Goal: Complete application form

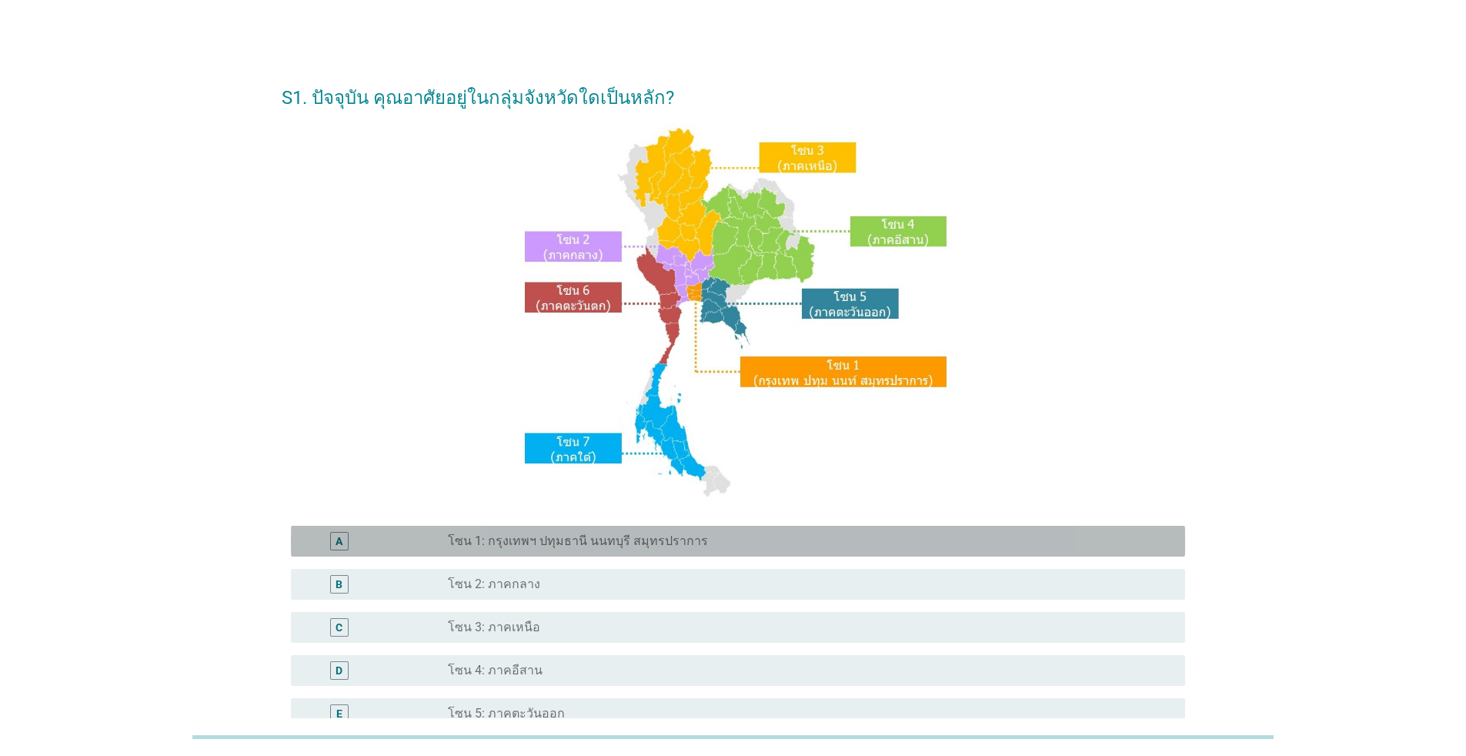
click at [810, 533] on div "radio_button_unchecked โซน 1: กรุงเทพฯ ปทุมธานี นนทบุรี สมุทรปราการ" at bounding box center [810, 541] width 725 height 18
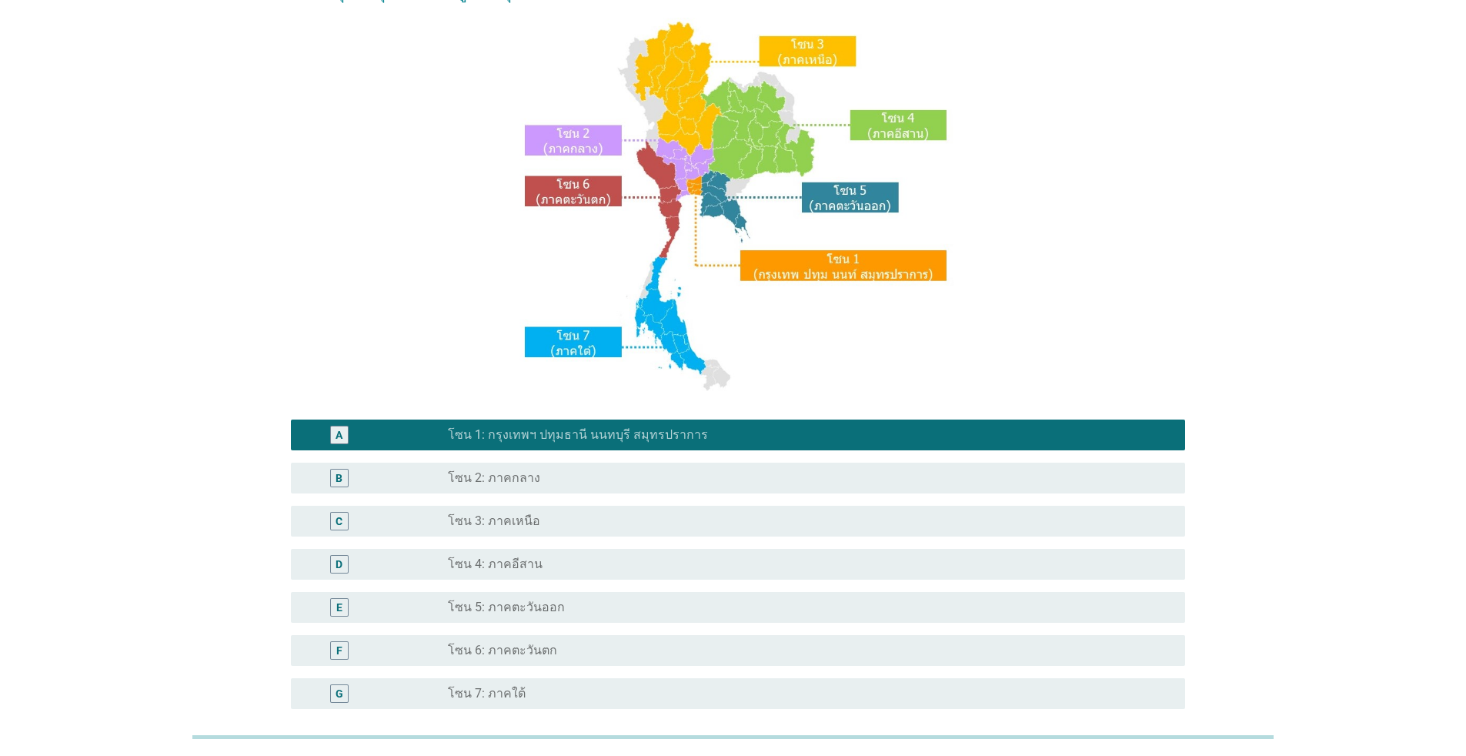
scroll to position [258, 0]
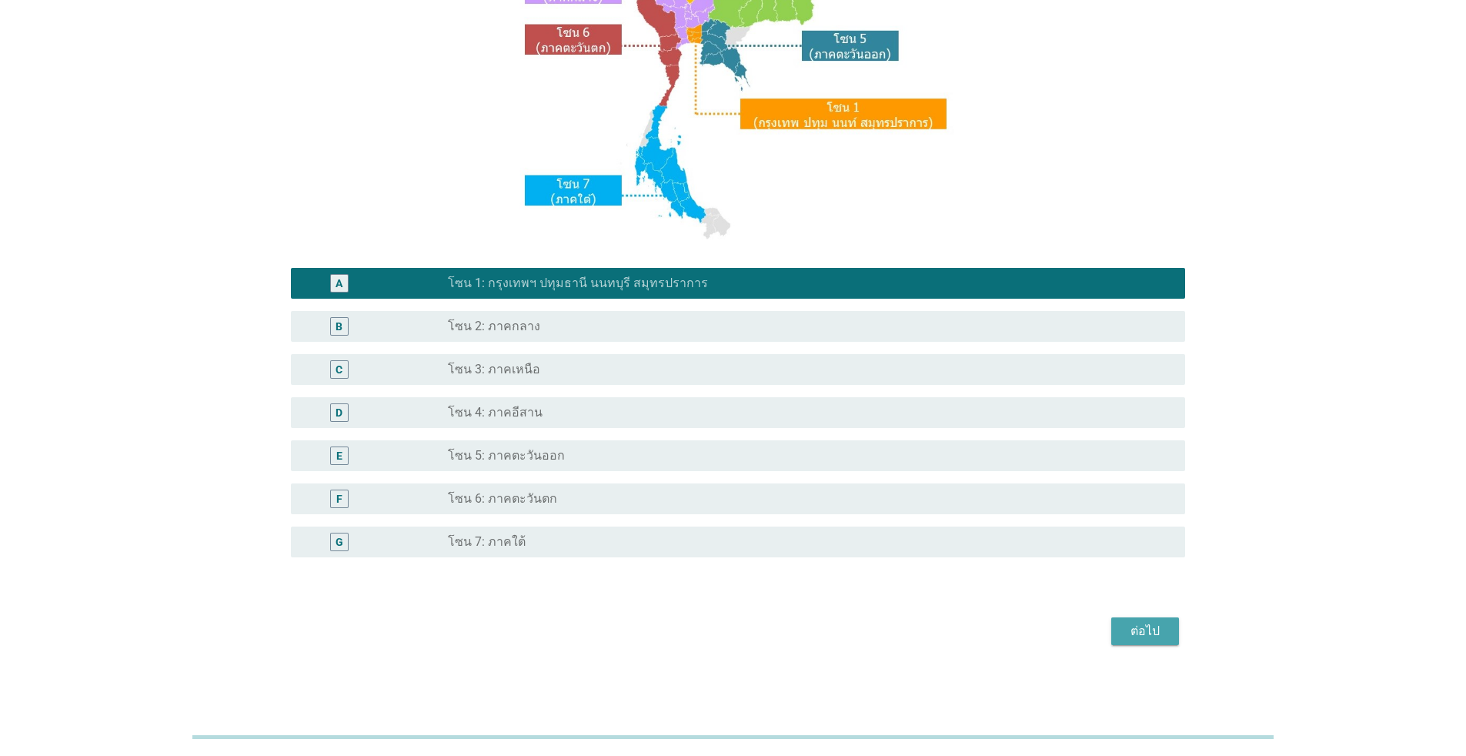
click at [1141, 628] on div "ต่อไป" at bounding box center [1145, 631] width 43 height 18
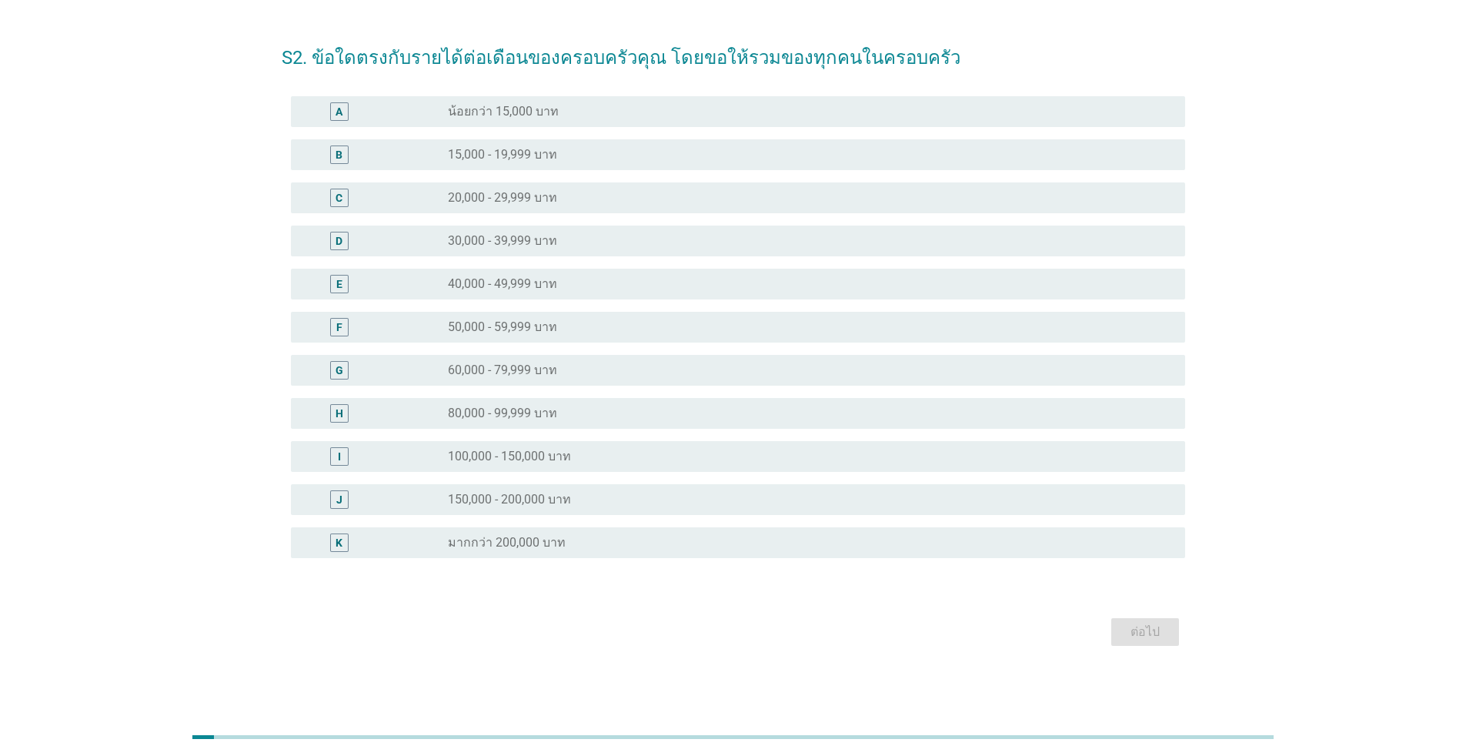
scroll to position [0, 0]
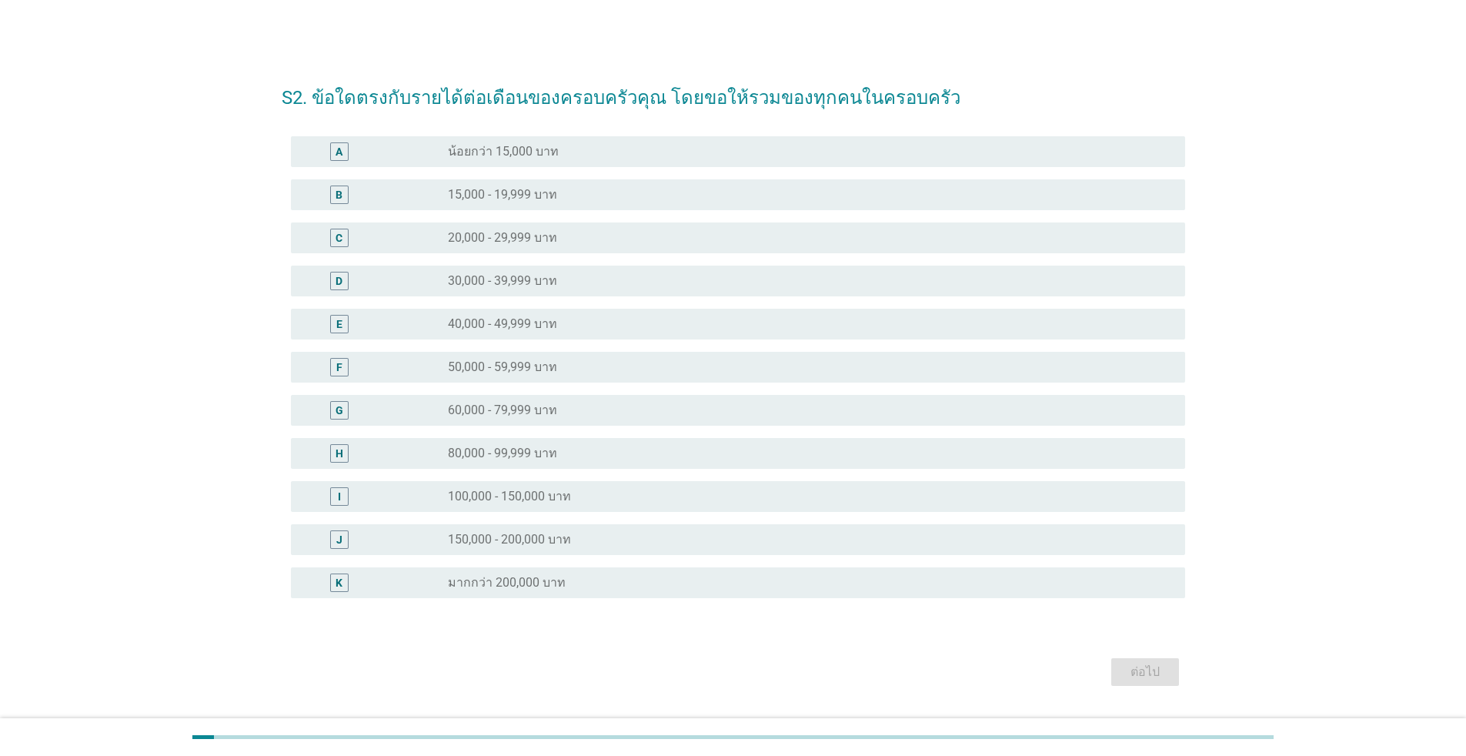
click at [699, 449] on div "radio_button_unchecked 80,000 - 99,999 บาท" at bounding box center [804, 453] width 713 height 15
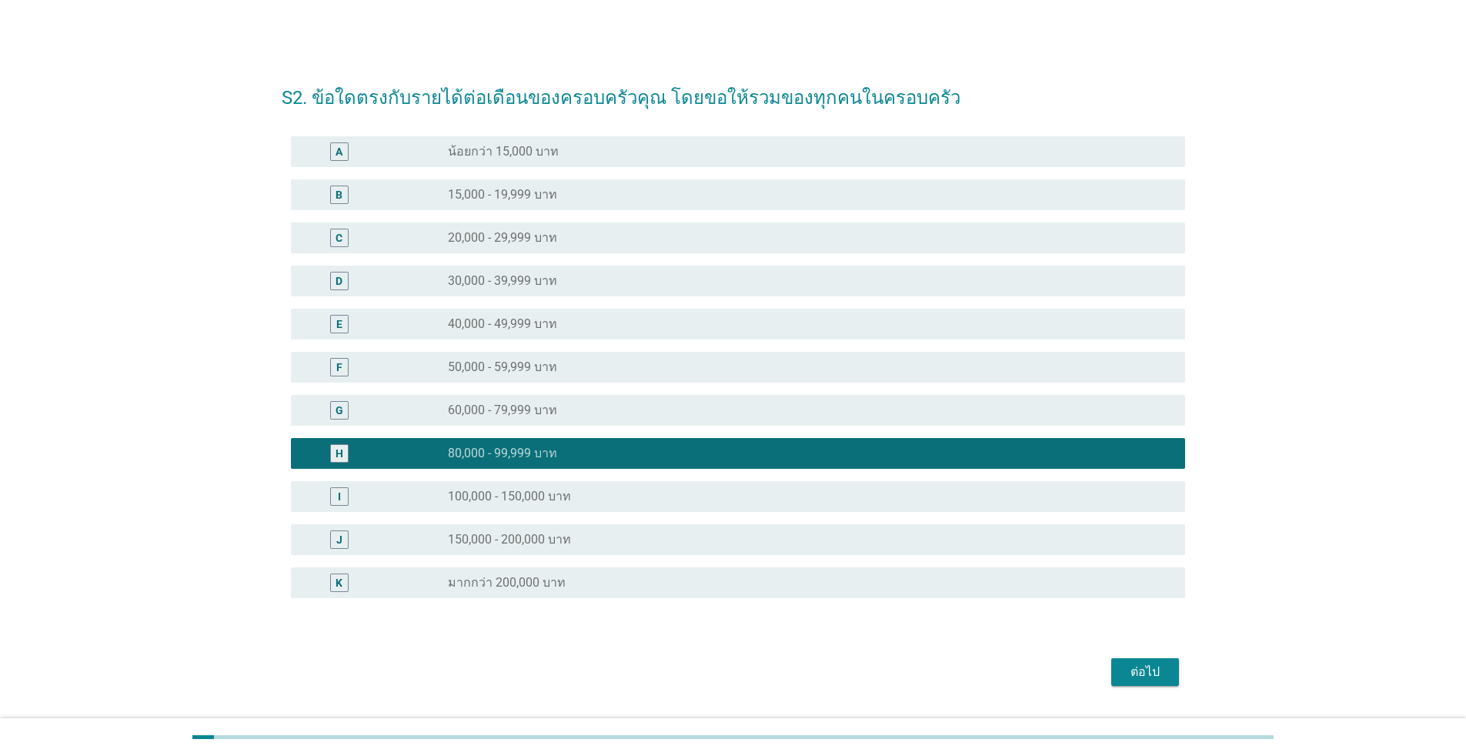
click at [1154, 670] on div "ต่อไป" at bounding box center [1145, 672] width 43 height 18
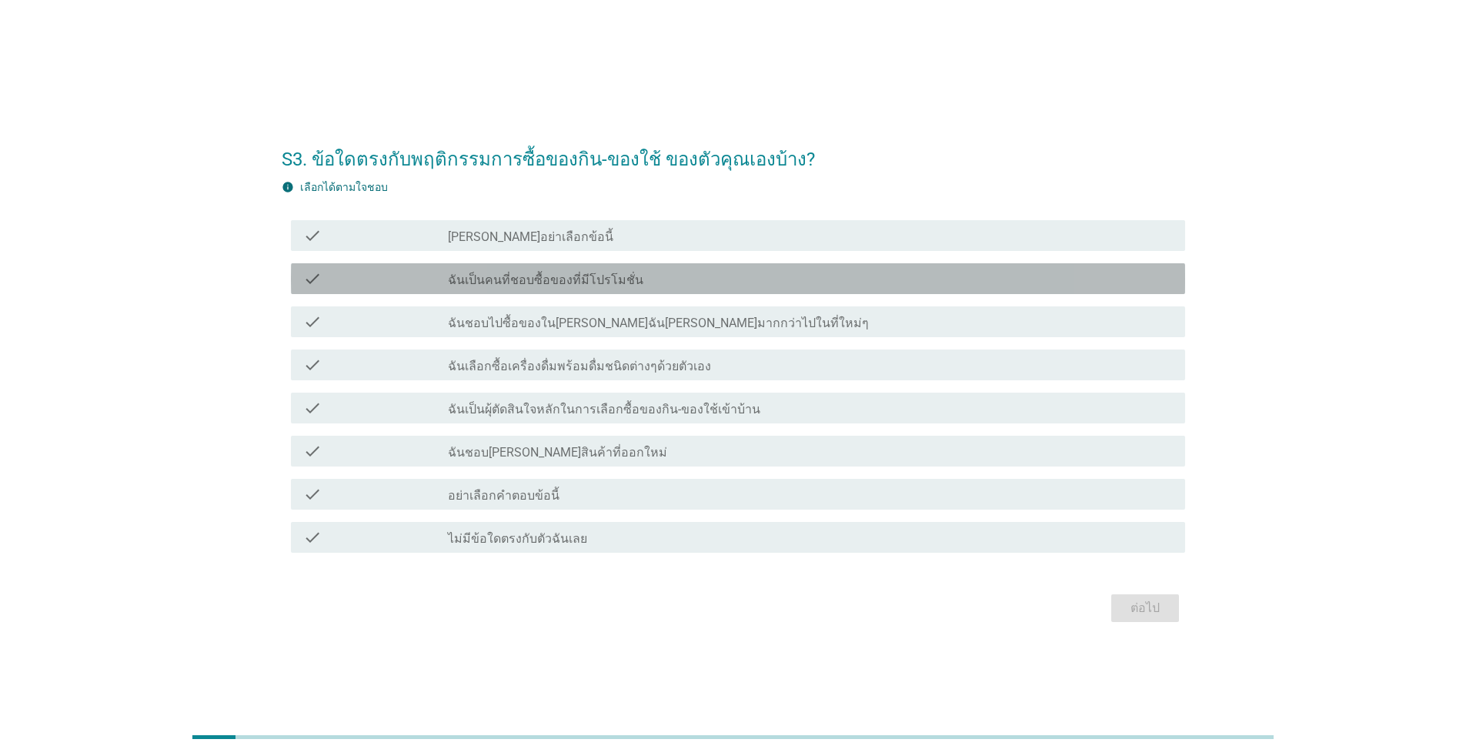
click at [543, 279] on label "ฉันเป็นคนที่ชอบซื้อของที่มีโปรโมชั่น" at bounding box center [545, 279] width 195 height 15
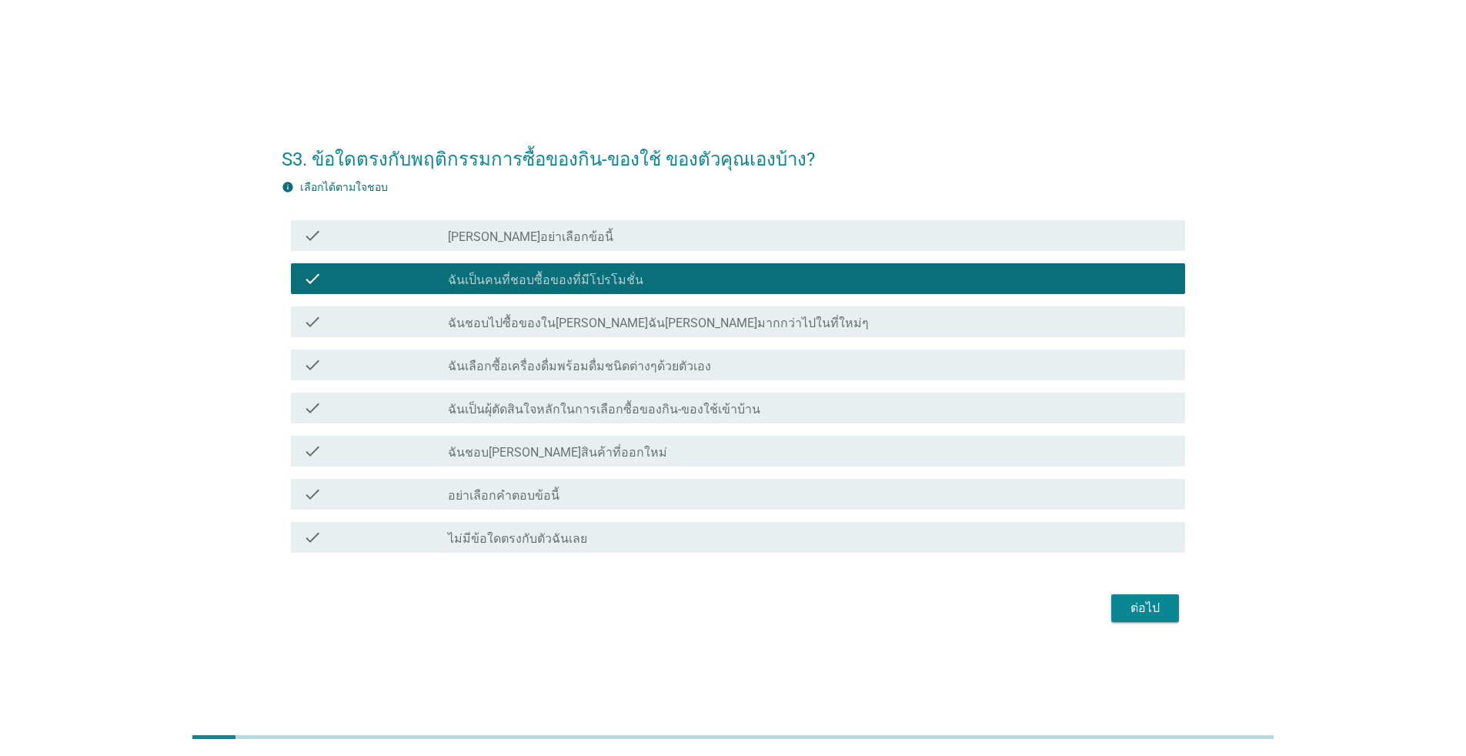
click at [653, 412] on label "ฉันเป็นผุ้ตัดสินใจหลักในการเลือกซื้อของกิน-ของใช้เข้าบ้าน" at bounding box center [604, 409] width 312 height 15
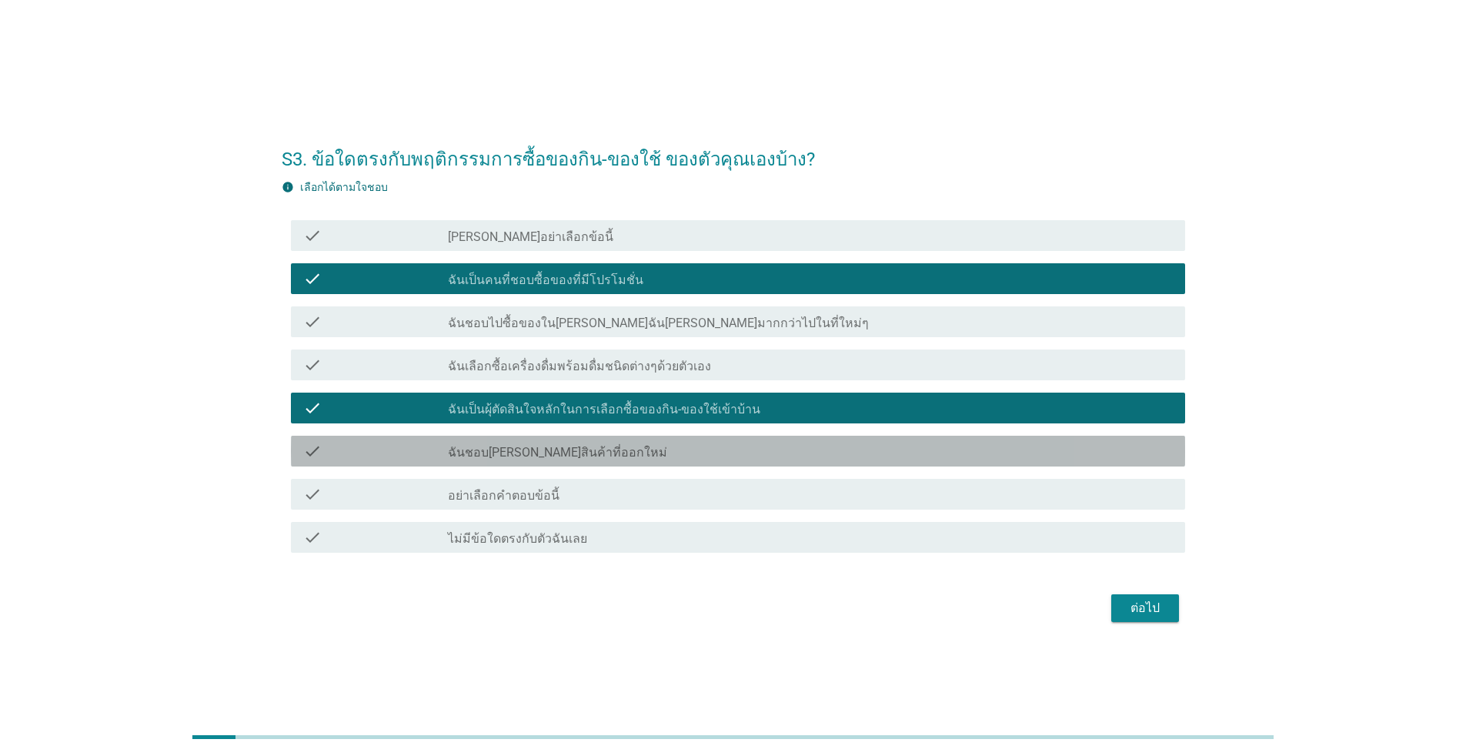
drag, startPoint x: 590, startPoint y: 462, endPoint x: 704, endPoint y: 431, distance: 118.0
click at [592, 461] on div "check check_box_outline_blank ฉันชอบ[PERSON_NAME]สินค้าที่ออกใหม่" at bounding box center [738, 451] width 894 height 31
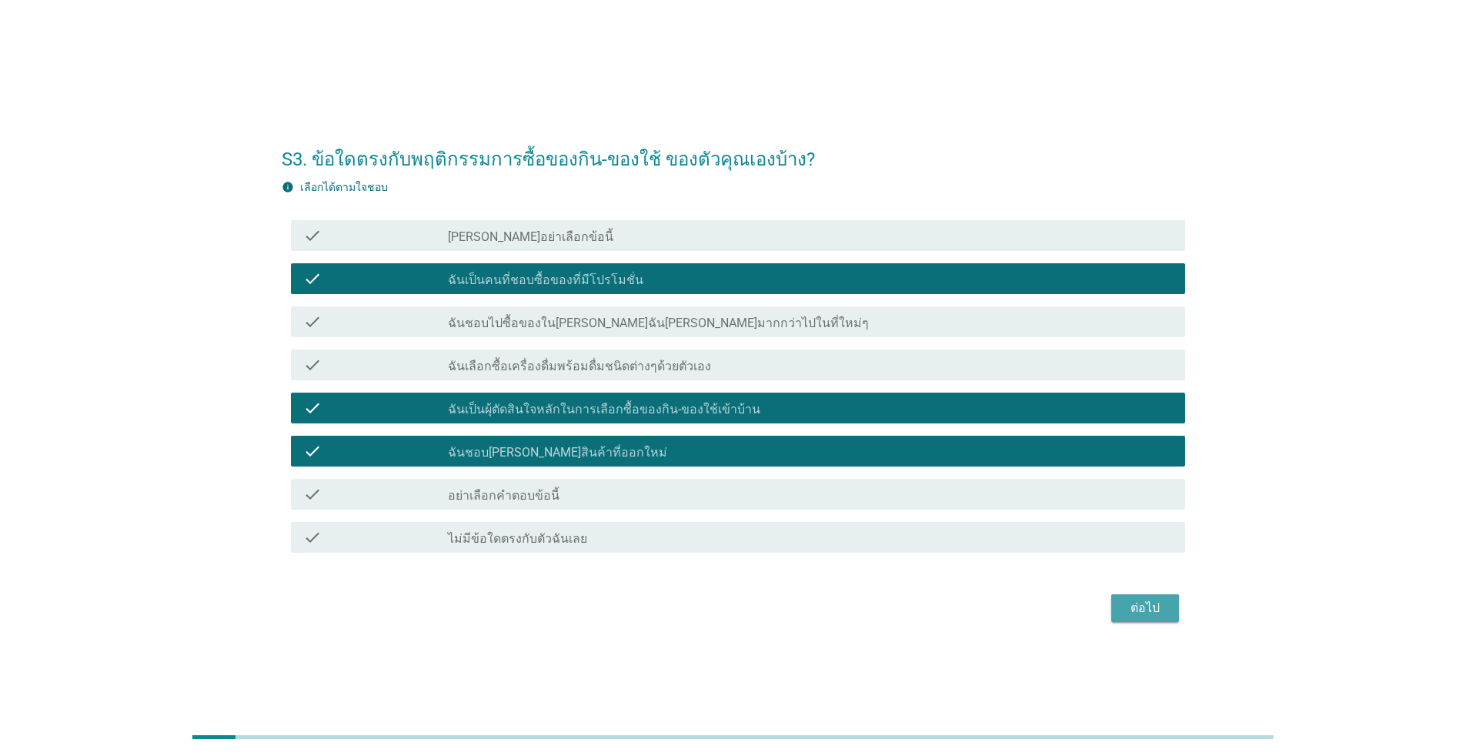
click at [1171, 610] on button "ต่อไป" at bounding box center [1145, 608] width 68 height 28
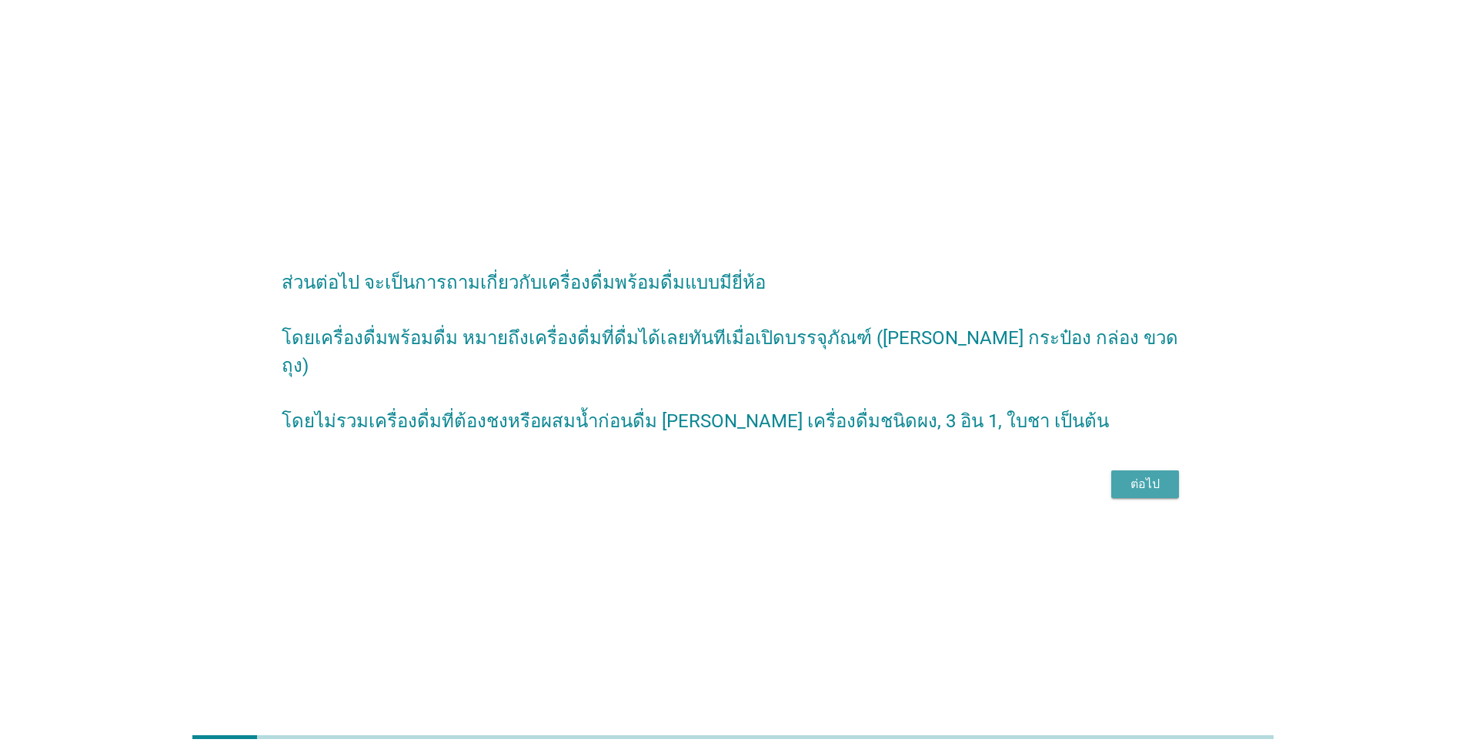
click at [1161, 482] on div "ต่อไป" at bounding box center [1145, 484] width 43 height 18
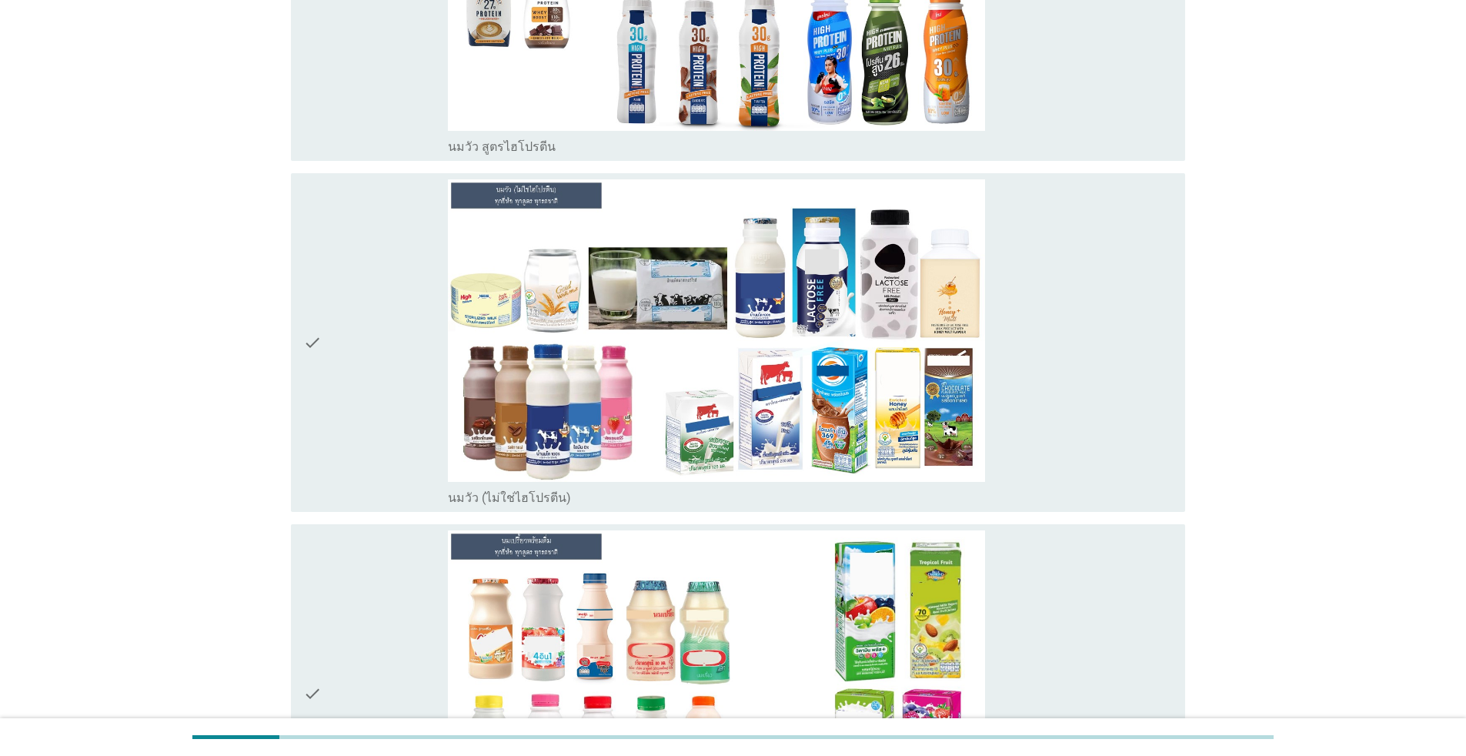
scroll to position [465, 0]
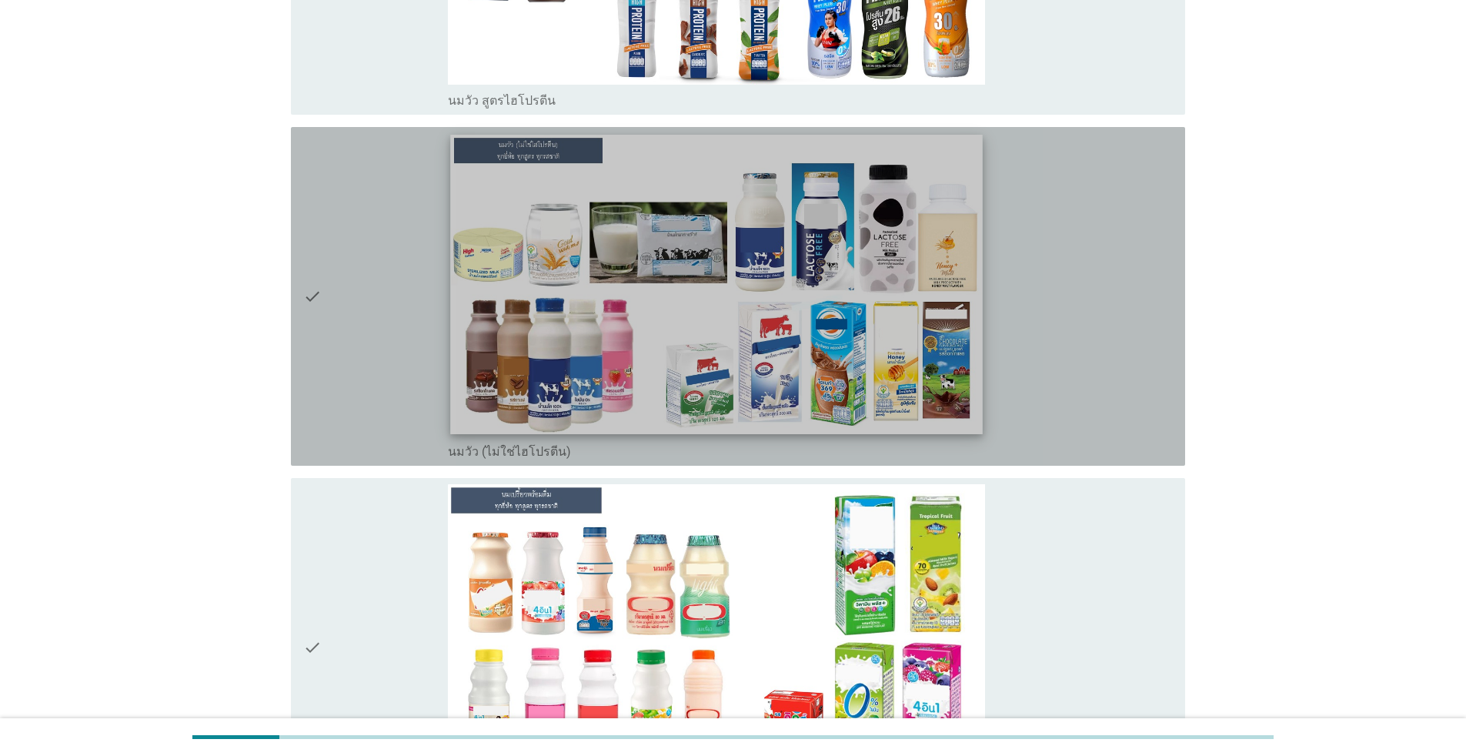
click at [884, 266] on img at bounding box center [716, 284] width 532 height 299
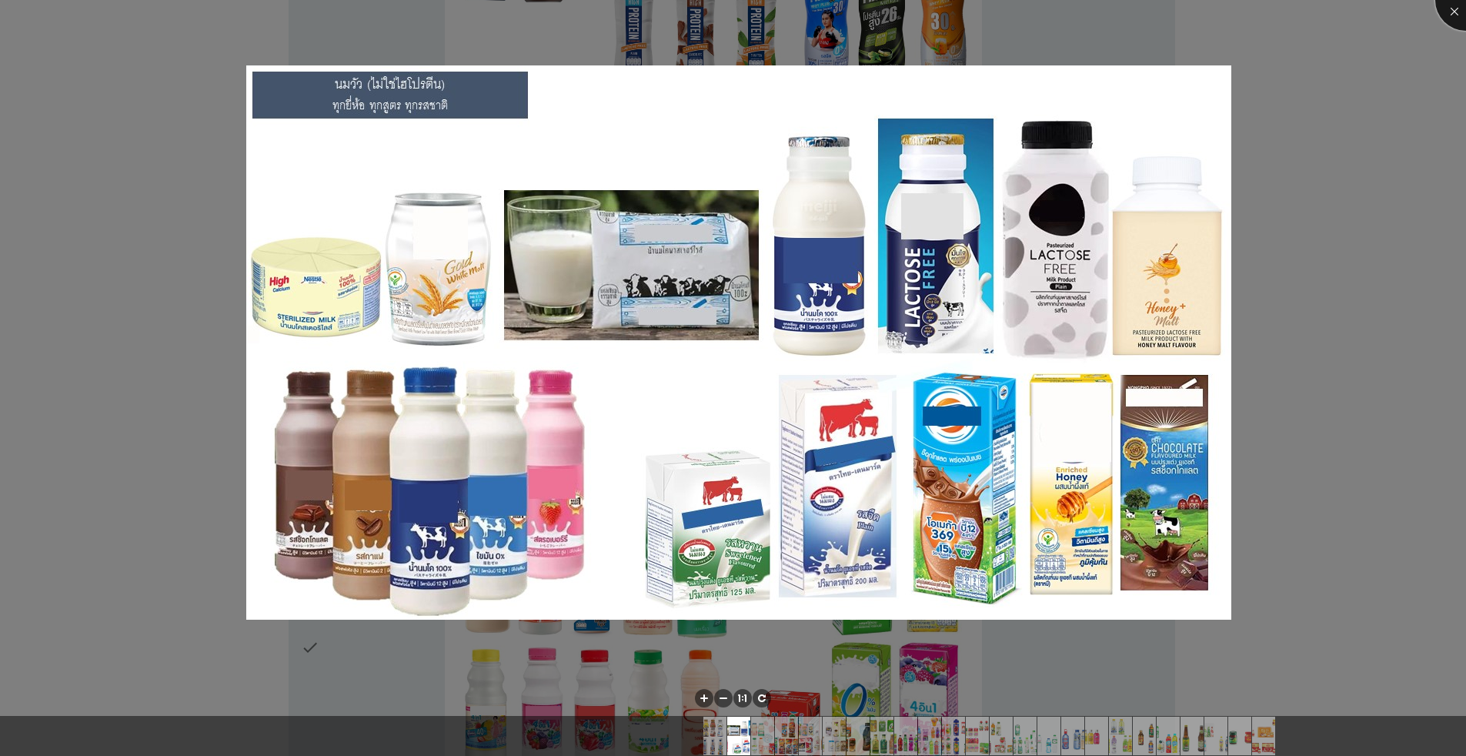
click at [1458, 8] on div at bounding box center [1466, 0] width 62 height 62
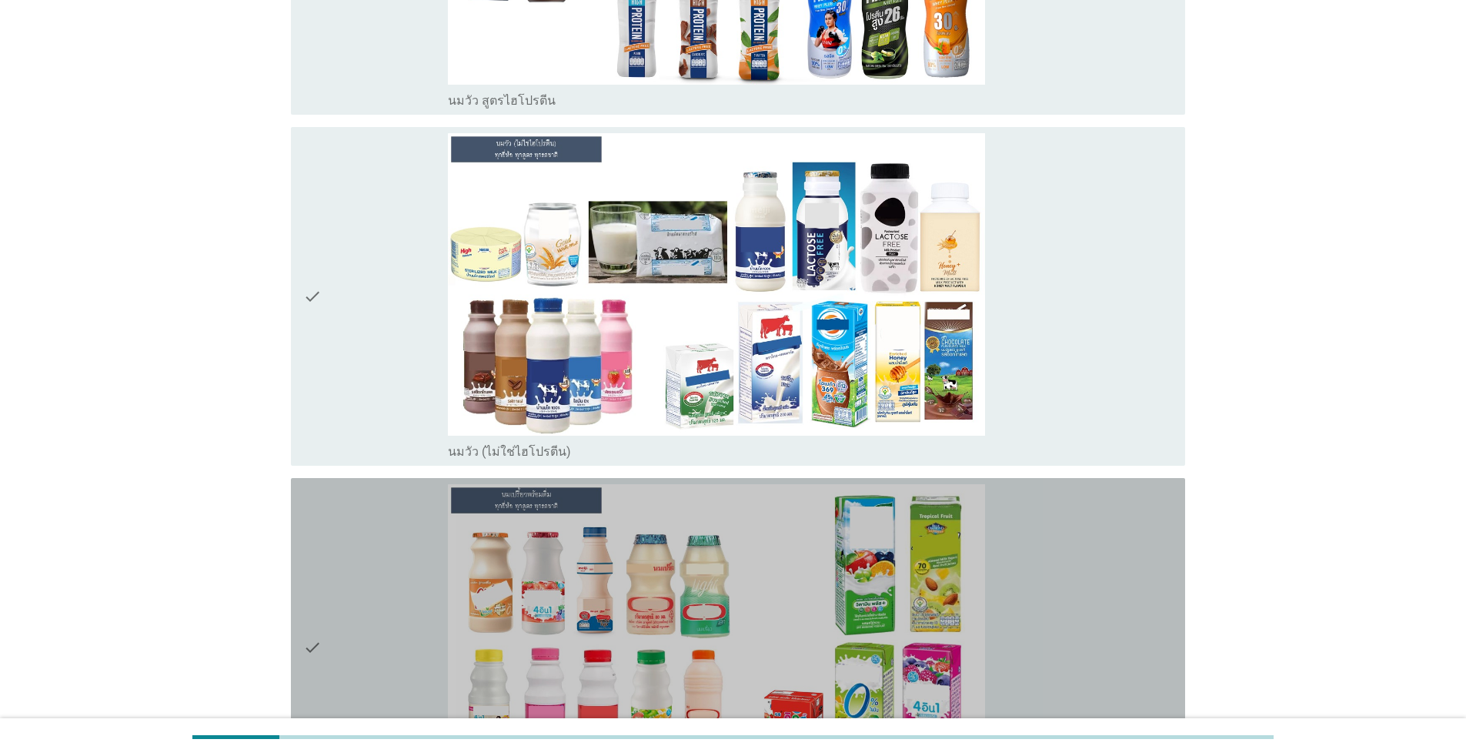
click at [369, 610] on div "check" at bounding box center [375, 647] width 145 height 326
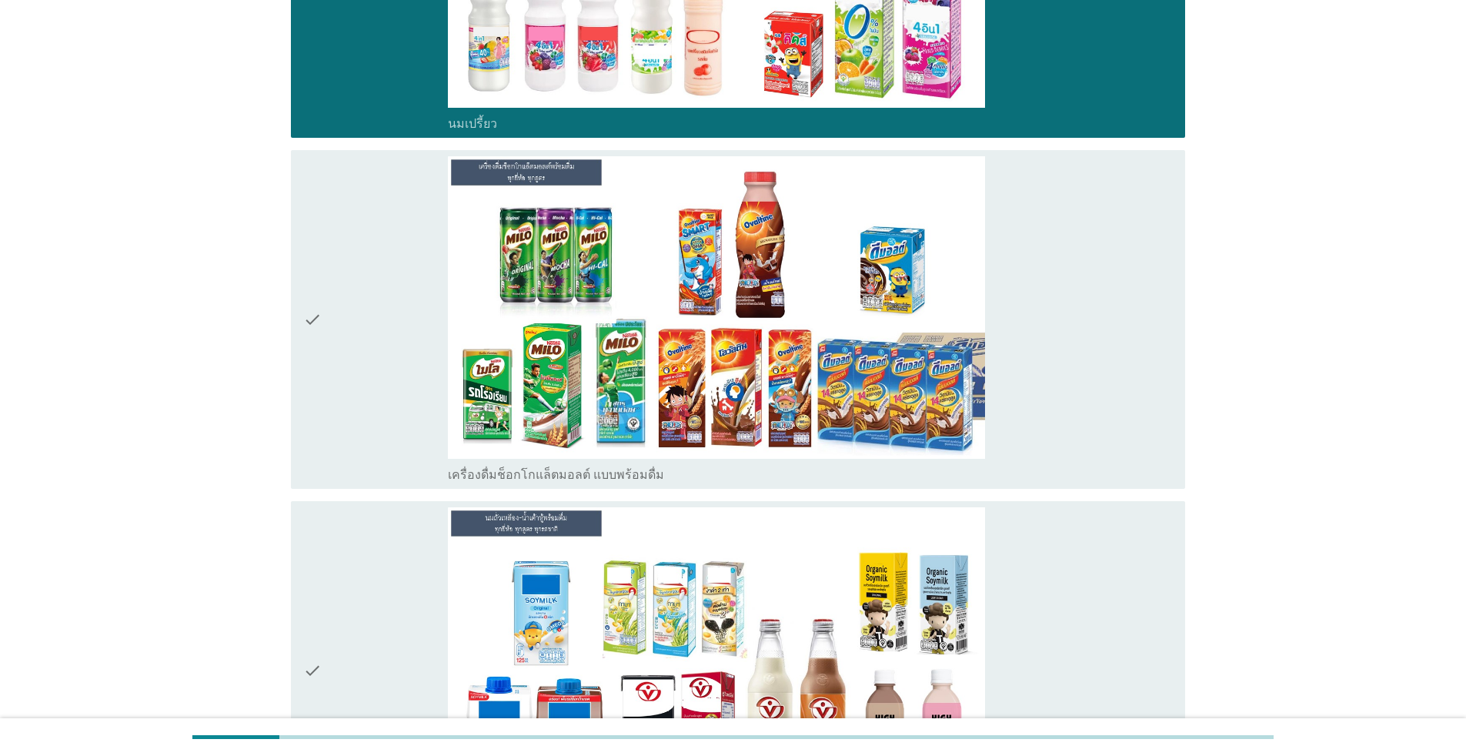
scroll to position [1200, 0]
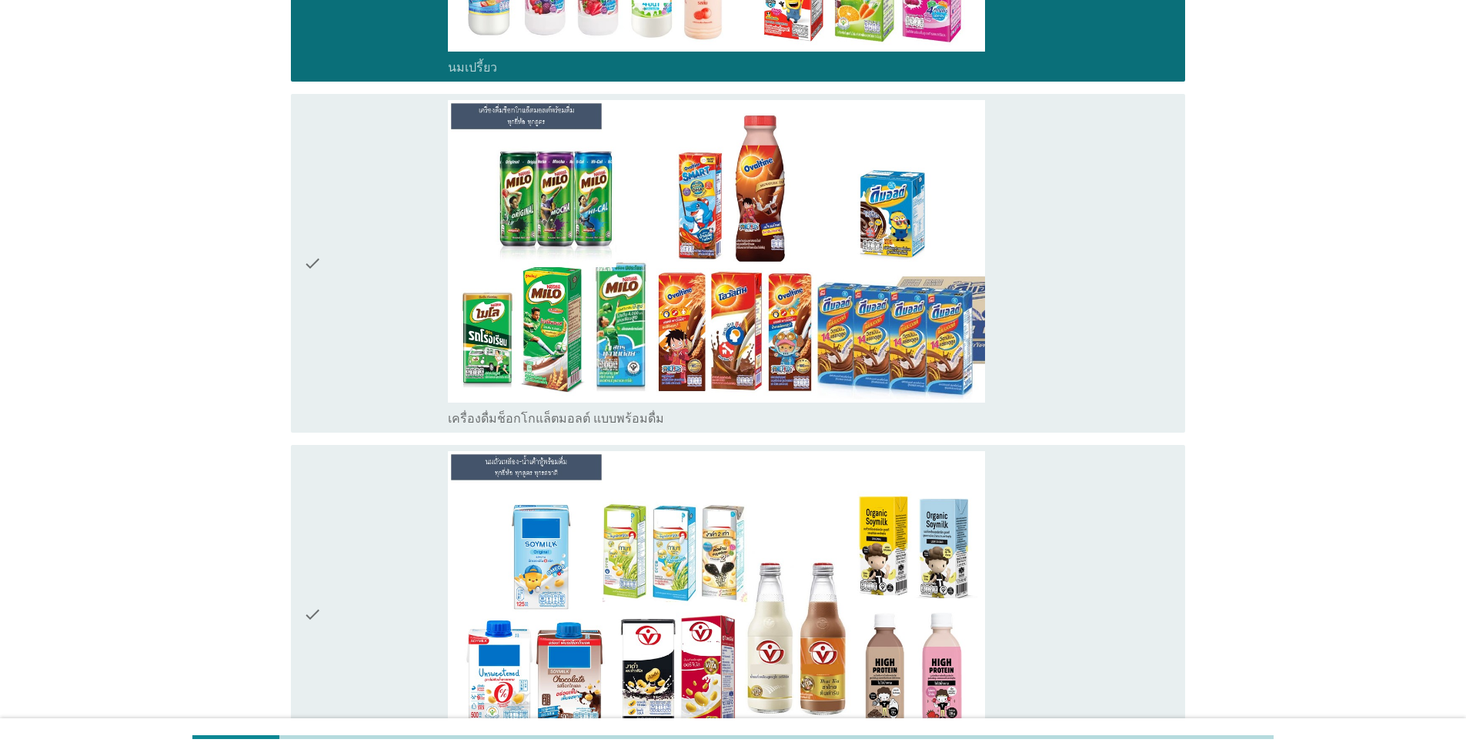
click at [394, 320] on div "check" at bounding box center [375, 263] width 145 height 326
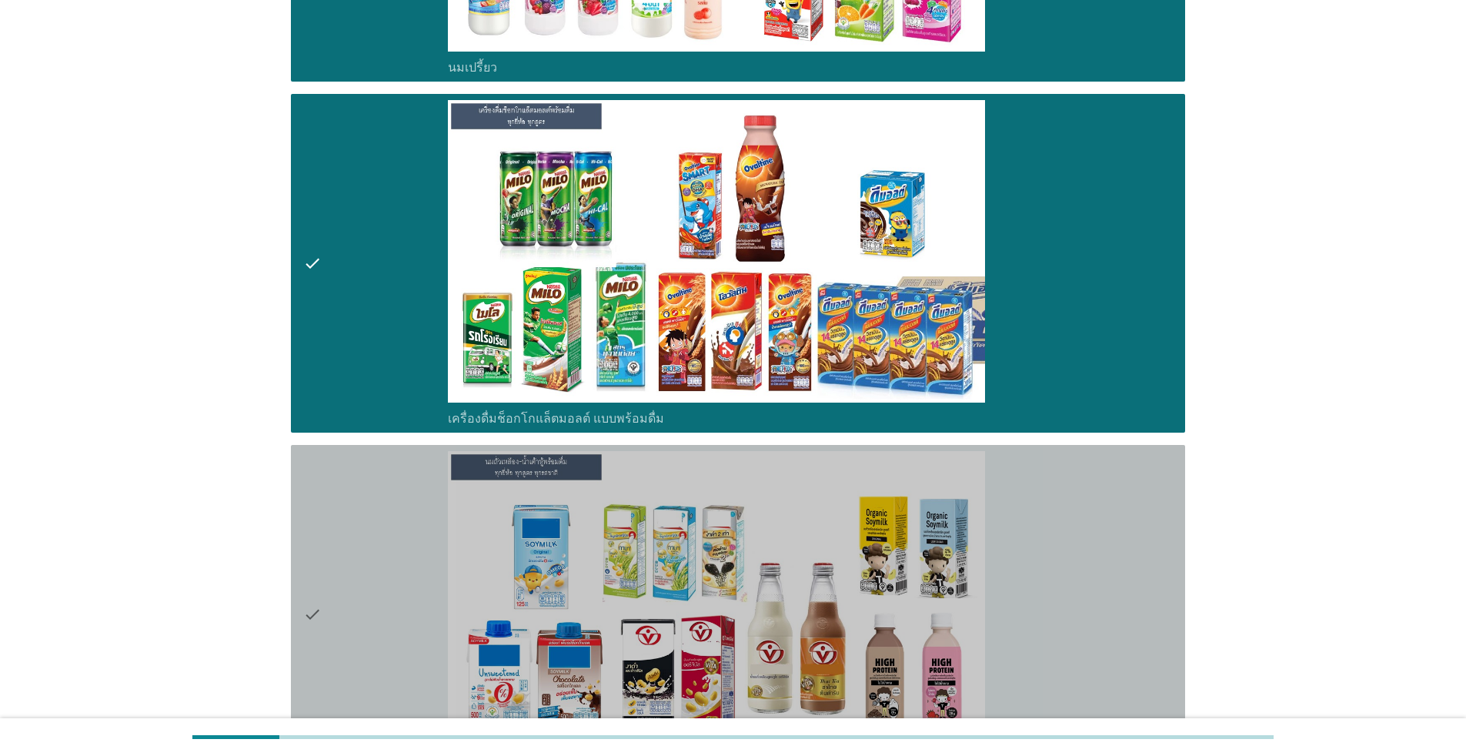
click at [349, 591] on div "check" at bounding box center [375, 614] width 145 height 326
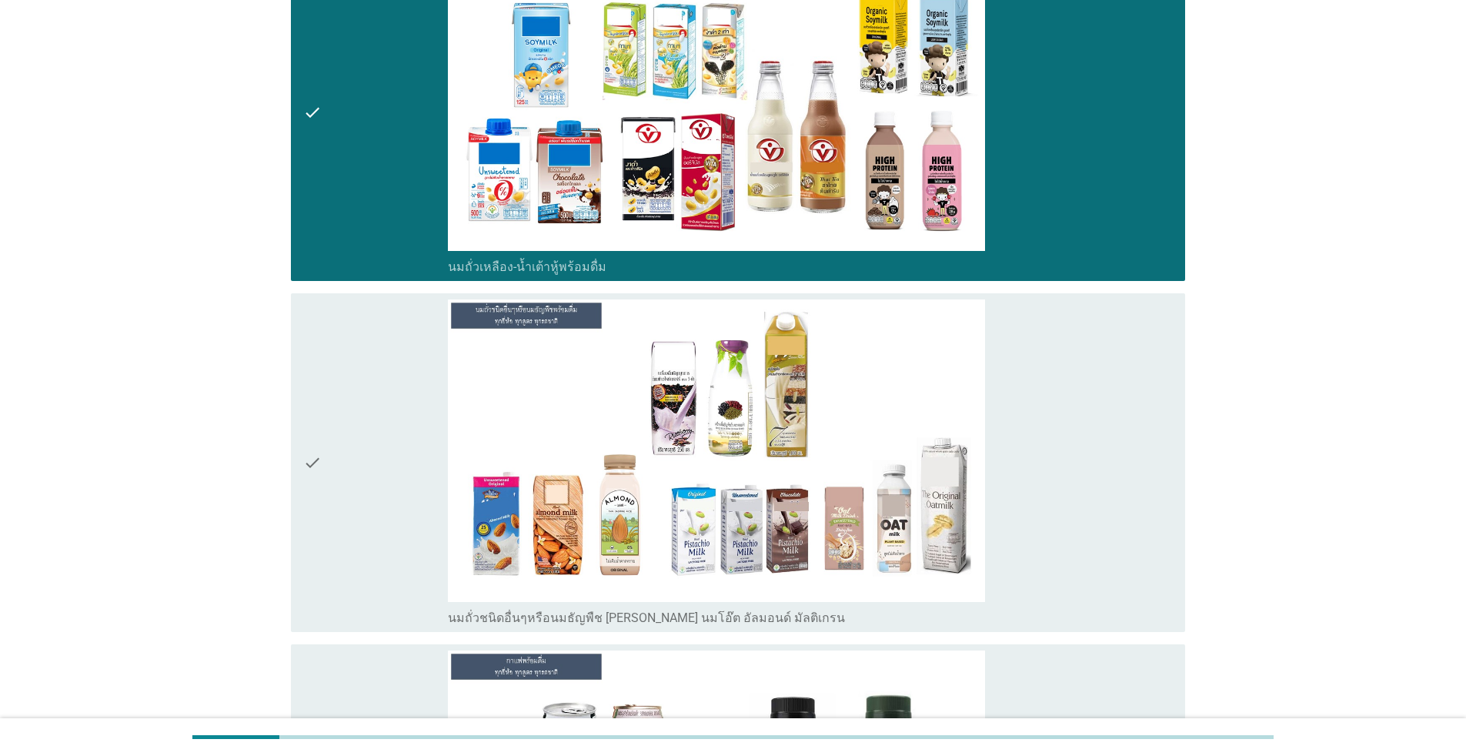
scroll to position [1888, 0]
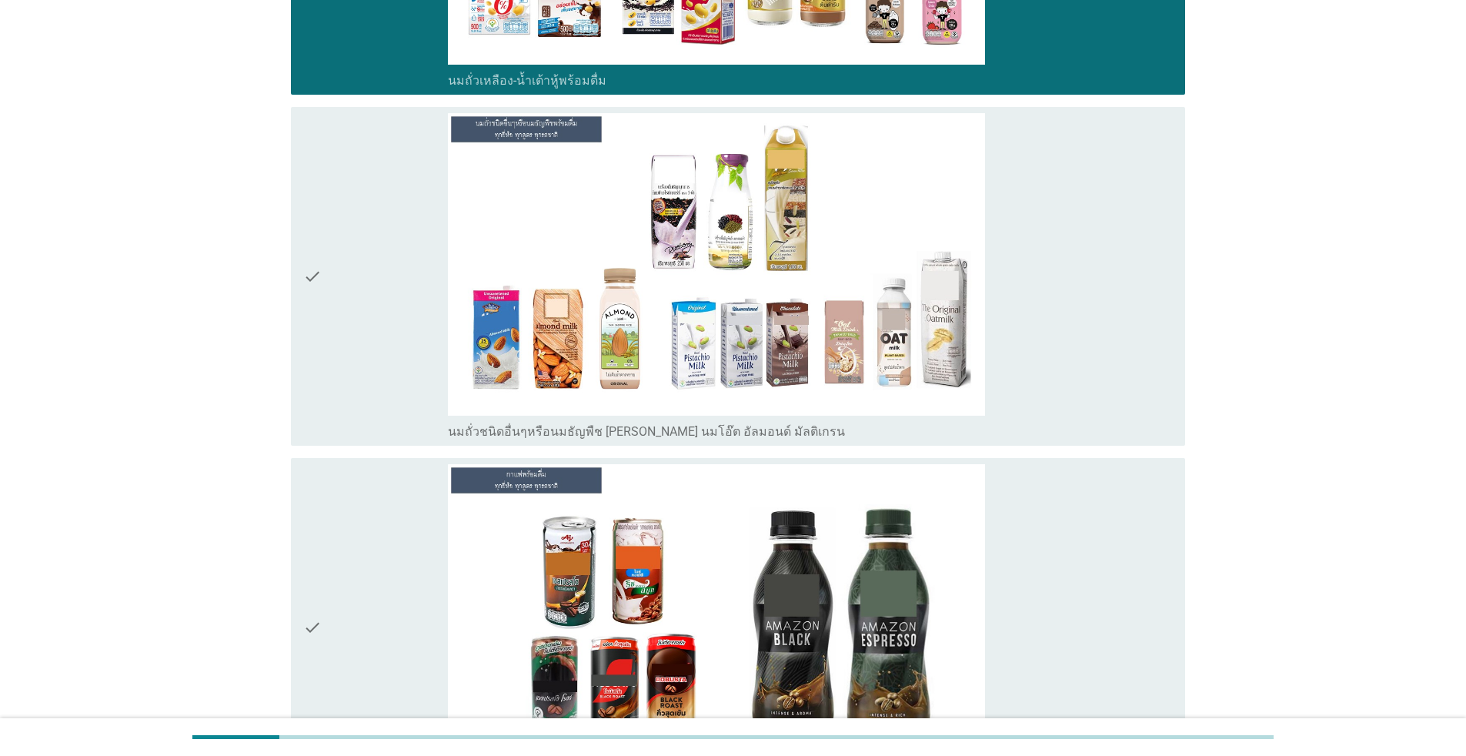
click at [401, 312] on div "check" at bounding box center [375, 276] width 145 height 326
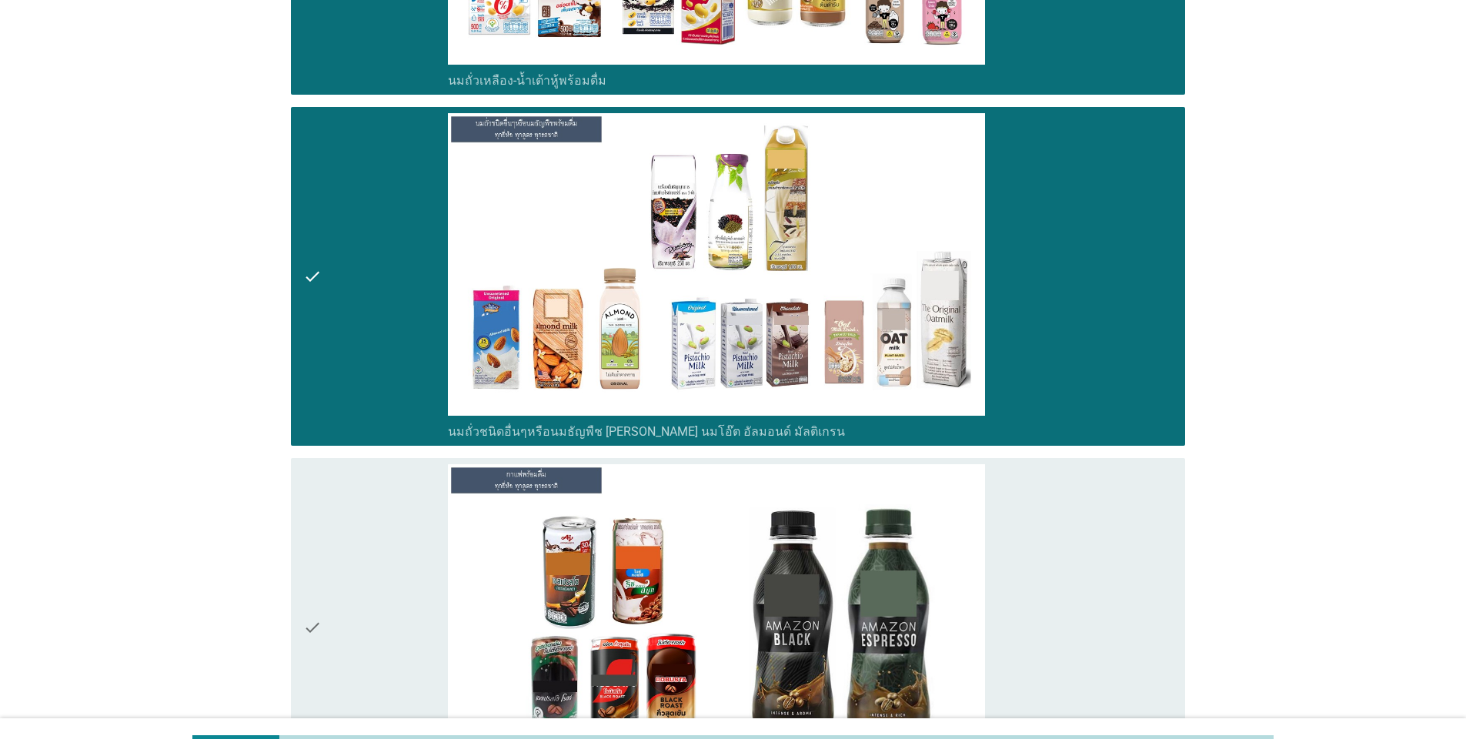
click at [347, 583] on div "check" at bounding box center [375, 627] width 145 height 326
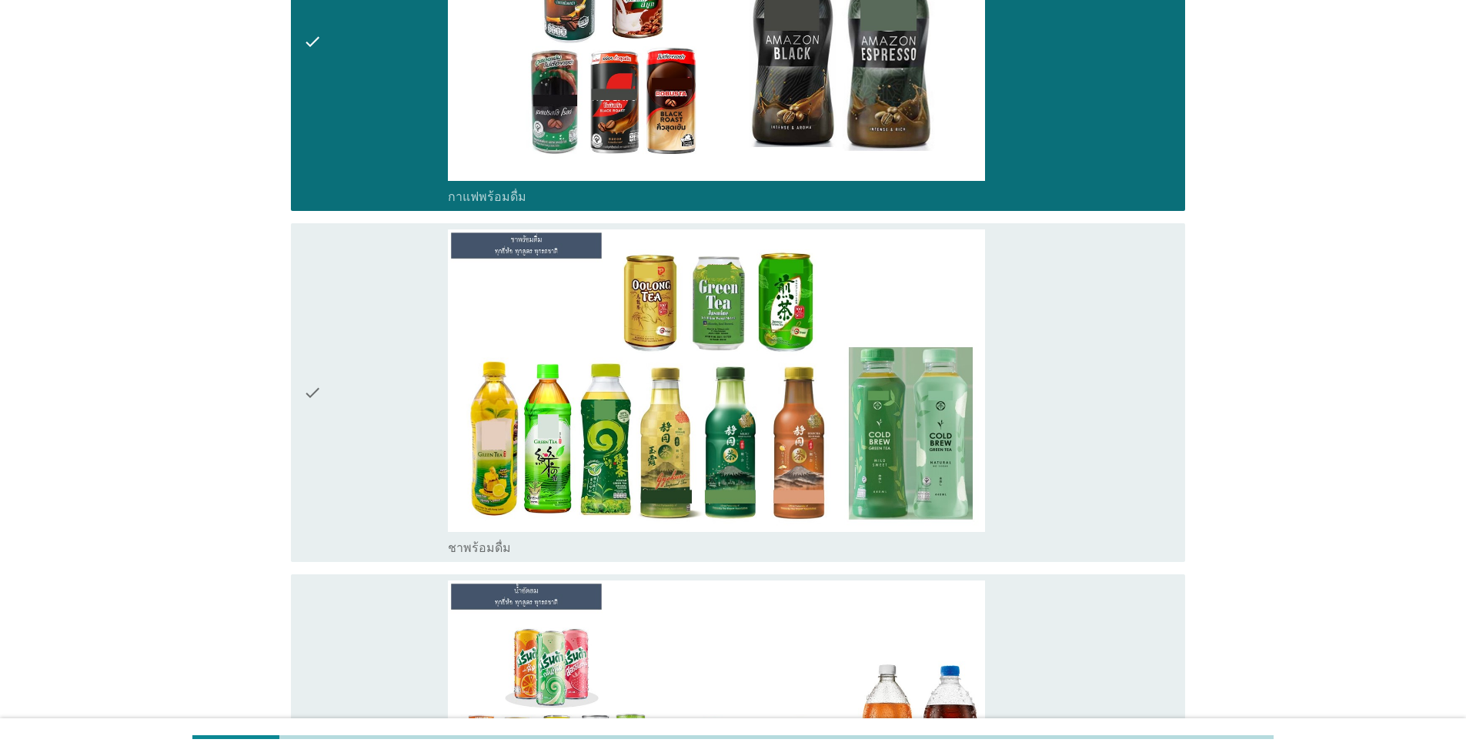
scroll to position [2567, 0]
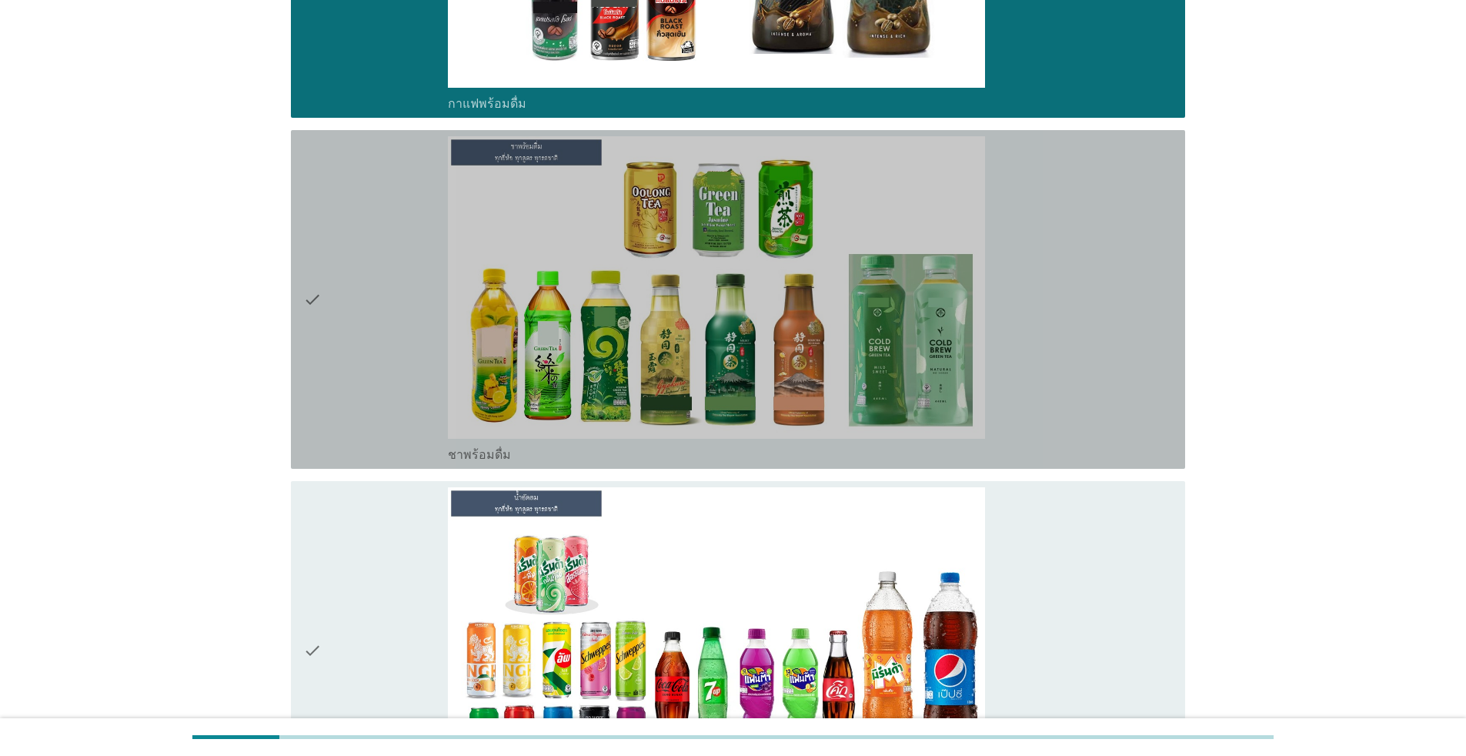
click at [372, 349] on div "check" at bounding box center [375, 299] width 145 height 326
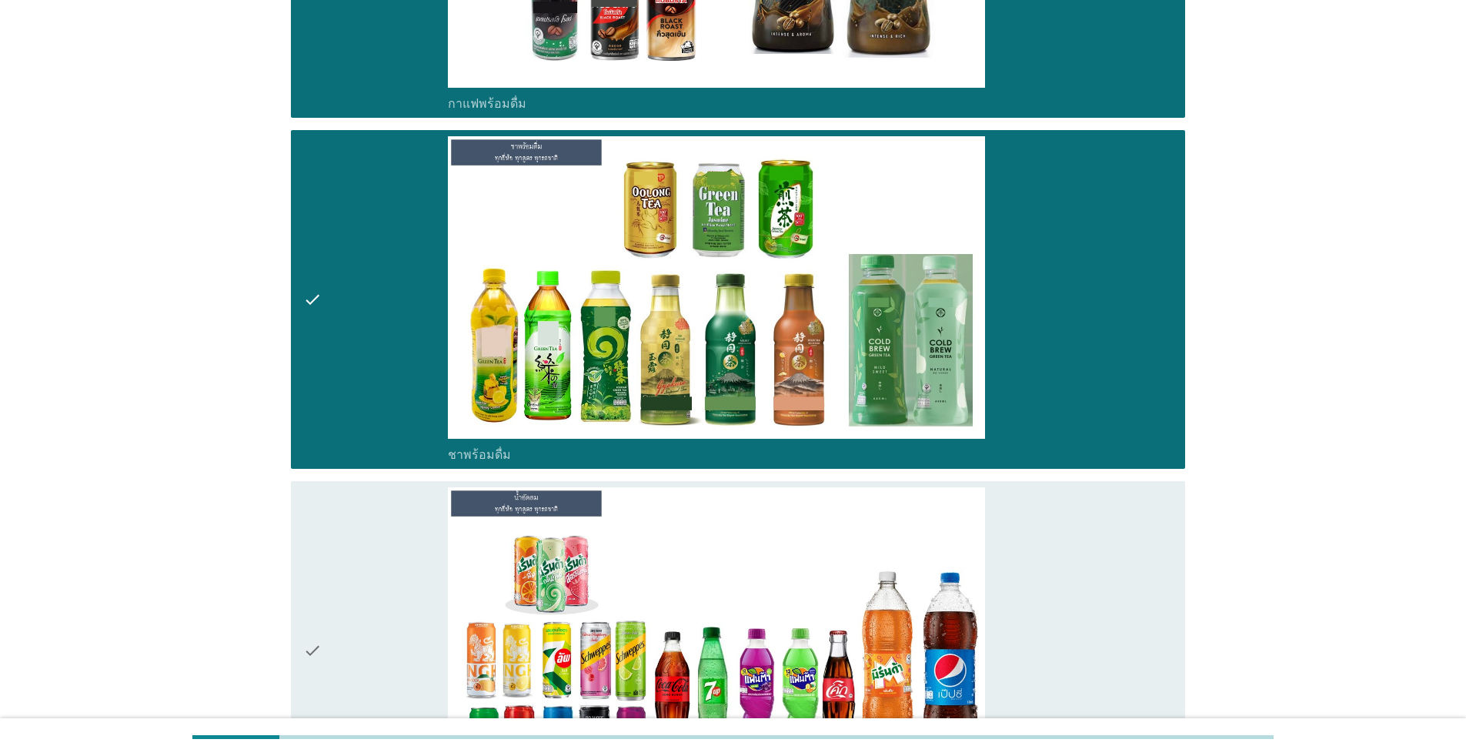
click at [393, 541] on div "check" at bounding box center [375, 650] width 145 height 326
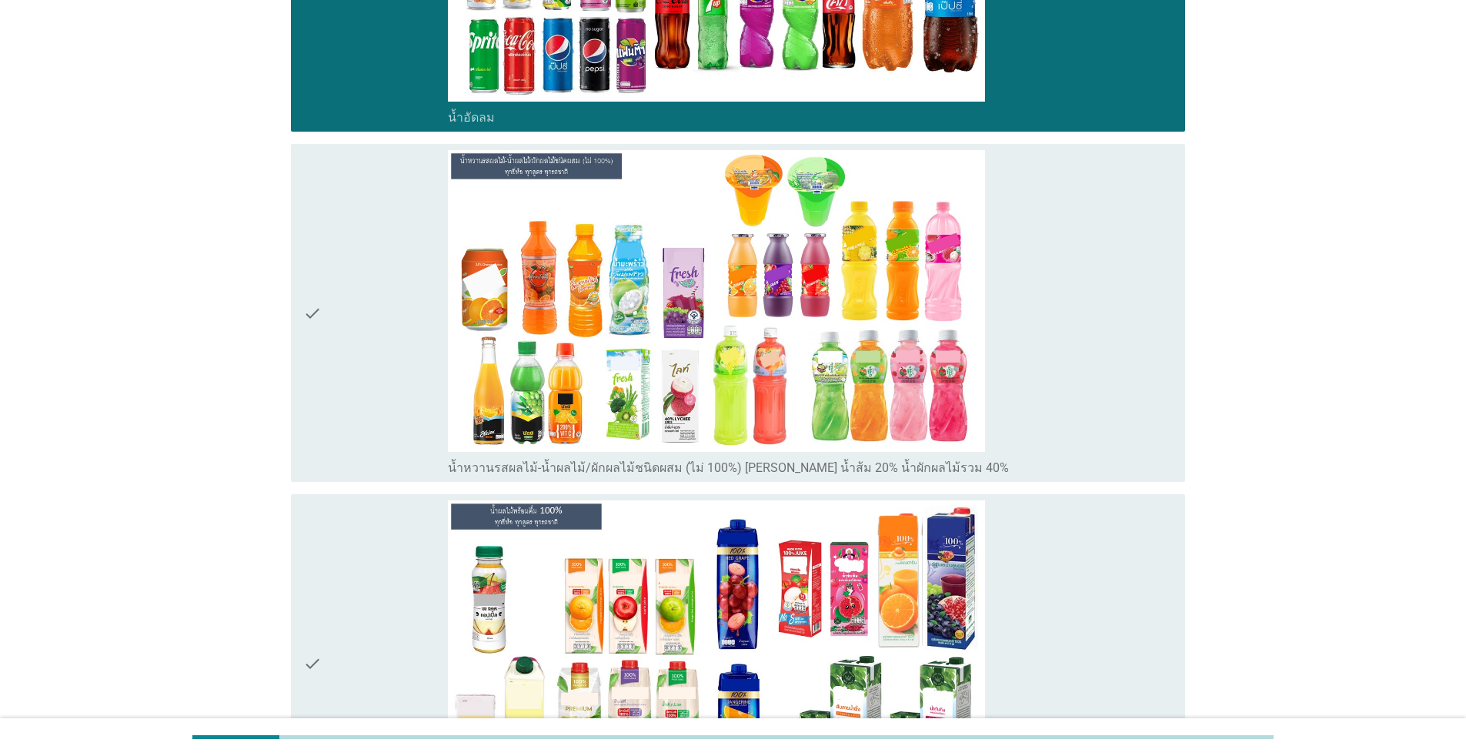
scroll to position [3292, 0]
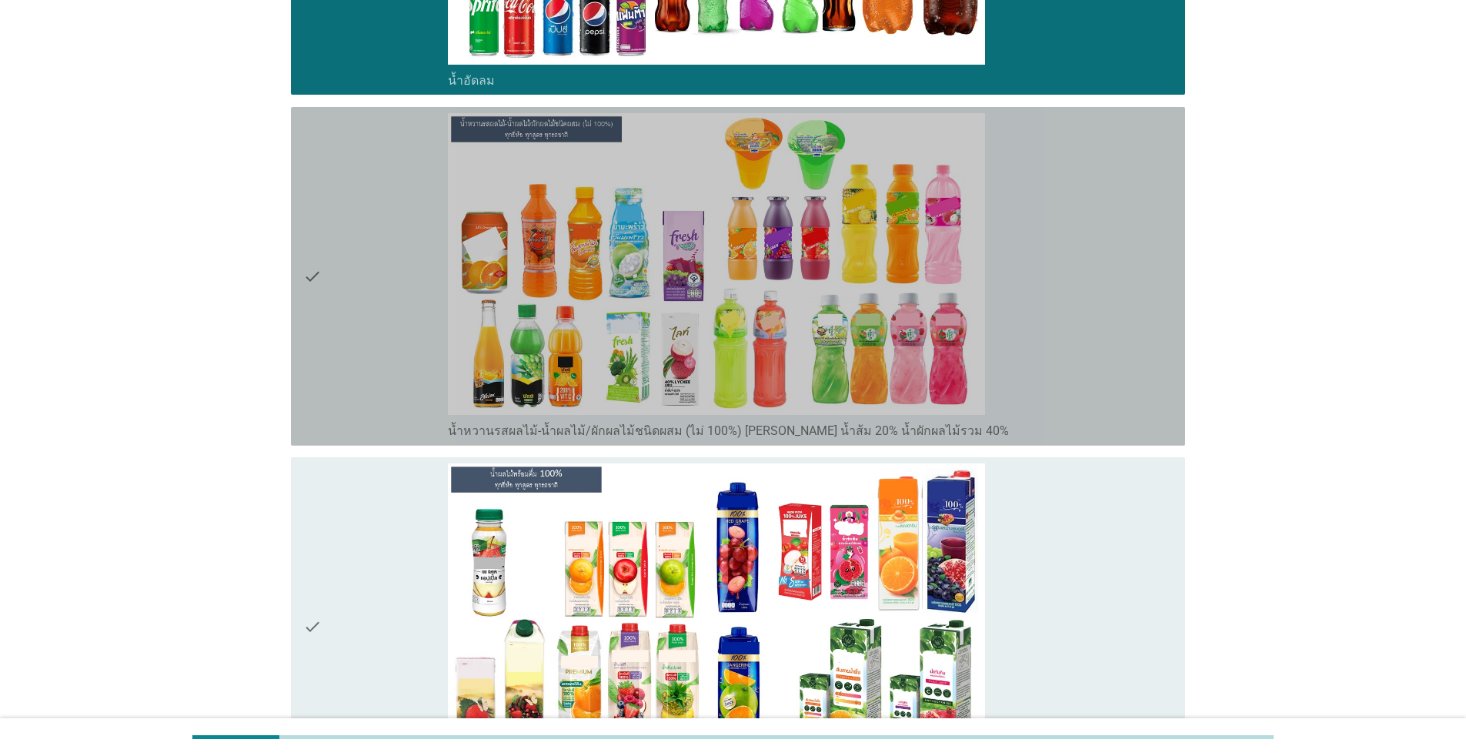
click at [382, 336] on div "check" at bounding box center [375, 276] width 145 height 326
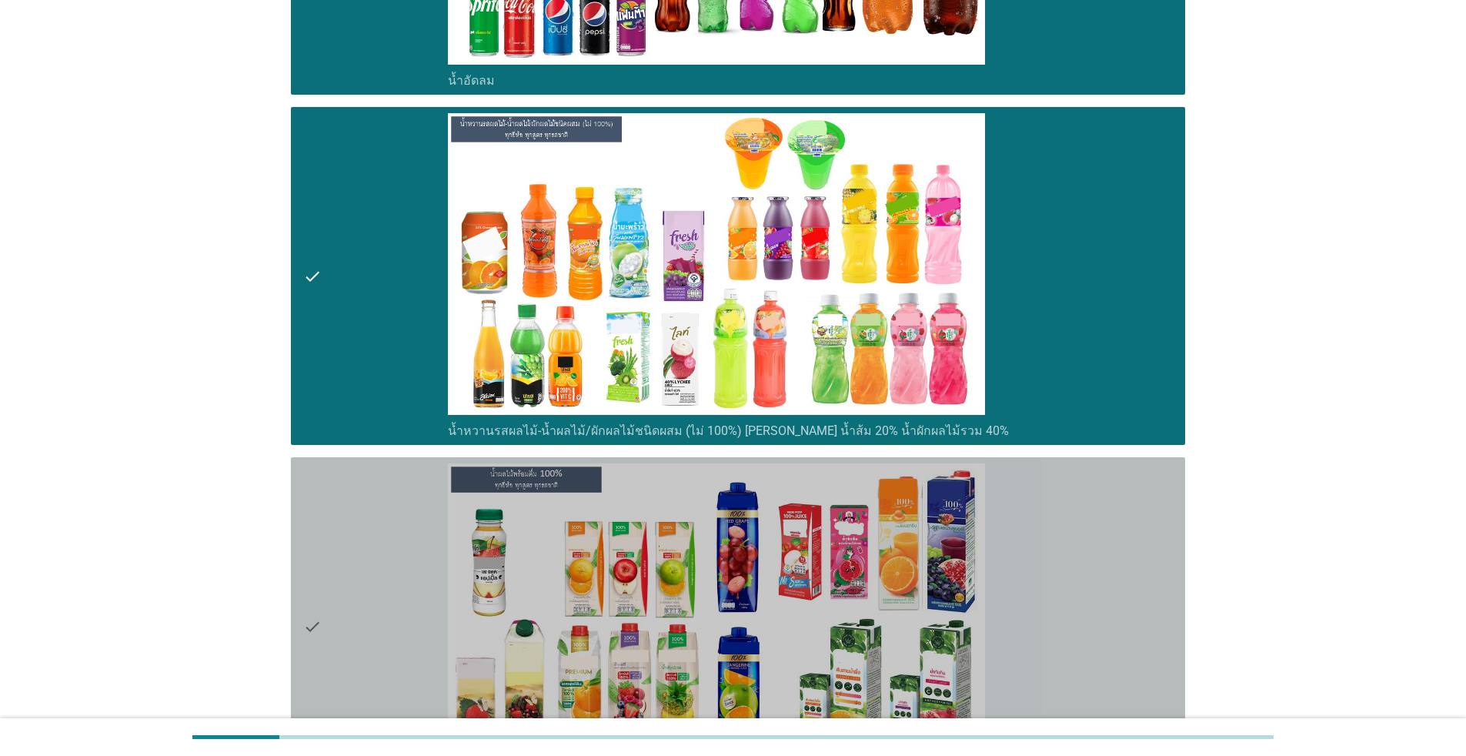
click at [383, 600] on div "check" at bounding box center [375, 626] width 145 height 326
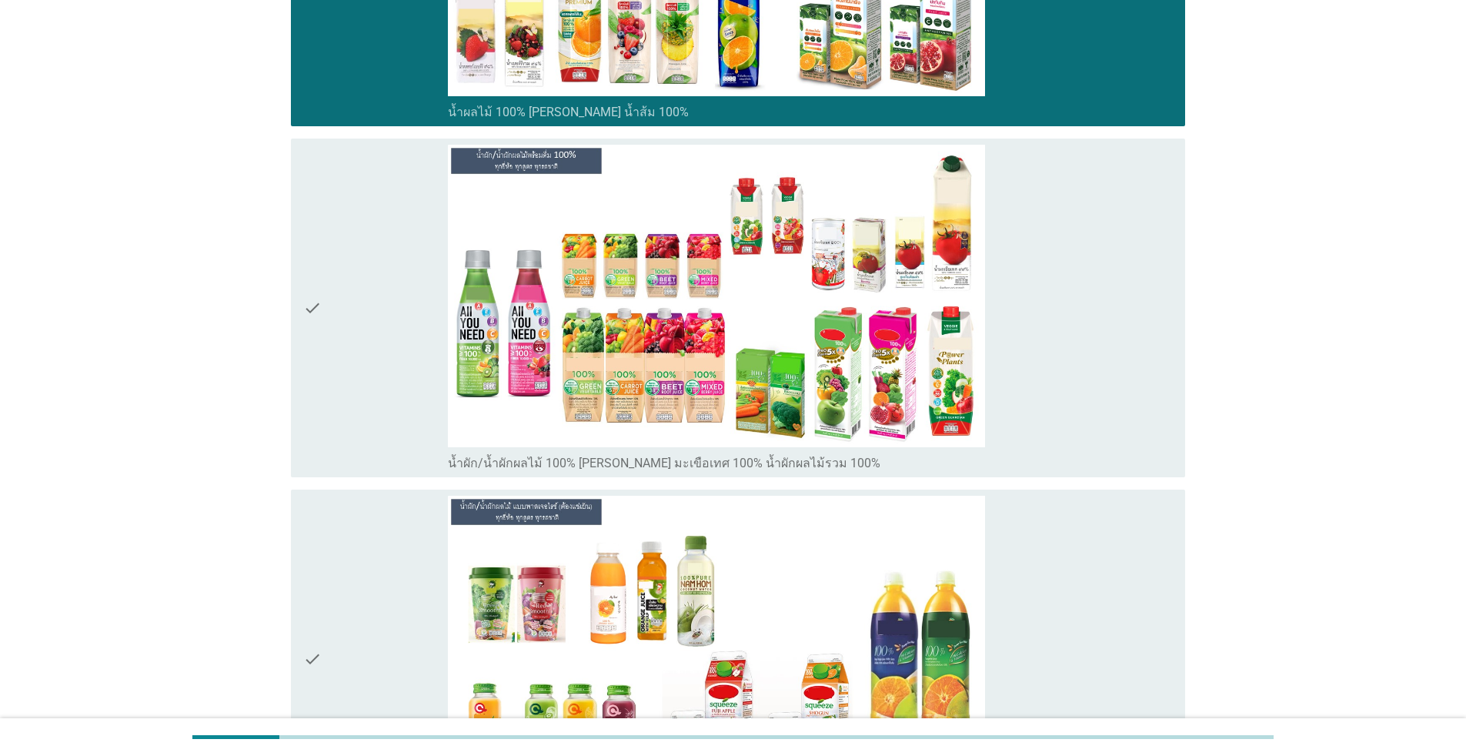
scroll to position [4036, 0]
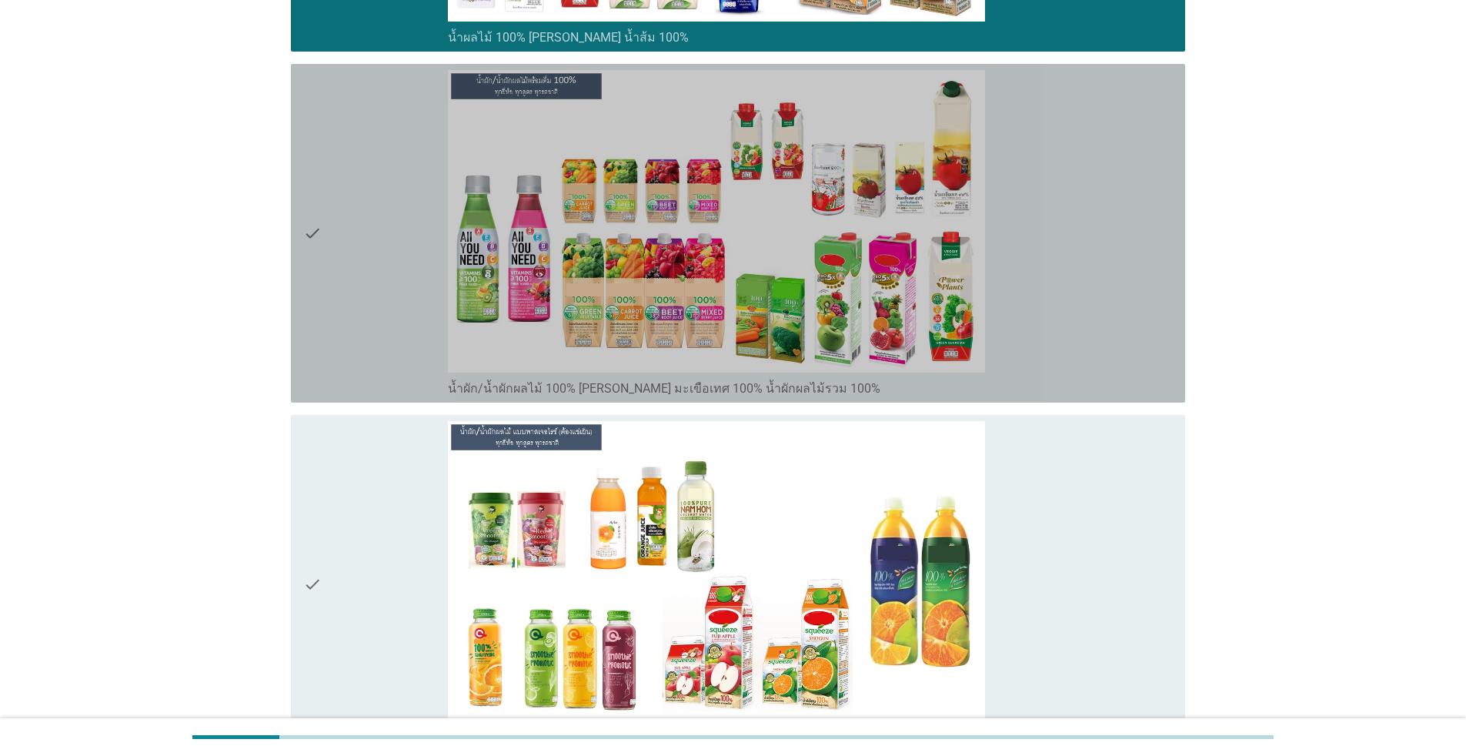
click at [356, 290] on div "check" at bounding box center [375, 233] width 145 height 326
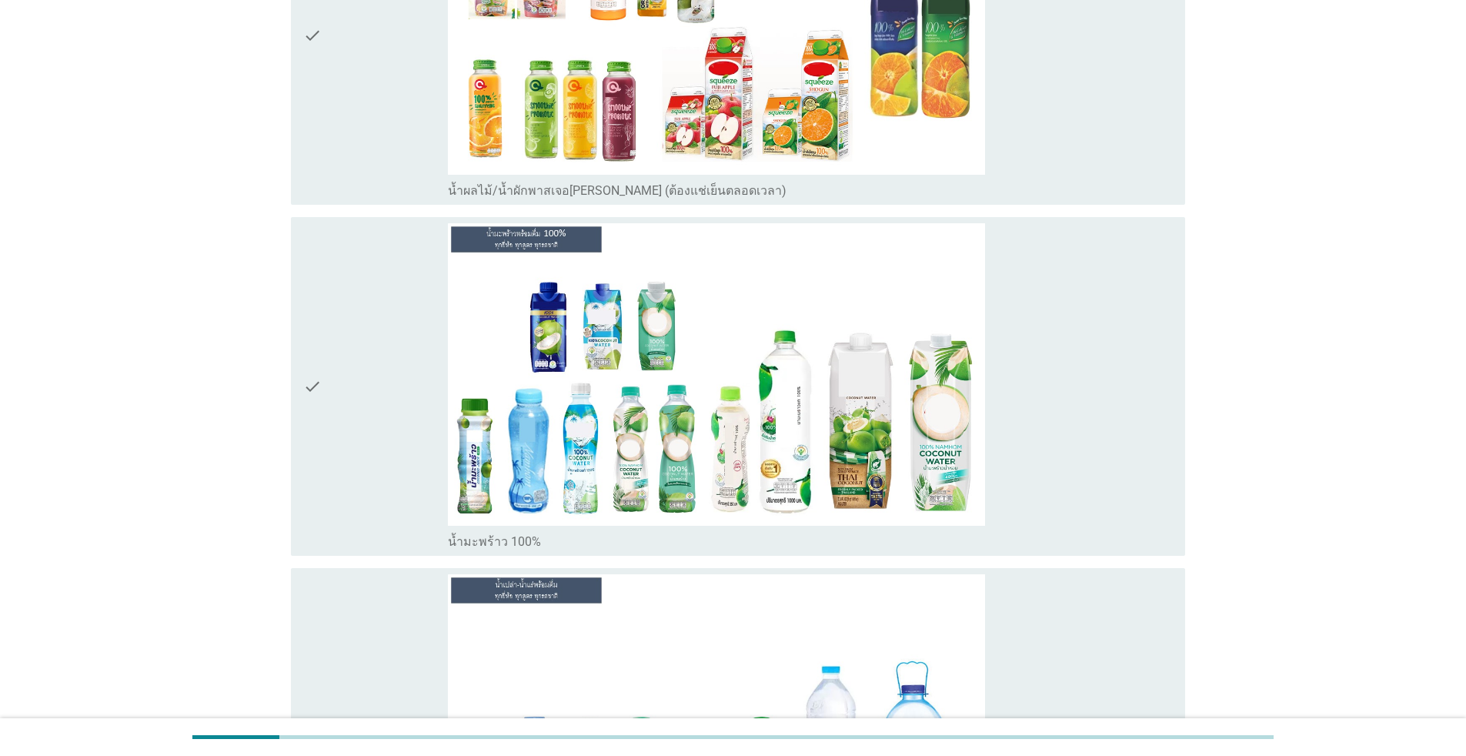
scroll to position [4594, 0]
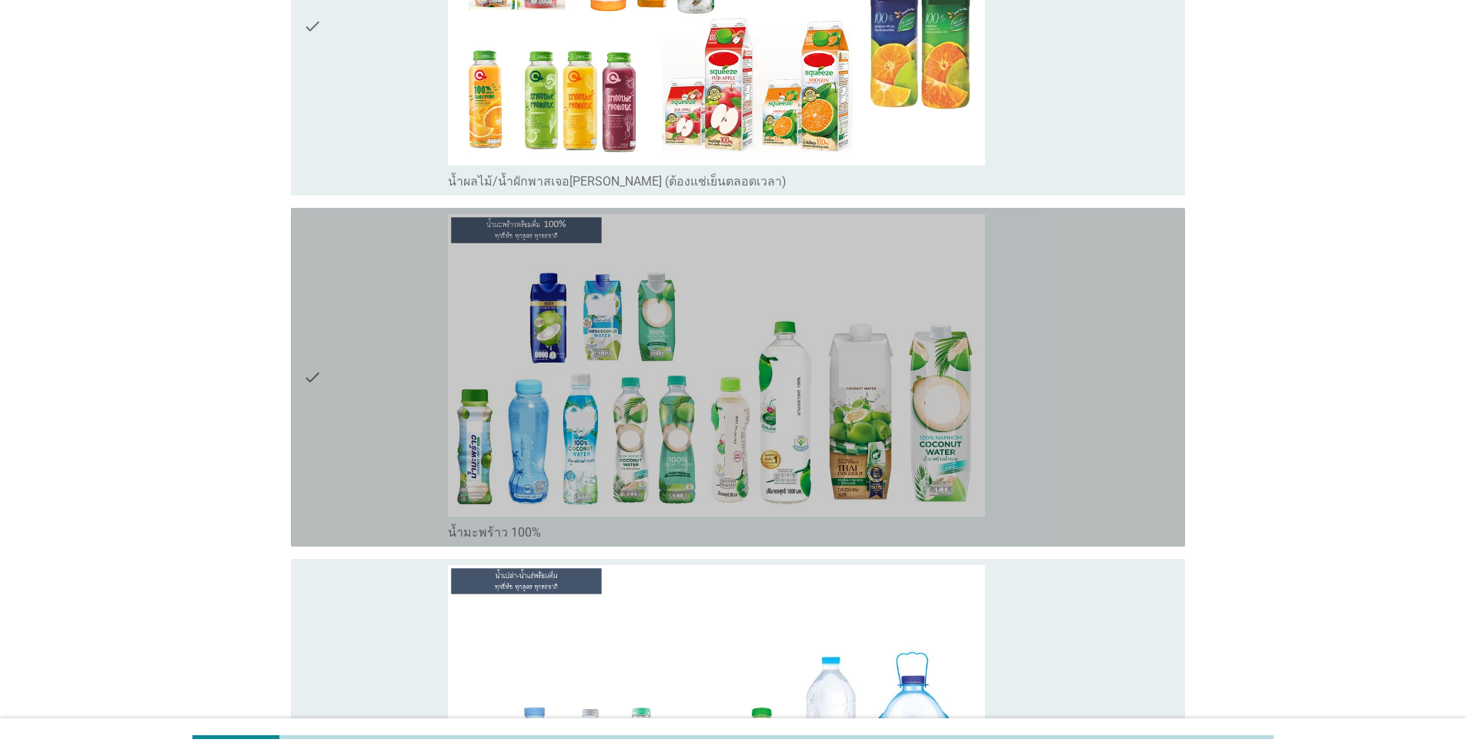
click at [403, 418] on div "check" at bounding box center [375, 377] width 145 height 326
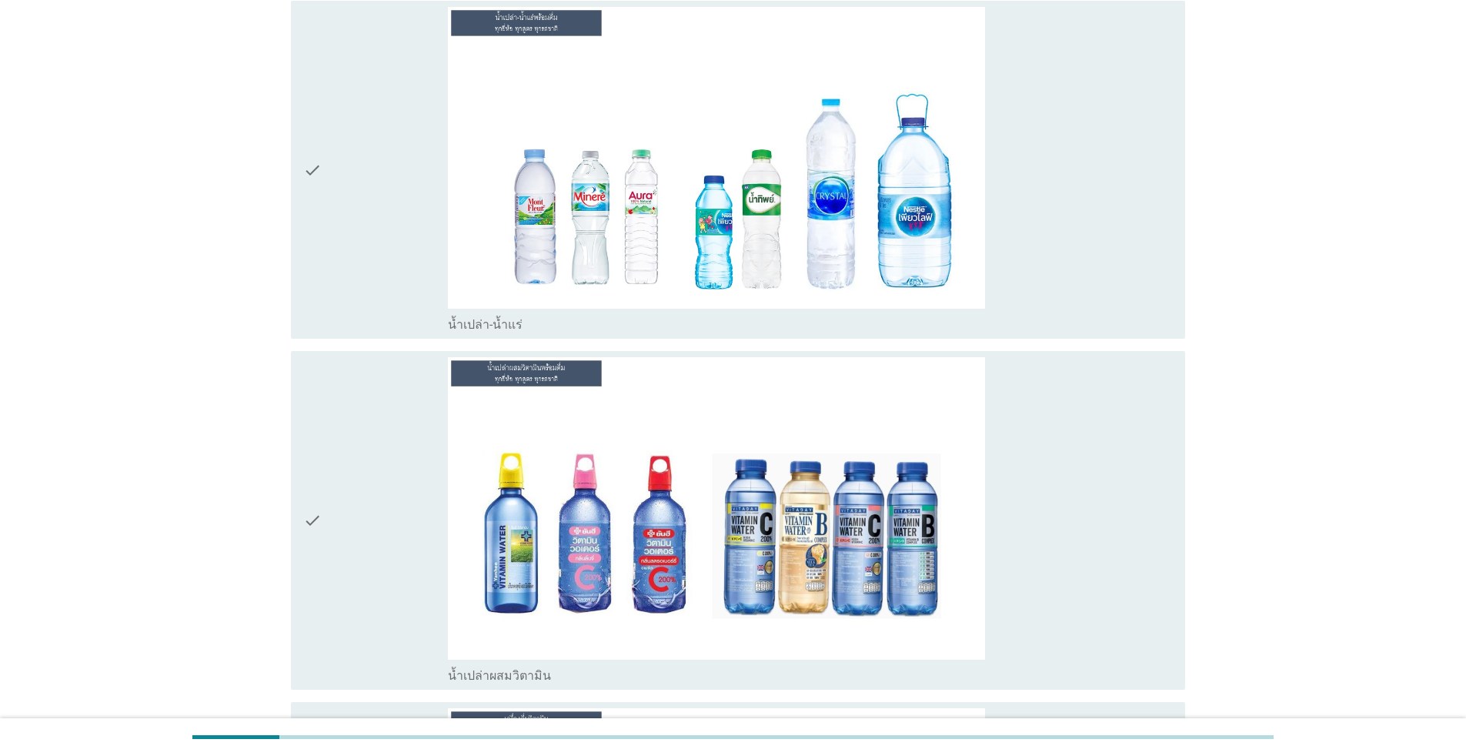
scroll to position [5189, 0]
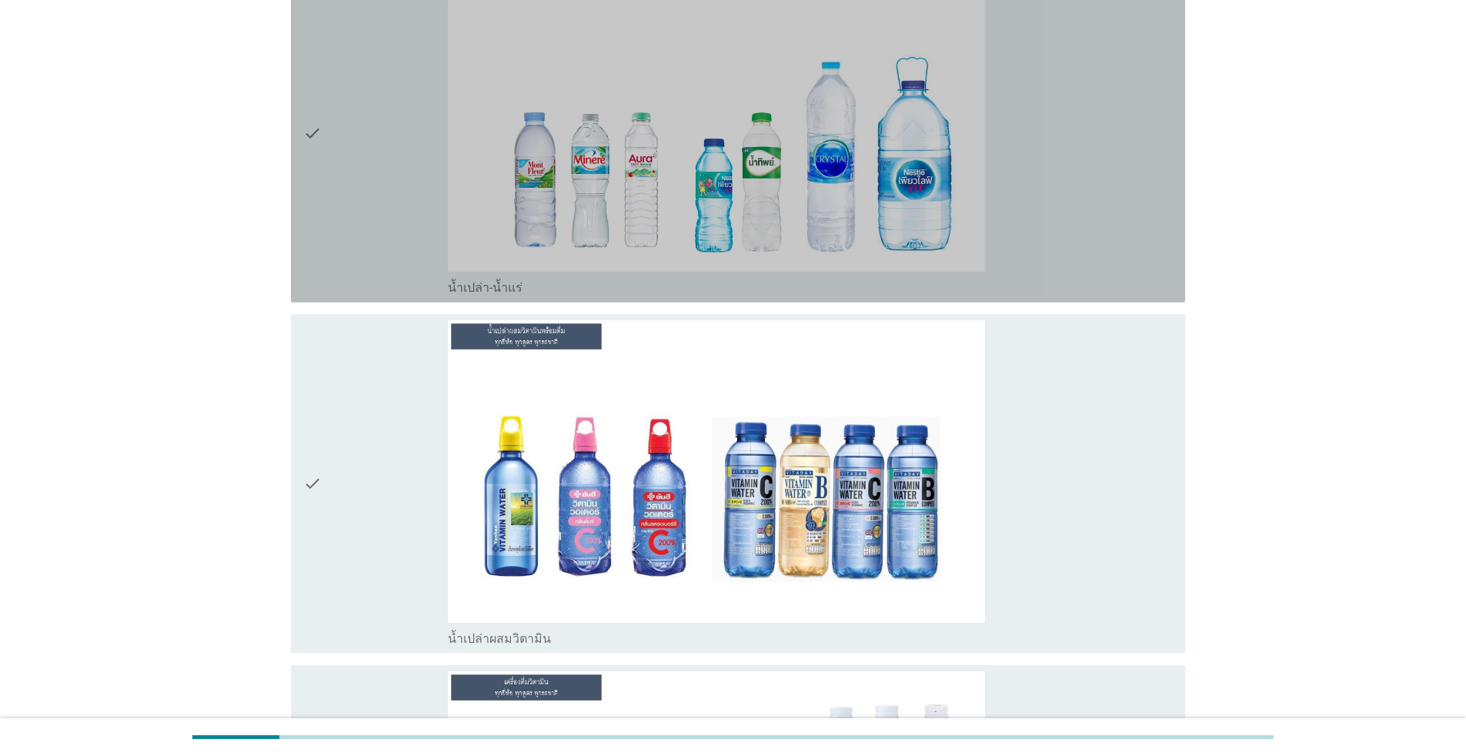
click at [364, 198] on div "check" at bounding box center [375, 133] width 145 height 326
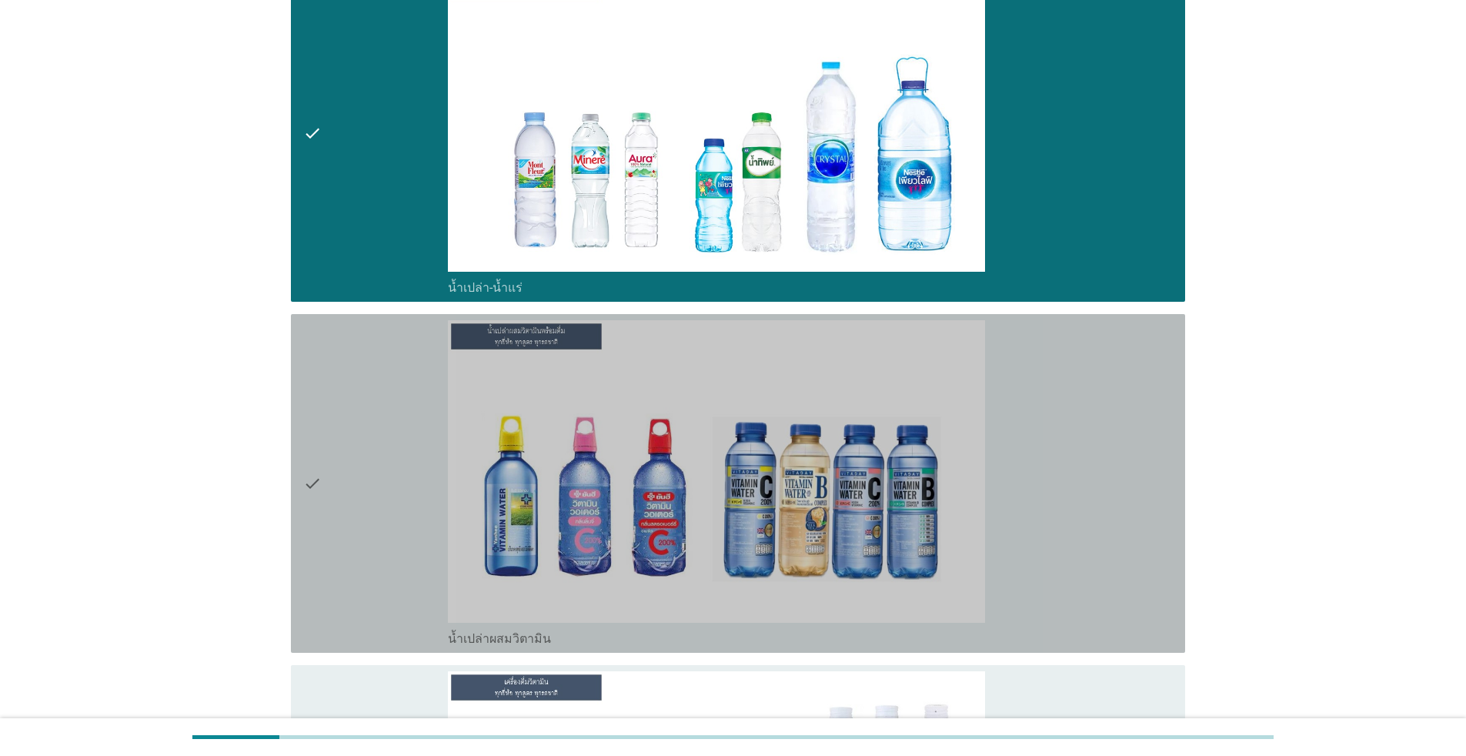
click at [410, 455] on div "check" at bounding box center [375, 483] width 145 height 326
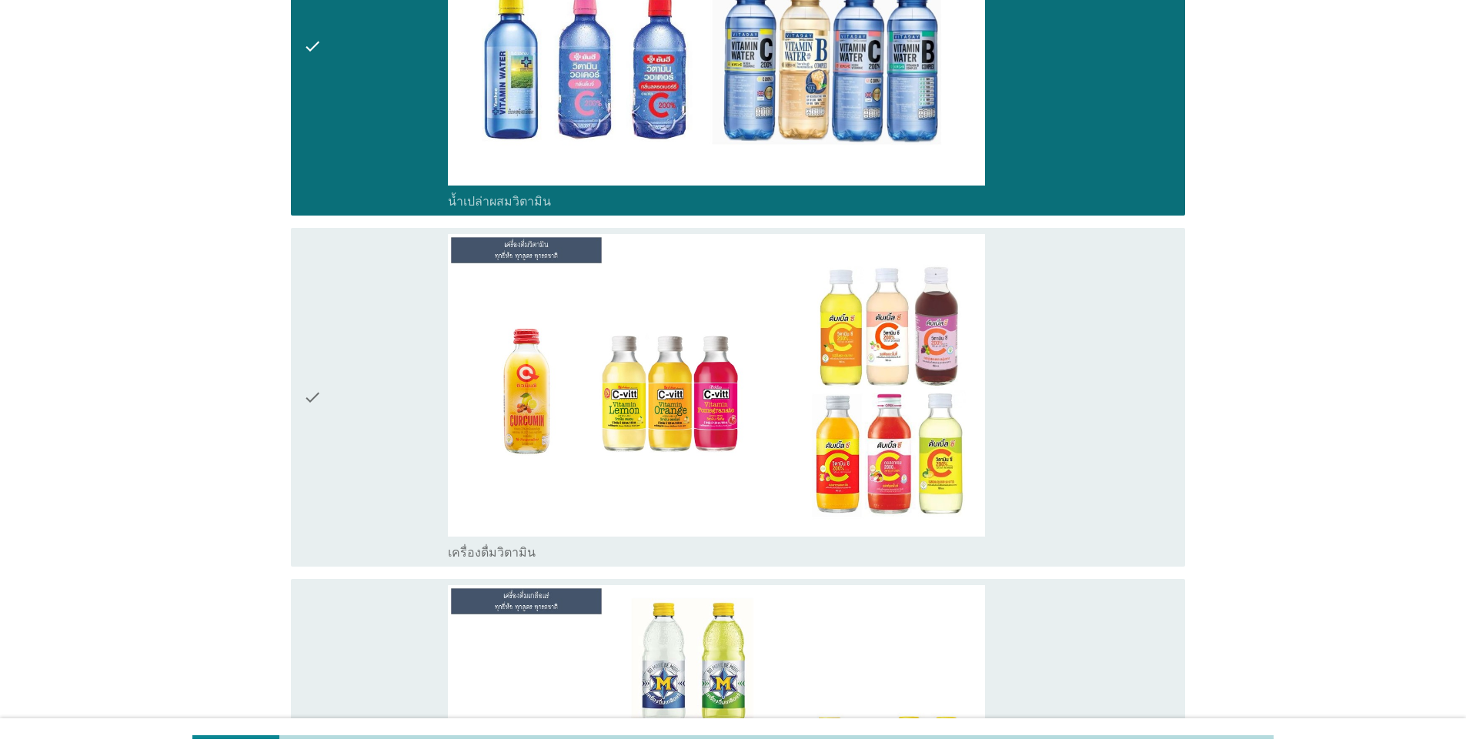
scroll to position [5766, 0]
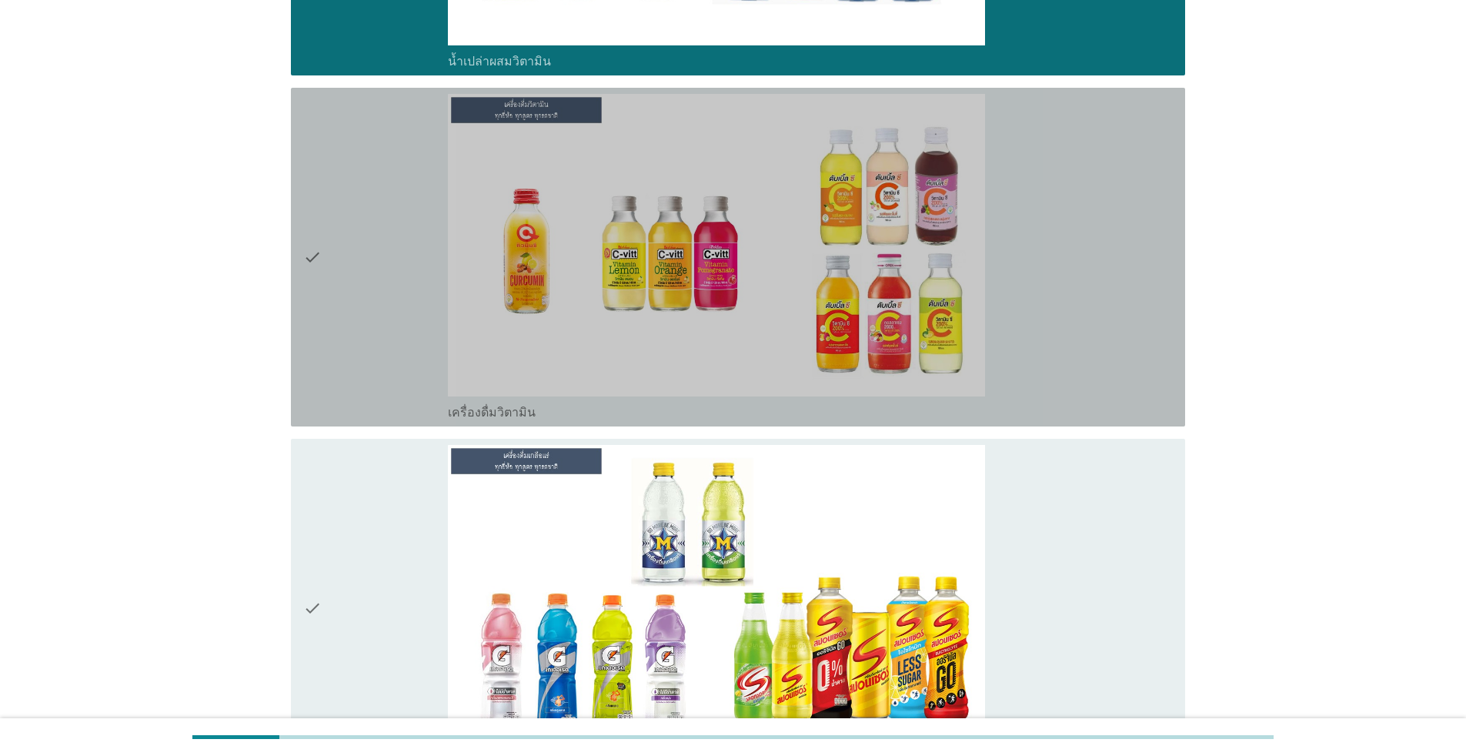
click at [359, 239] on div "check" at bounding box center [375, 257] width 145 height 326
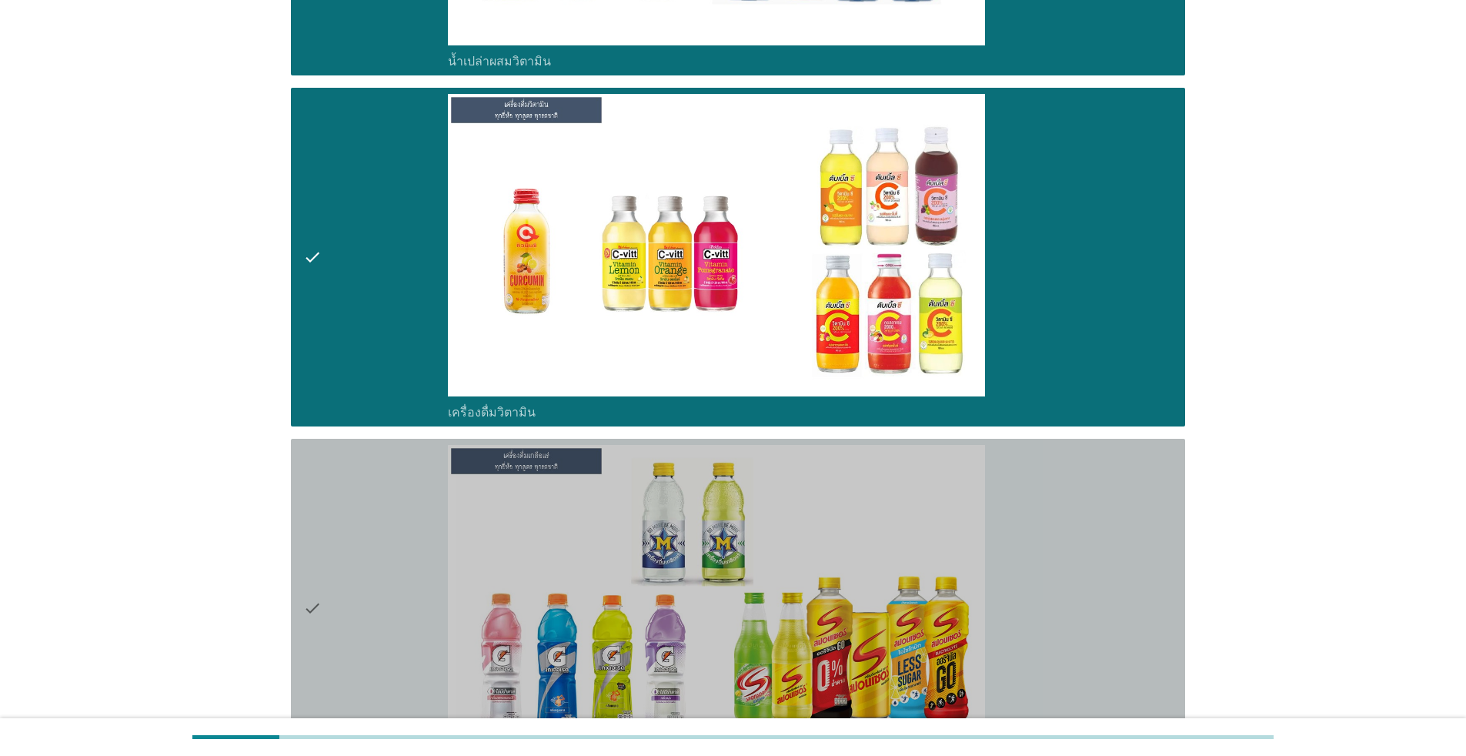
click at [415, 570] on div "check" at bounding box center [375, 608] width 145 height 326
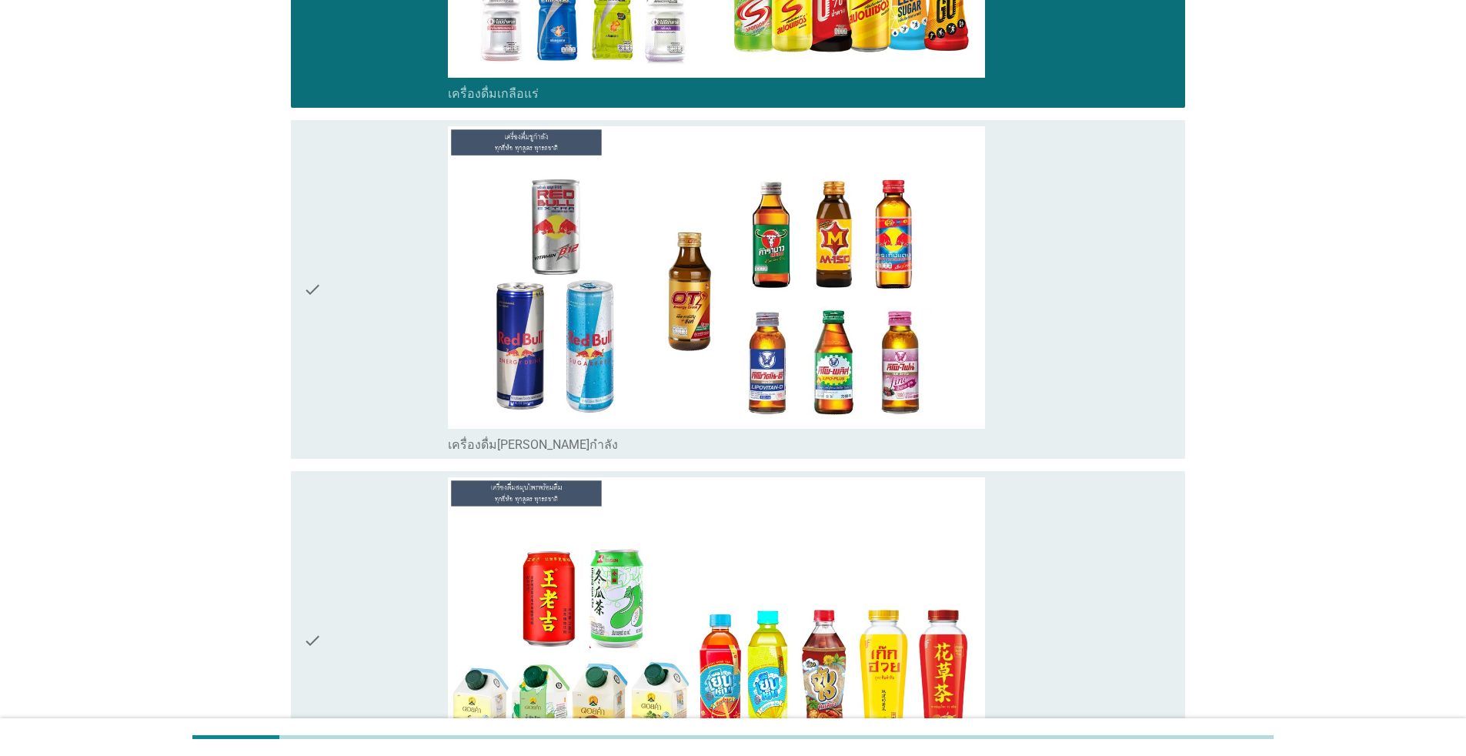
scroll to position [6472, 0]
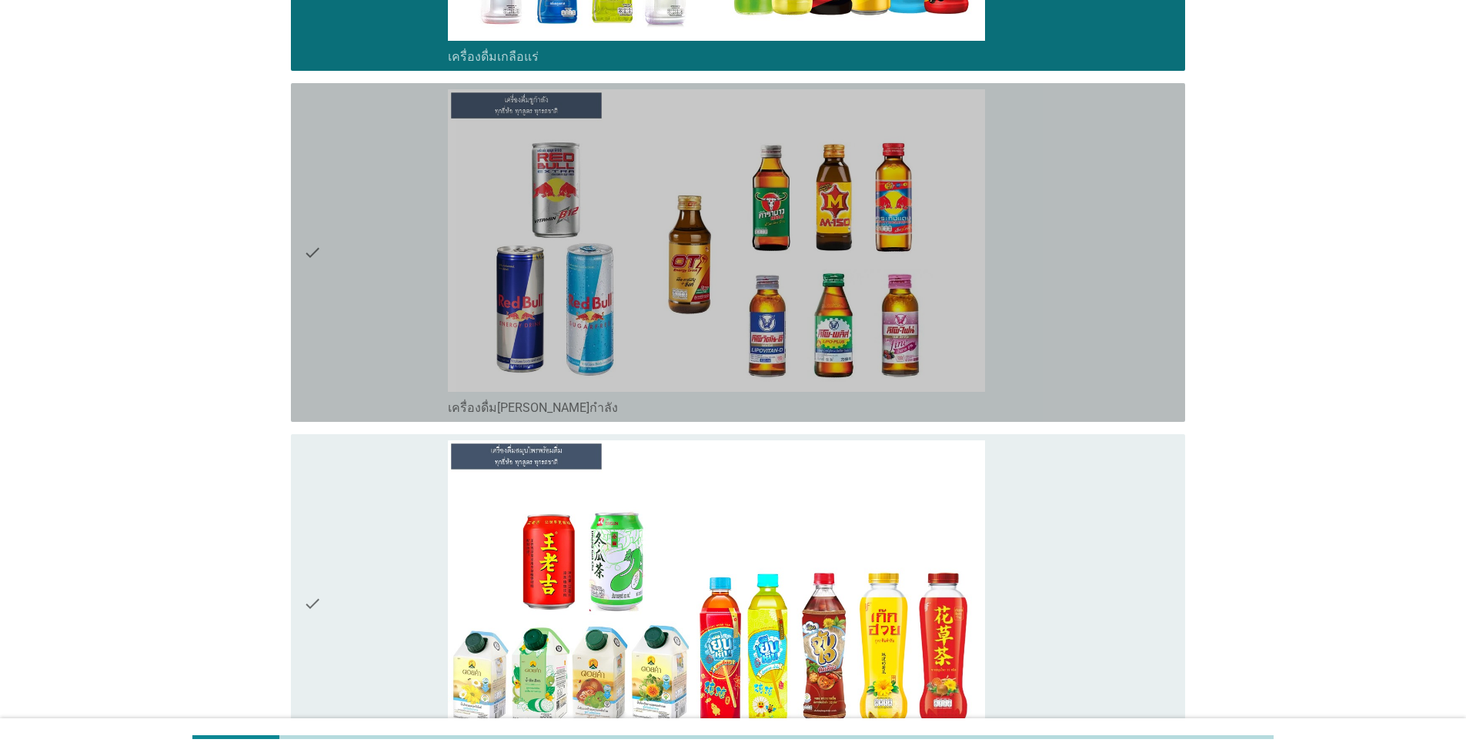
click at [364, 295] on div "check" at bounding box center [375, 252] width 145 height 326
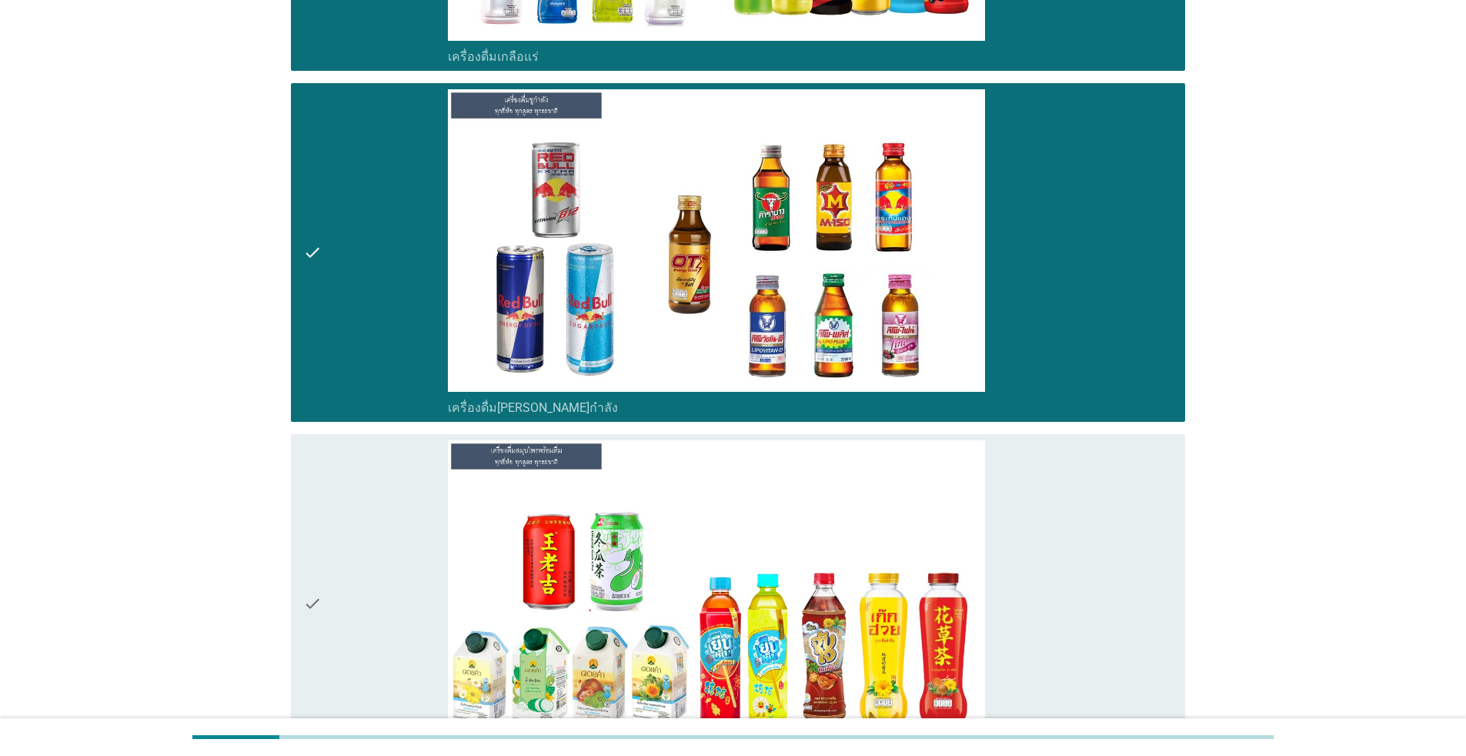
click at [420, 627] on div "check" at bounding box center [375, 603] width 145 height 326
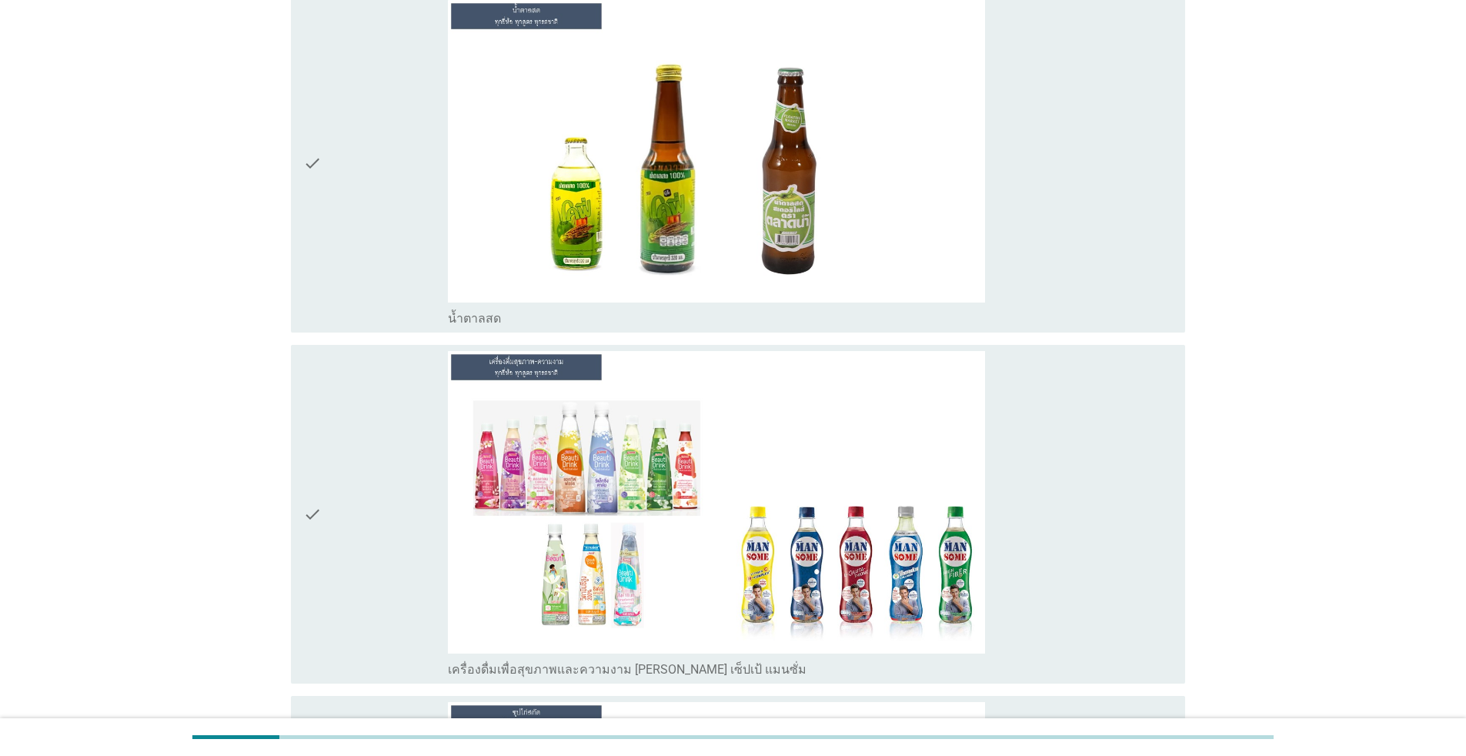
scroll to position [7365, 0]
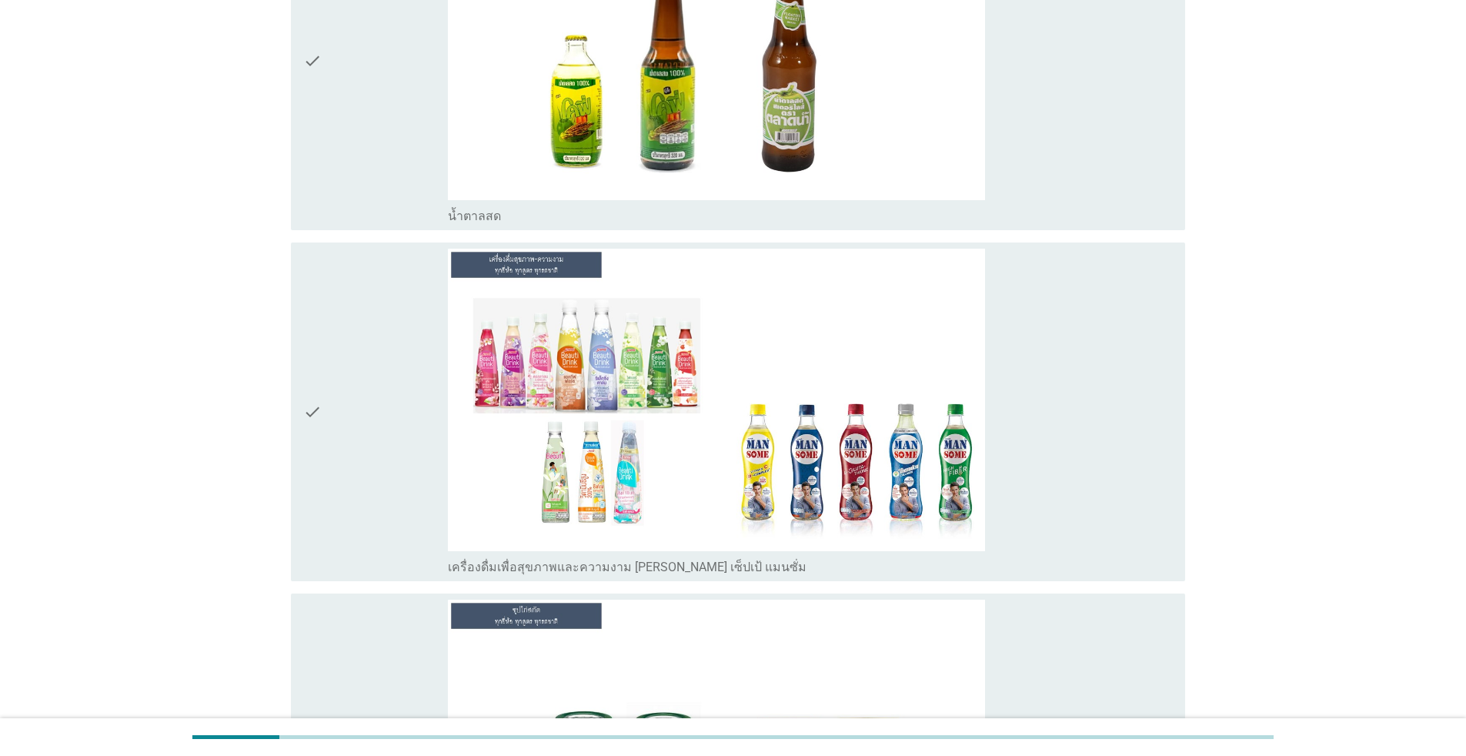
click at [372, 492] on div "check" at bounding box center [375, 412] width 145 height 326
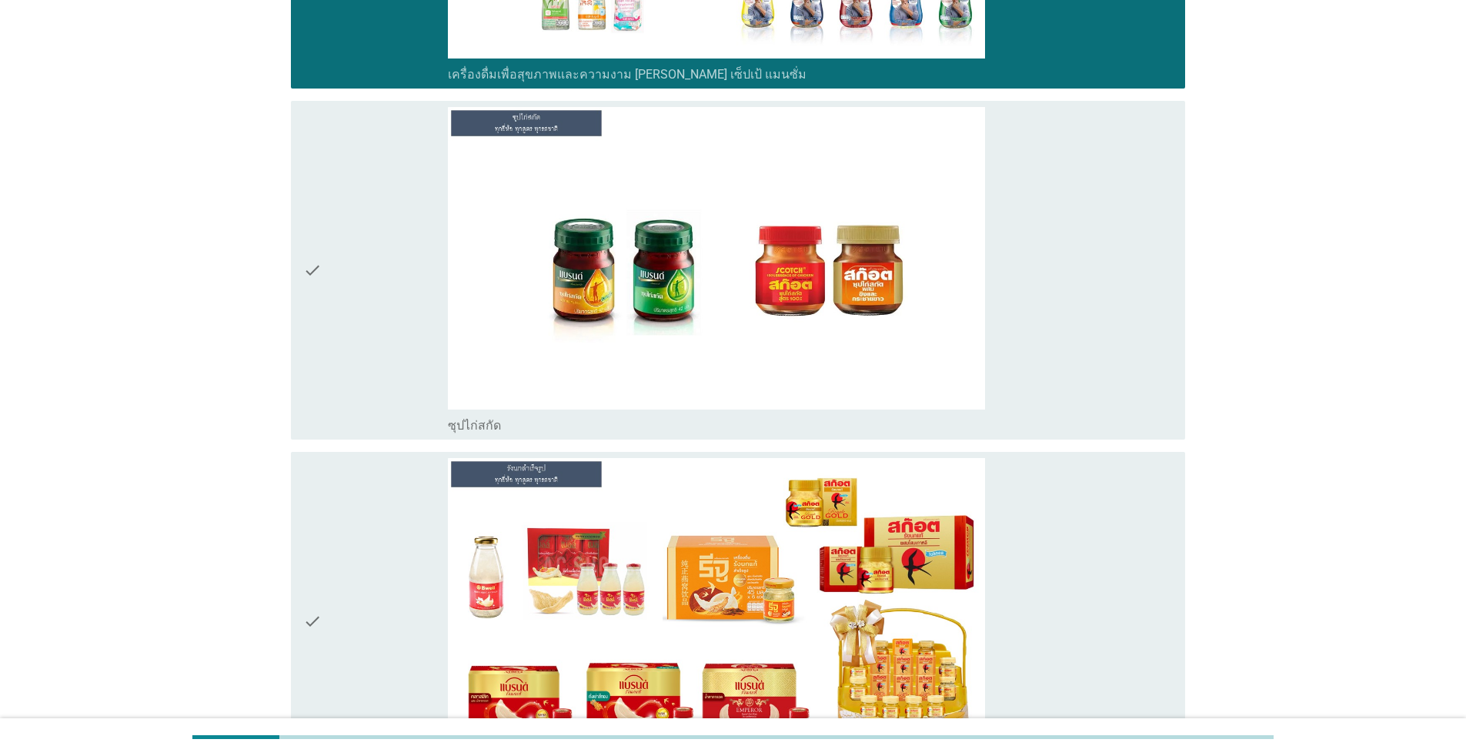
scroll to position [7895, 0]
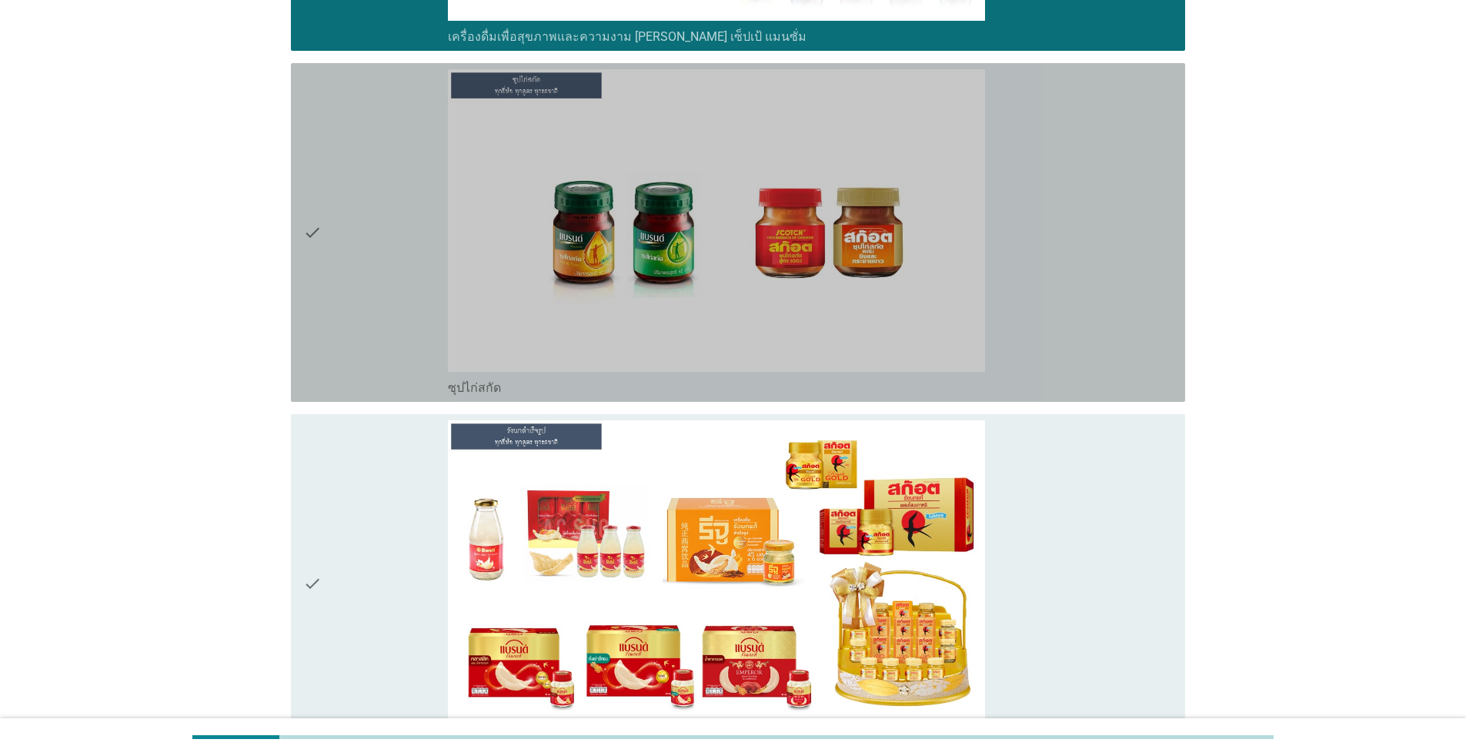
click at [410, 269] on div "check" at bounding box center [375, 232] width 145 height 326
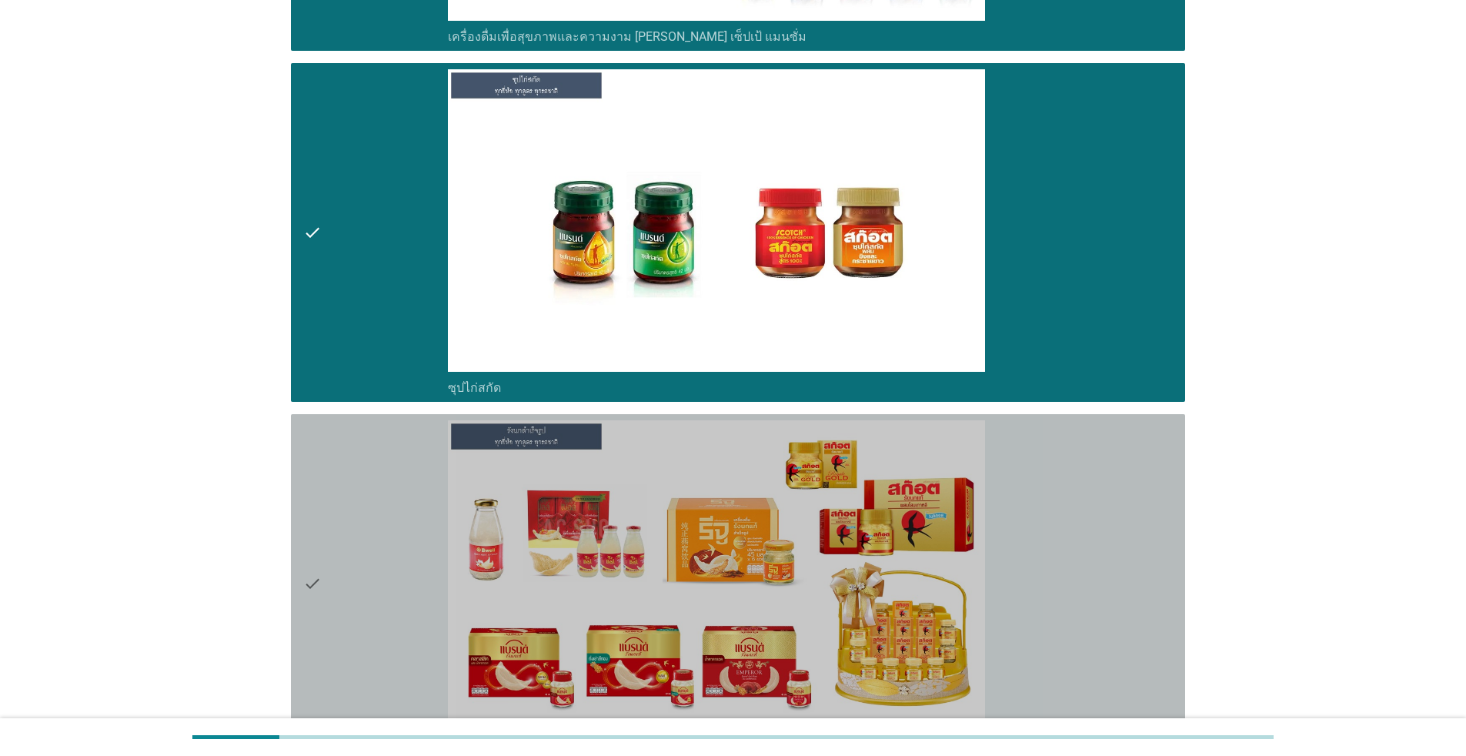
click at [400, 538] on div "check" at bounding box center [375, 583] width 145 height 326
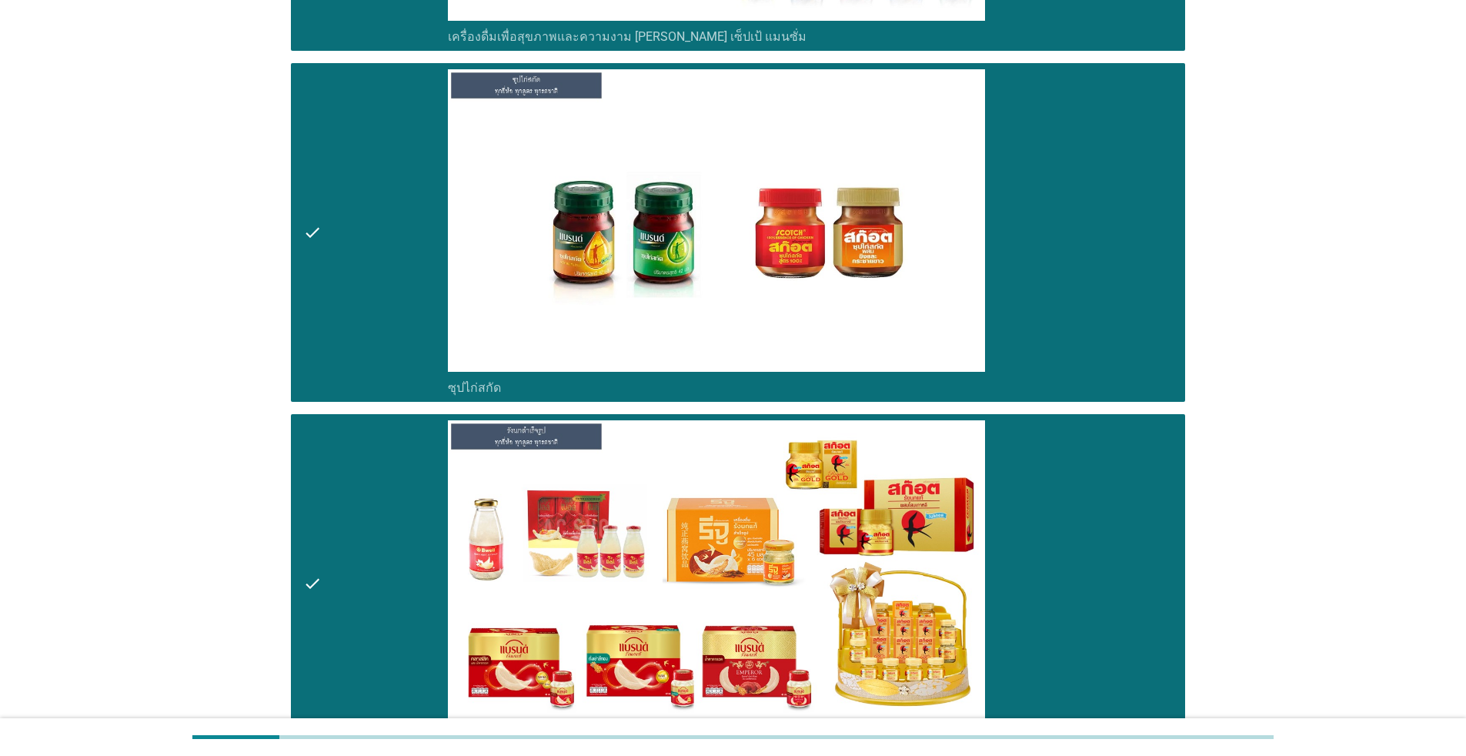
scroll to position [8044, 0]
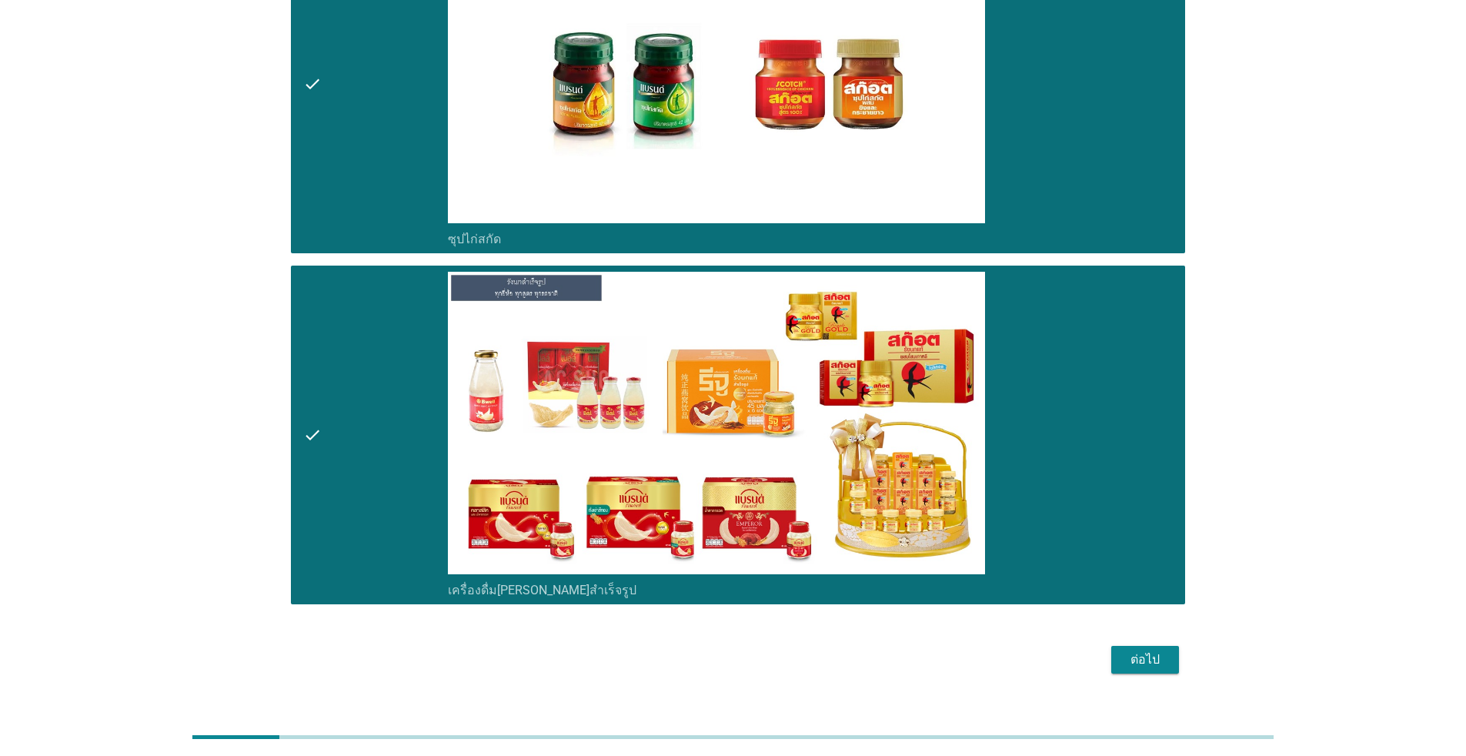
click at [1171, 646] on button "ต่อไป" at bounding box center [1145, 660] width 68 height 28
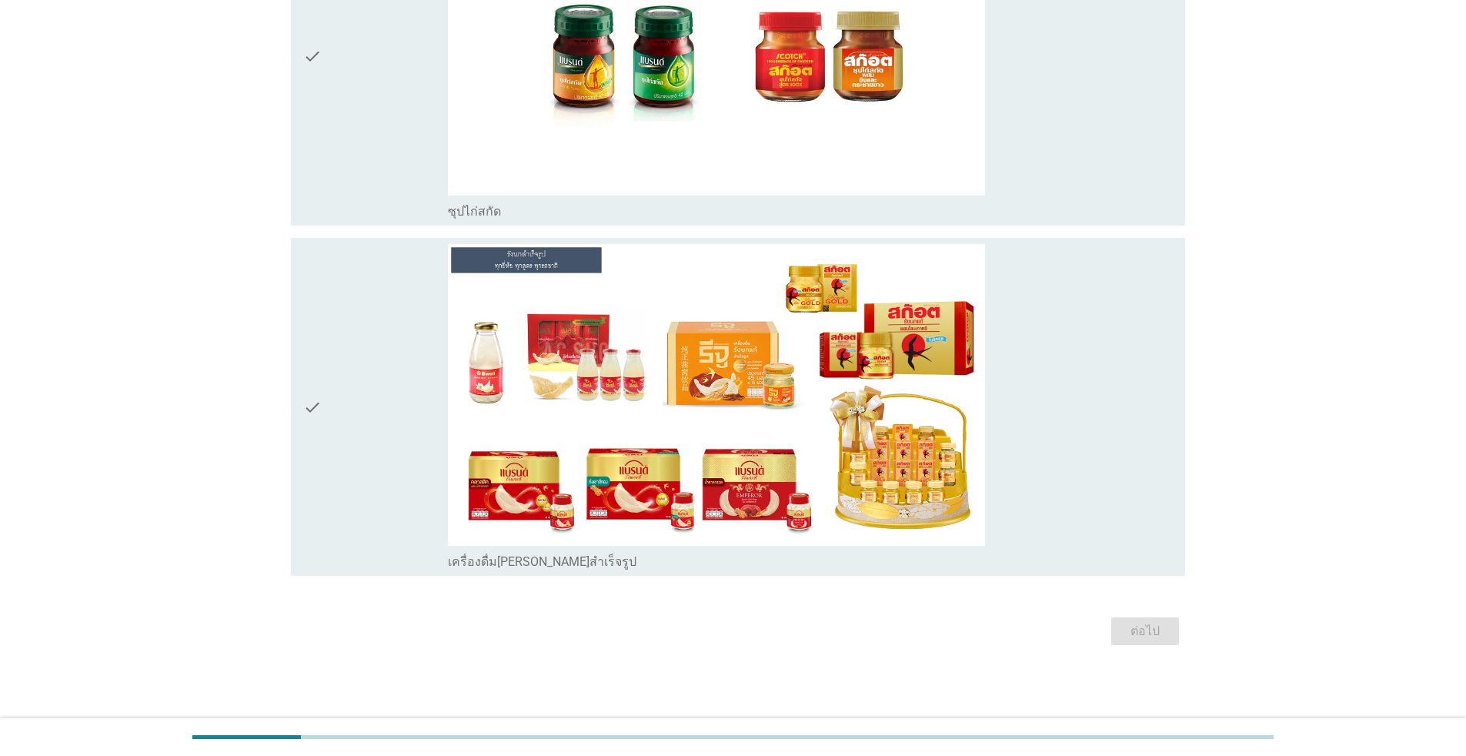
scroll to position [0, 0]
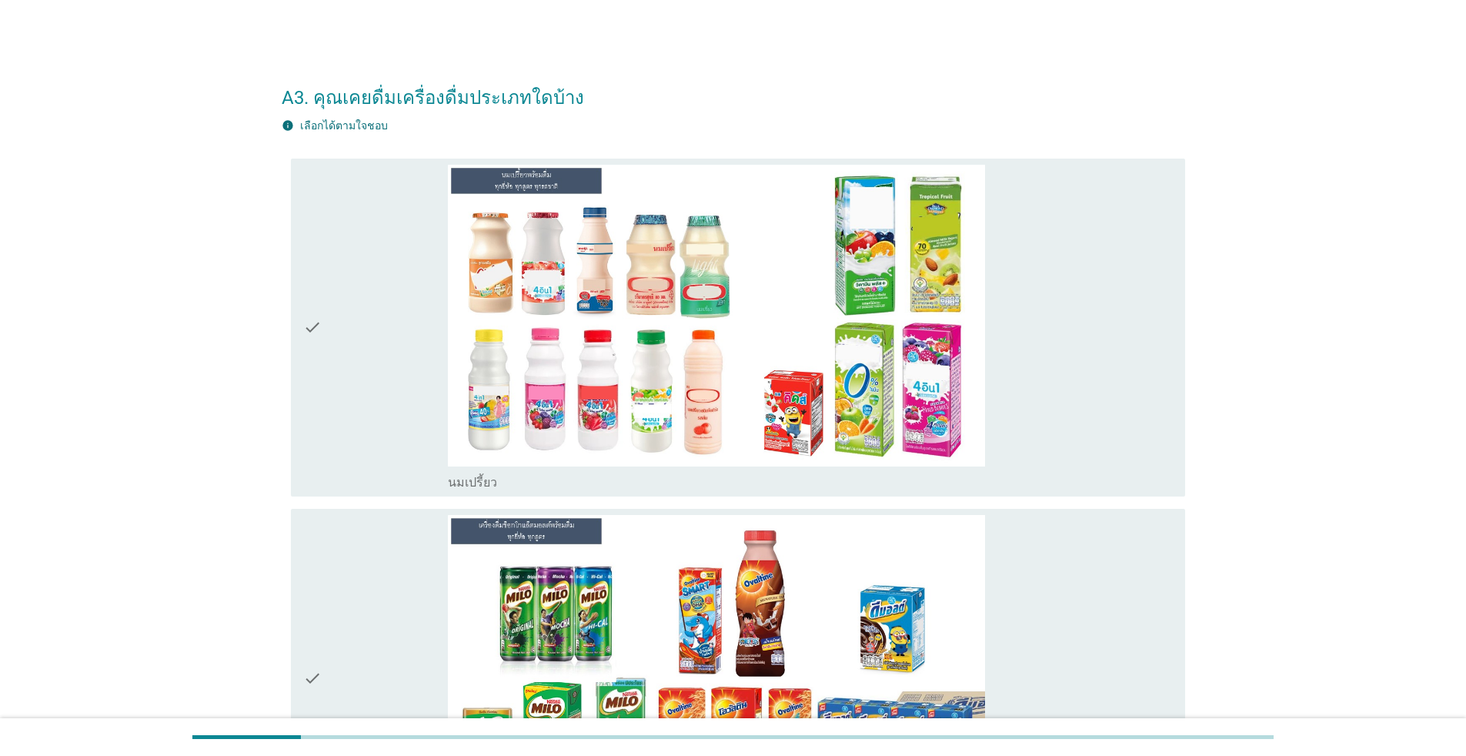
click at [1050, 354] on div "check_box_outline_blank นมเปรี้ยว" at bounding box center [810, 328] width 725 height 326
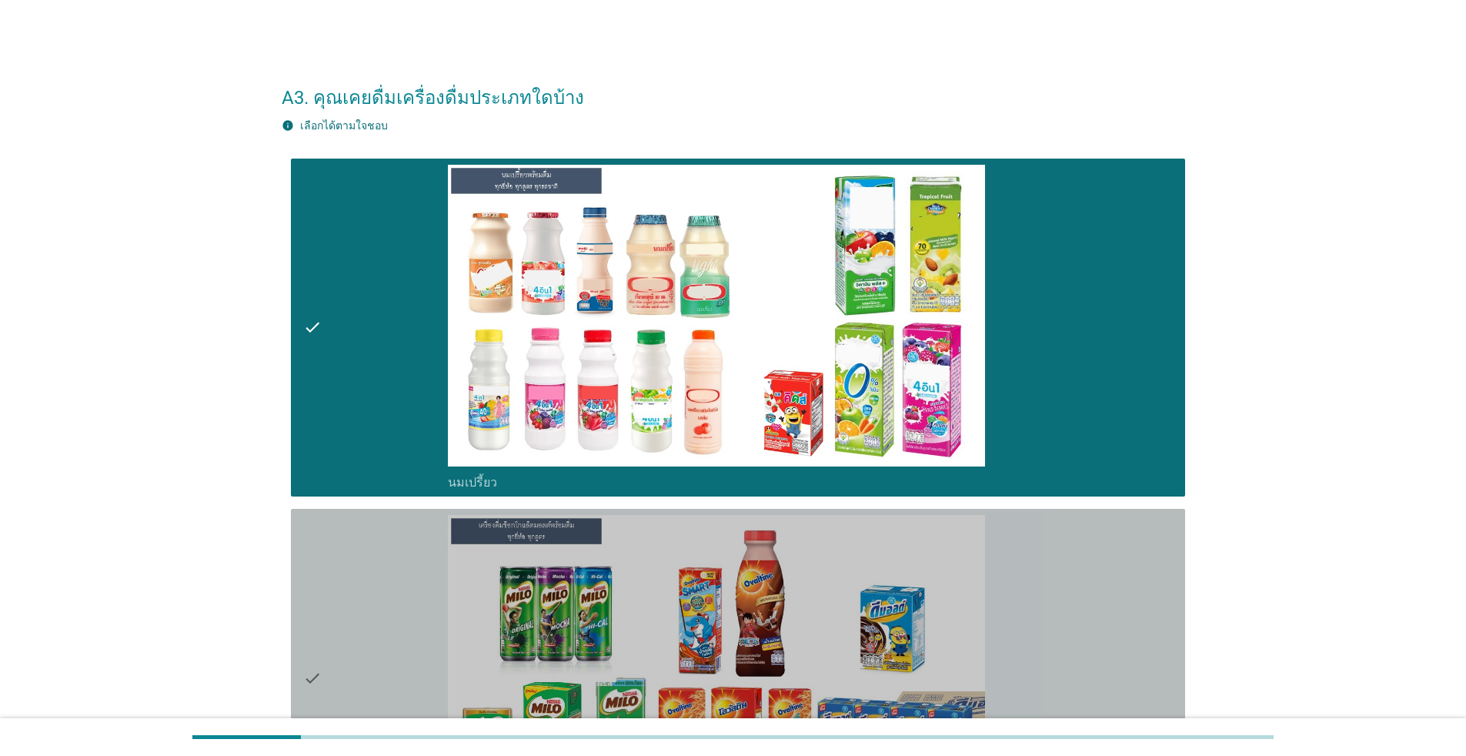
drag, startPoint x: 1057, startPoint y: 611, endPoint x: 1081, endPoint y: 593, distance: 30.8
click at [1058, 612] on div "check_box_outline_blank เครื่องดื่มช็อกโกแล็ตมอลต์ แบบพร้อมดื่ม" at bounding box center [810, 678] width 725 height 326
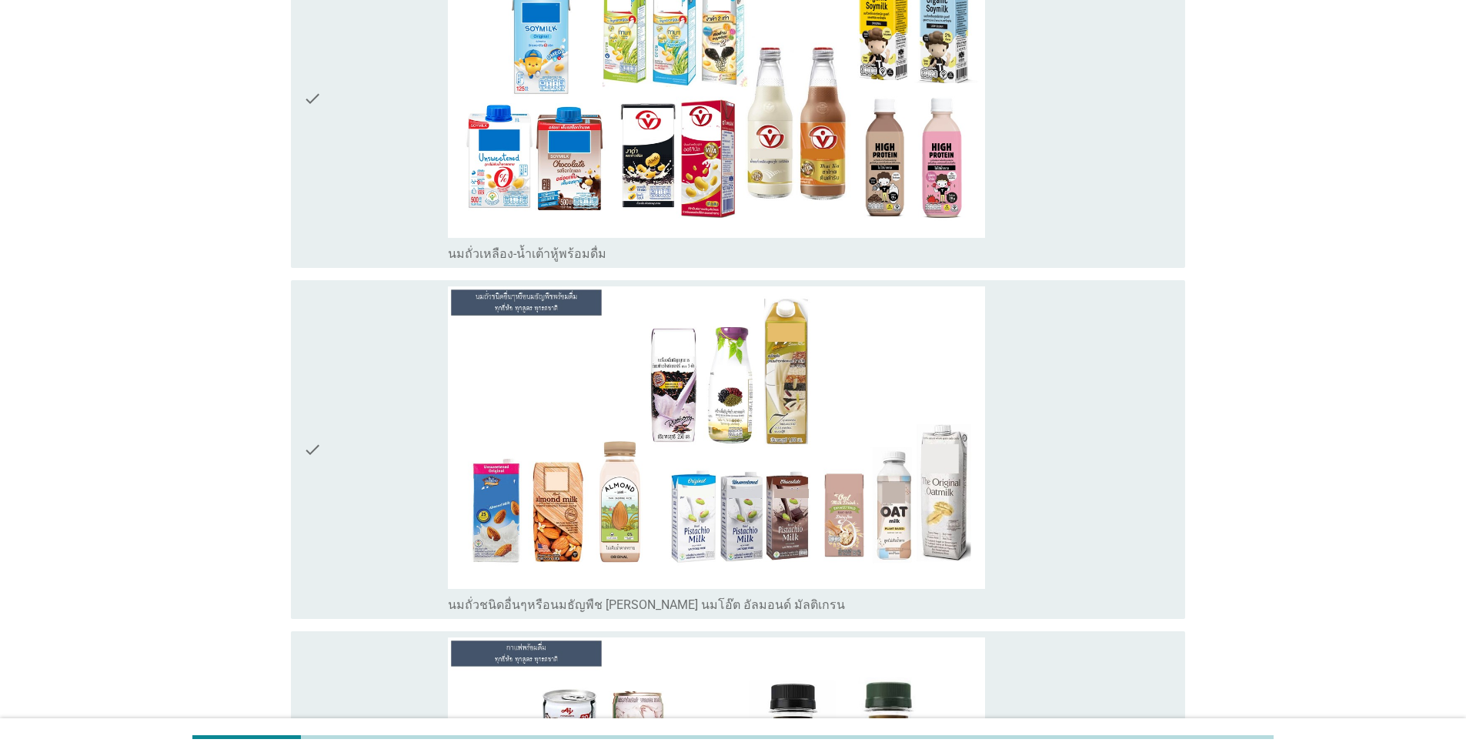
scroll to position [939, 0]
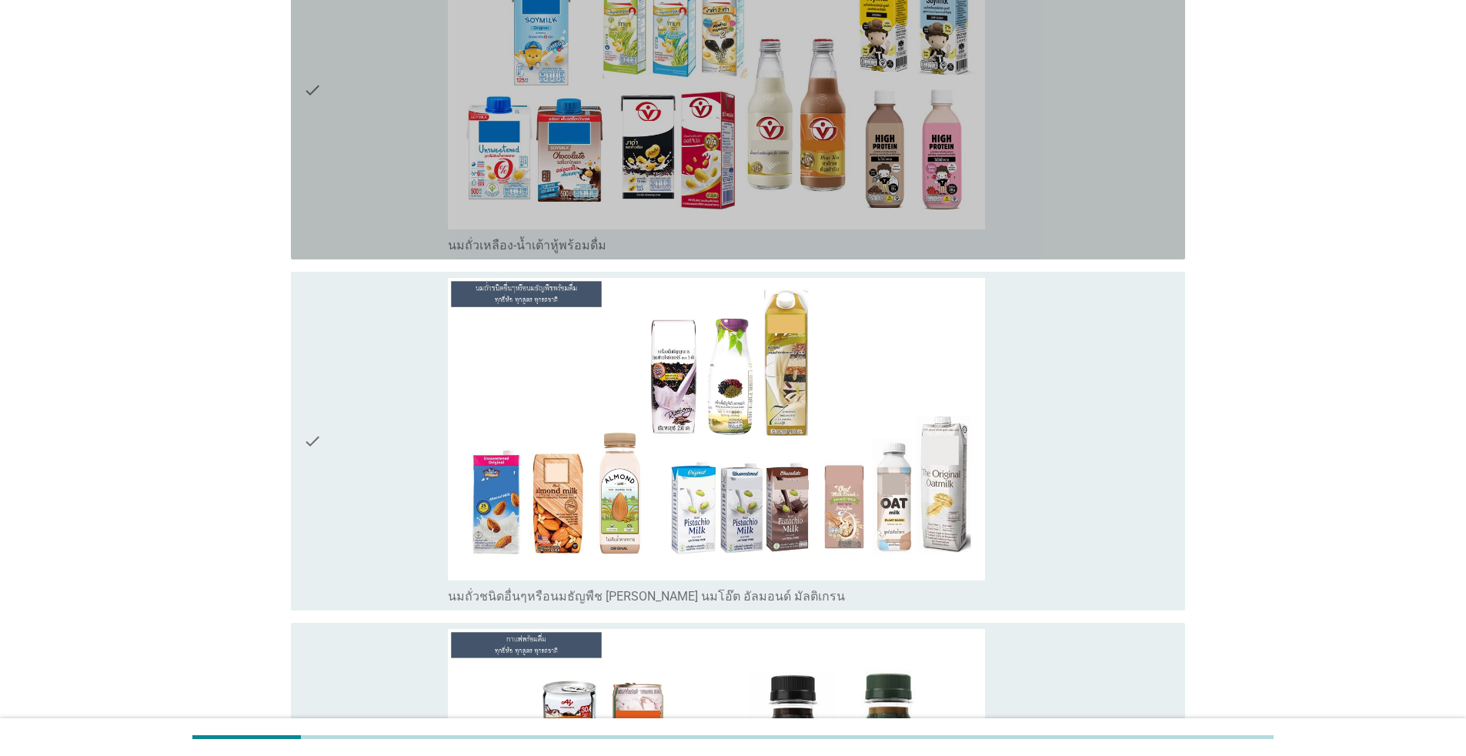
click at [1127, 112] on div "check_box_outline_blank นมถั่วเหลือง-น้ำเต้าหู้พร้อมดื่ม" at bounding box center [810, 90] width 725 height 326
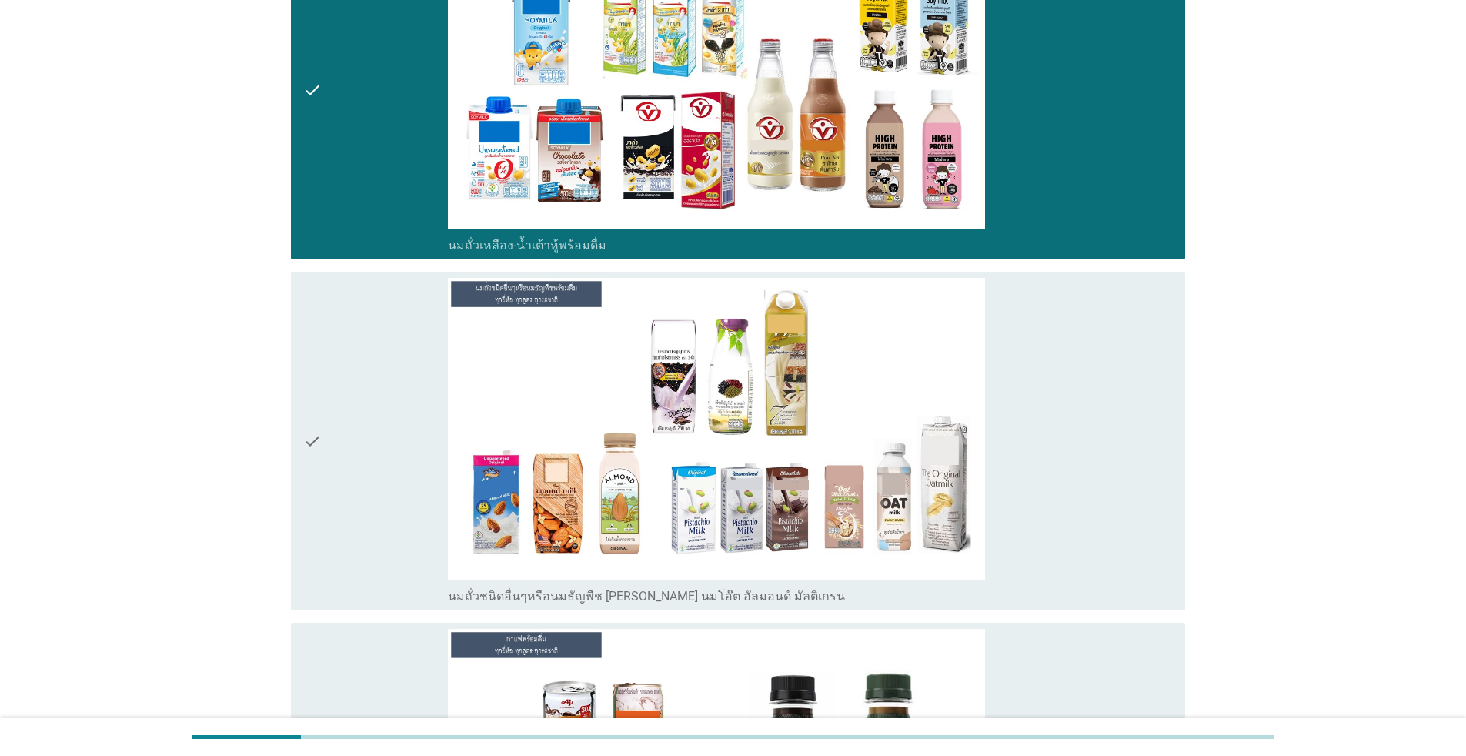
click at [1071, 411] on div "check_box_outline_blank นมถั่วชนิดอื่นๆหรือนมธัญพืช [PERSON_NAME] นมโอ๊ต อัลมอน…" at bounding box center [810, 441] width 725 height 326
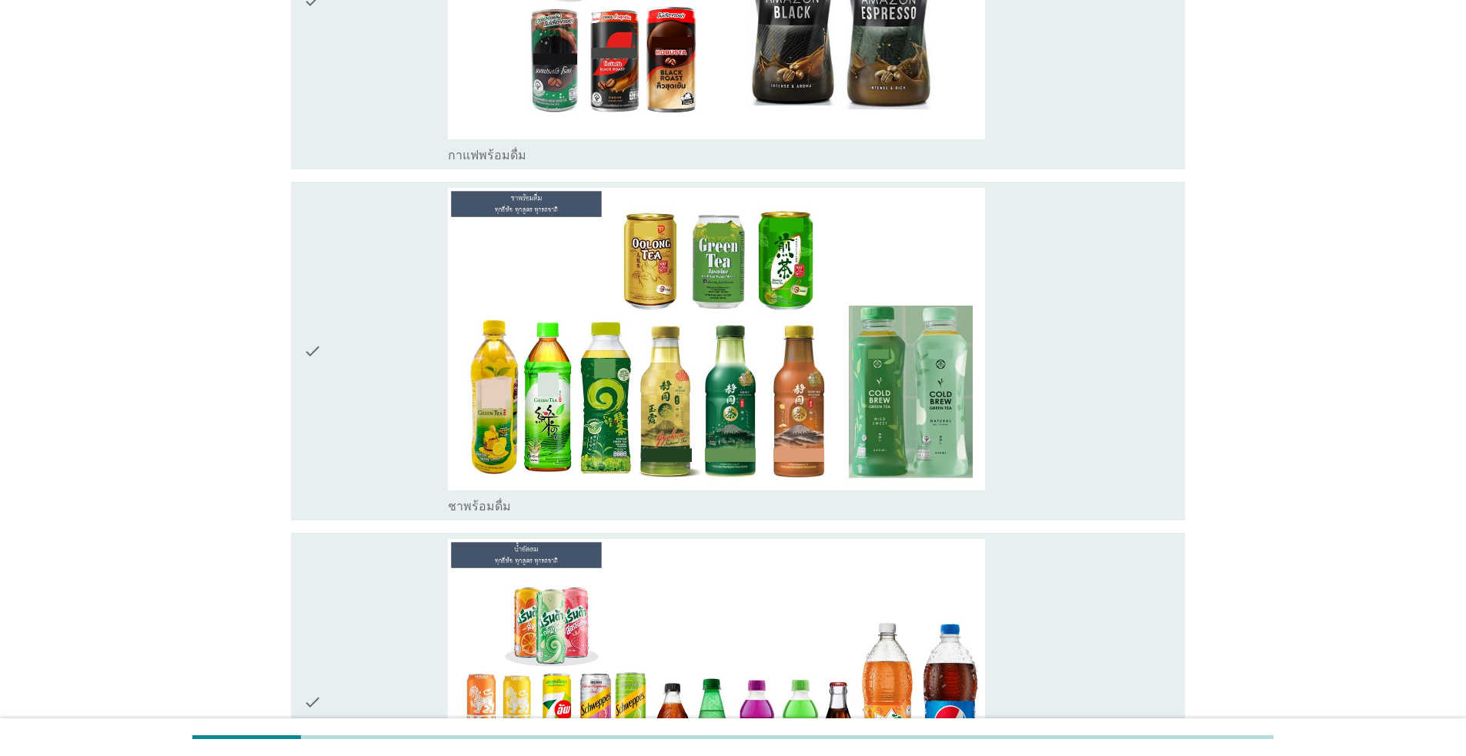
scroll to position [1862, 0]
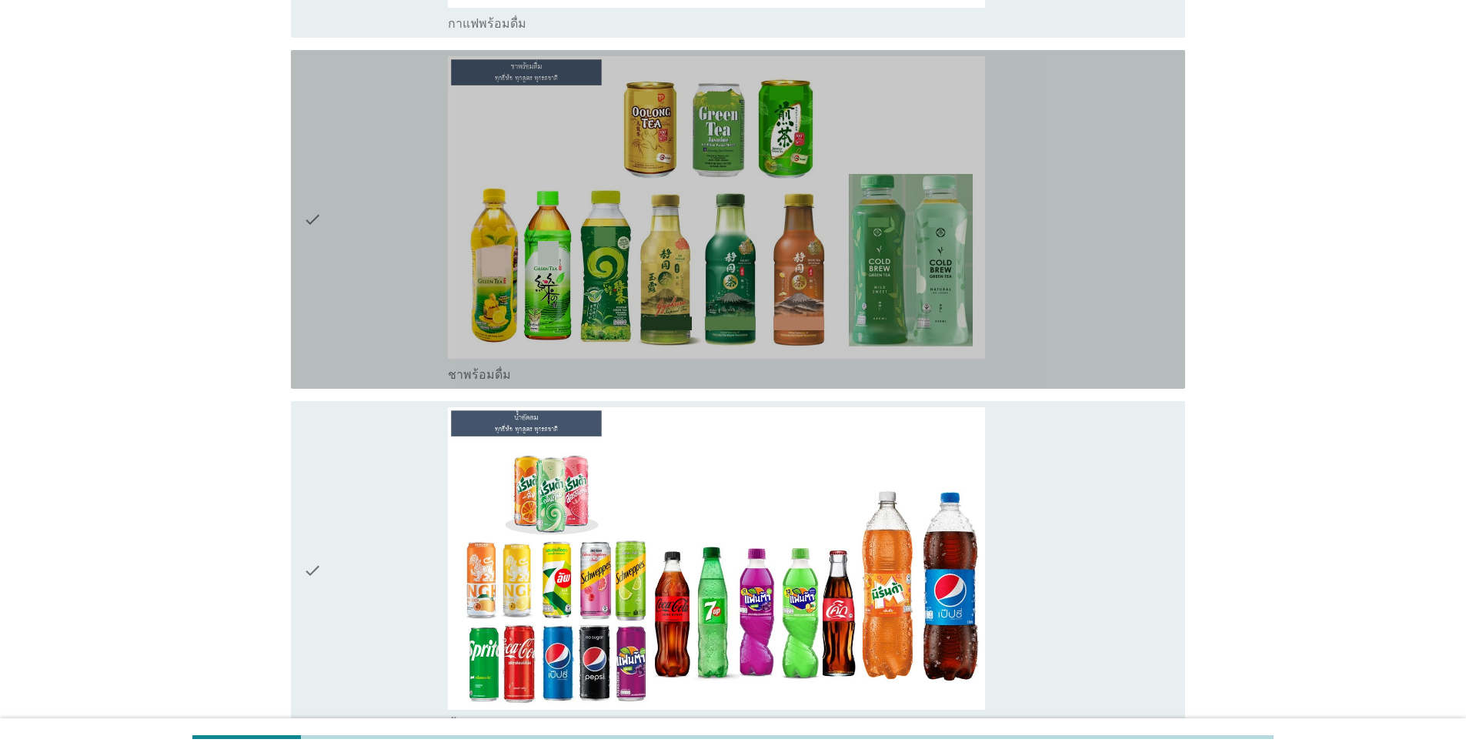
click at [1101, 291] on div "check_box_outline_blank ชาพร้อมดื่ม" at bounding box center [810, 219] width 725 height 326
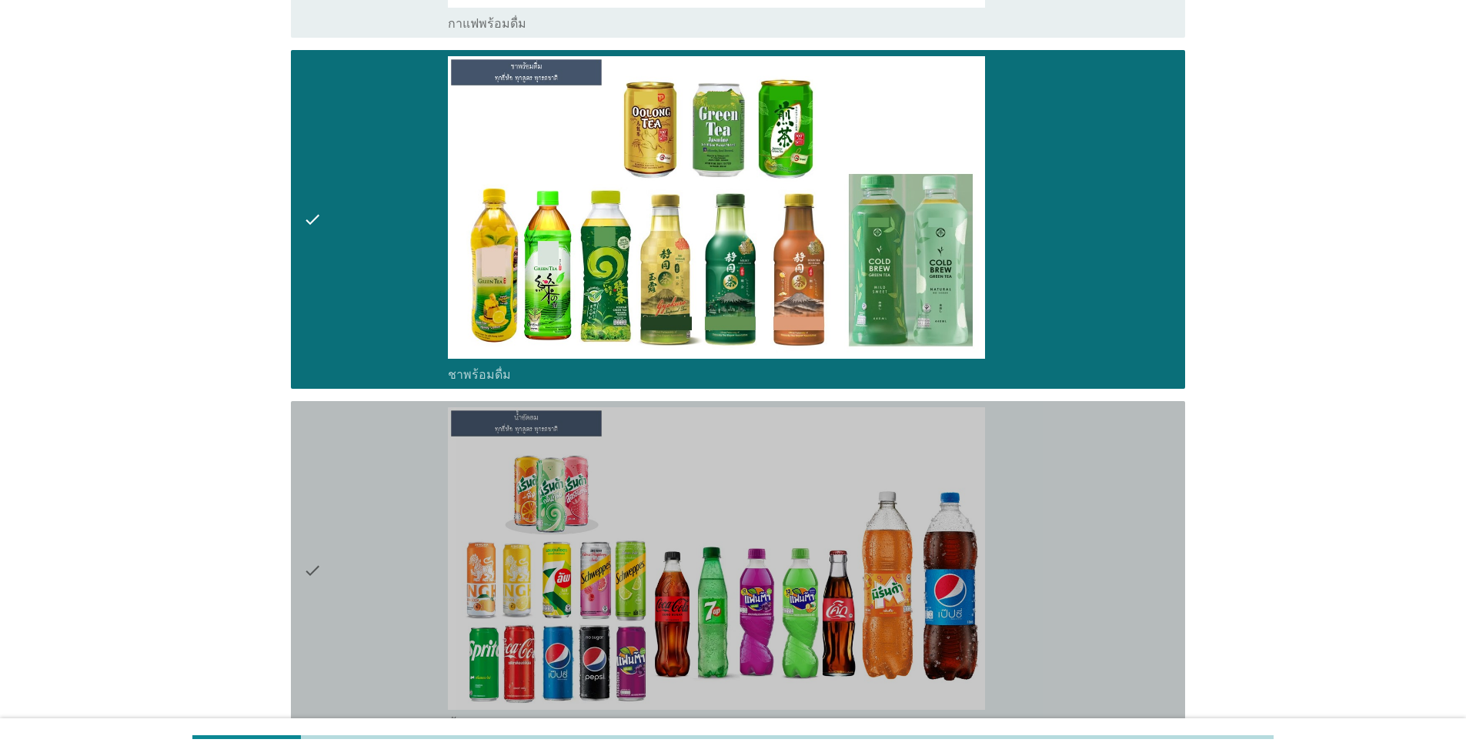
drag, startPoint x: 1088, startPoint y: 523, endPoint x: 1229, endPoint y: 463, distance: 153.1
click at [1089, 524] on div "check_box_outline_blank น้ำอัดลม" at bounding box center [810, 570] width 725 height 326
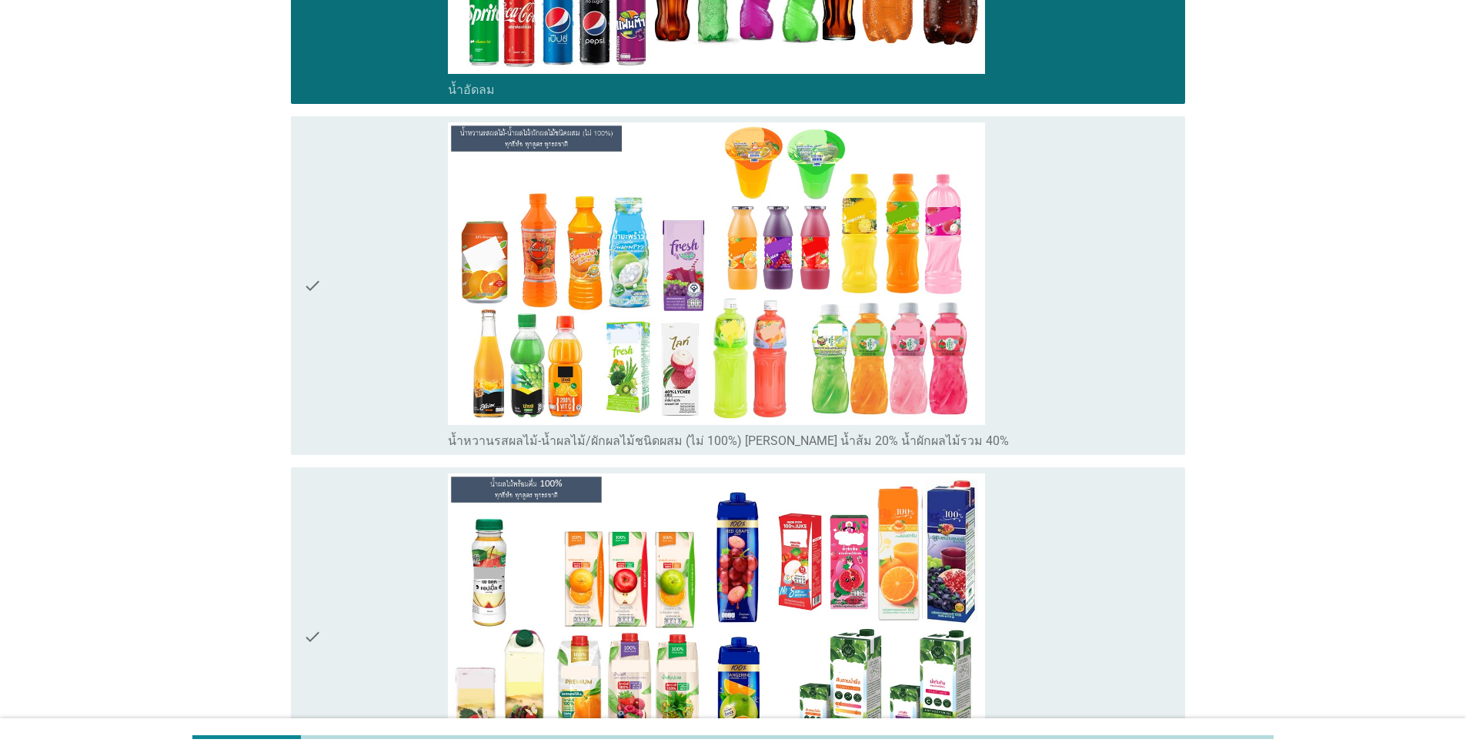
scroll to position [2607, 0]
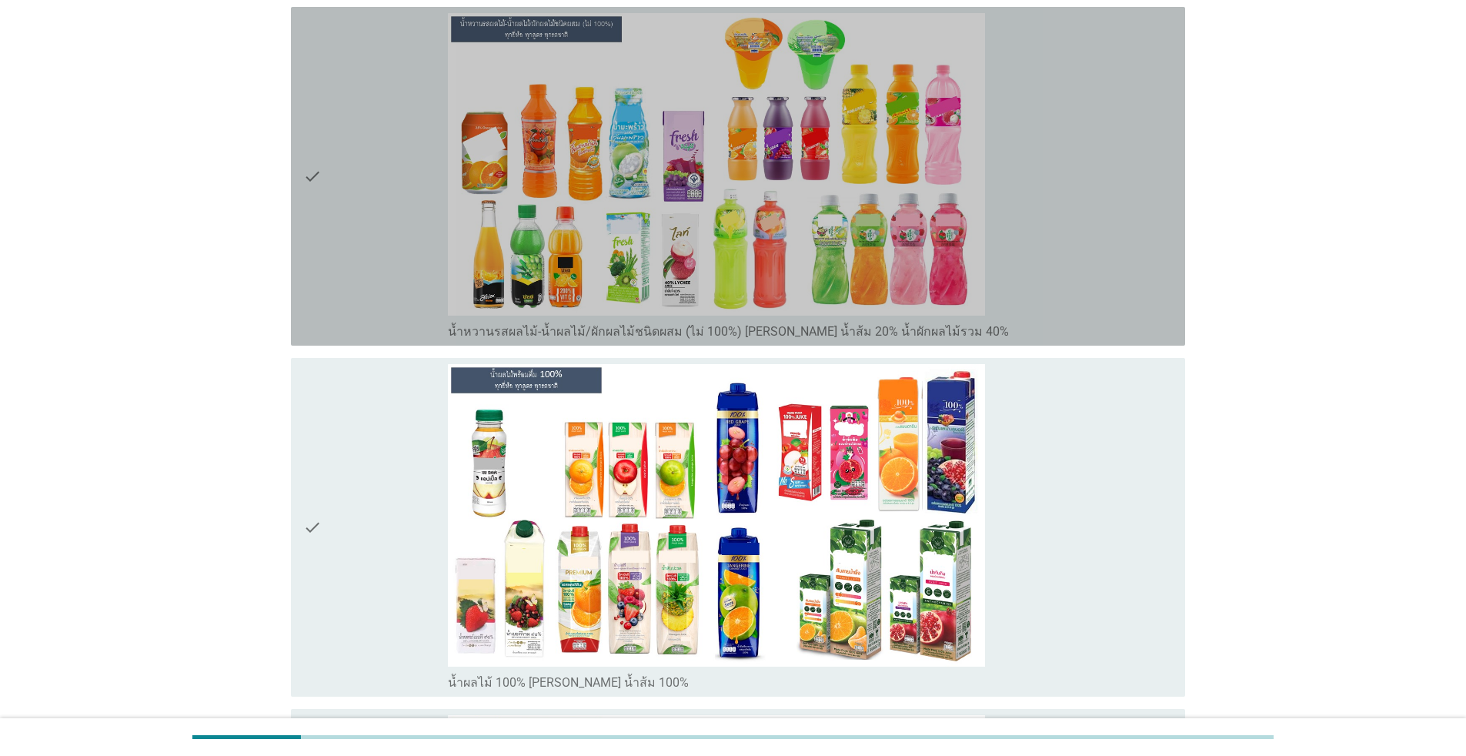
click at [1115, 238] on div "check_box_outline_blank น้ำหวานรสผลไม้-น้ำผลไม้/ผักผลไม้ชนิดผสม (ไม่ 100%) [PER…" at bounding box center [810, 176] width 725 height 326
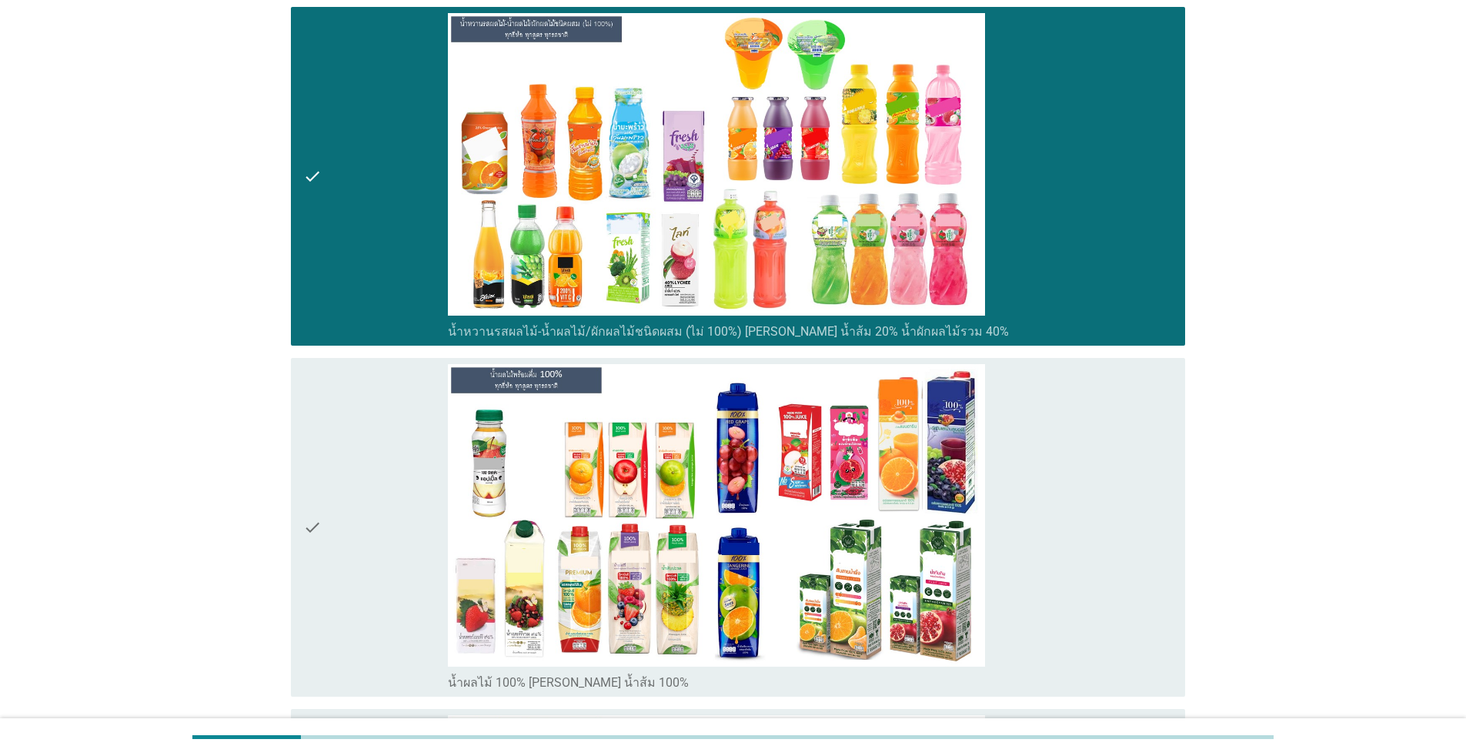
click at [1086, 491] on div "check_box_outline_blank น้ำผลไม้ 100% [PERSON_NAME] น้ำส้ม 100%" at bounding box center [810, 527] width 725 height 326
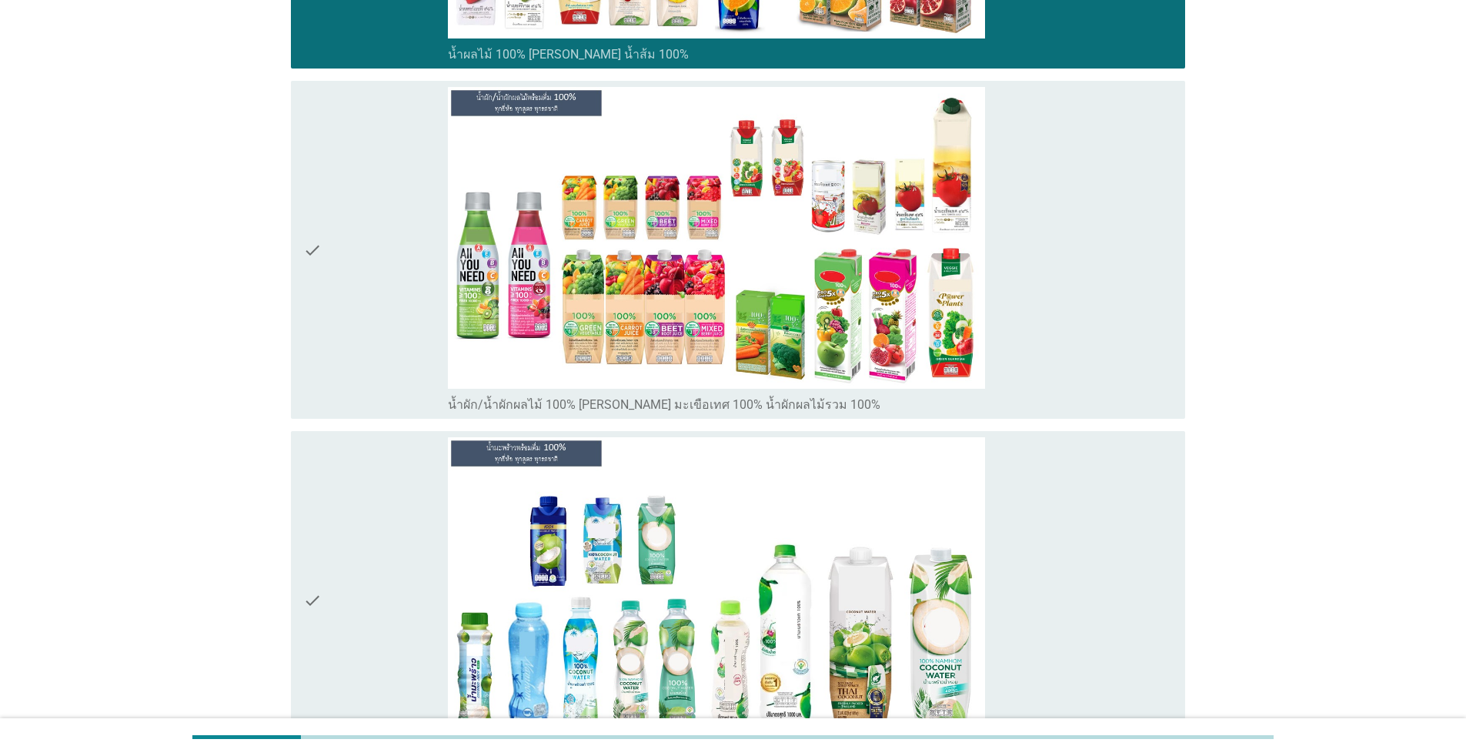
scroll to position [3265, 0]
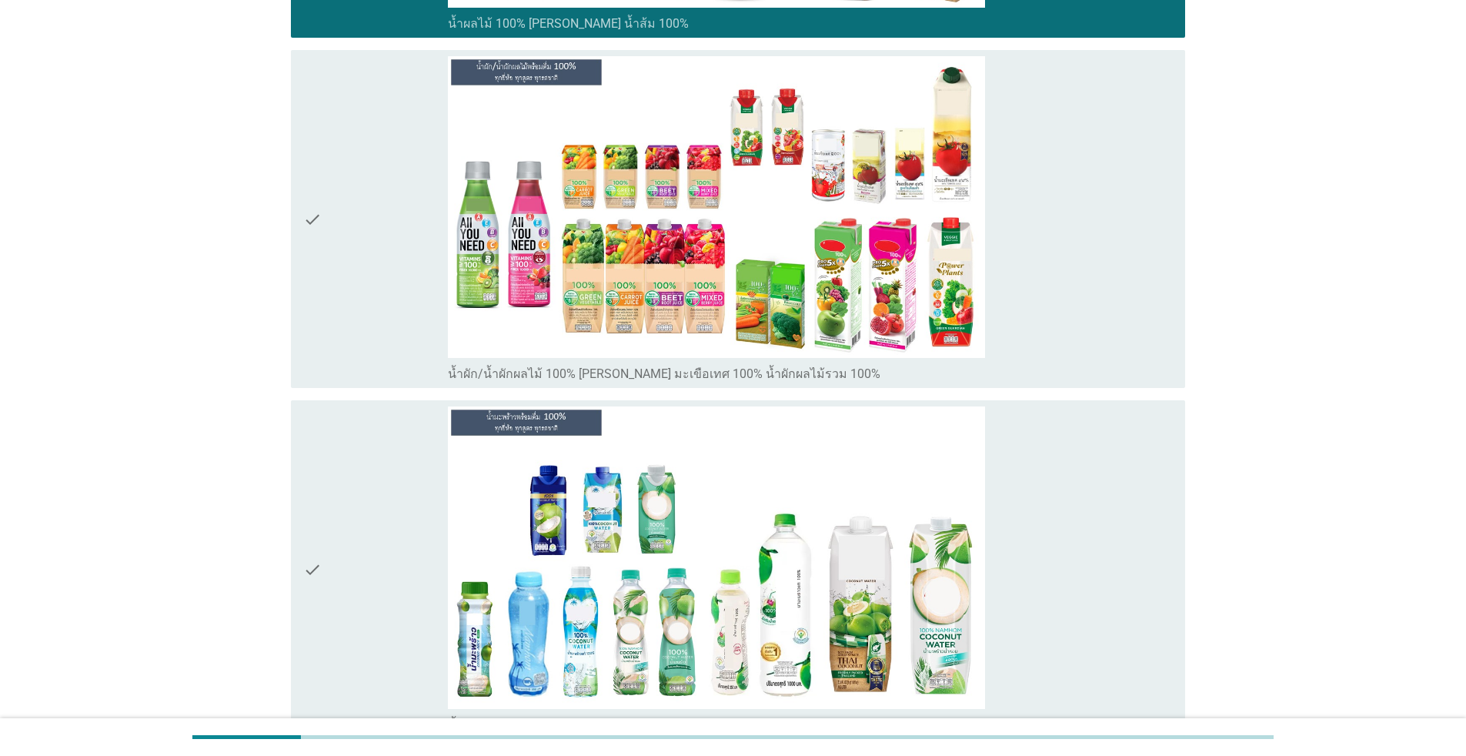
click at [1100, 311] on div "check_box_outline_blank น้ำผัก/น้ำผักผลไม้ 100% [PERSON_NAME] มะเขือเทศ 100% น้…" at bounding box center [810, 219] width 725 height 326
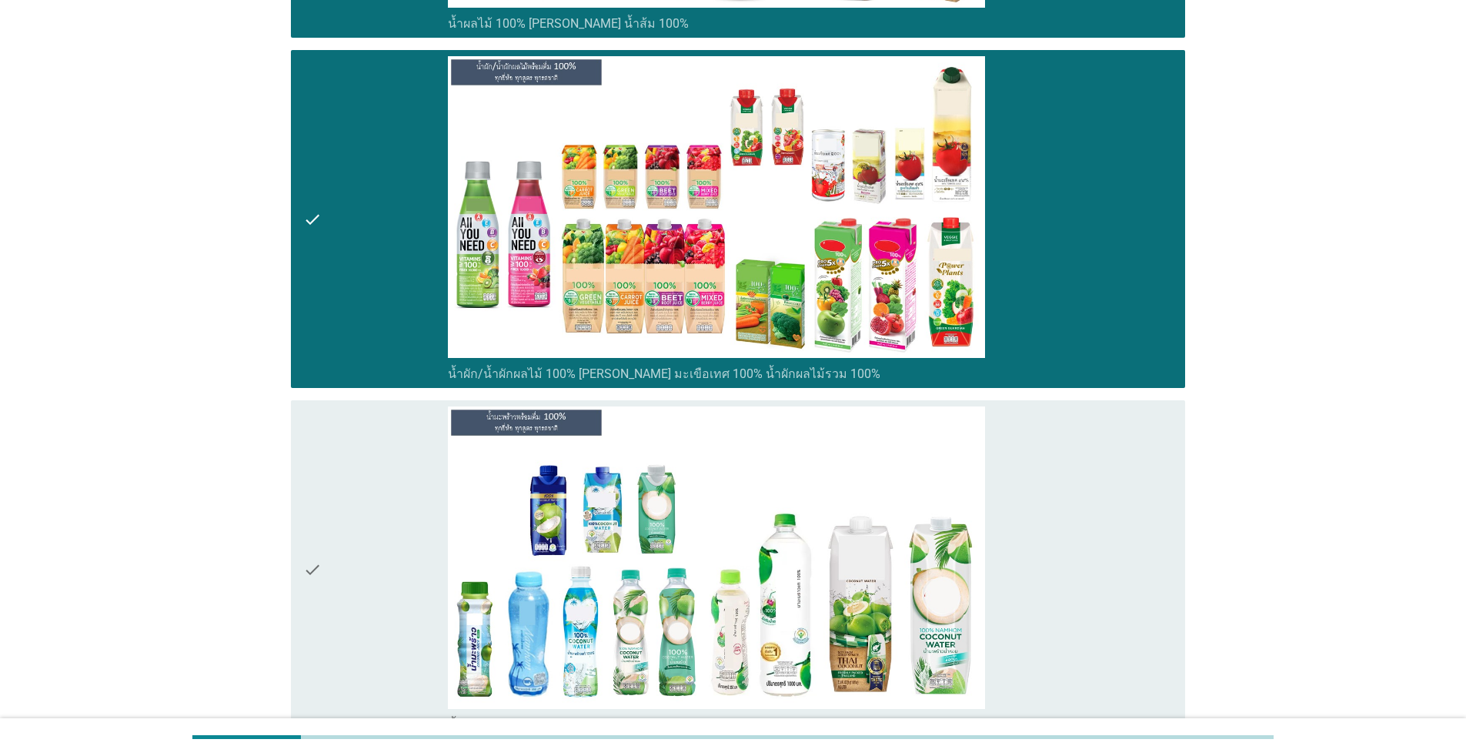
click at [1091, 550] on div "check_box_outline_blank น้ำมะพร้าว 100%" at bounding box center [810, 569] width 725 height 326
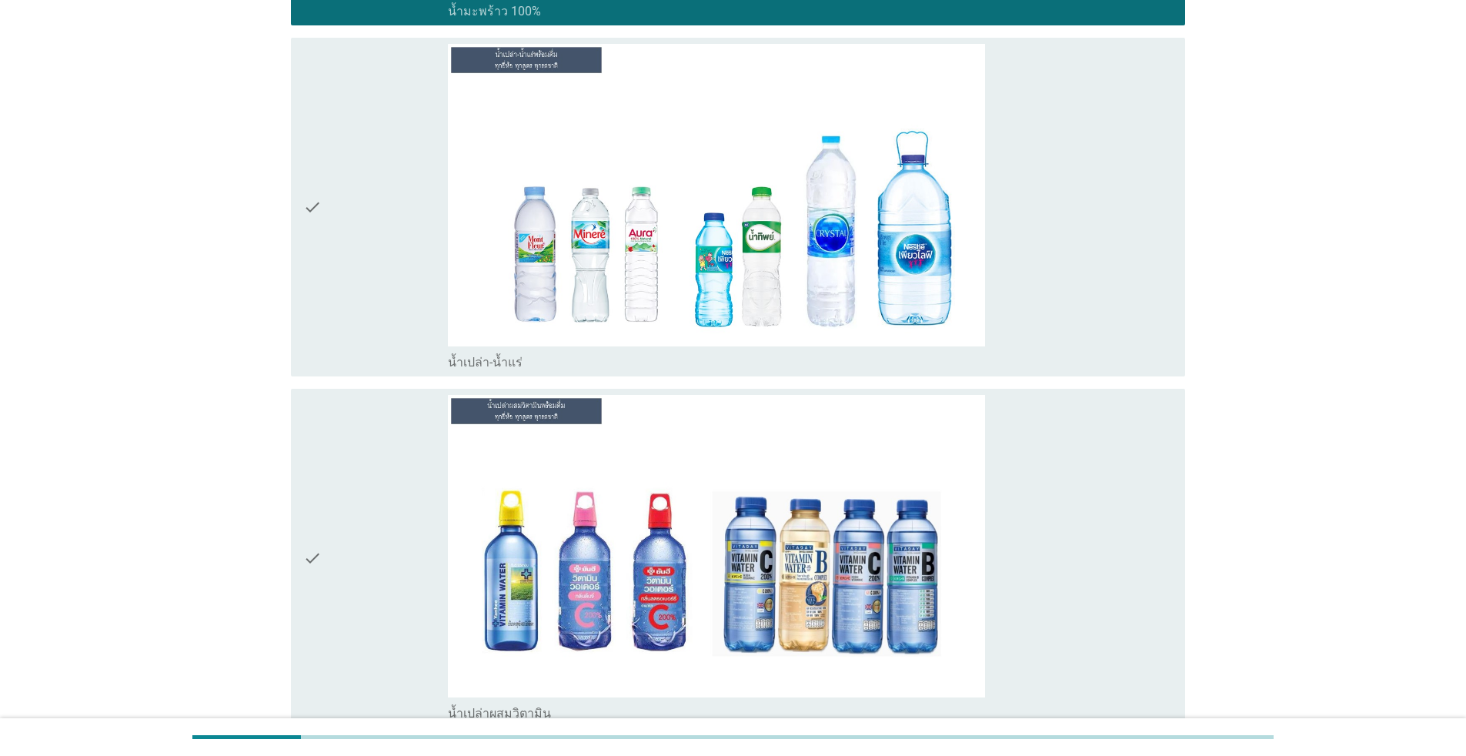
scroll to position [3995, 0]
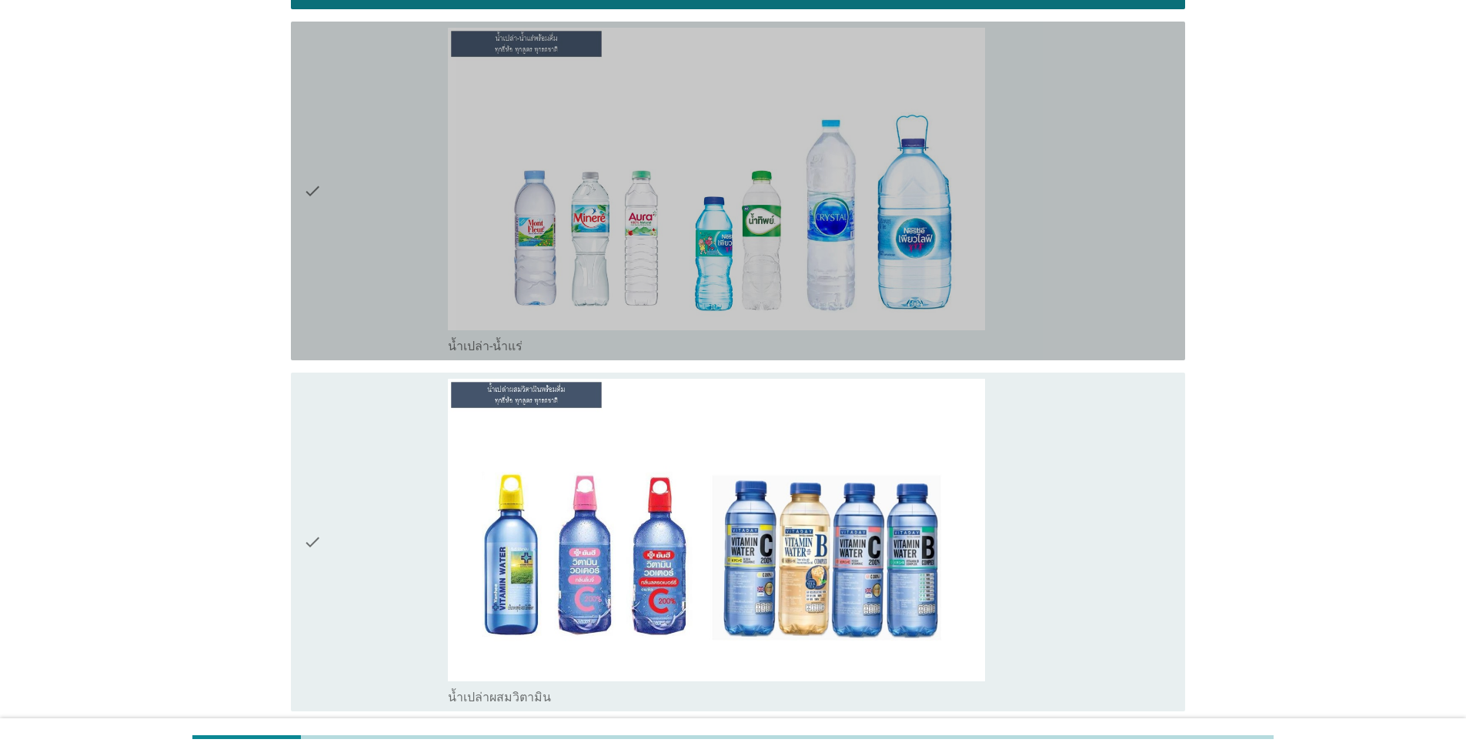
click at [1097, 205] on div "check_box_outline_blank น้ำเปล่า-น้ำแร่" at bounding box center [810, 191] width 725 height 326
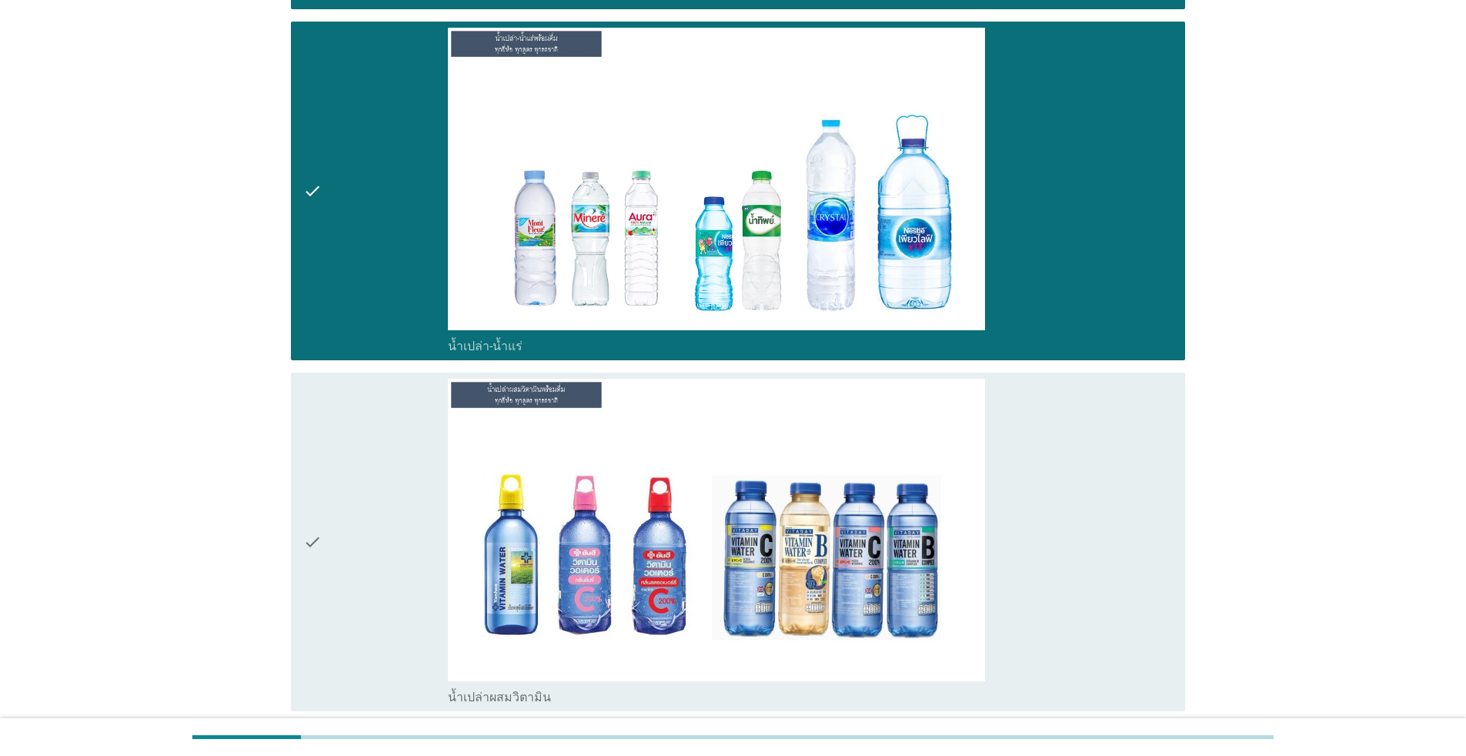
click at [1092, 484] on div "check_box_outline_blank น้ำเปล่าผสมวิตามิน" at bounding box center [810, 542] width 725 height 326
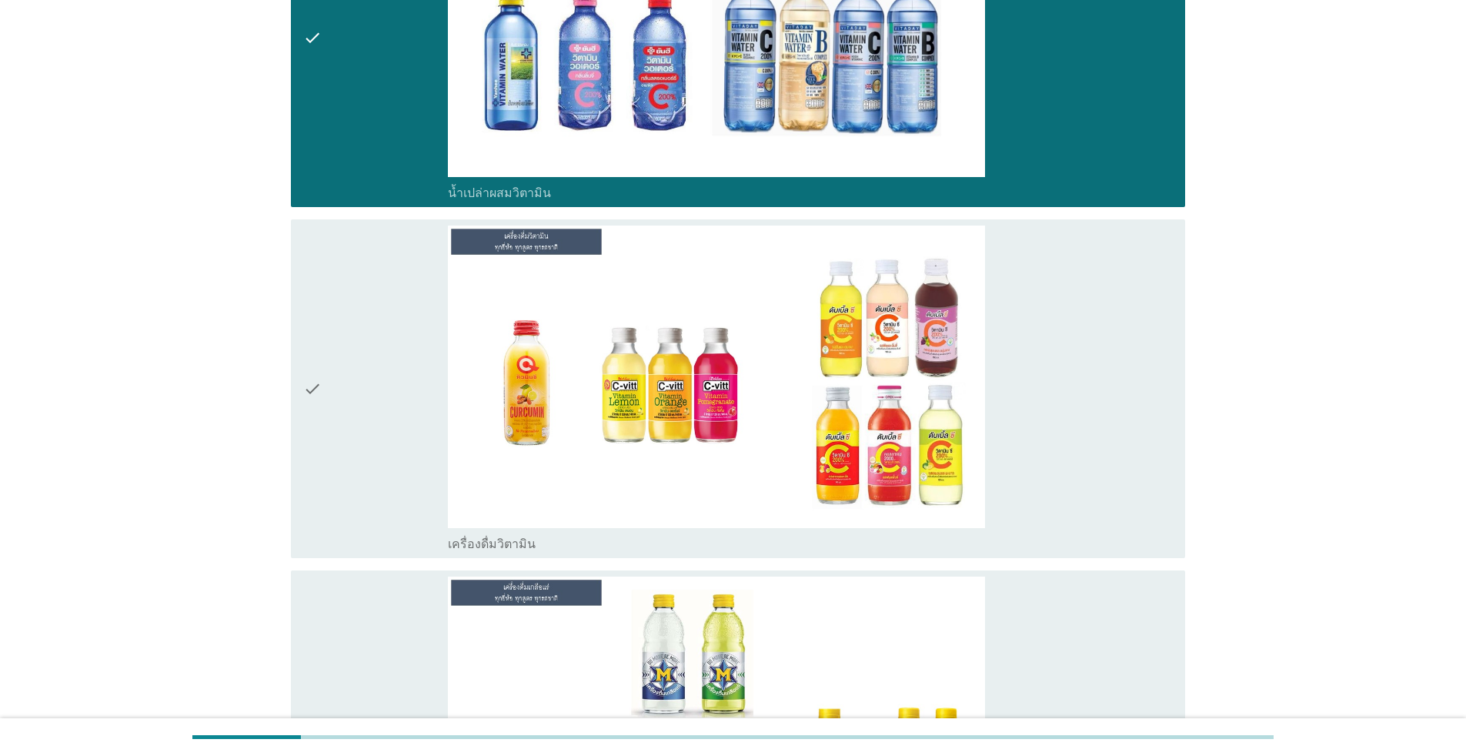
scroll to position [4747, 0]
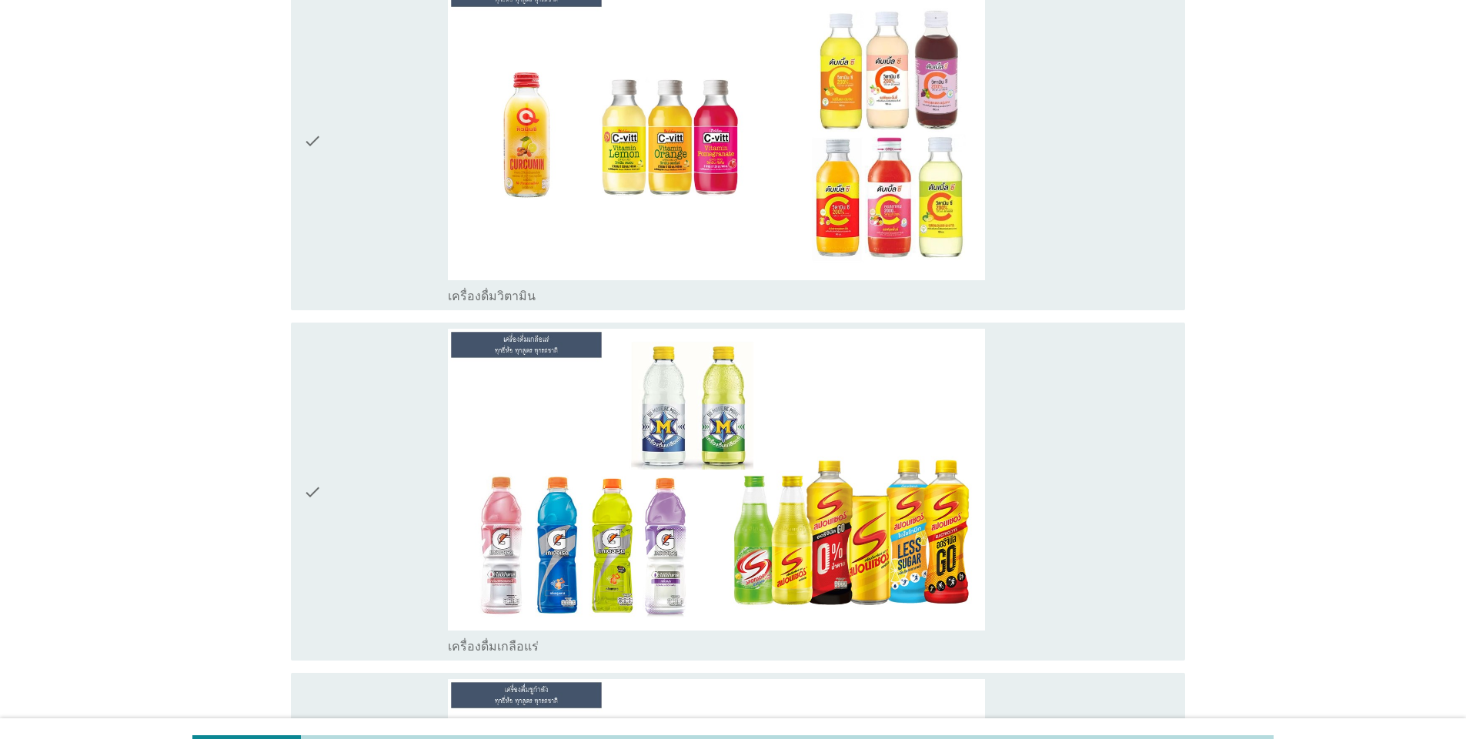
click at [1057, 189] on div "check_box_outline_blank เครื่องดื่มวิตามิน" at bounding box center [810, 141] width 725 height 326
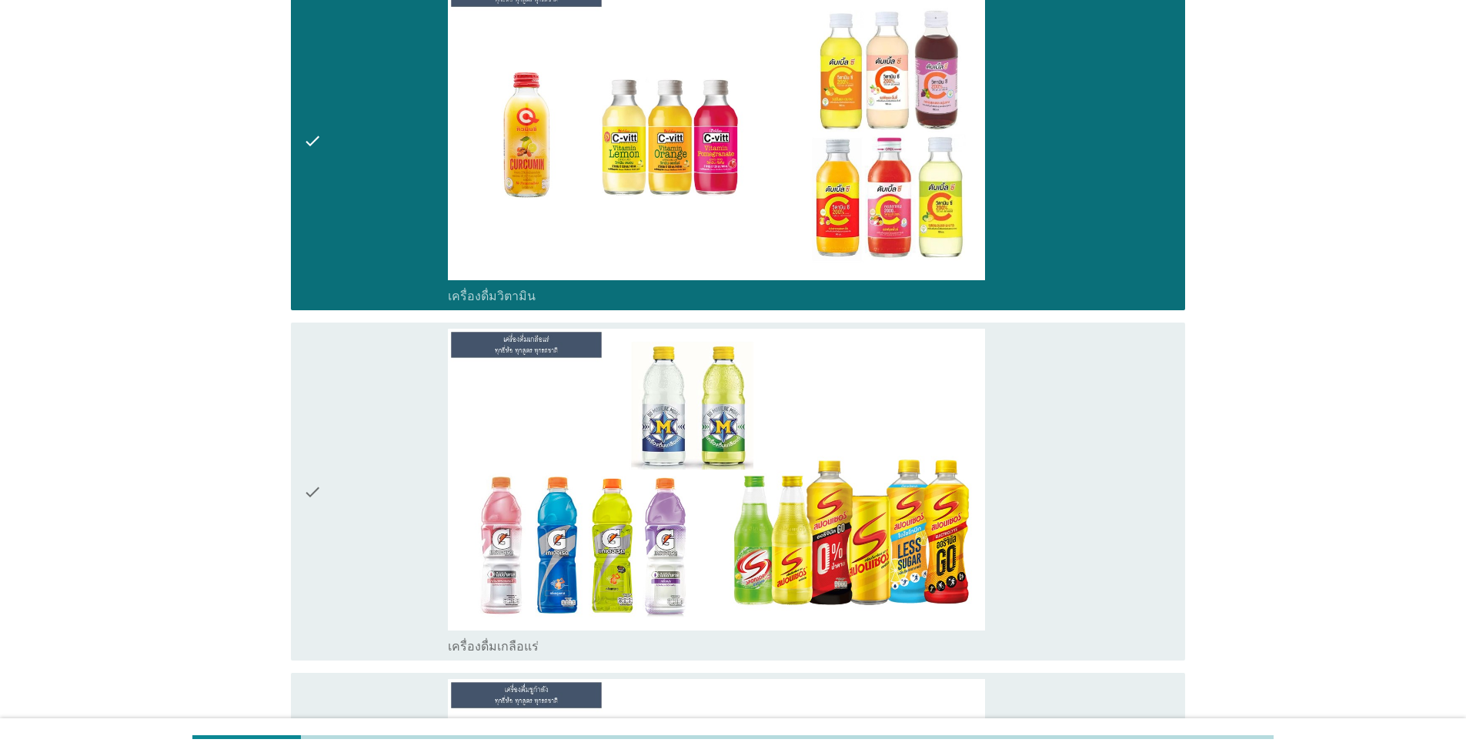
click at [1099, 463] on div "check_box_outline_blank เครื่องดื่มเกลือแร่" at bounding box center [810, 492] width 725 height 326
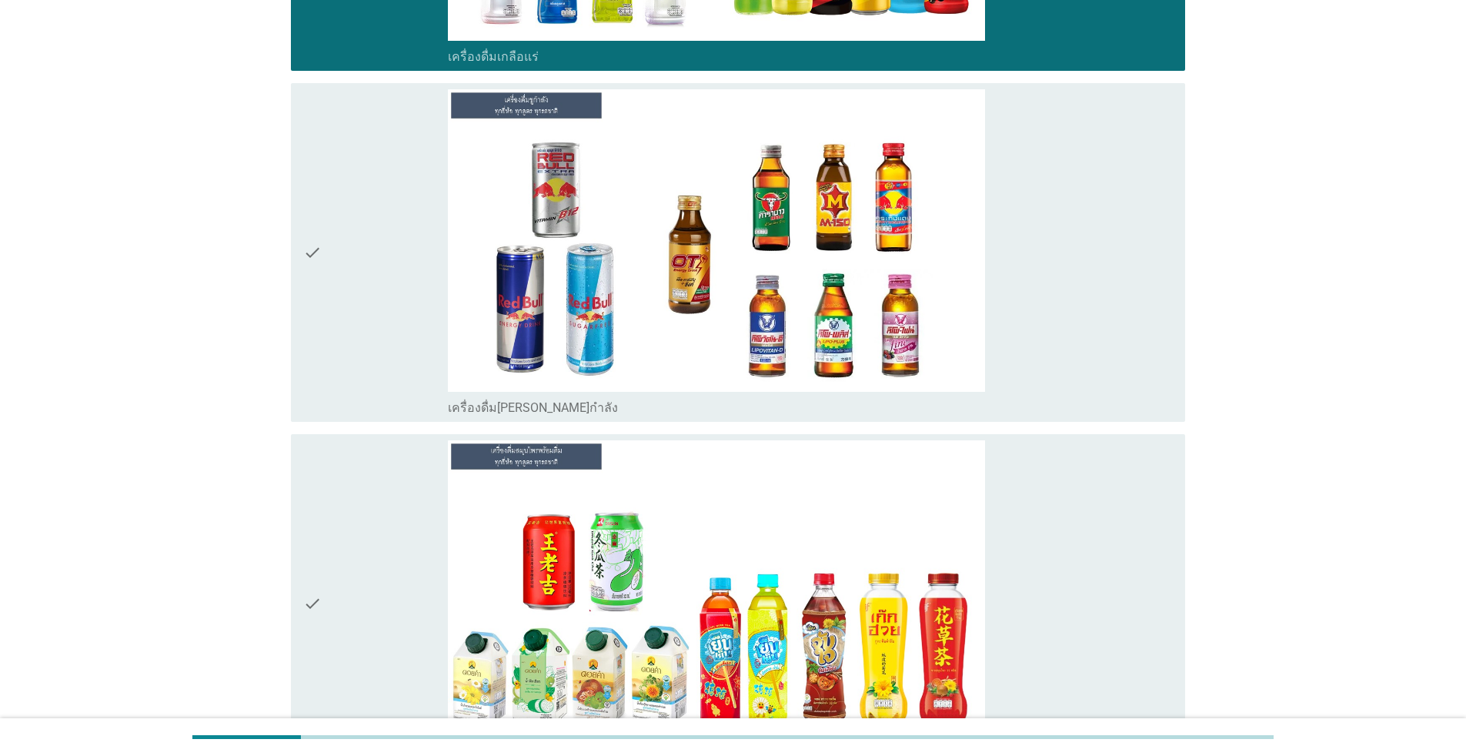
scroll to position [5368, 0]
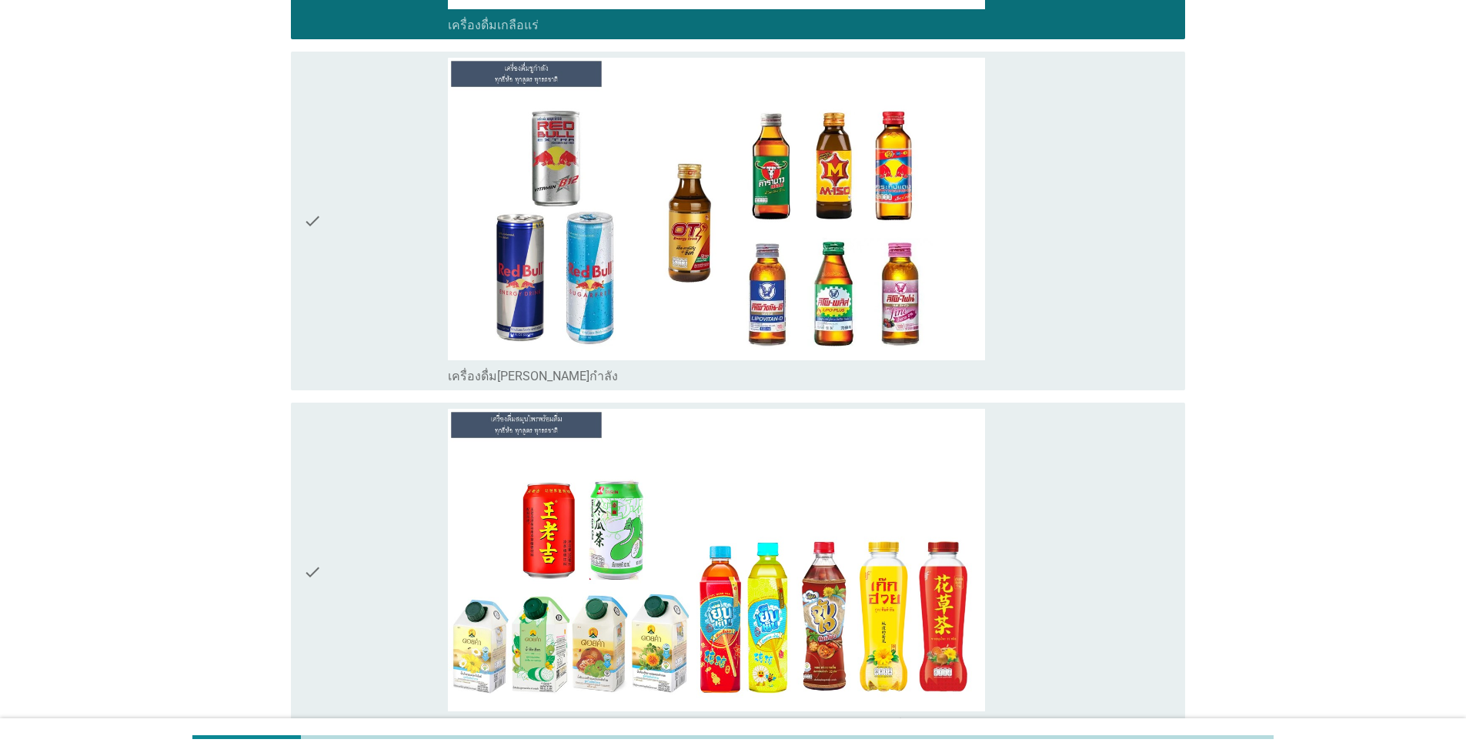
click at [1111, 564] on div "check_box_outline_blank เครื่องดื่มสมุนไพรพร้อมดื่ม [PERSON_NAME] เก๊กฮวย จับเล…" at bounding box center [810, 572] width 725 height 326
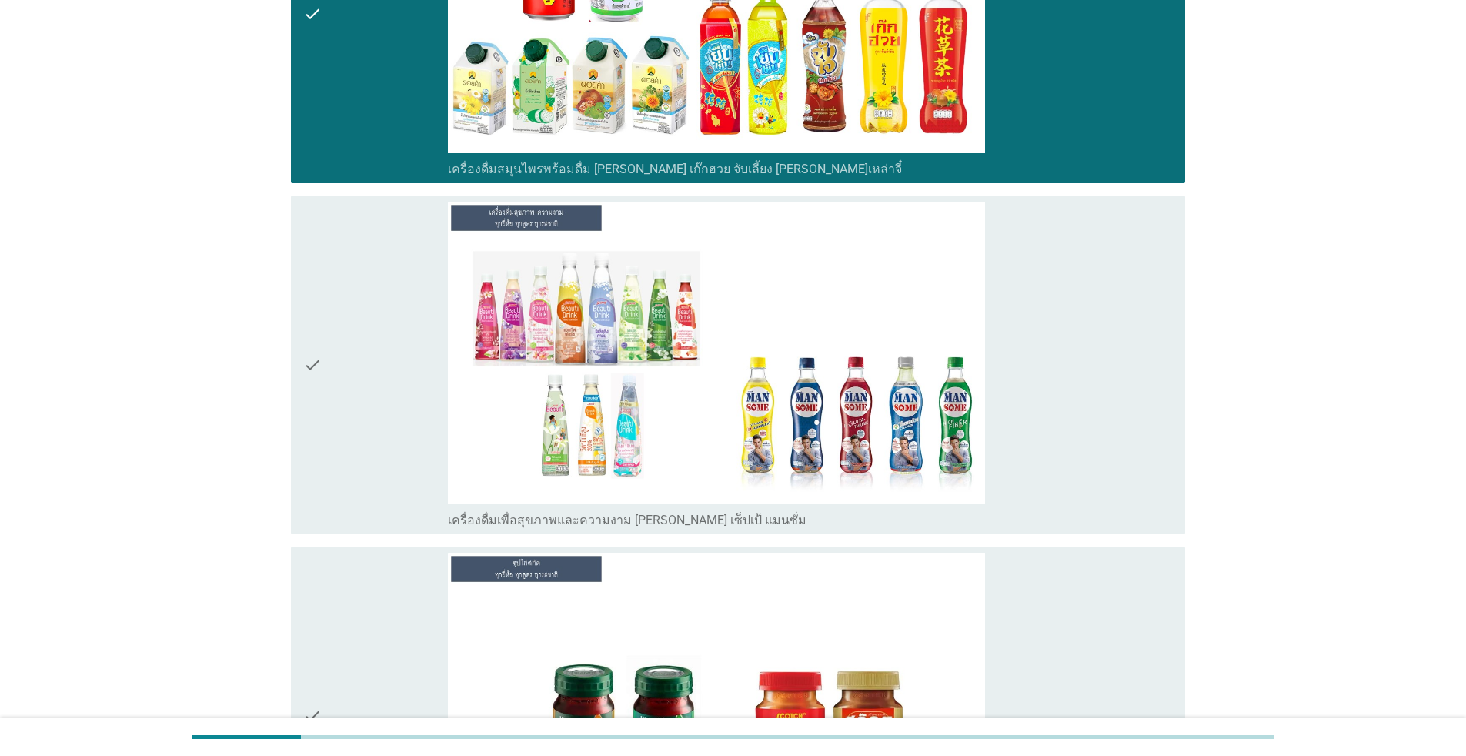
scroll to position [5973, 0]
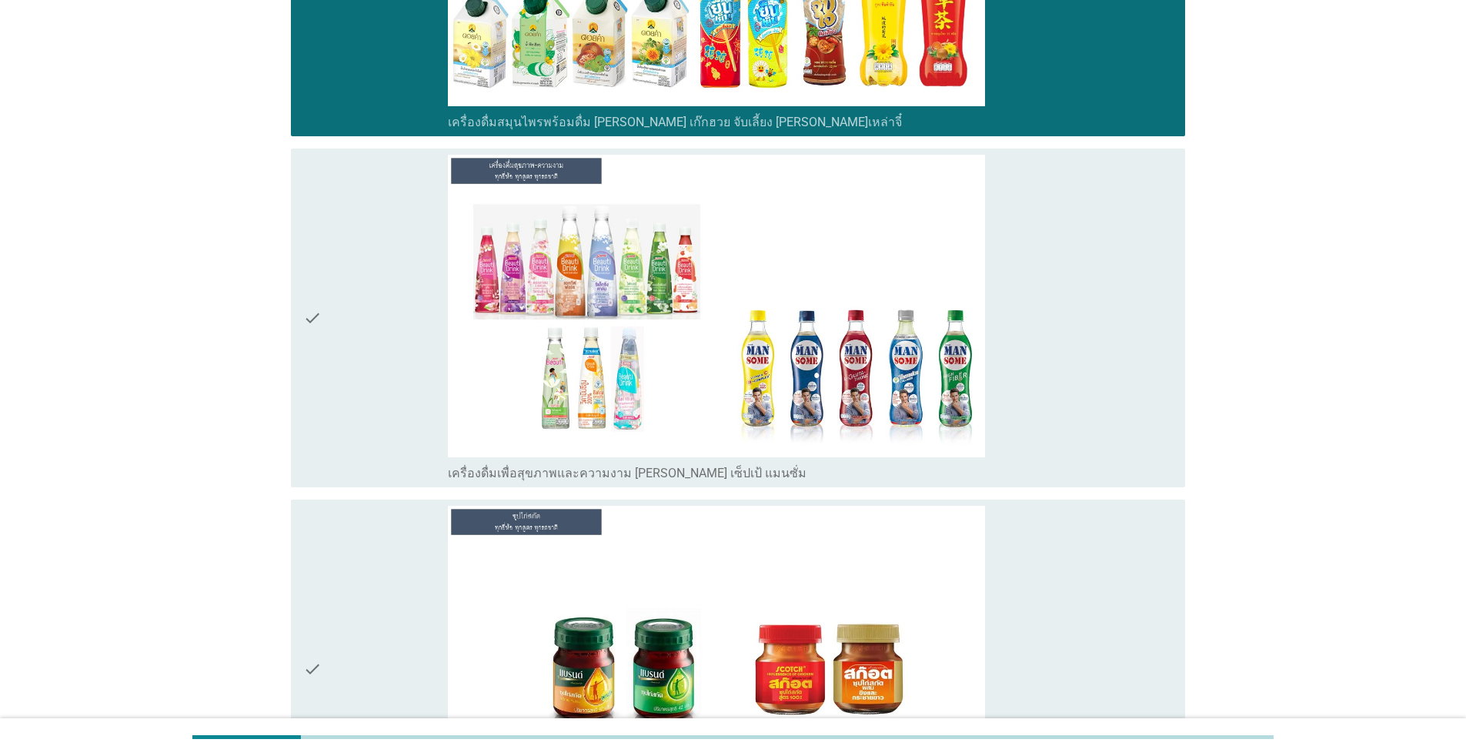
click at [1085, 366] on div "check_box_outline_blank เครื่องดื่มเพื่อสุขภาพและความงาม [PERSON_NAME] เซ็ปเป้ …" at bounding box center [810, 318] width 725 height 326
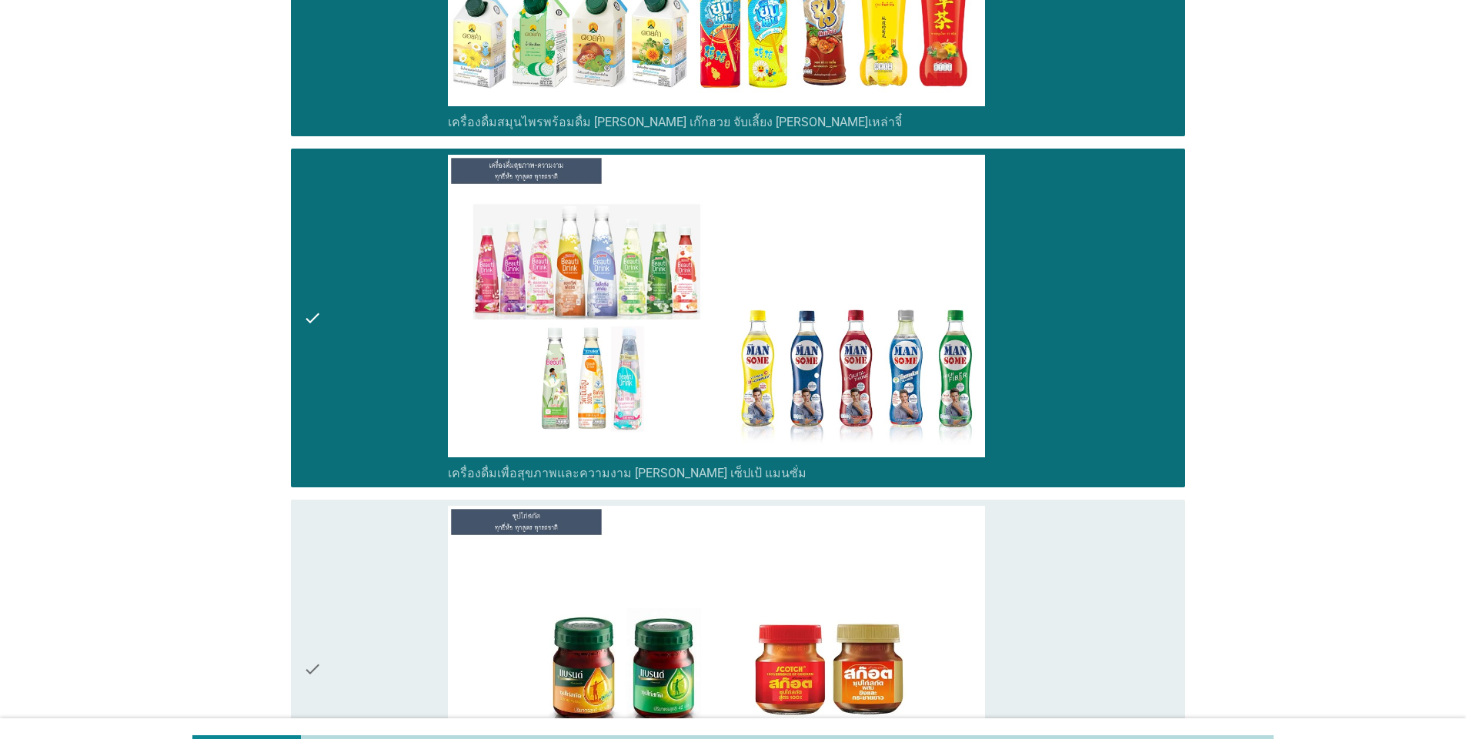
click at [1103, 605] on div "check_box_outline_blank ซุปไก่สกัด" at bounding box center [810, 669] width 725 height 326
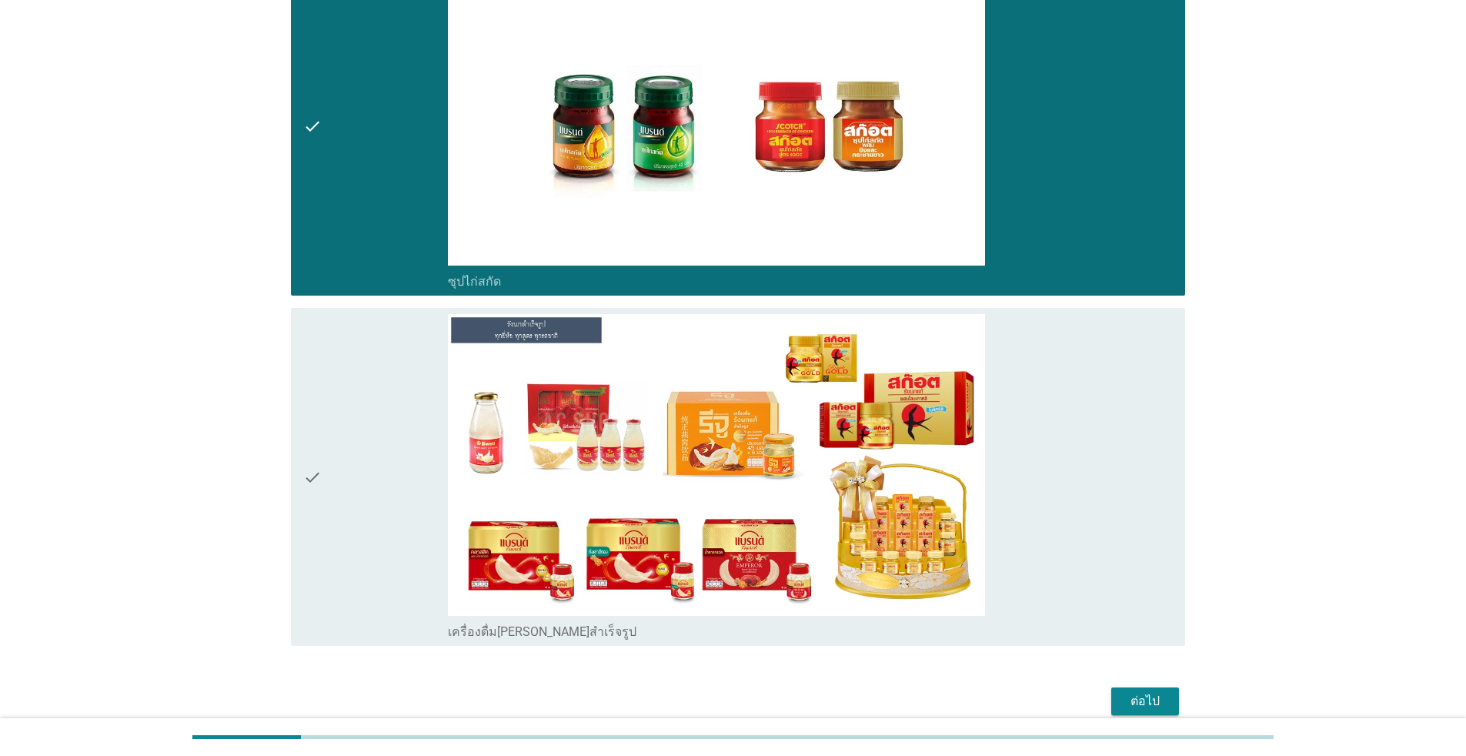
scroll to position [6586, 0]
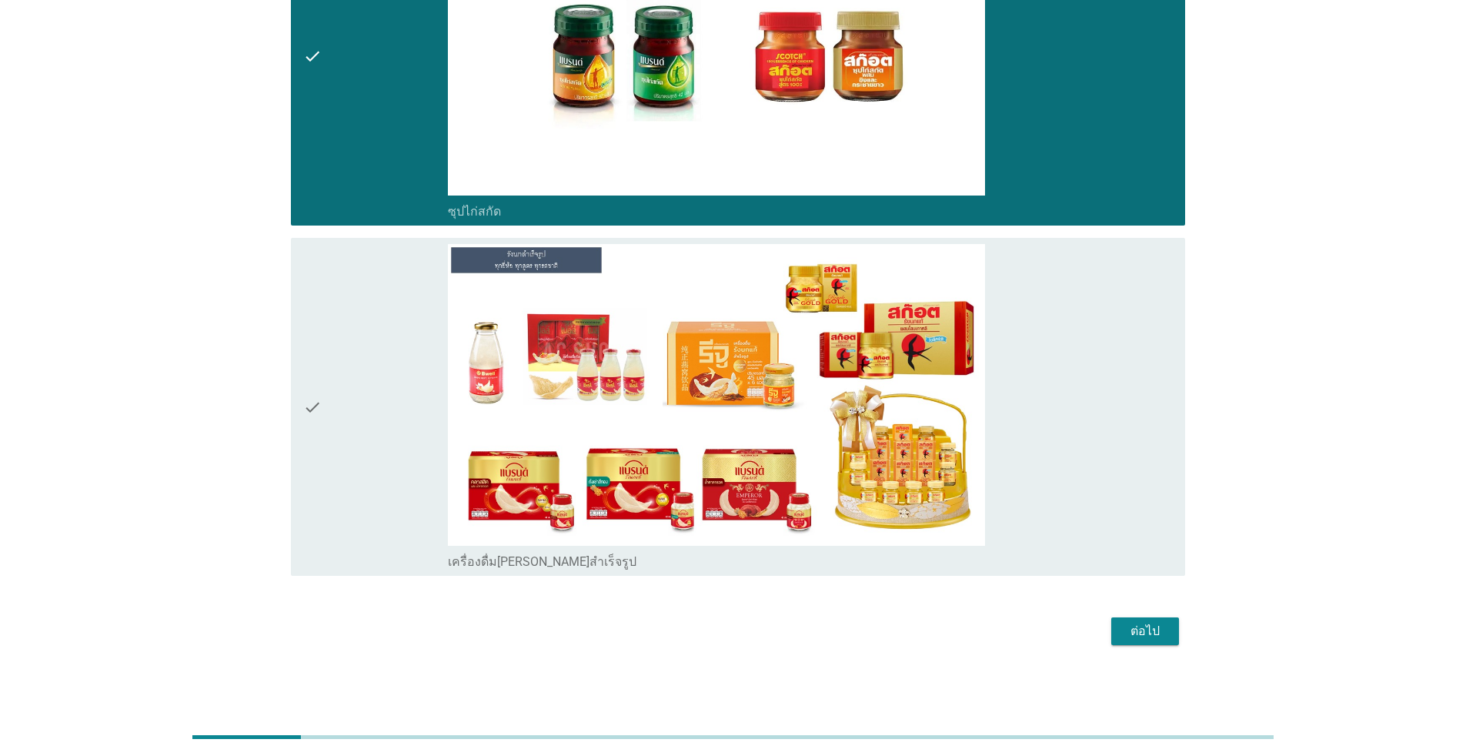
click at [1122, 478] on div "check_box_outline_blank เครื่องดื่ม[PERSON_NAME]สำเร็จรูป" at bounding box center [810, 407] width 725 height 326
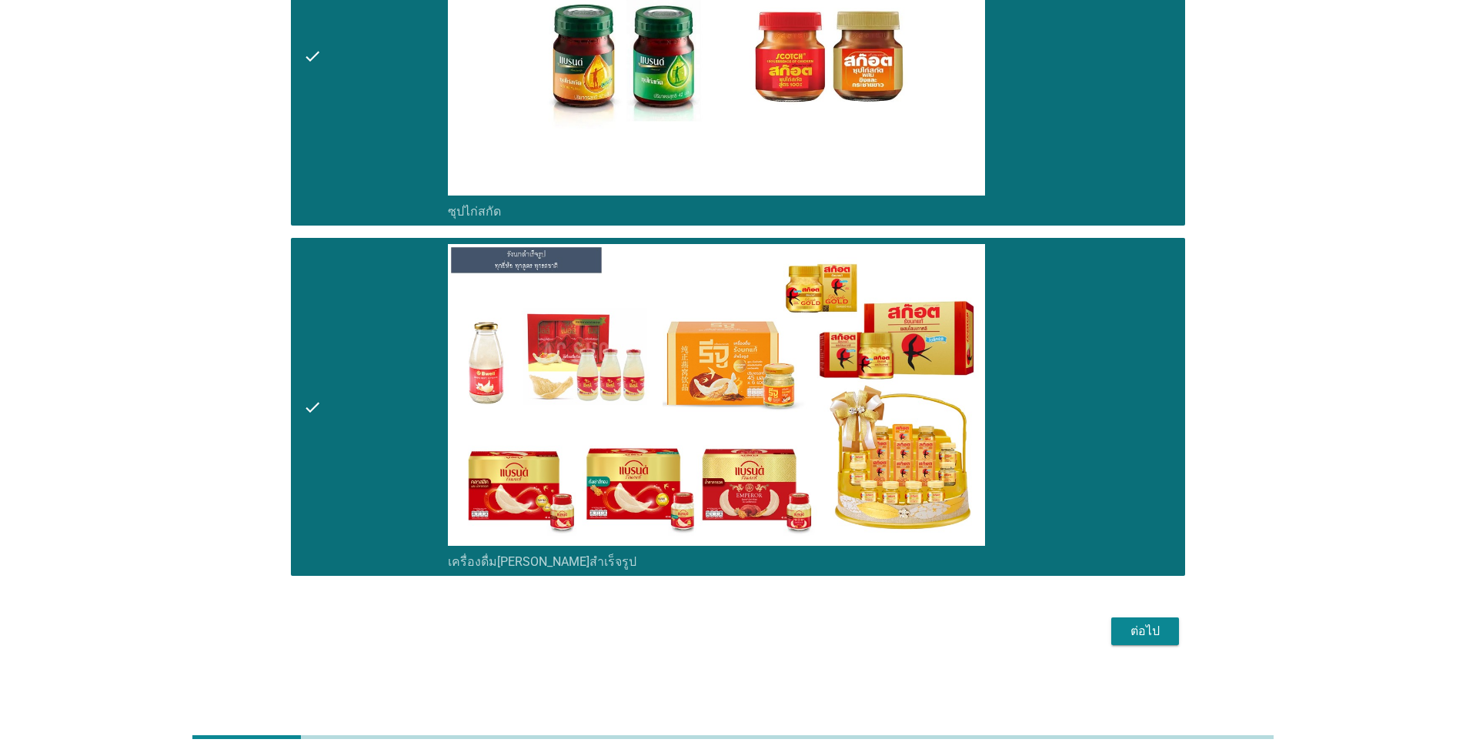
click at [1170, 633] on button "ต่อไป" at bounding box center [1145, 631] width 68 height 28
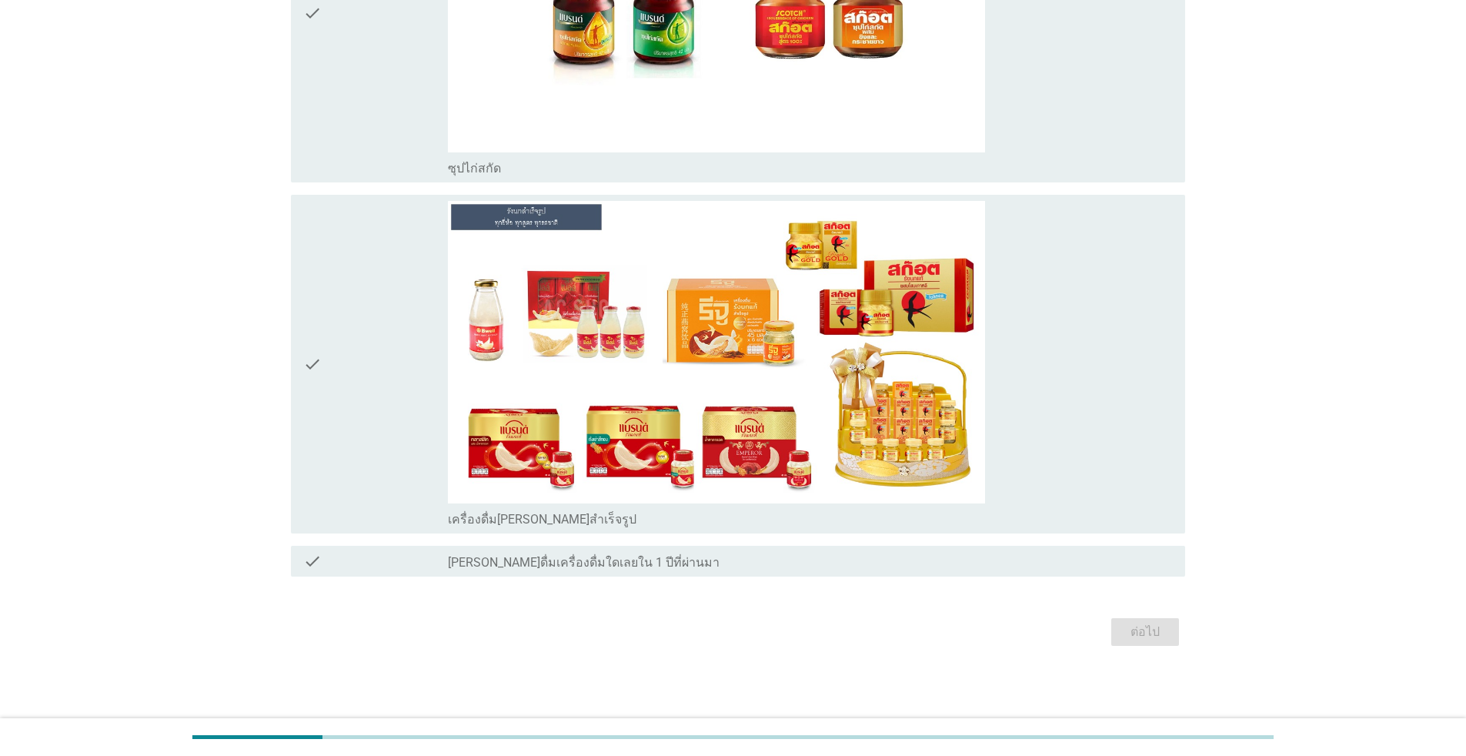
scroll to position [0, 0]
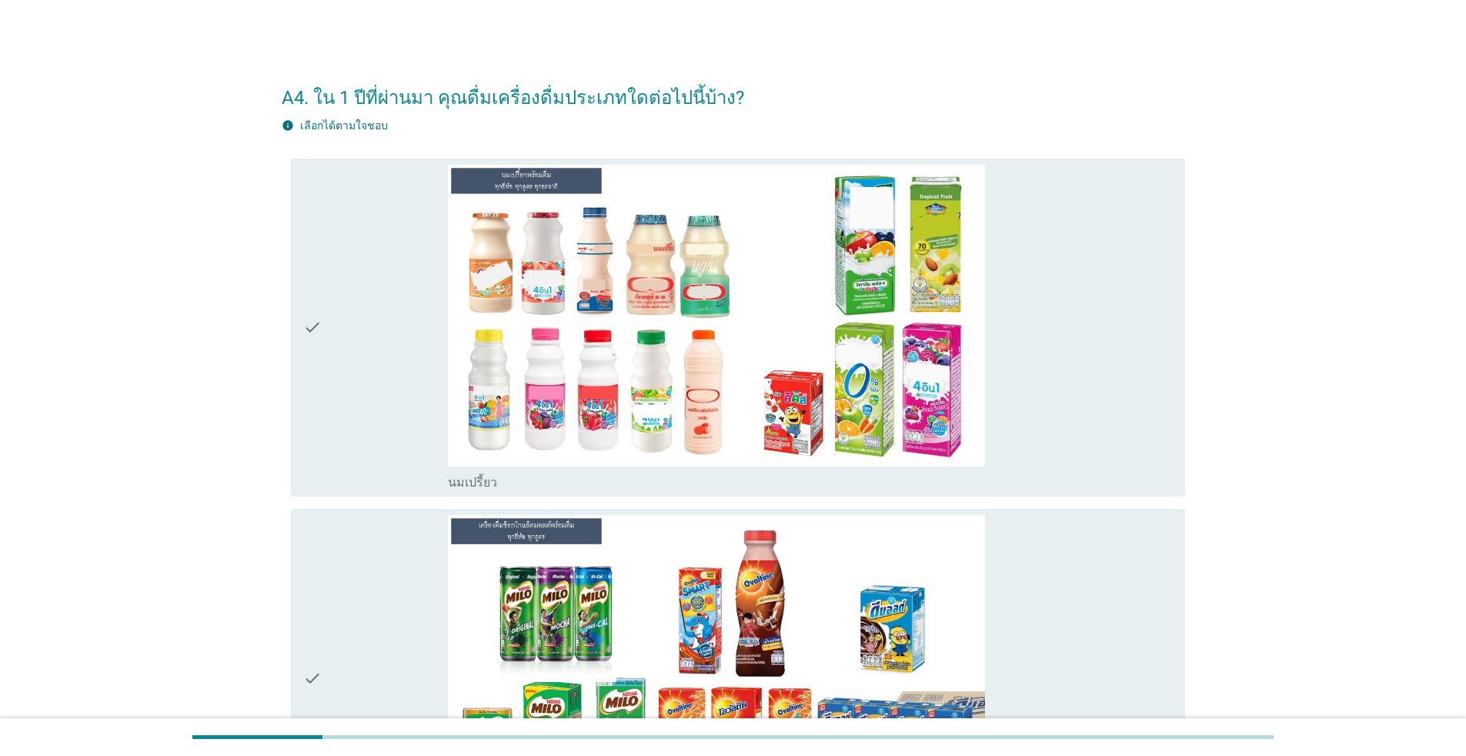
drag, startPoint x: 1111, startPoint y: 363, endPoint x: 1164, endPoint y: 315, distance: 71.9
click at [1111, 362] on div "check_box_outline_blank นมเปรี้ยว" at bounding box center [810, 328] width 725 height 326
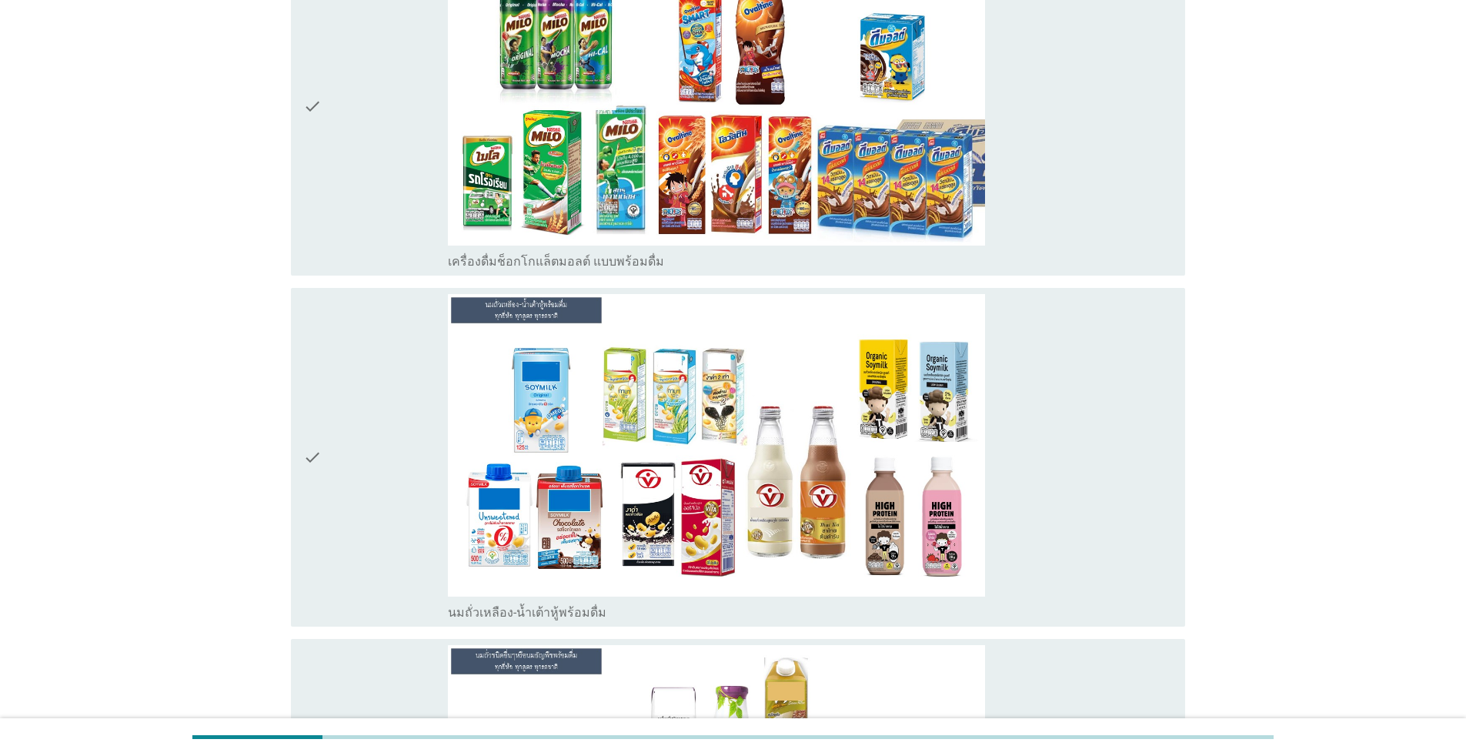
scroll to position [700, 0]
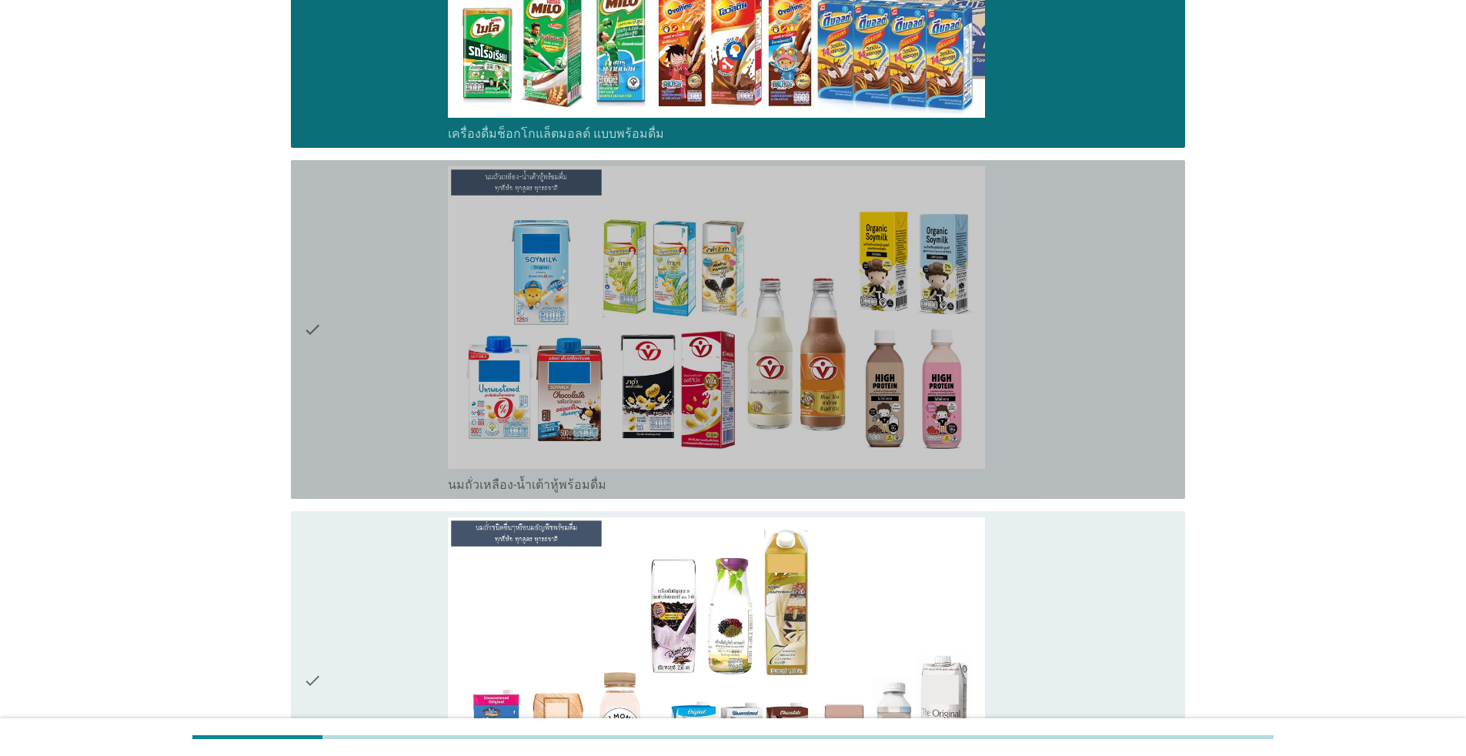
click at [1111, 315] on div "check_box_outline_blank นมถั่วเหลือง-น้ำเต้าหู้พร้อมดื่ม" at bounding box center [810, 329] width 725 height 326
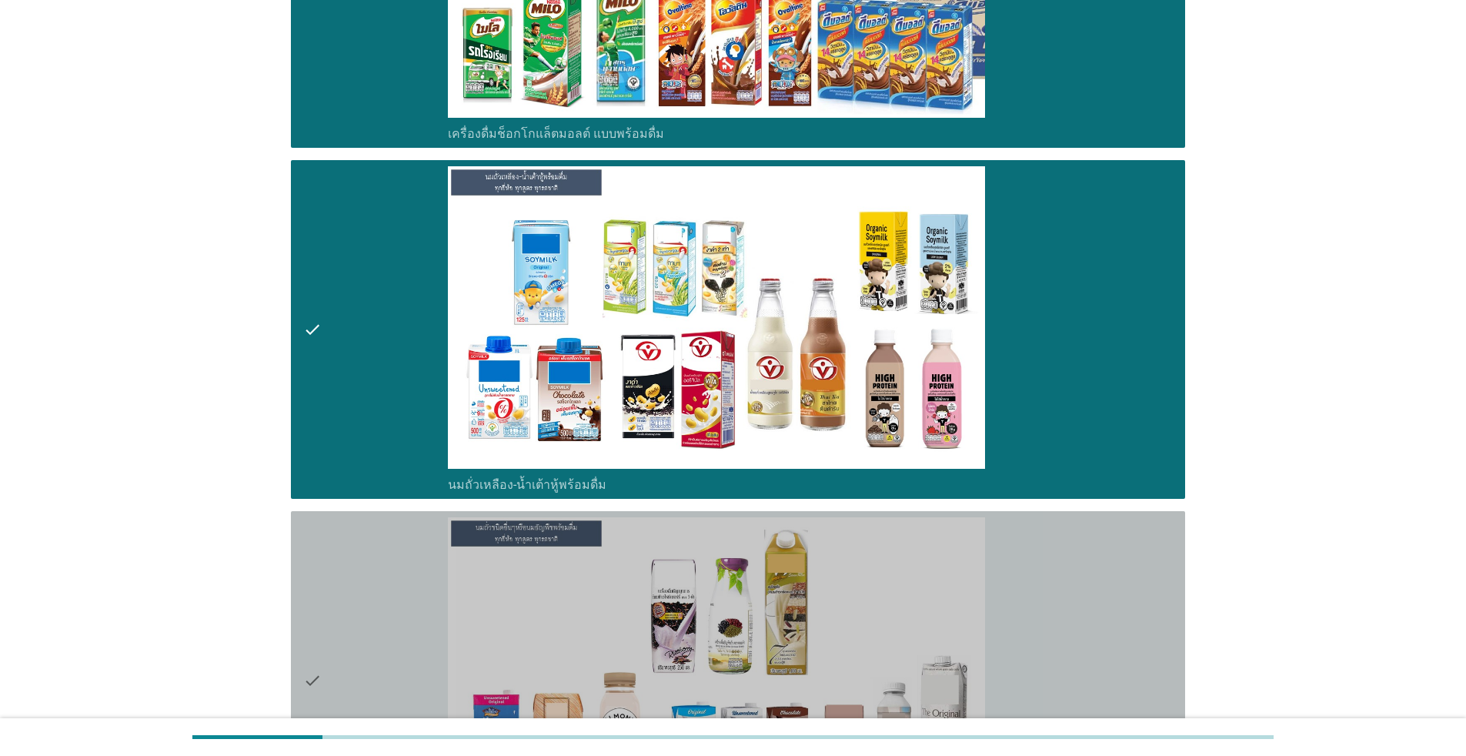
click at [1106, 572] on div "check_box_outline_blank นมถั่วชนิดอื่นๆหรือนมธัญพืช [PERSON_NAME] นมโอ๊ต อัลมอน…" at bounding box center [810, 680] width 725 height 326
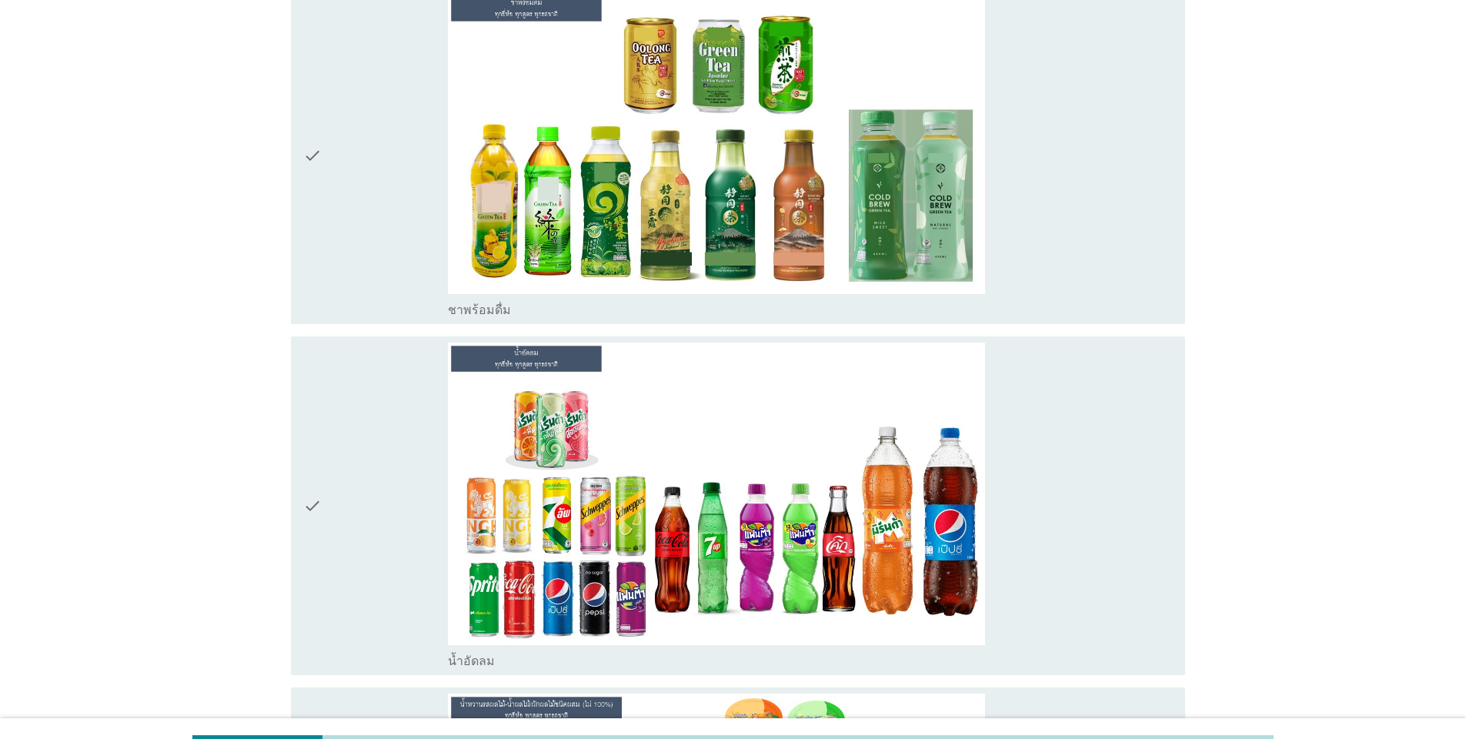
scroll to position [1653, 0]
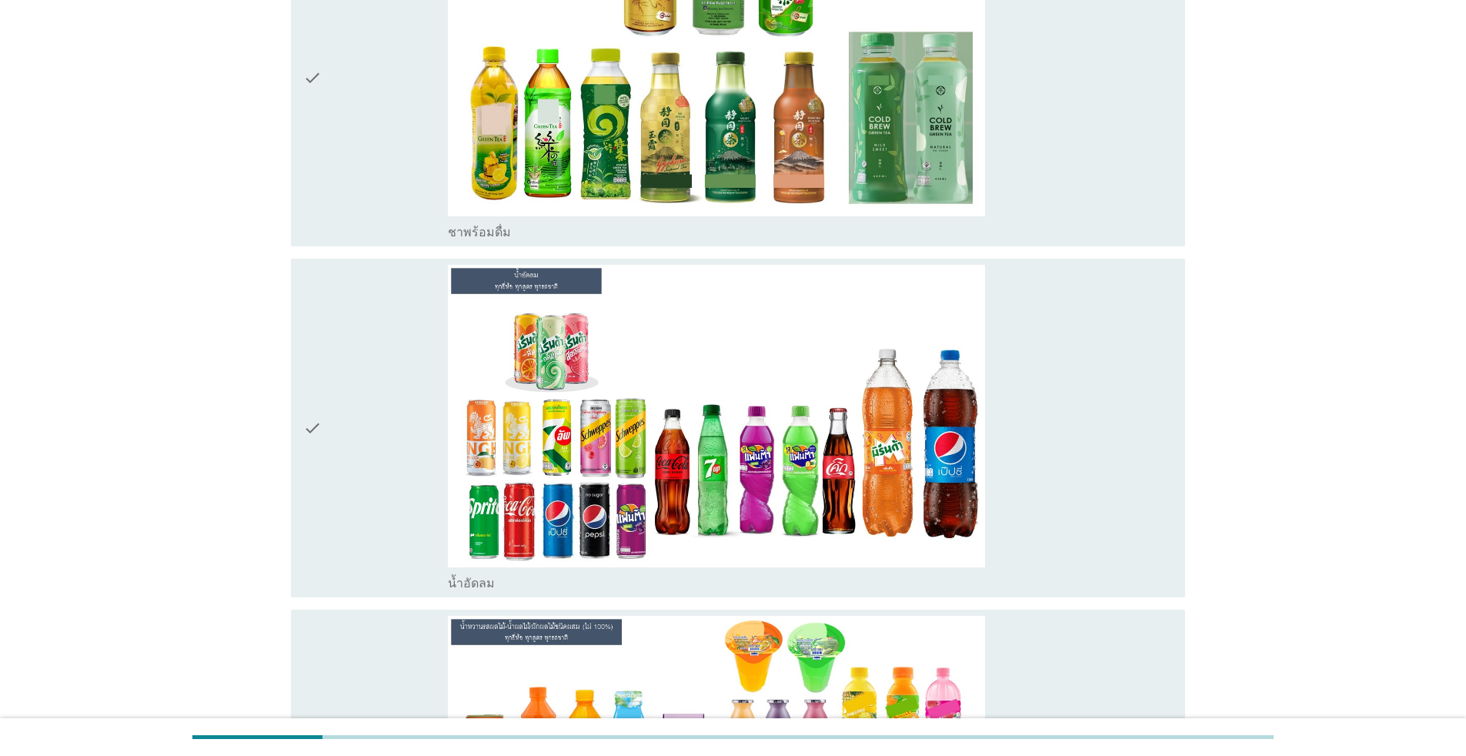
click at [1109, 182] on div "check_box ชาพร้อมดื่ม" at bounding box center [810, 78] width 725 height 326
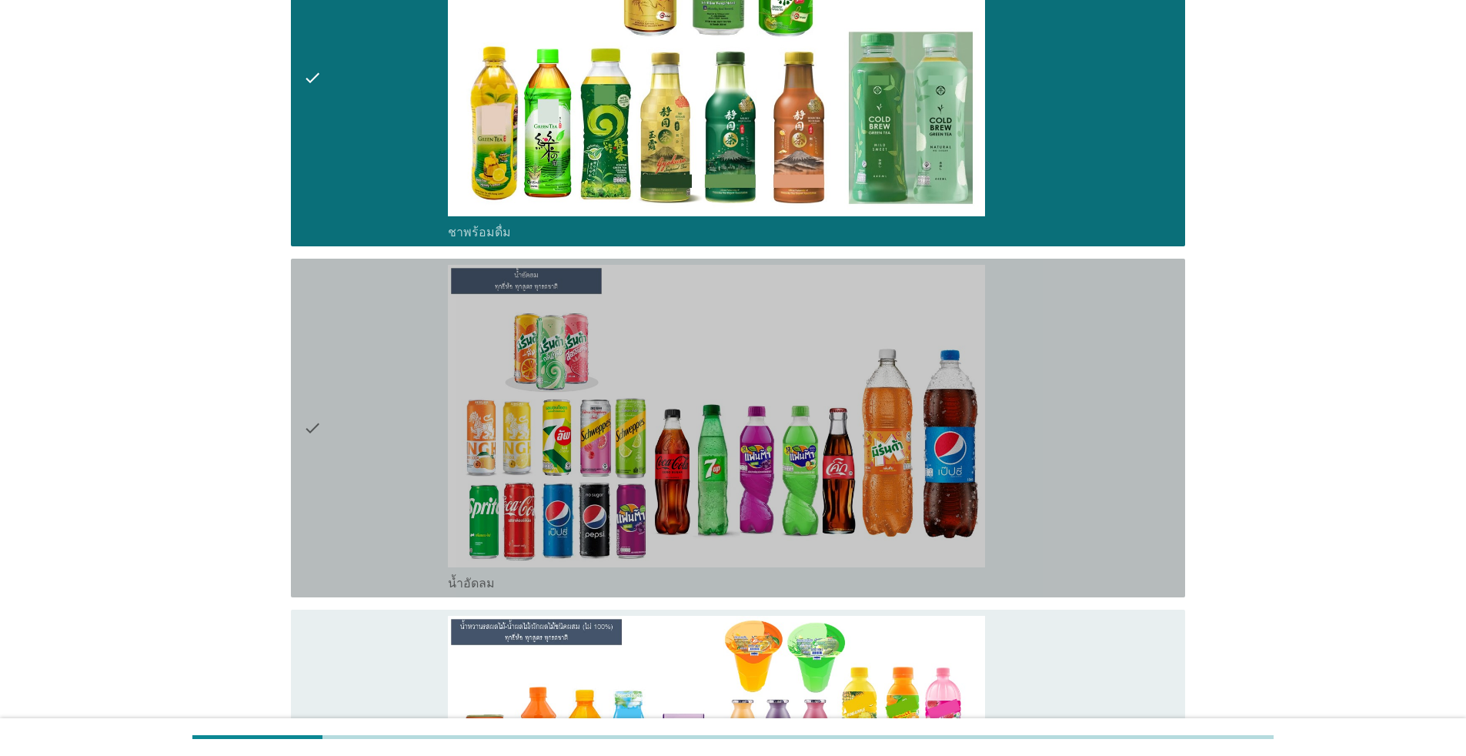
click at [1124, 417] on div "check_box น้ำอัดลม" at bounding box center [810, 428] width 725 height 326
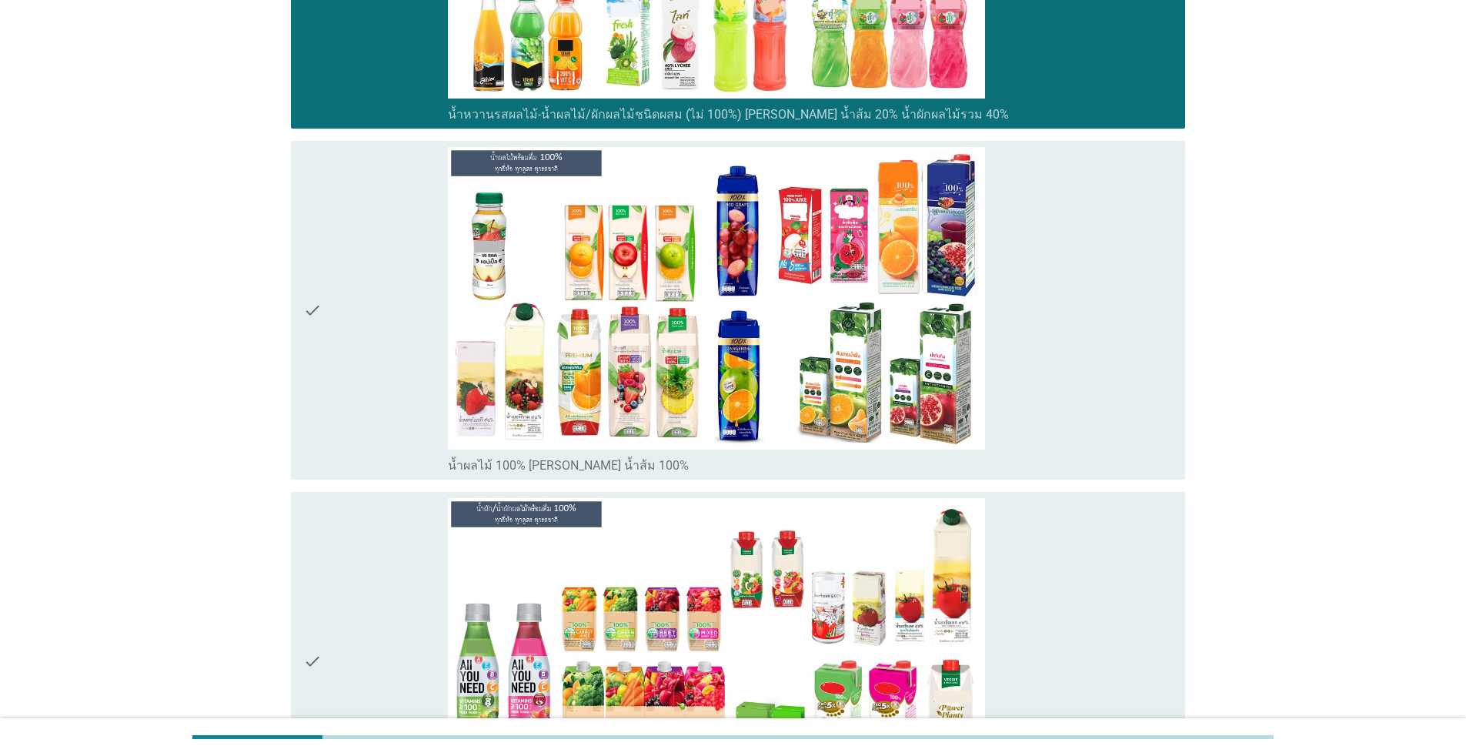
scroll to position [2656, 0]
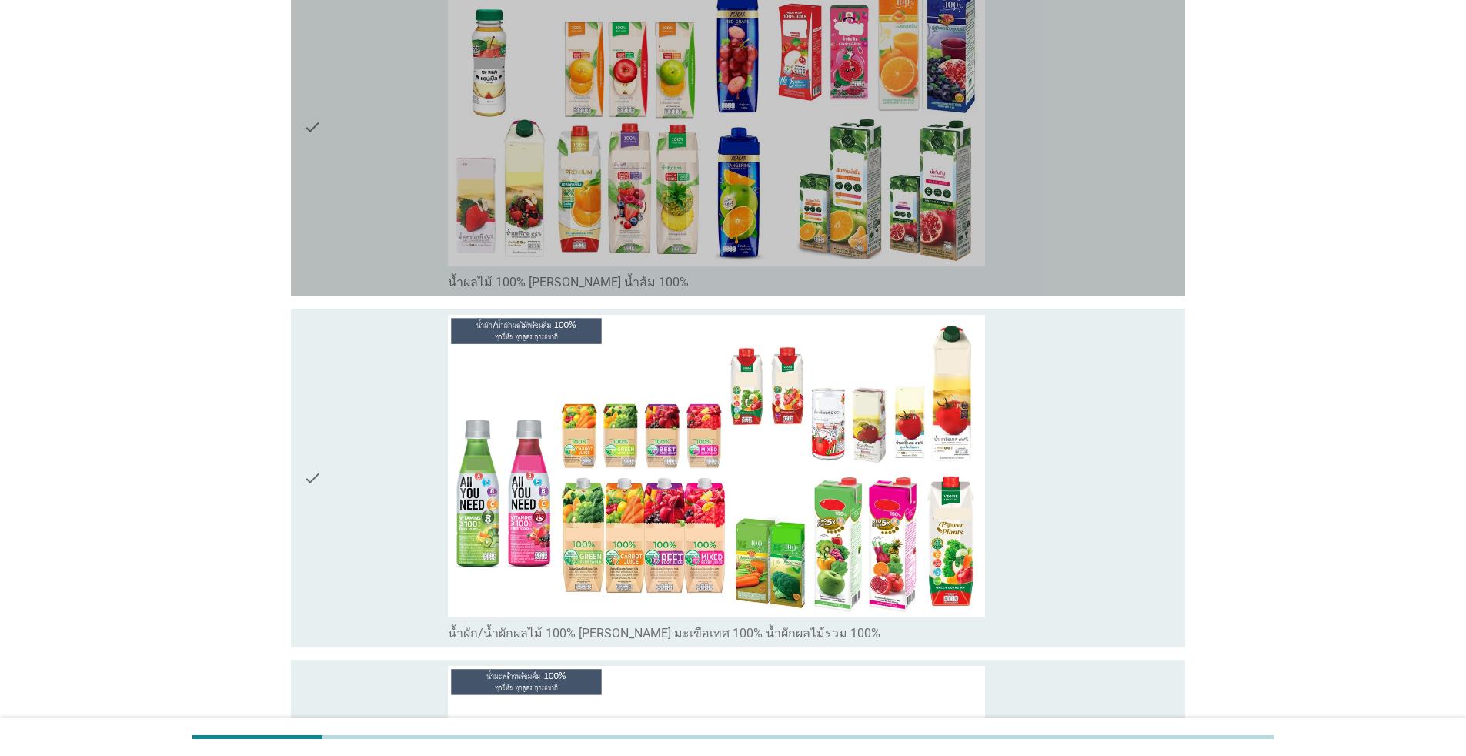
click at [1131, 217] on div "check_box น้ำผลไม้ 100% [PERSON_NAME] น้ำส้ม 100%" at bounding box center [810, 127] width 725 height 326
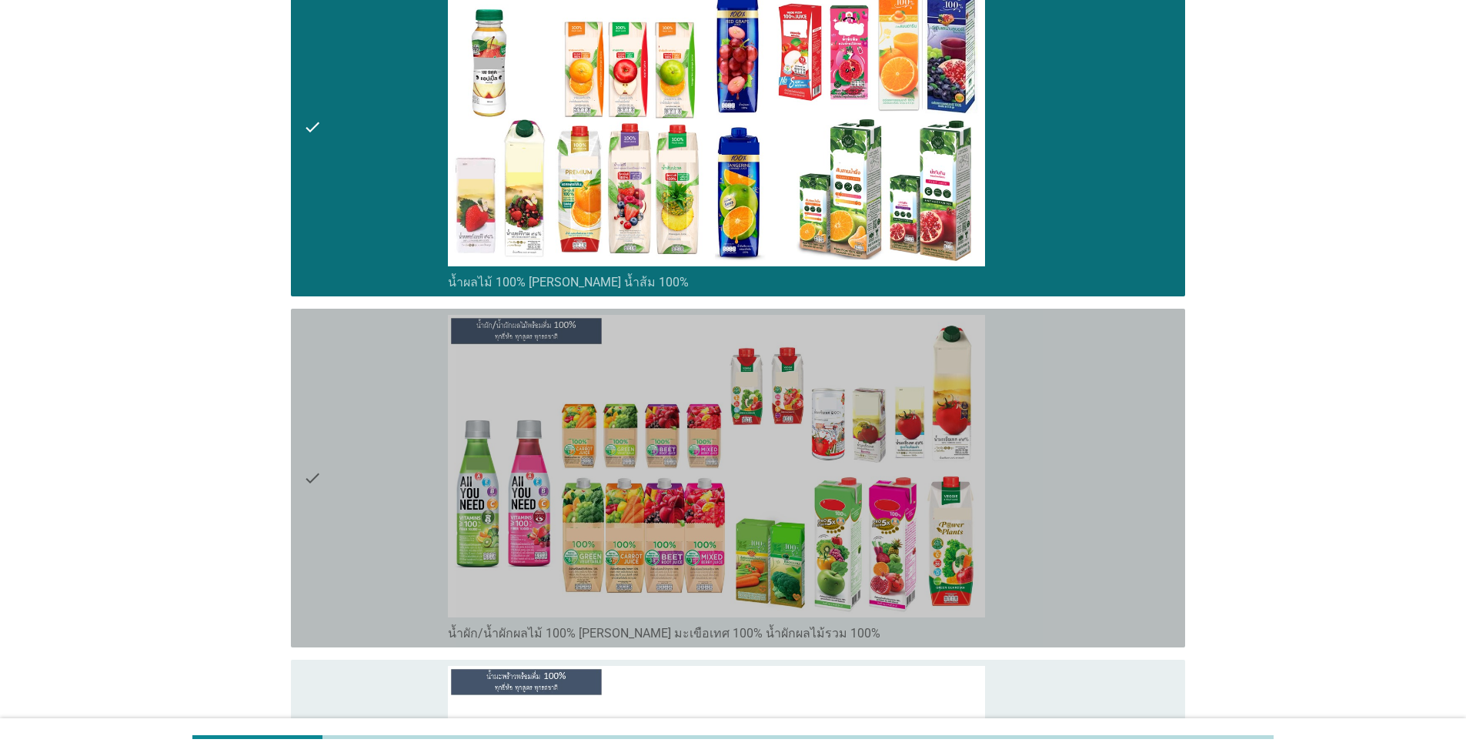
click at [1131, 451] on div "check_box น้ำผัก/น้ำผักผลไม้ 100% [PERSON_NAME] มะเขือเทศ 100% น้ำผักผลไม้รวม 1…" at bounding box center [810, 478] width 725 height 326
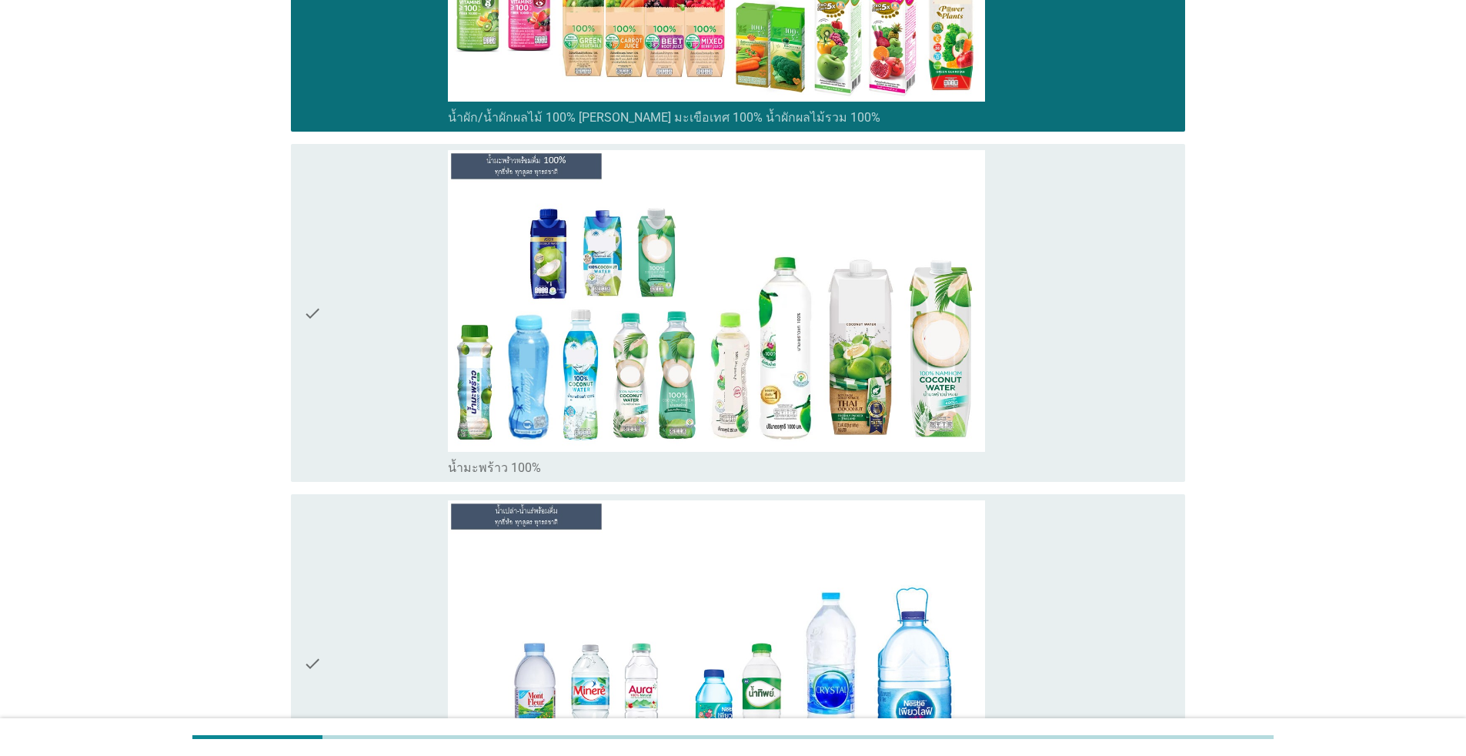
scroll to position [3285, 0]
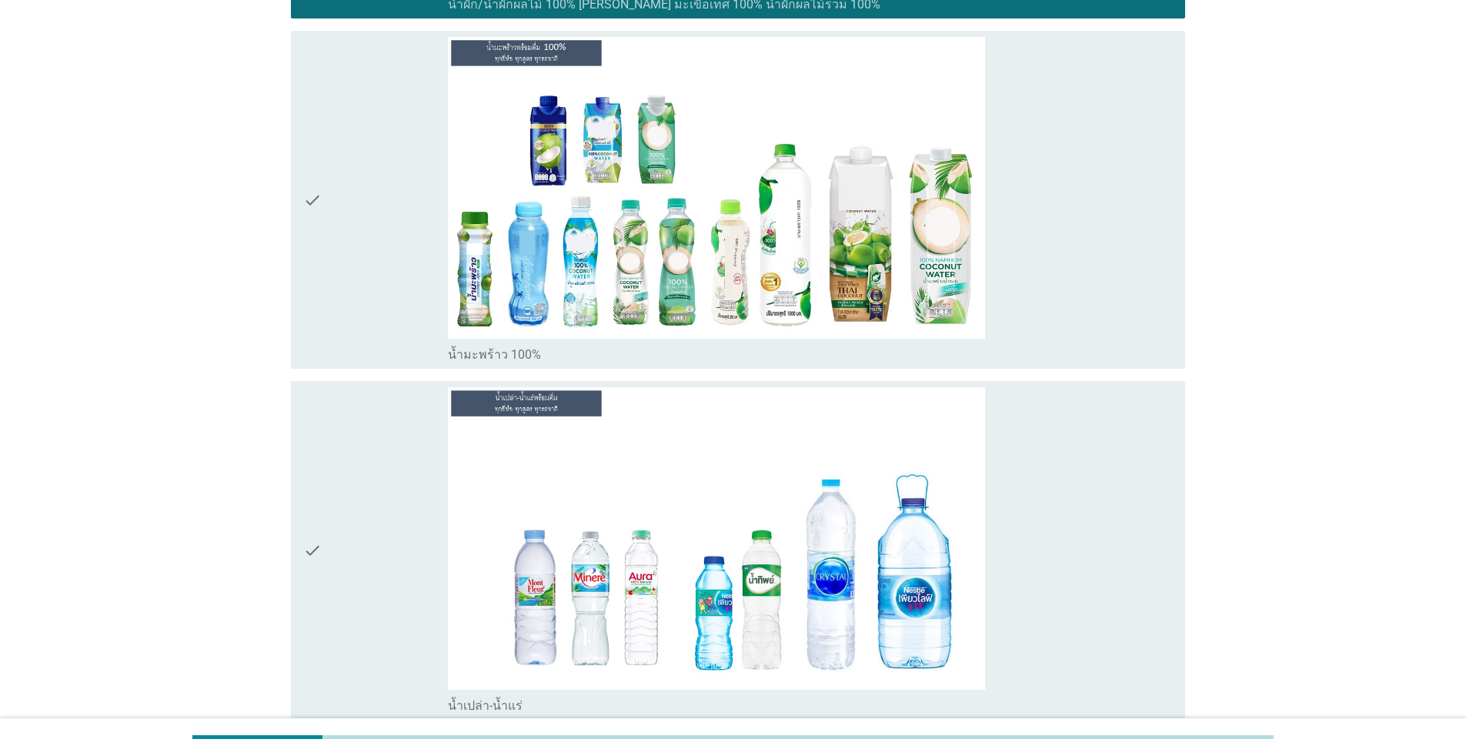
click at [1142, 302] on div "check_box น้ำมะพร้าว 100%" at bounding box center [810, 200] width 725 height 326
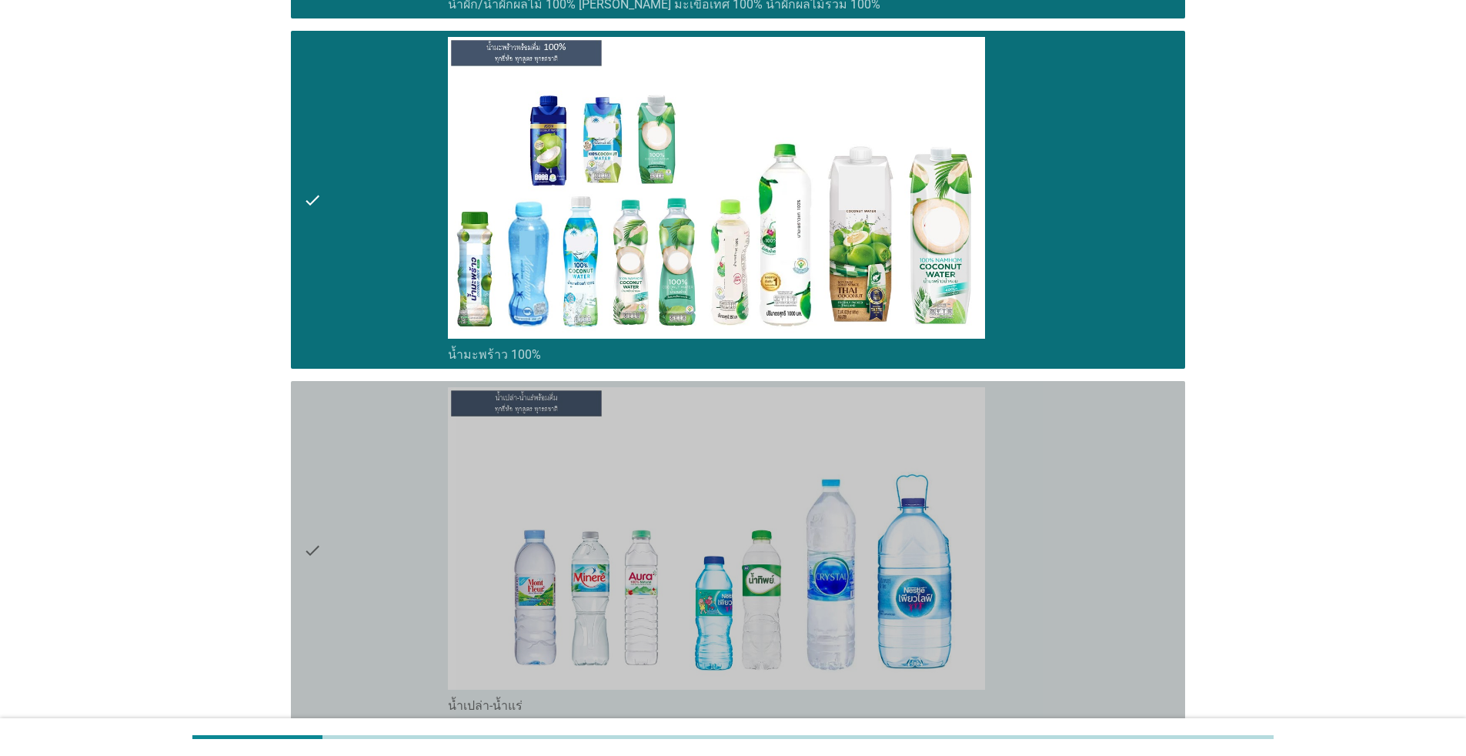
click at [1140, 518] on div "check_box น้ำเปล่า-น้ำแร่" at bounding box center [810, 550] width 725 height 326
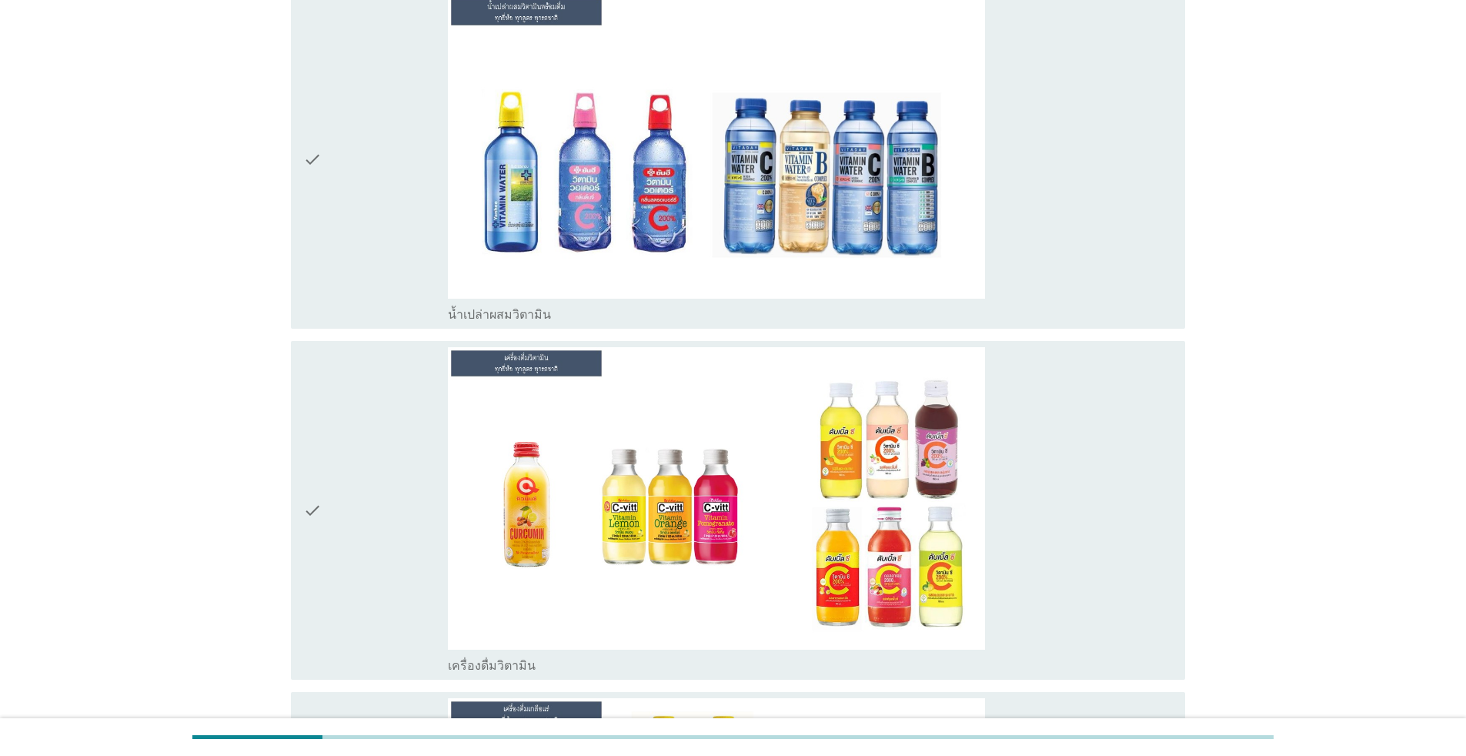
scroll to position [4083, 0]
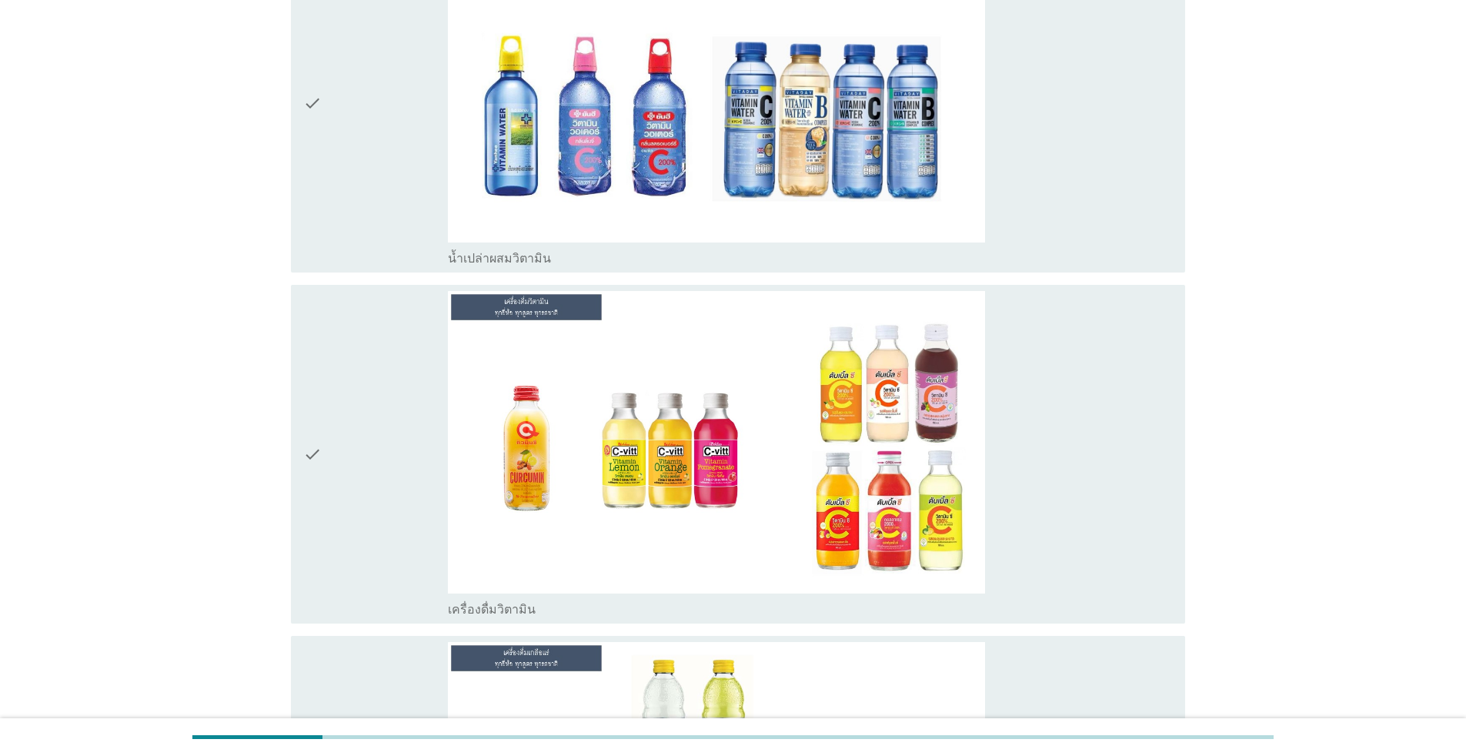
click at [1141, 227] on div "check_box น้ำเปล่าผสมวิตามิน" at bounding box center [810, 103] width 725 height 326
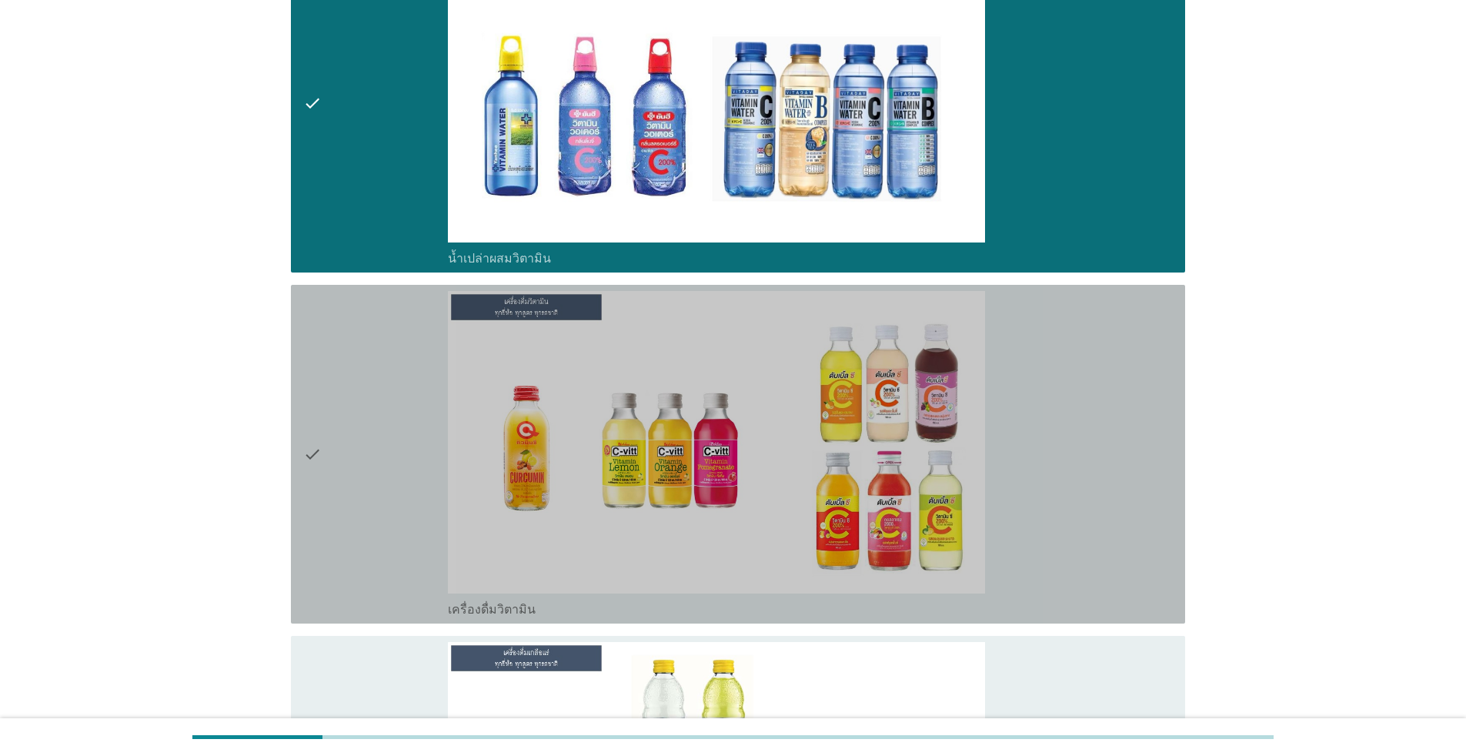
click at [1145, 393] on div "check_box เครื่องดื่มวิตามิน" at bounding box center [810, 454] width 725 height 326
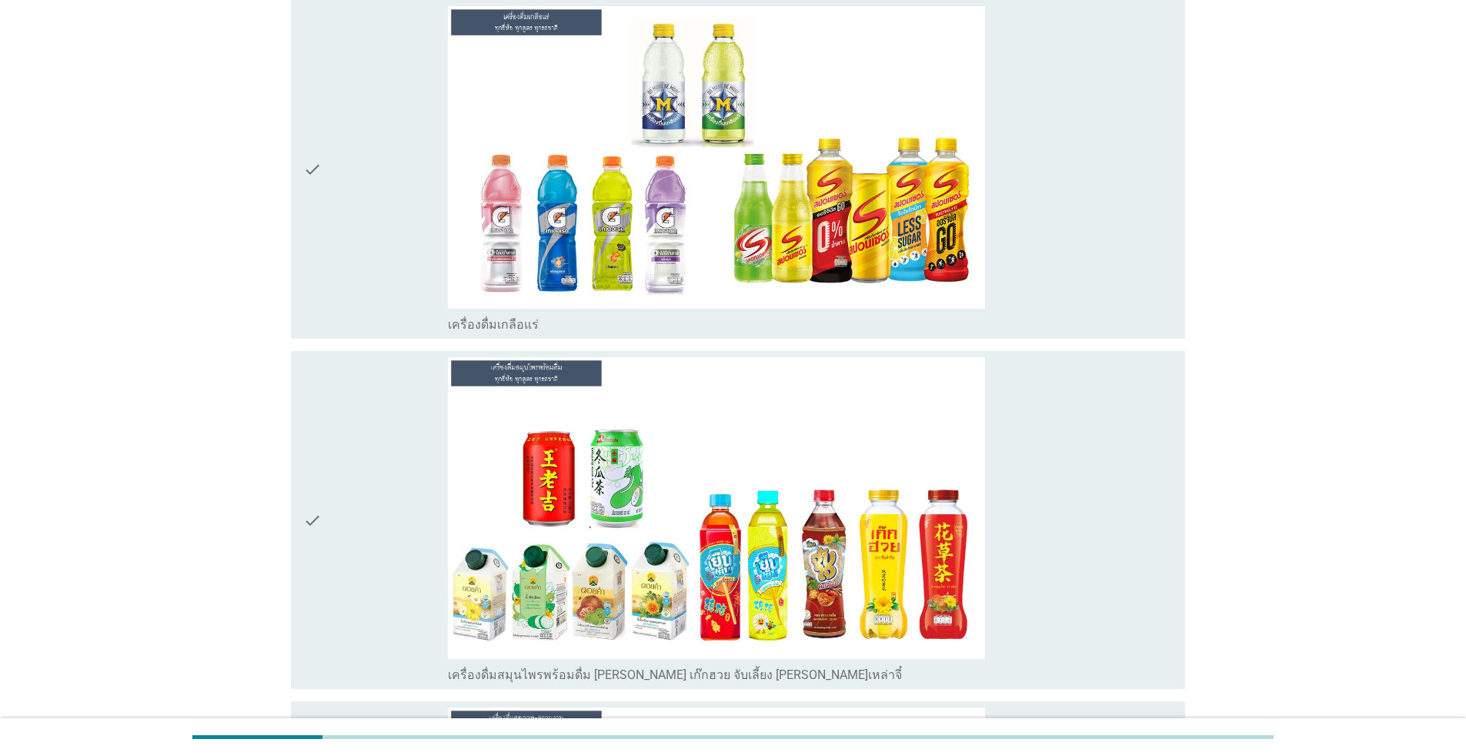
scroll to position [4726, 0]
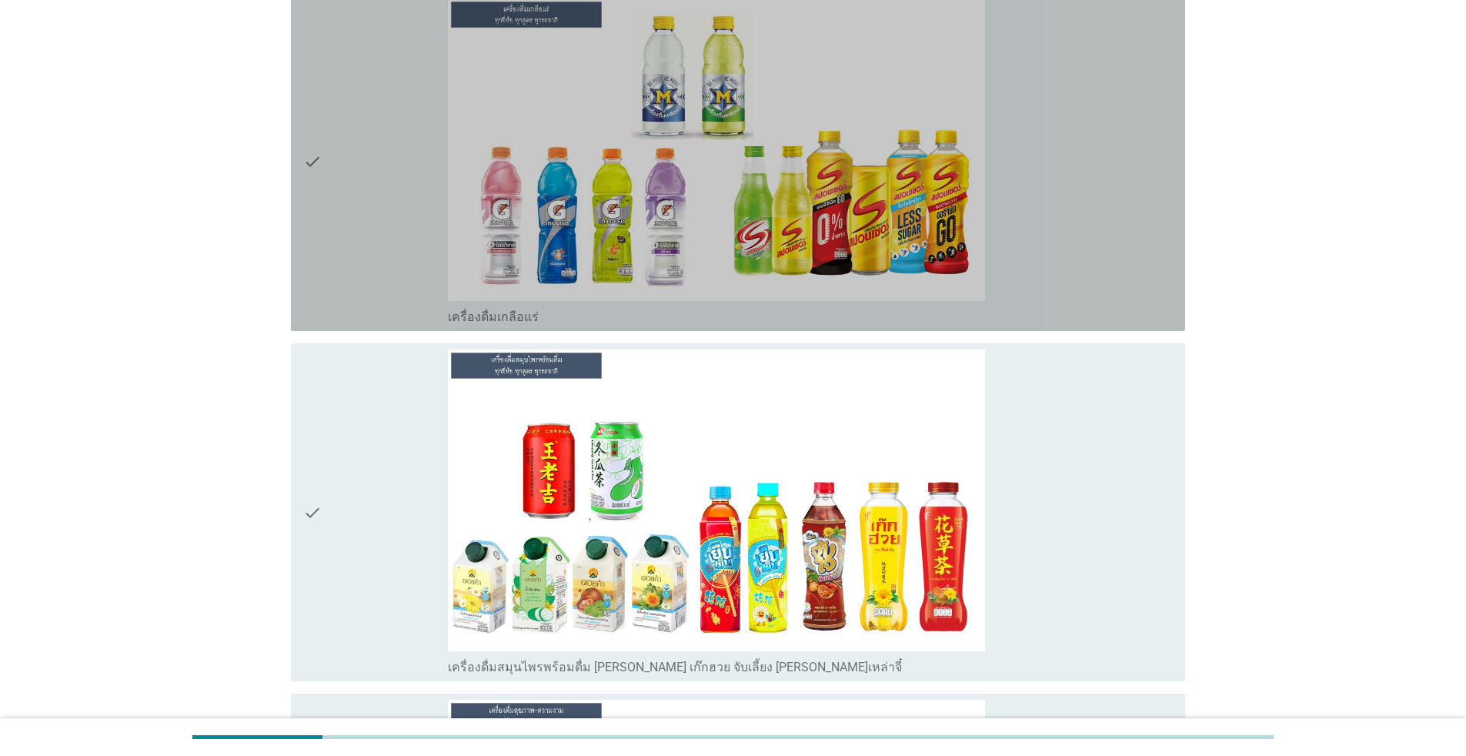
click at [1070, 269] on div "check_box เครื่องดื่มเกลือแร่" at bounding box center [810, 161] width 725 height 326
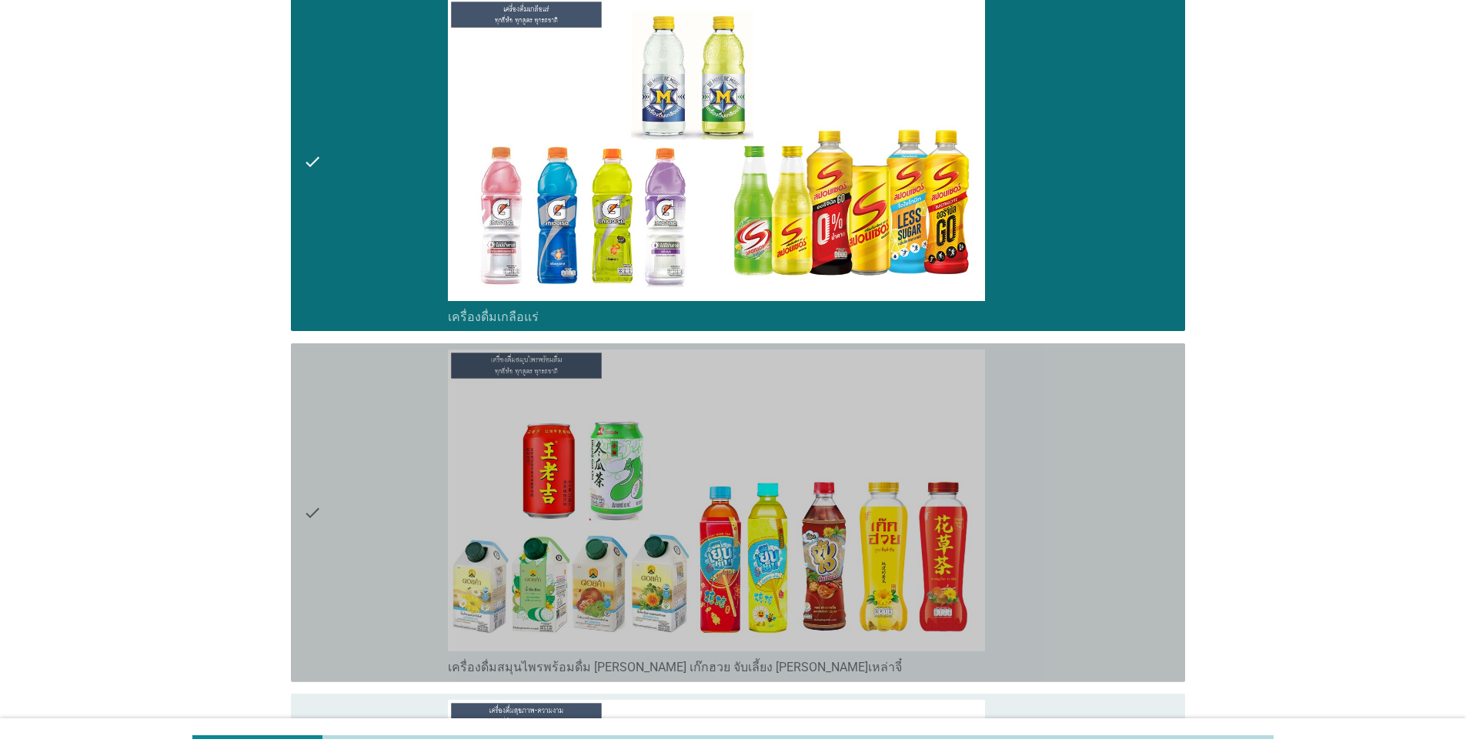
click at [1087, 458] on div "check_box เครื่องดื่มสมุนไพรพร้อมดื่ม [PERSON_NAME] เก๊กฮวย จับเลี้ยง [PERSON_N…" at bounding box center [810, 512] width 725 height 326
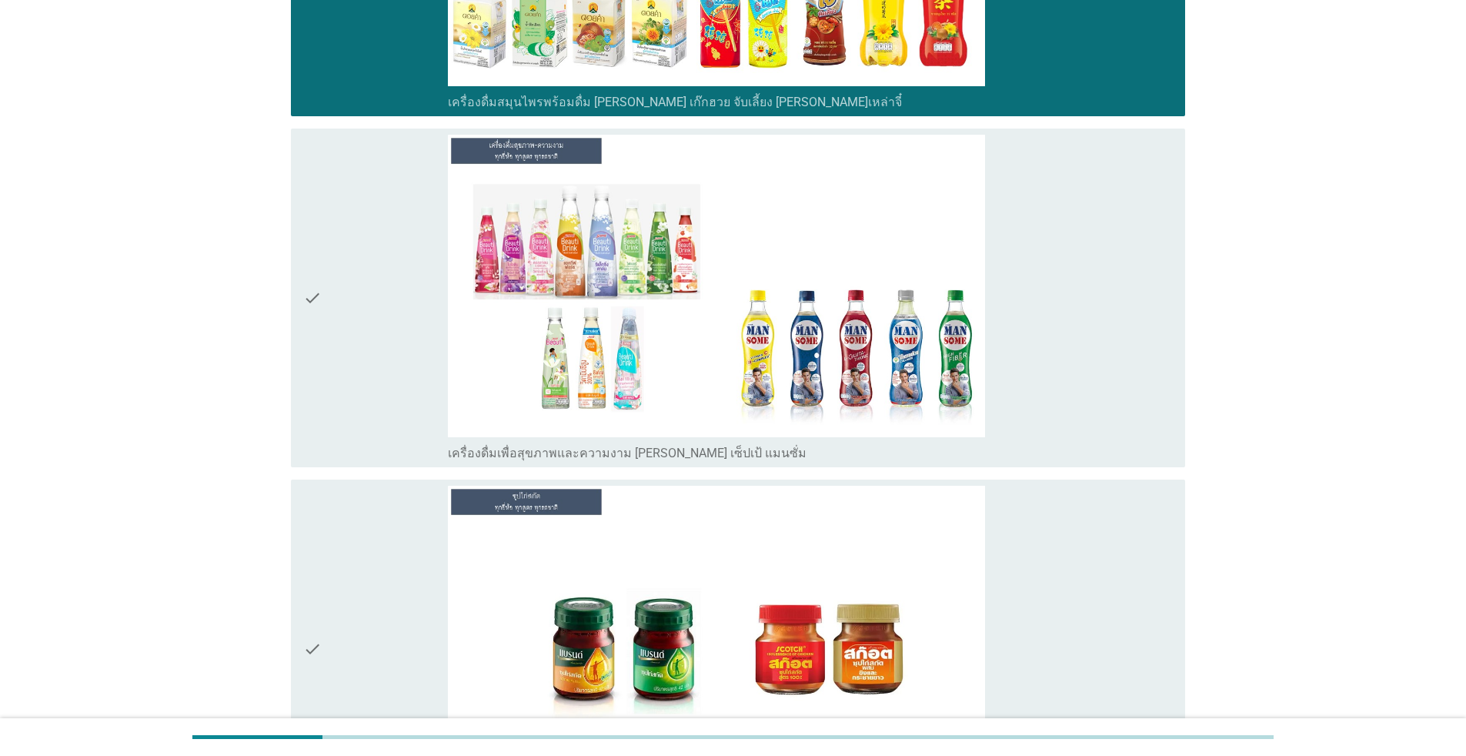
scroll to position [5467, 0]
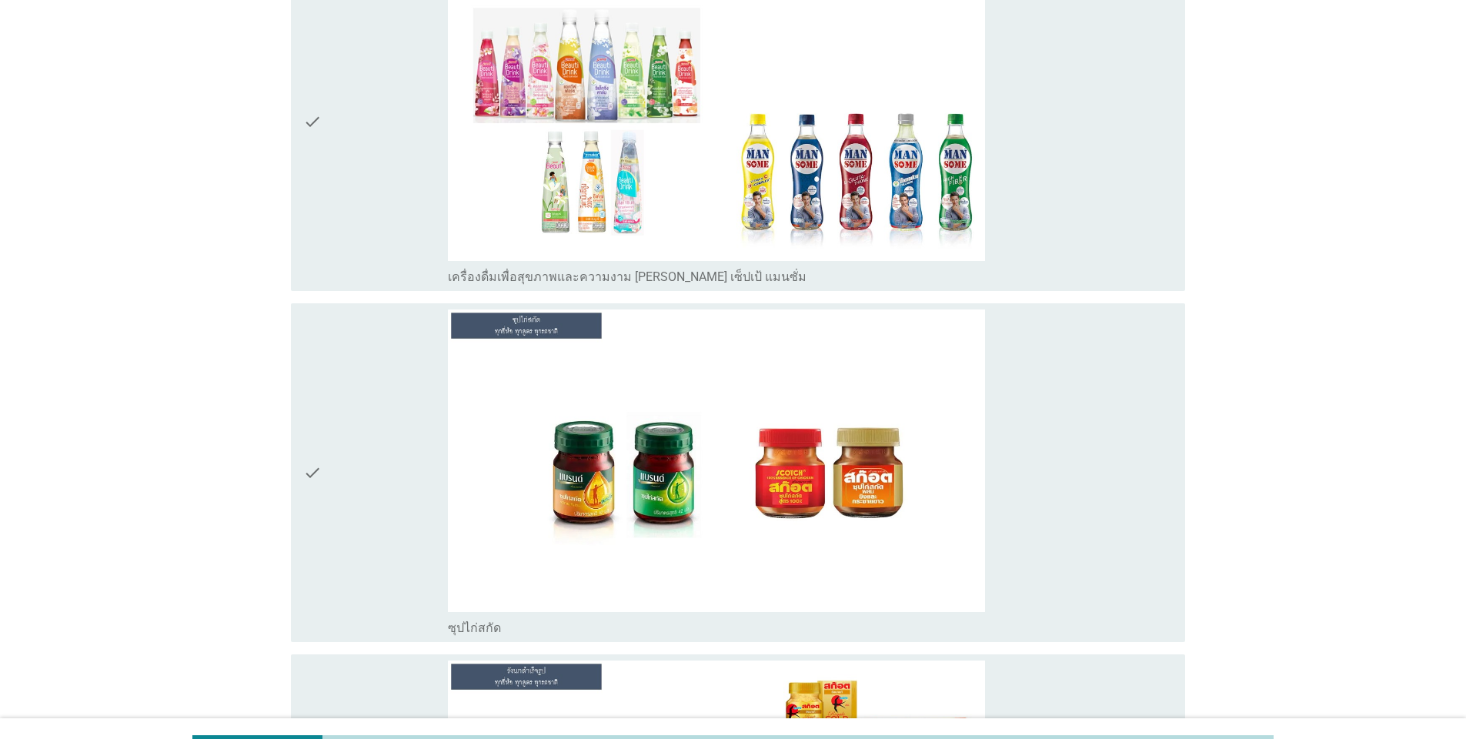
click at [1067, 212] on div "check_box เครื่องดื่มเพื่อสุขภาพและความงาม [PERSON_NAME] เซ็ปเป้ แมนซั่ม" at bounding box center [810, 121] width 725 height 326
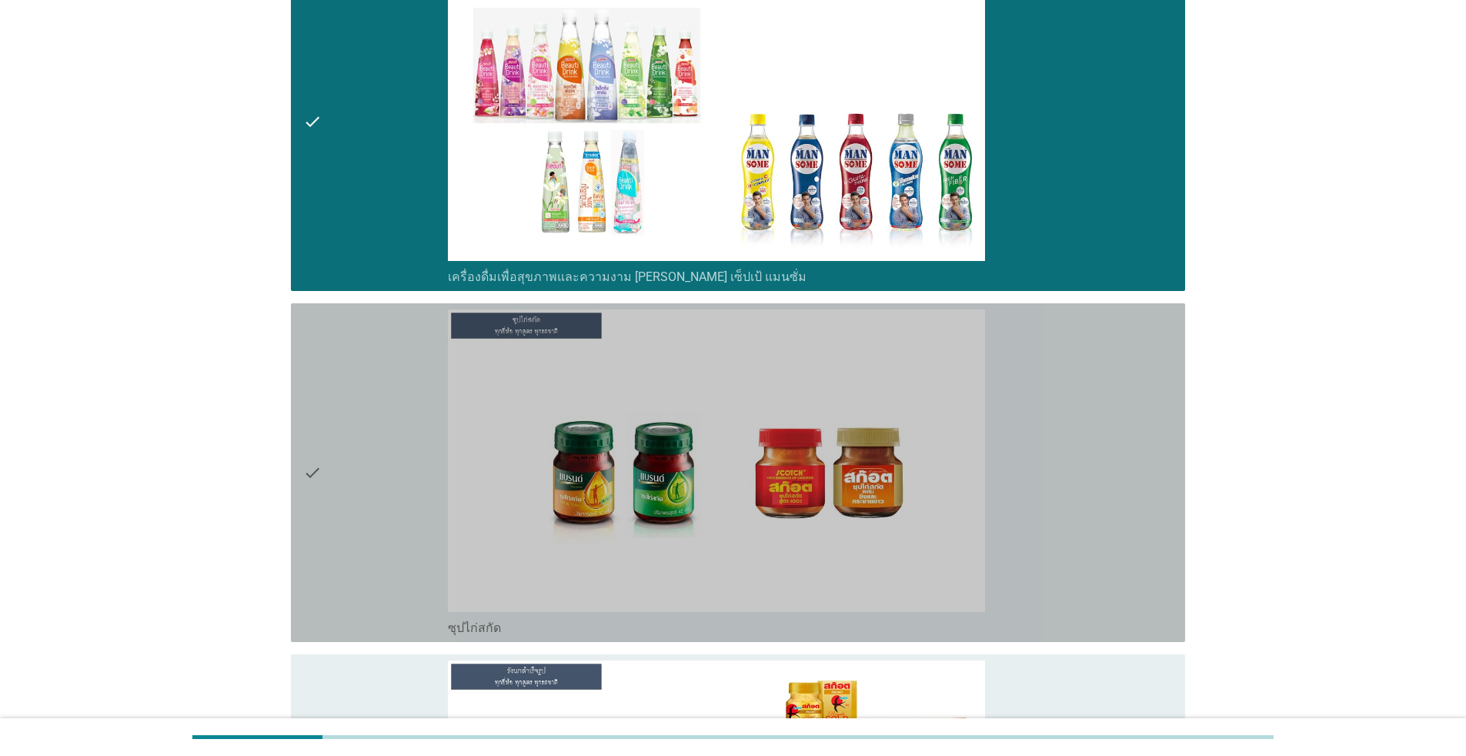
click at [1094, 478] on div "check_box ซุปไก่สกัด" at bounding box center [810, 472] width 725 height 326
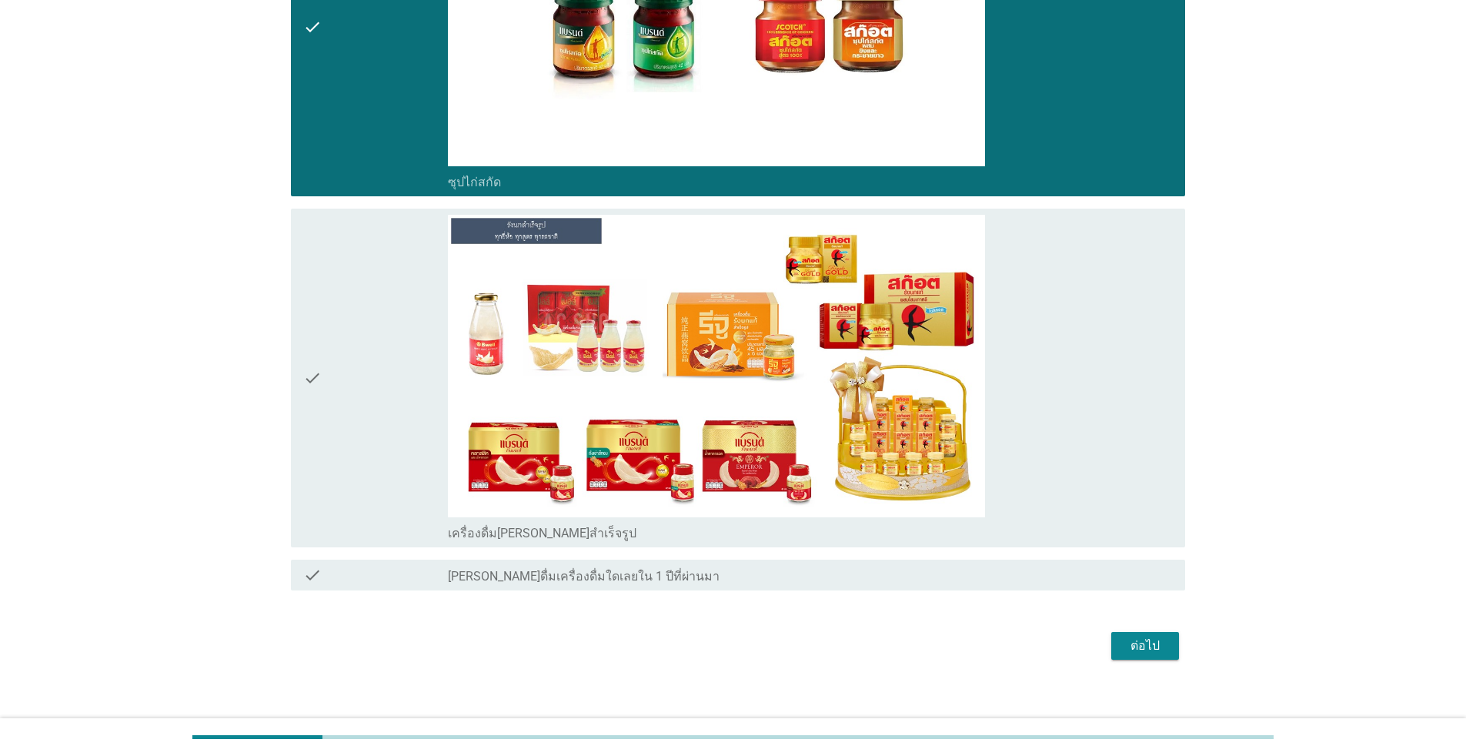
scroll to position [5920, 0]
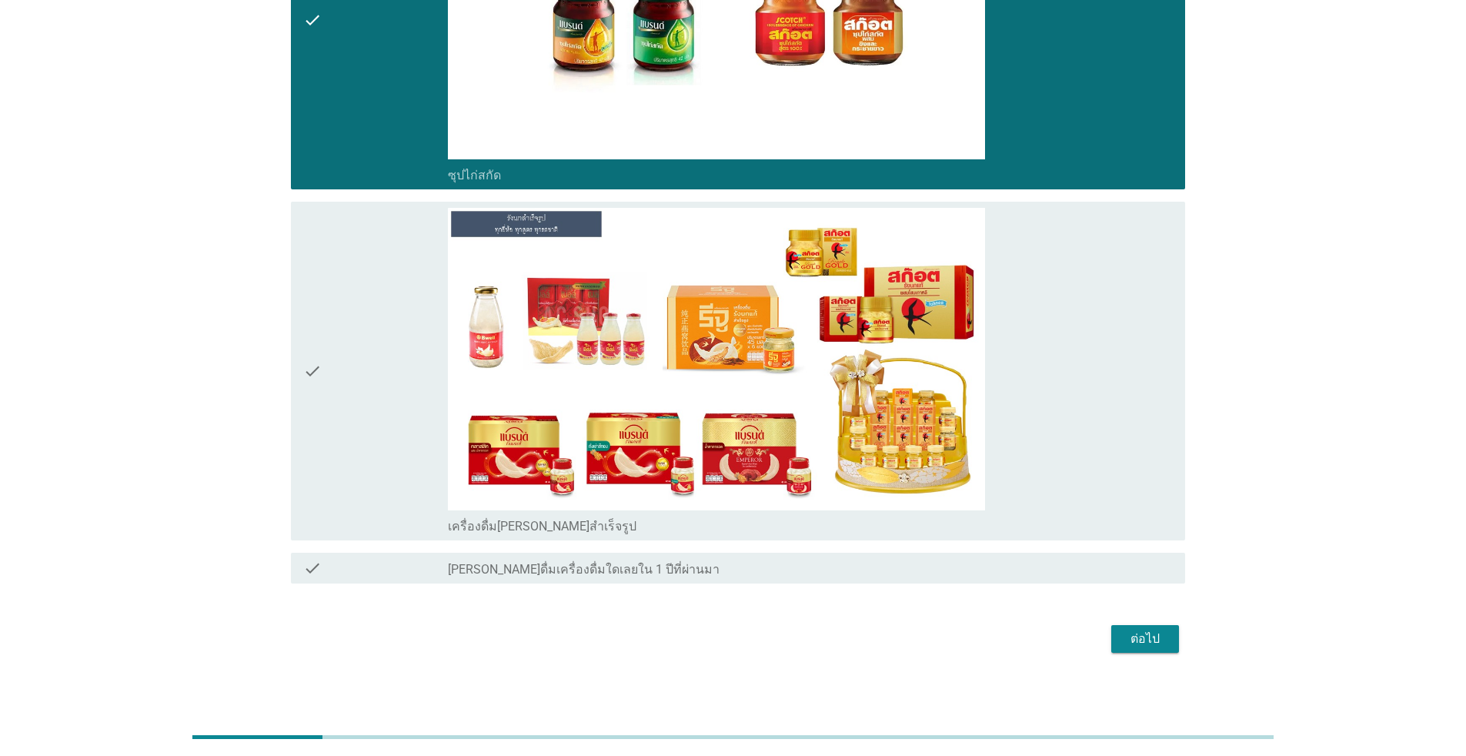
click at [1144, 450] on div "check_box เครื่องดื่ม[PERSON_NAME]สำเร็จรูป" at bounding box center [810, 371] width 725 height 326
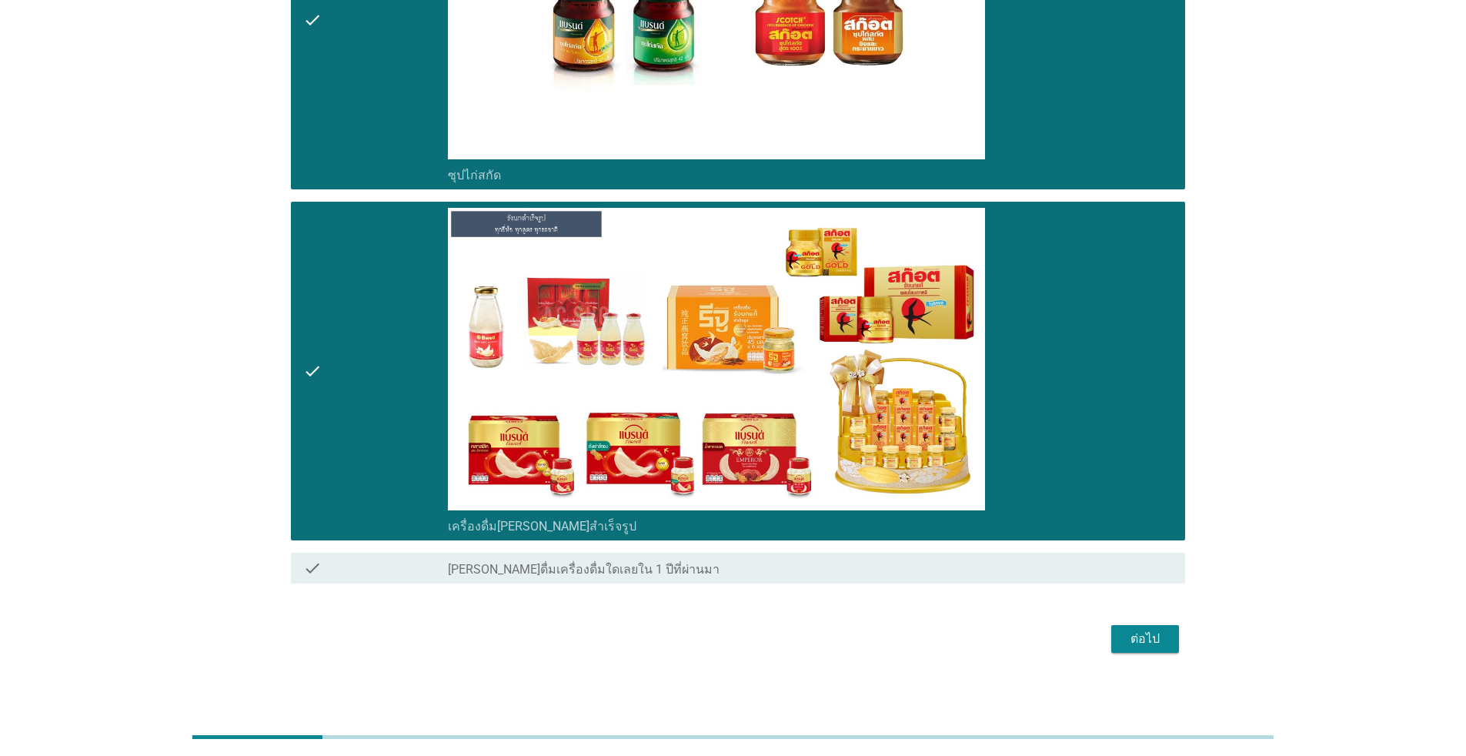
click at [1161, 636] on div "ต่อไป" at bounding box center [1145, 639] width 43 height 18
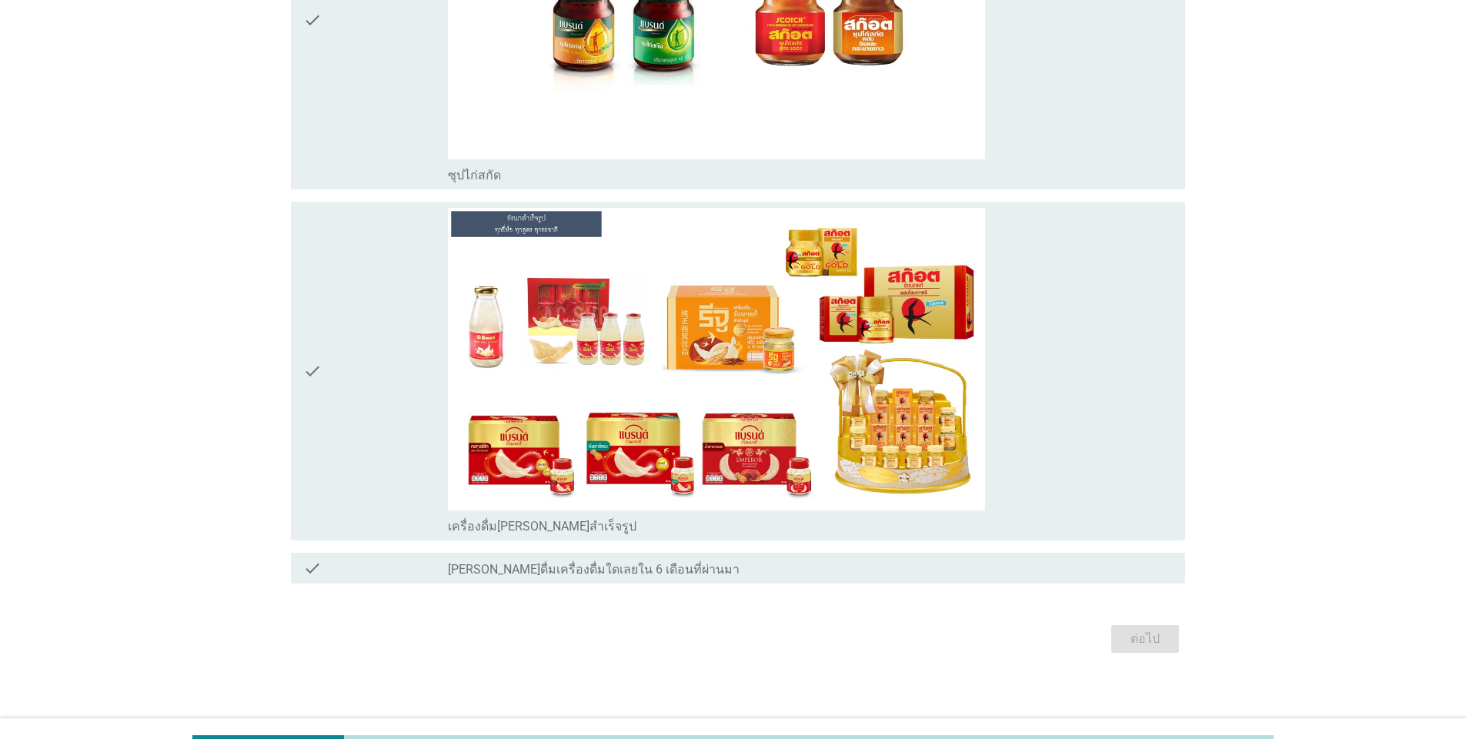
scroll to position [0, 0]
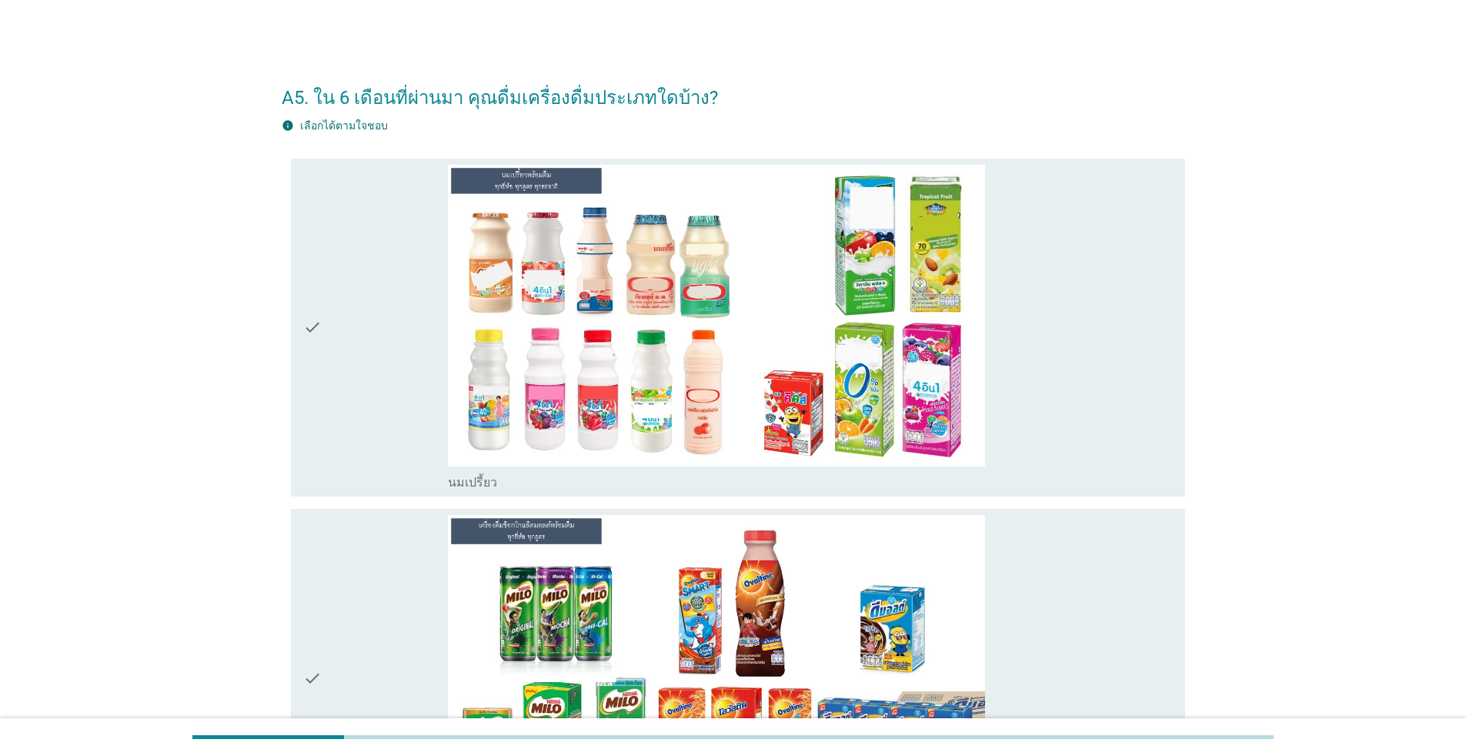
click at [1100, 416] on div "check_box_outline_blank นมเปรี้ยว" at bounding box center [810, 328] width 725 height 326
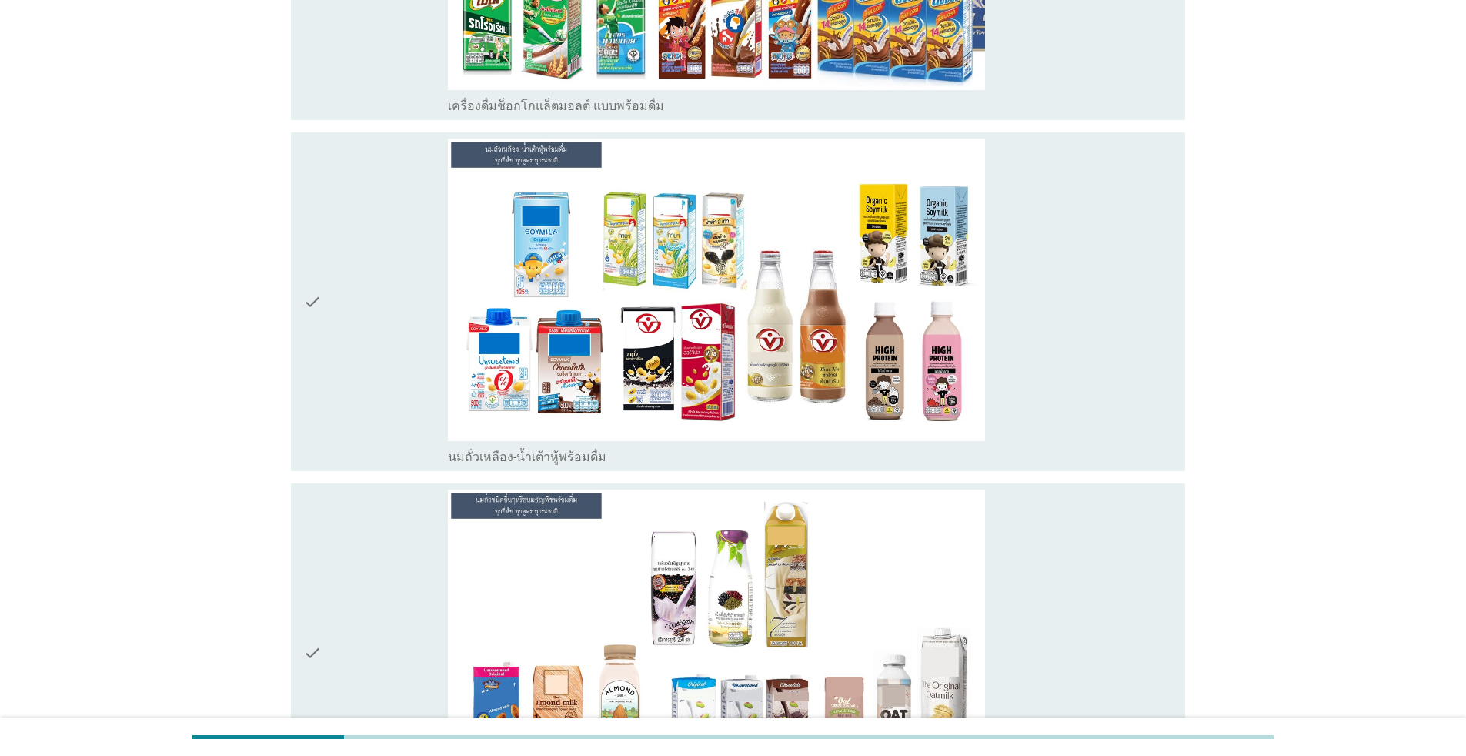
scroll to position [770, 0]
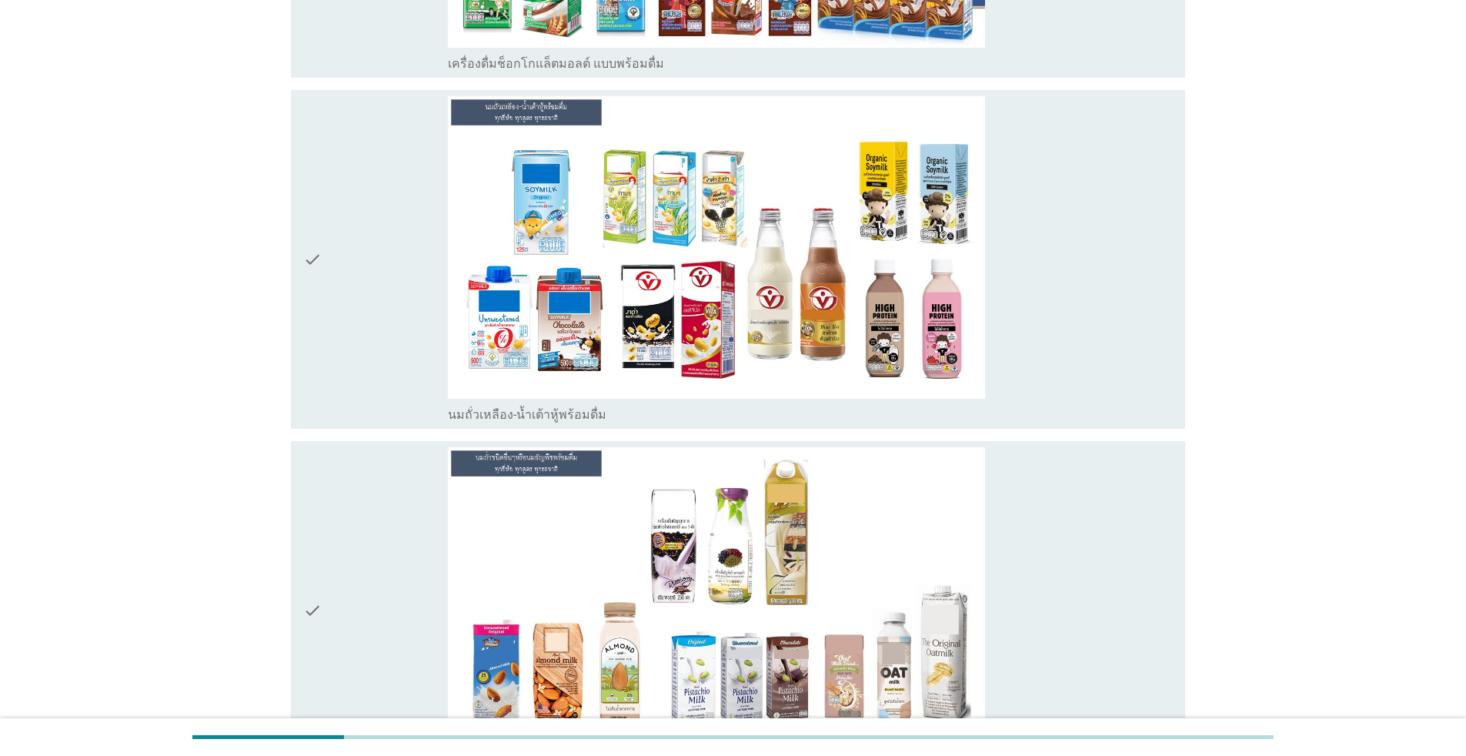
click at [1123, 346] on div "check_box_outline_blank นมถั่วเหลือง-น้ำเต้าหู้พร้อมดื่ม" at bounding box center [810, 259] width 725 height 326
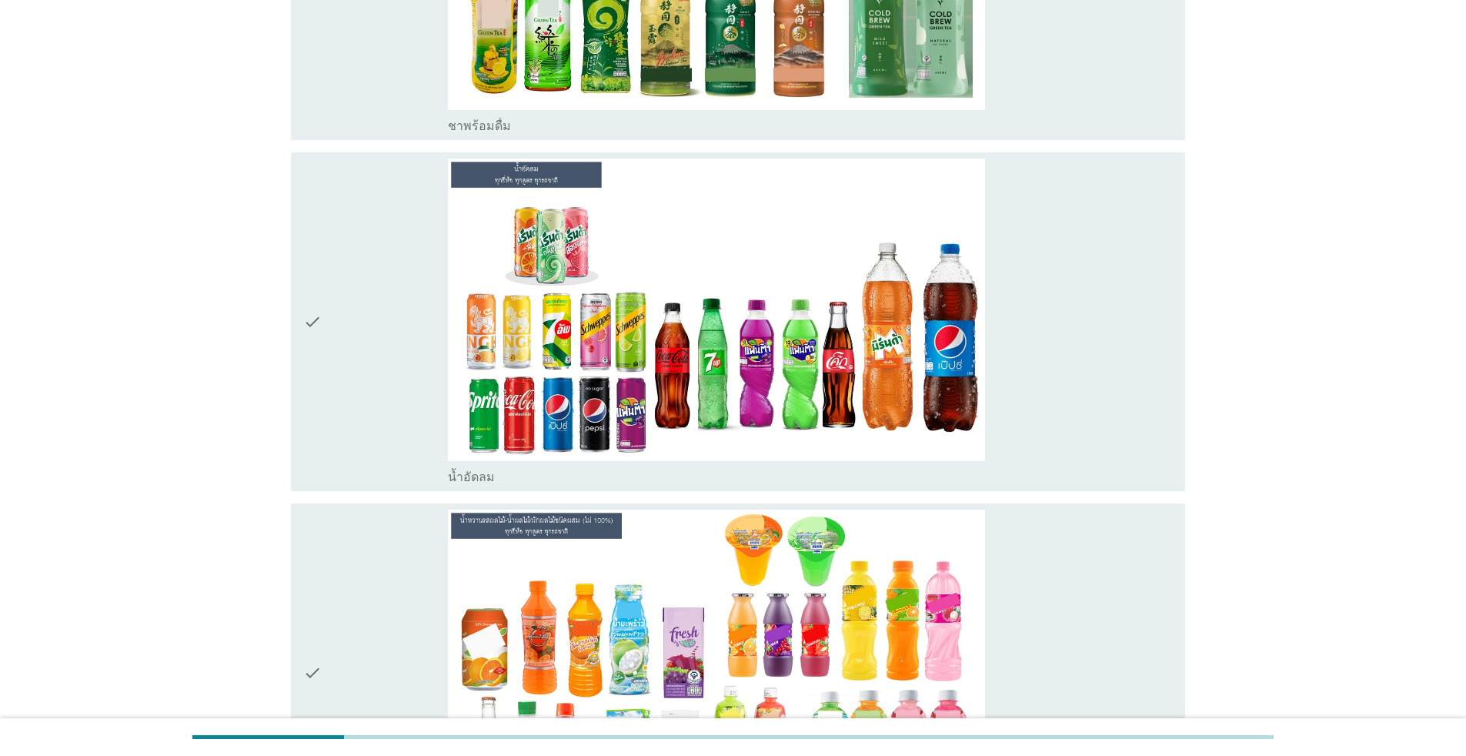
scroll to position [1773, 0]
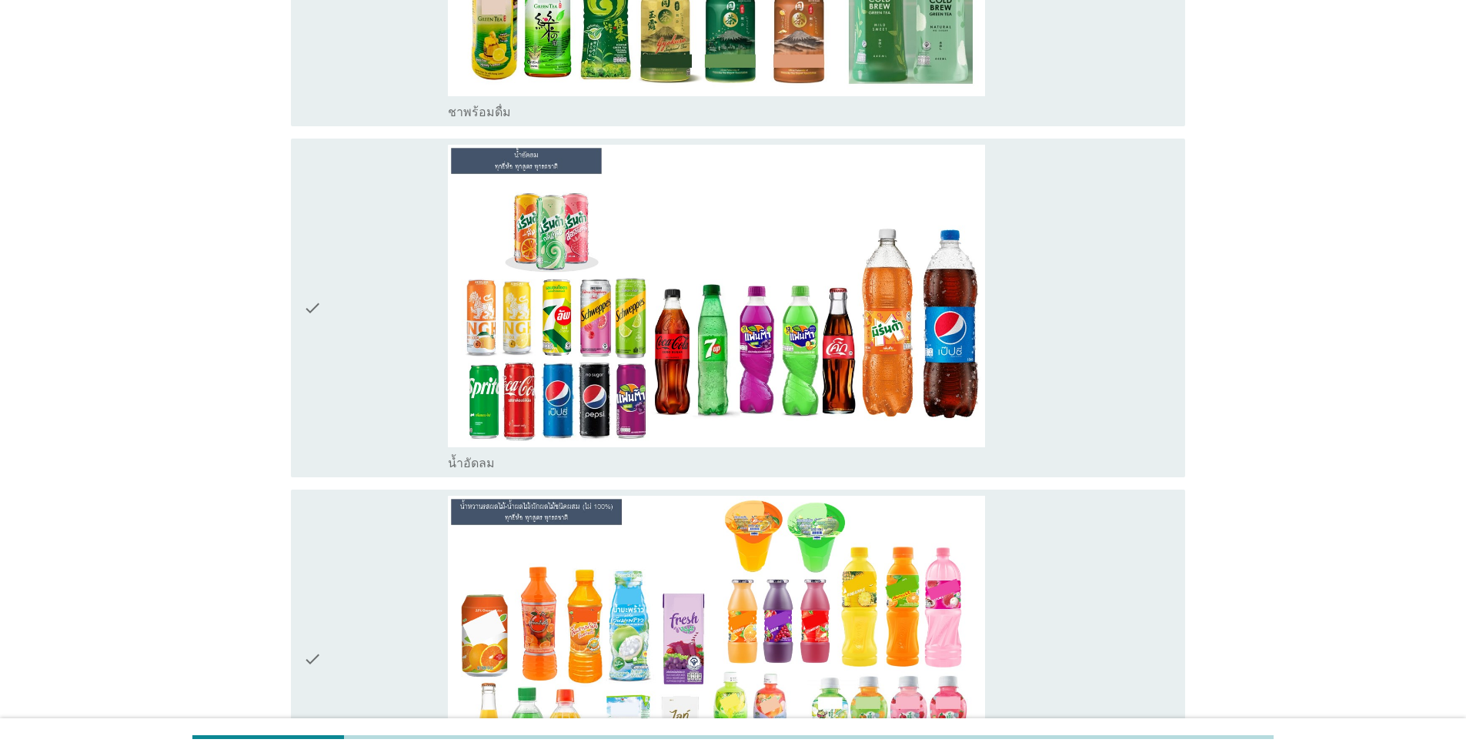
click at [1101, 309] on div "check_box น้ำอัดลม" at bounding box center [810, 308] width 725 height 326
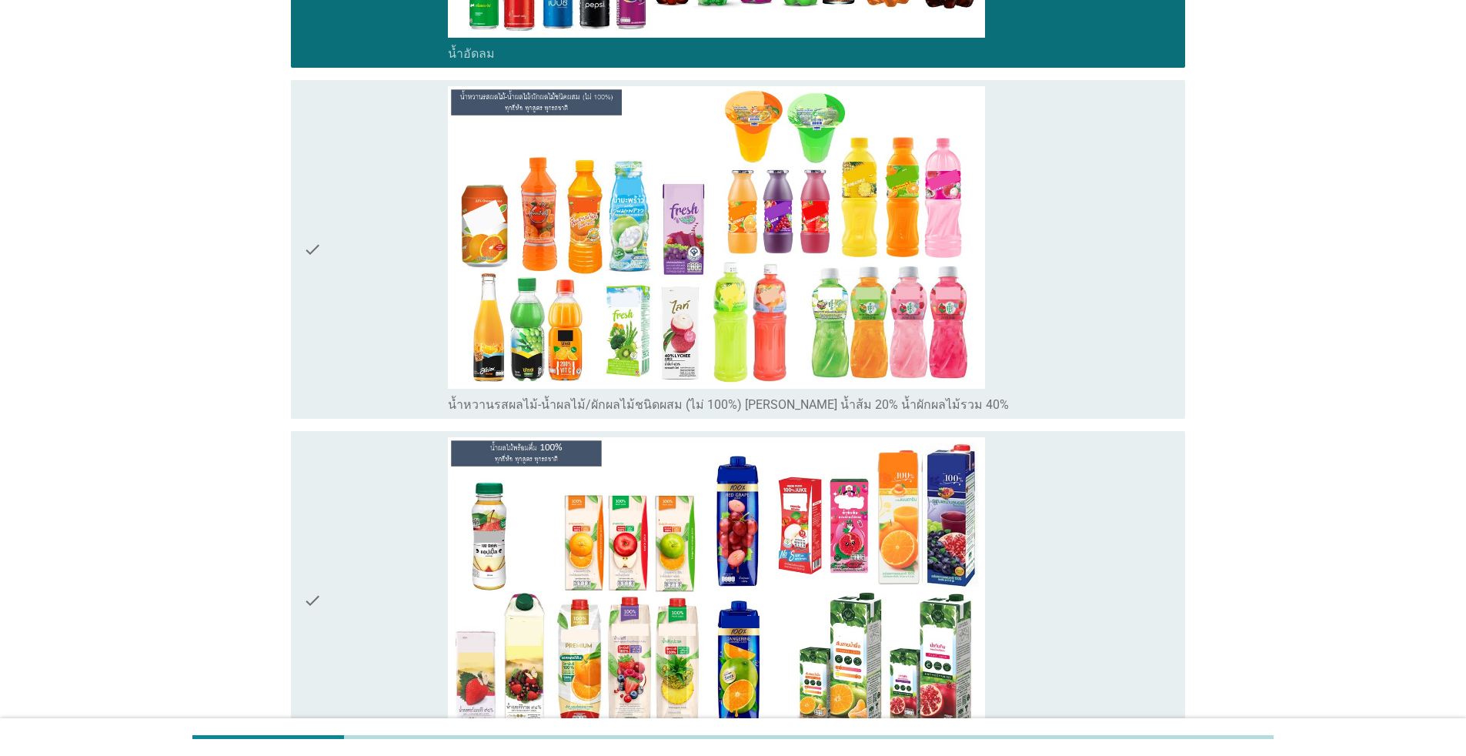
scroll to position [2240, 0]
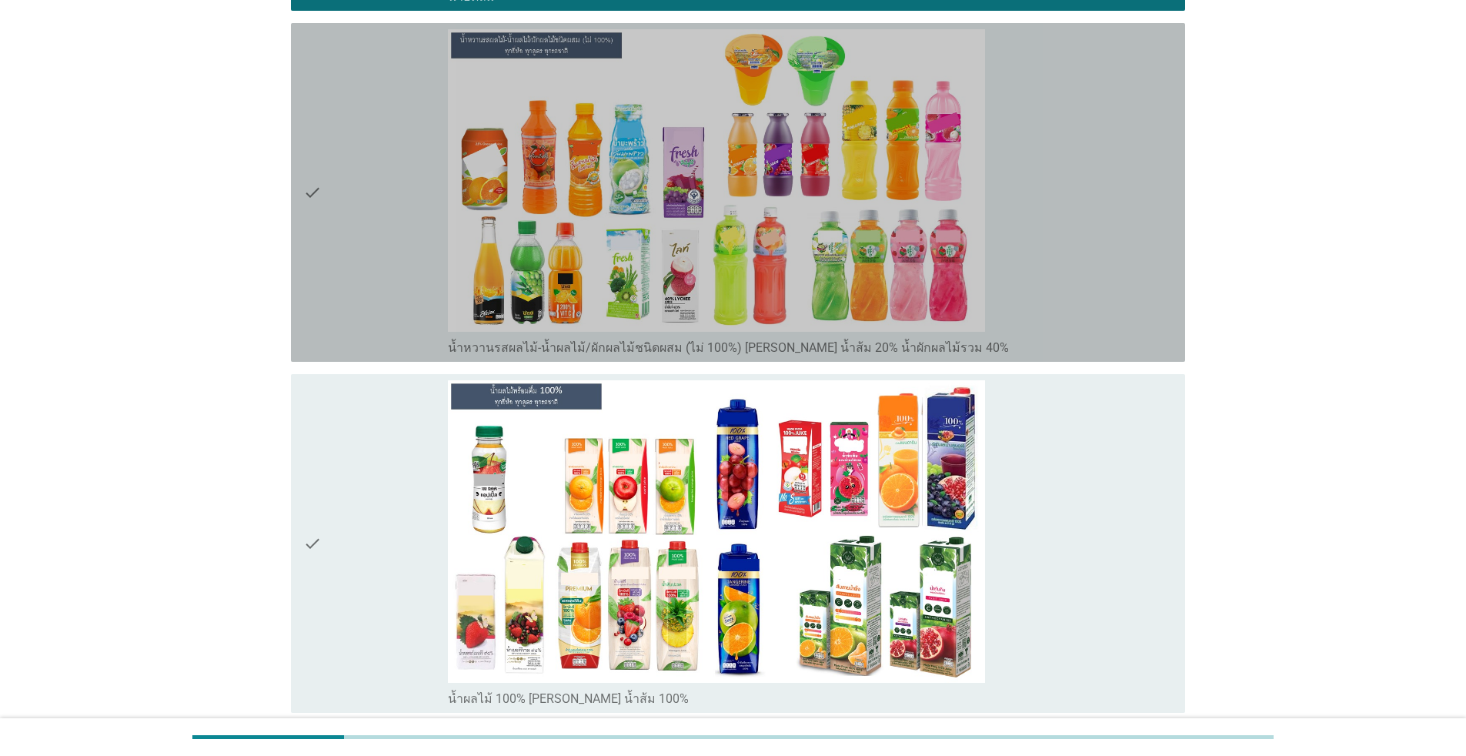
click at [1095, 322] on div "check_box น้ำหวานรสผลไม้-น้ำผลไม้/ผักผลไม้ชนิดผสม (ไม่ 100%) [PERSON_NAME] น้ำส…" at bounding box center [810, 192] width 725 height 326
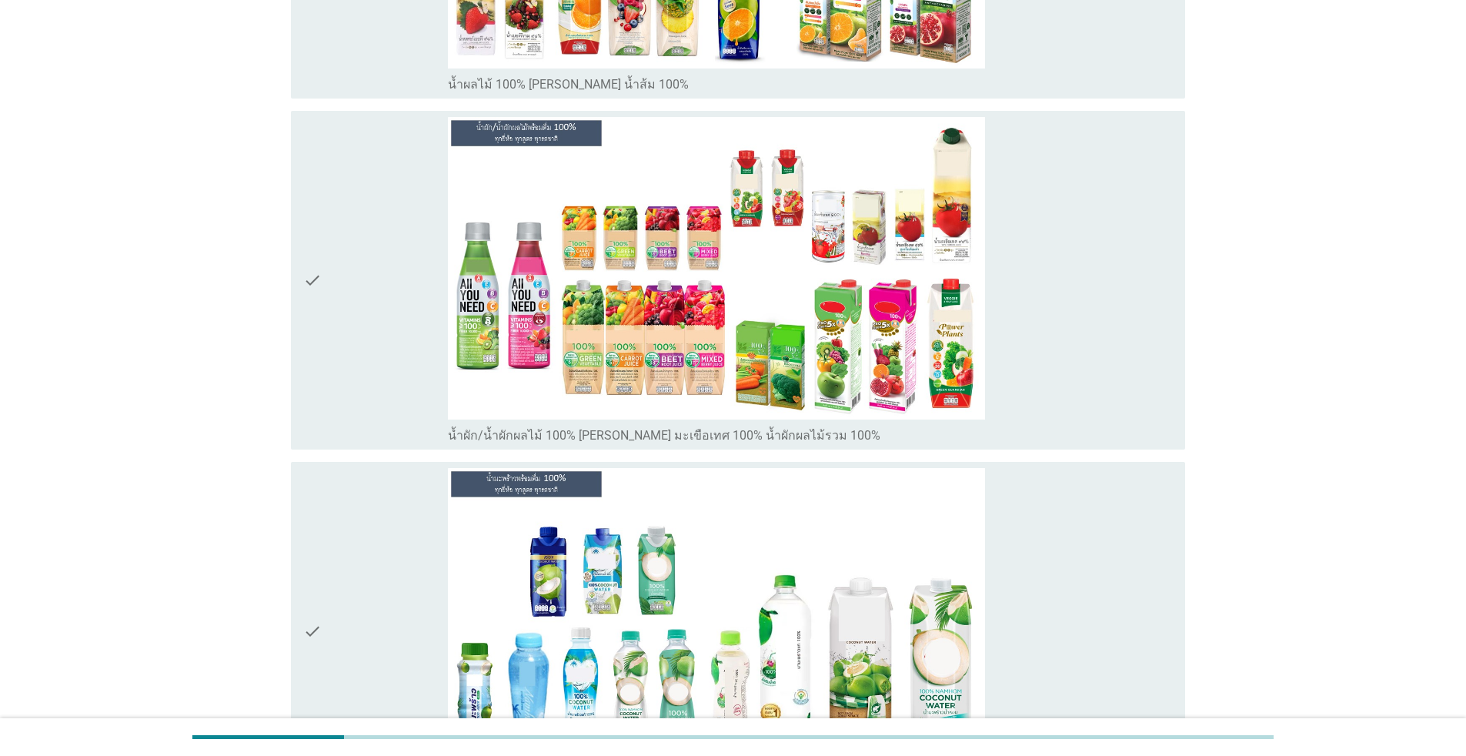
scroll to position [2882, 0]
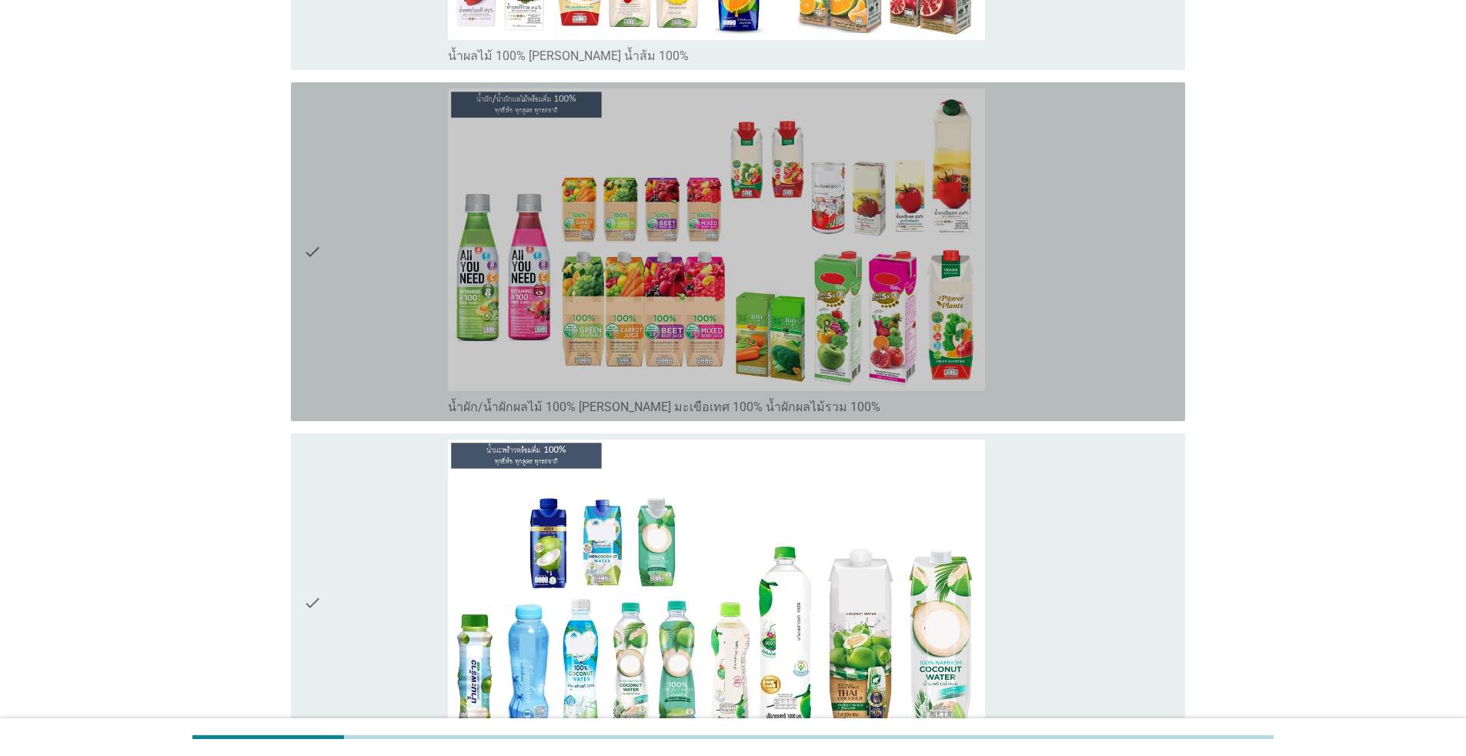
click at [1099, 297] on div "check_box น้ำผัก/น้ำผักผลไม้ 100% [PERSON_NAME] มะเขือเทศ 100% น้ำผักผลไม้รวม 1…" at bounding box center [810, 252] width 725 height 326
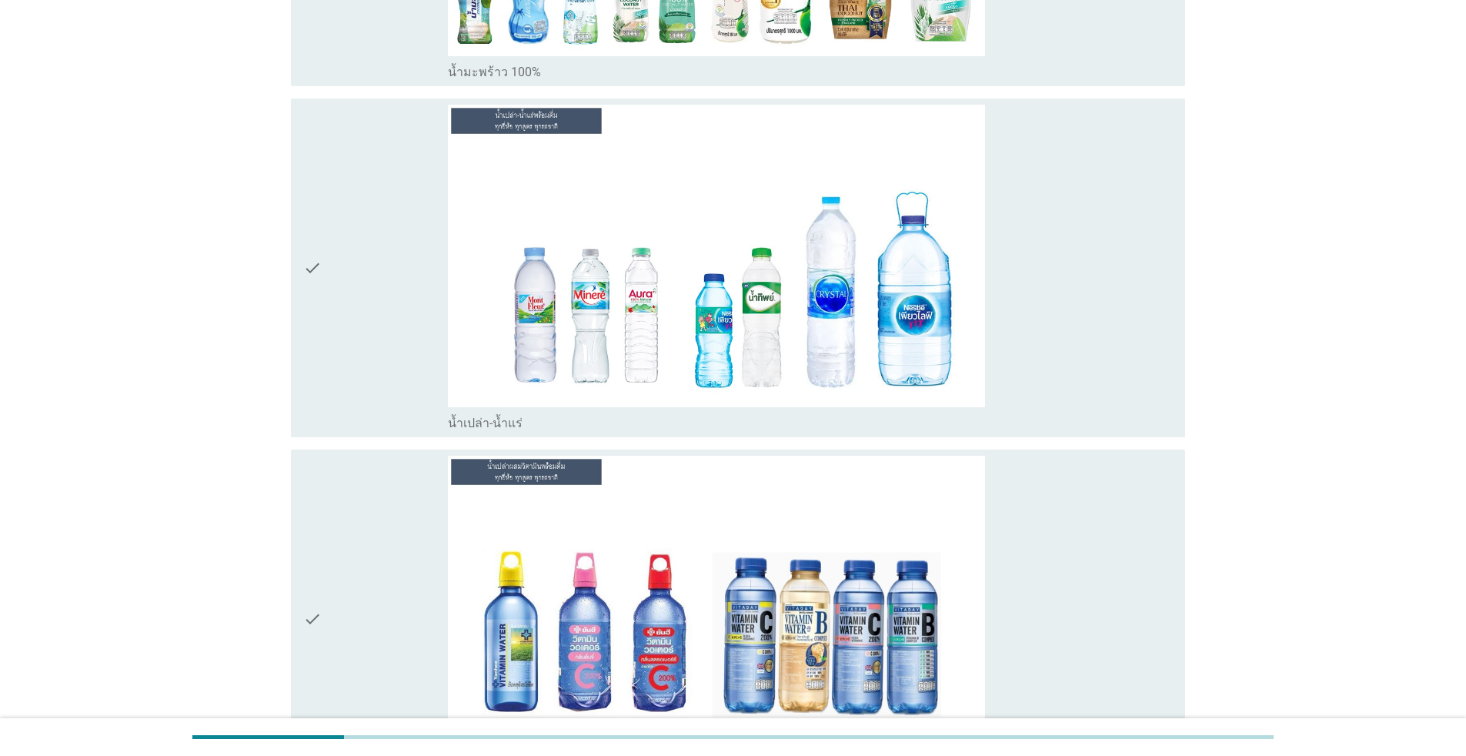
scroll to position [3645, 0]
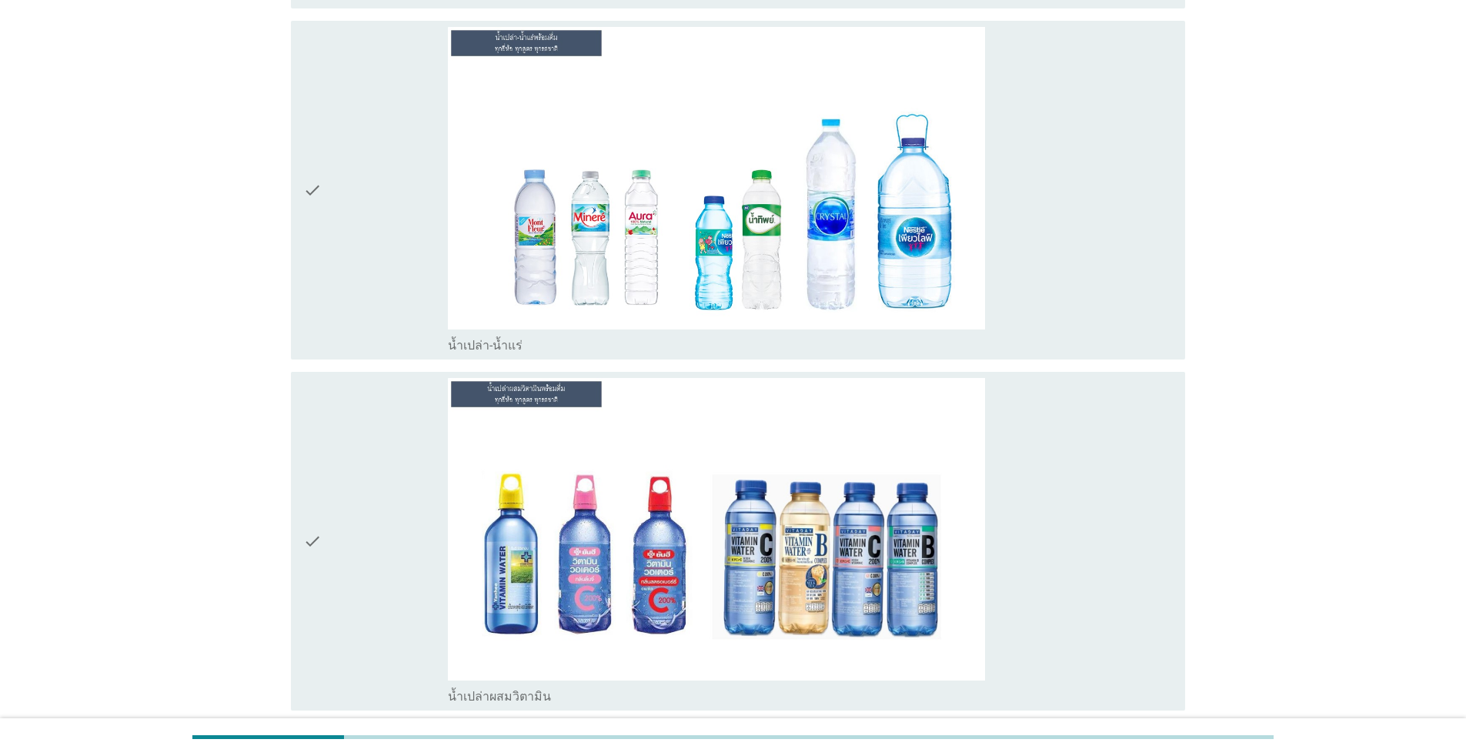
click at [1141, 299] on div "check_box น้ำเปล่า-น้ำแร่" at bounding box center [810, 190] width 725 height 326
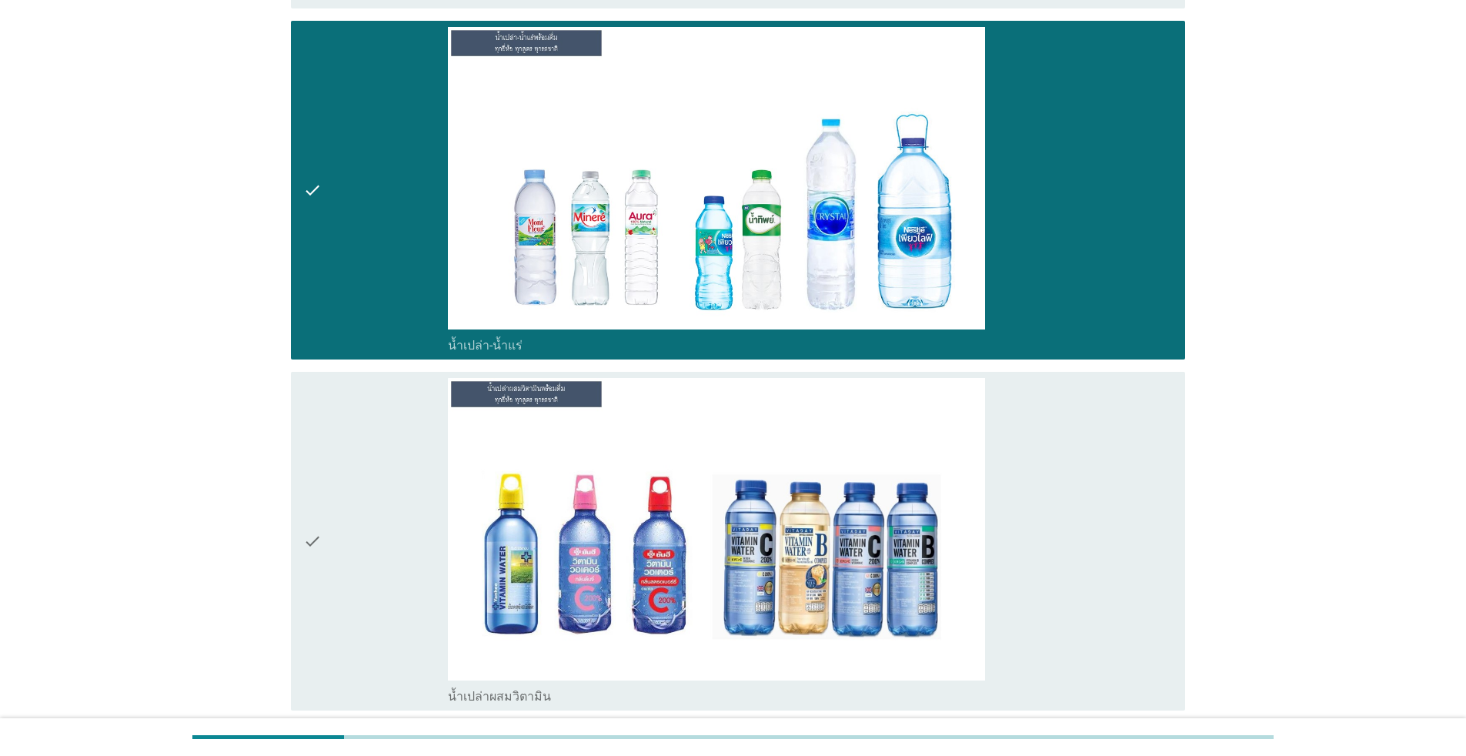
click at [1071, 539] on div "check_box น้ำเปล่าผสมวิตามิน" at bounding box center [810, 541] width 725 height 326
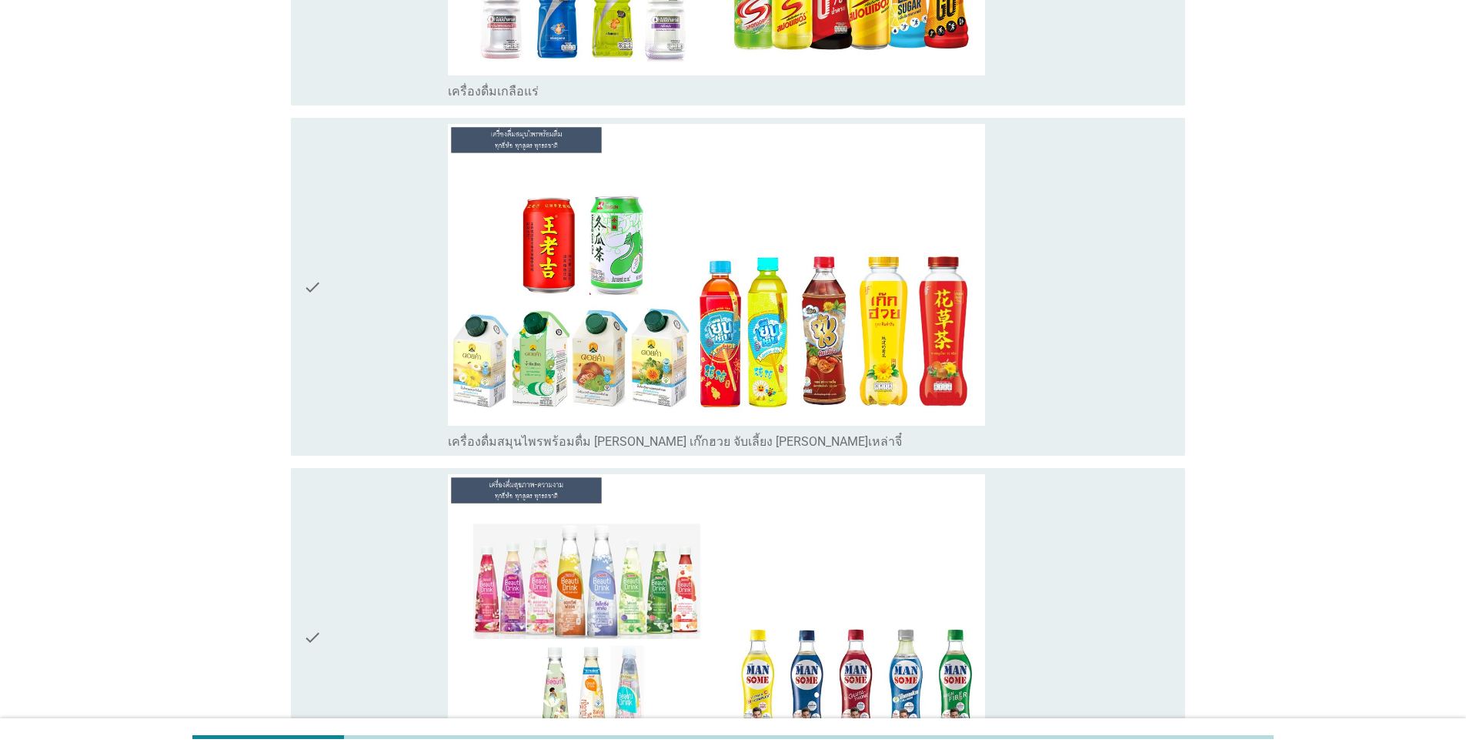
scroll to position [5002, 0]
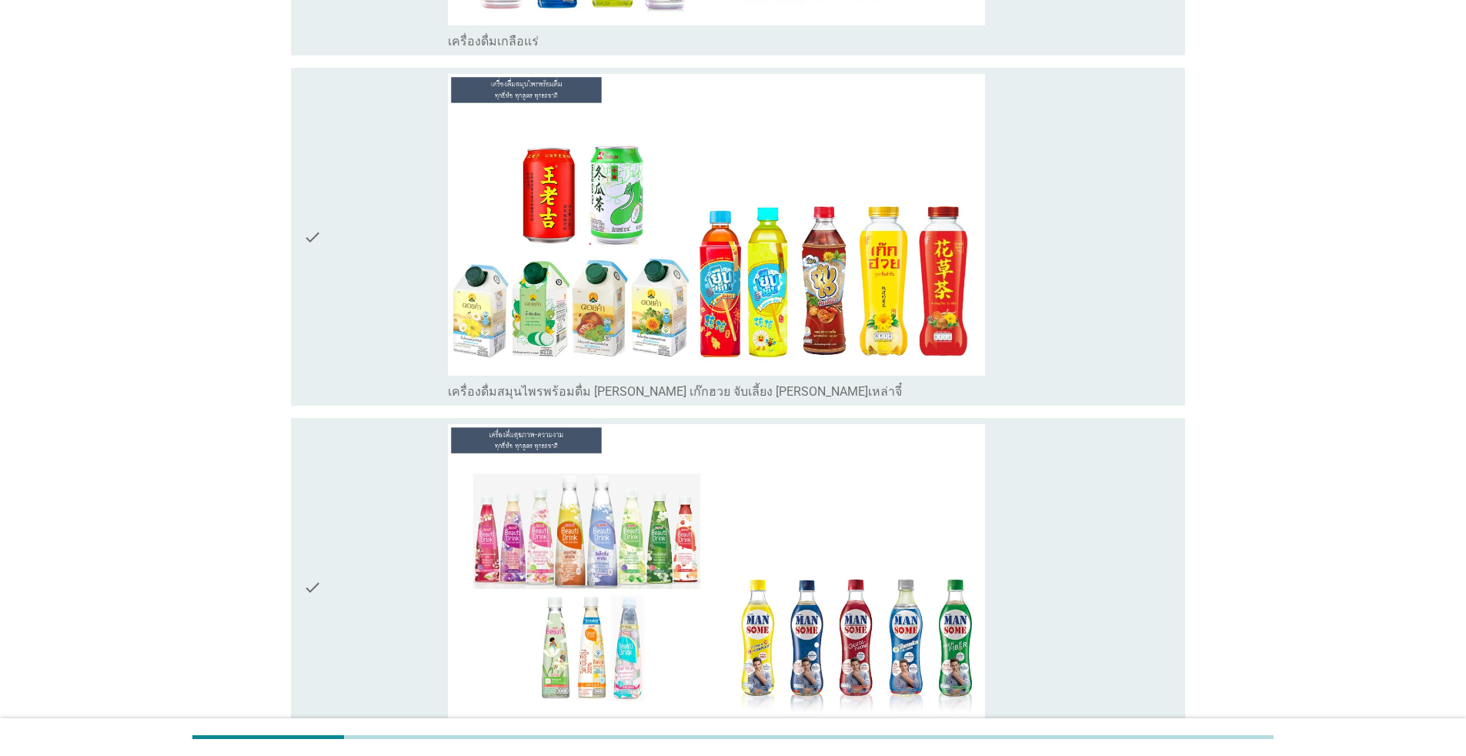
click at [1000, 246] on div "check_box เครื่องดื่มสมุนไพรพร้อมดื่ม [PERSON_NAME] เก๊กฮวย จับเลี้ยง [PERSON_N…" at bounding box center [810, 237] width 725 height 326
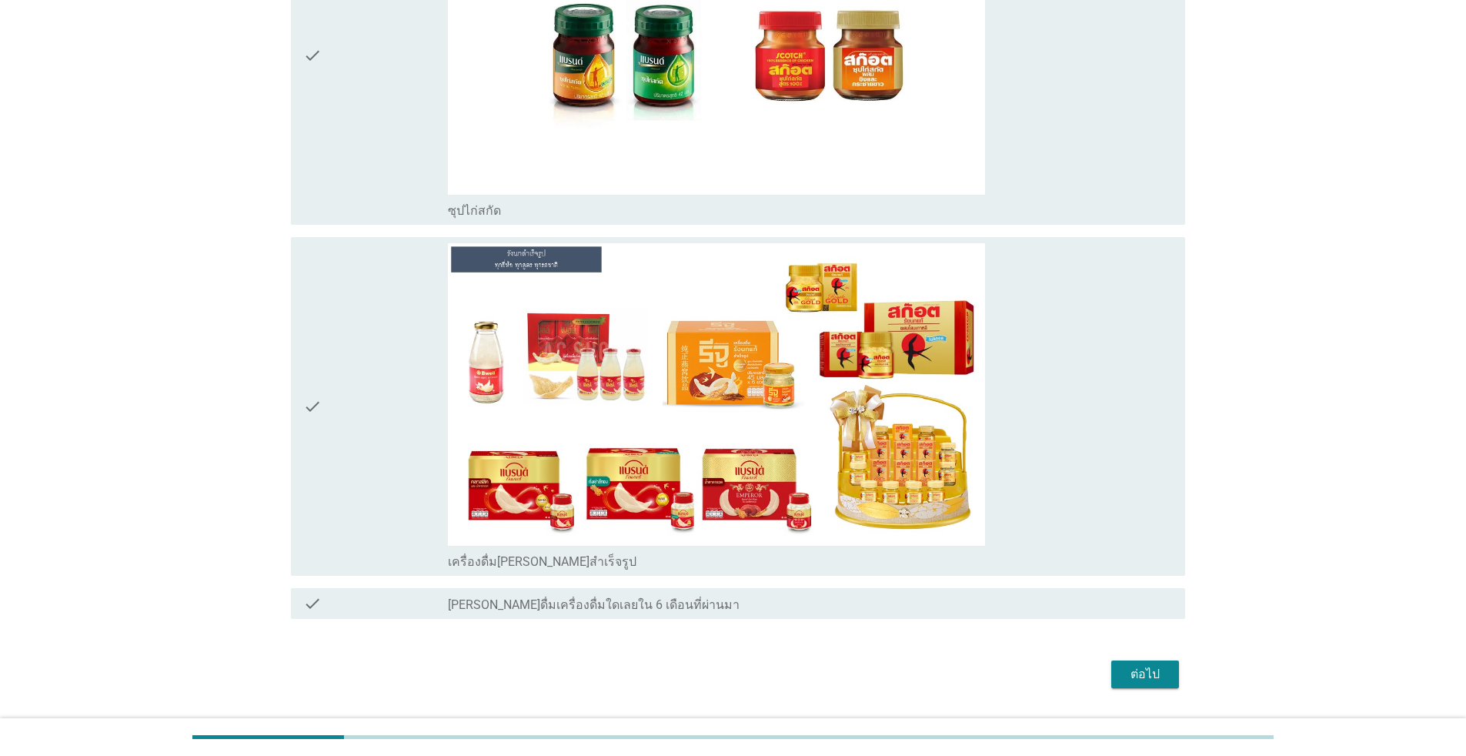
scroll to position [5927, 0]
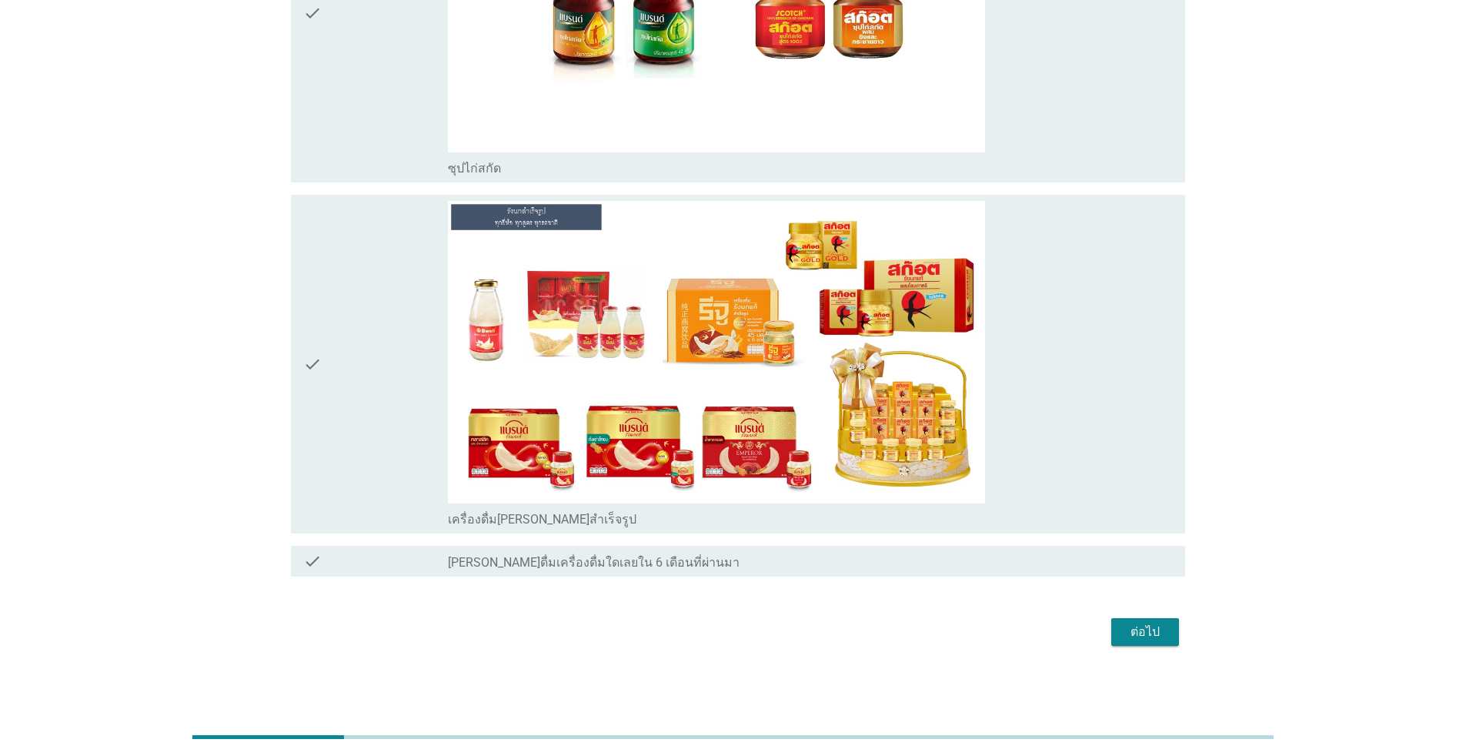
click at [1157, 633] on div "ต่อไป" at bounding box center [1145, 632] width 43 height 18
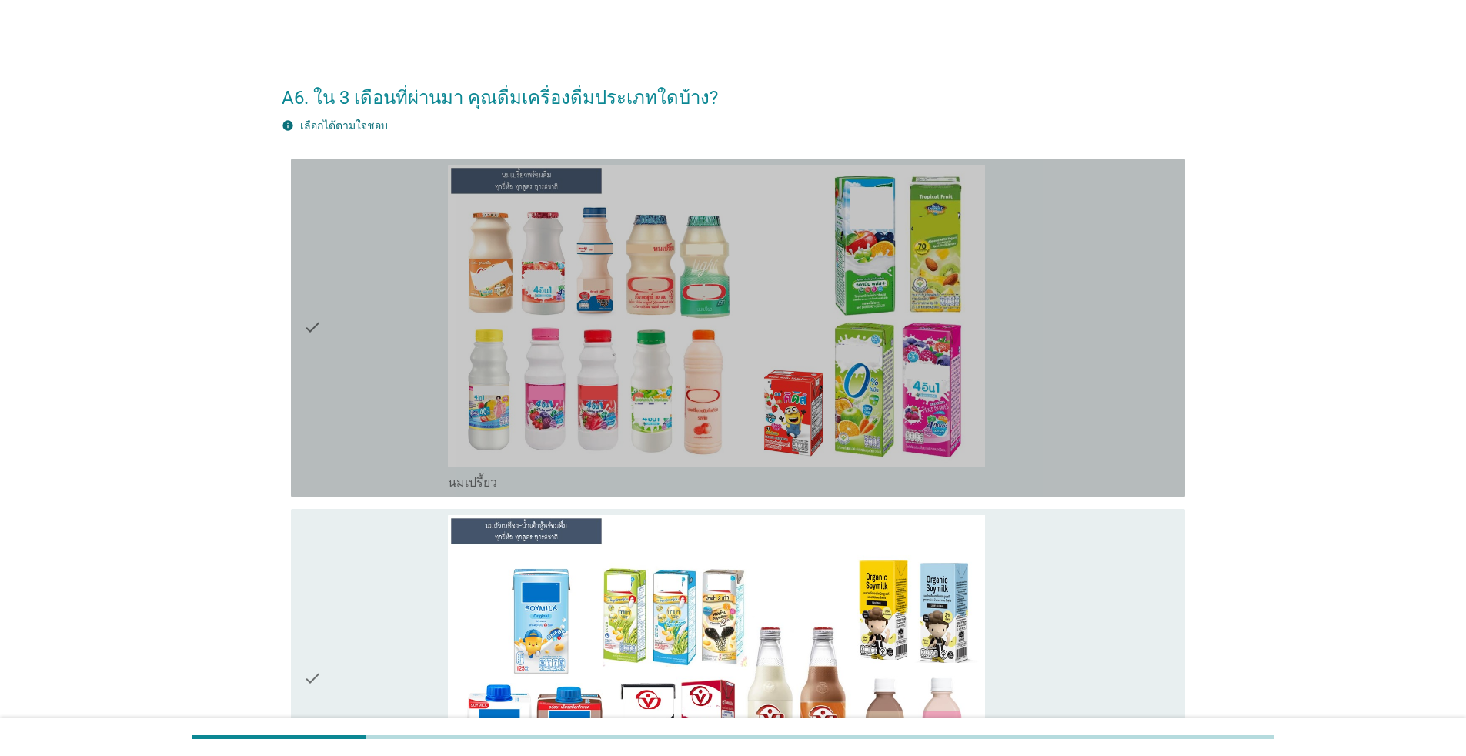
click at [1104, 342] on div "check_box_outline_blank นมเปรี้ยว" at bounding box center [810, 328] width 725 height 326
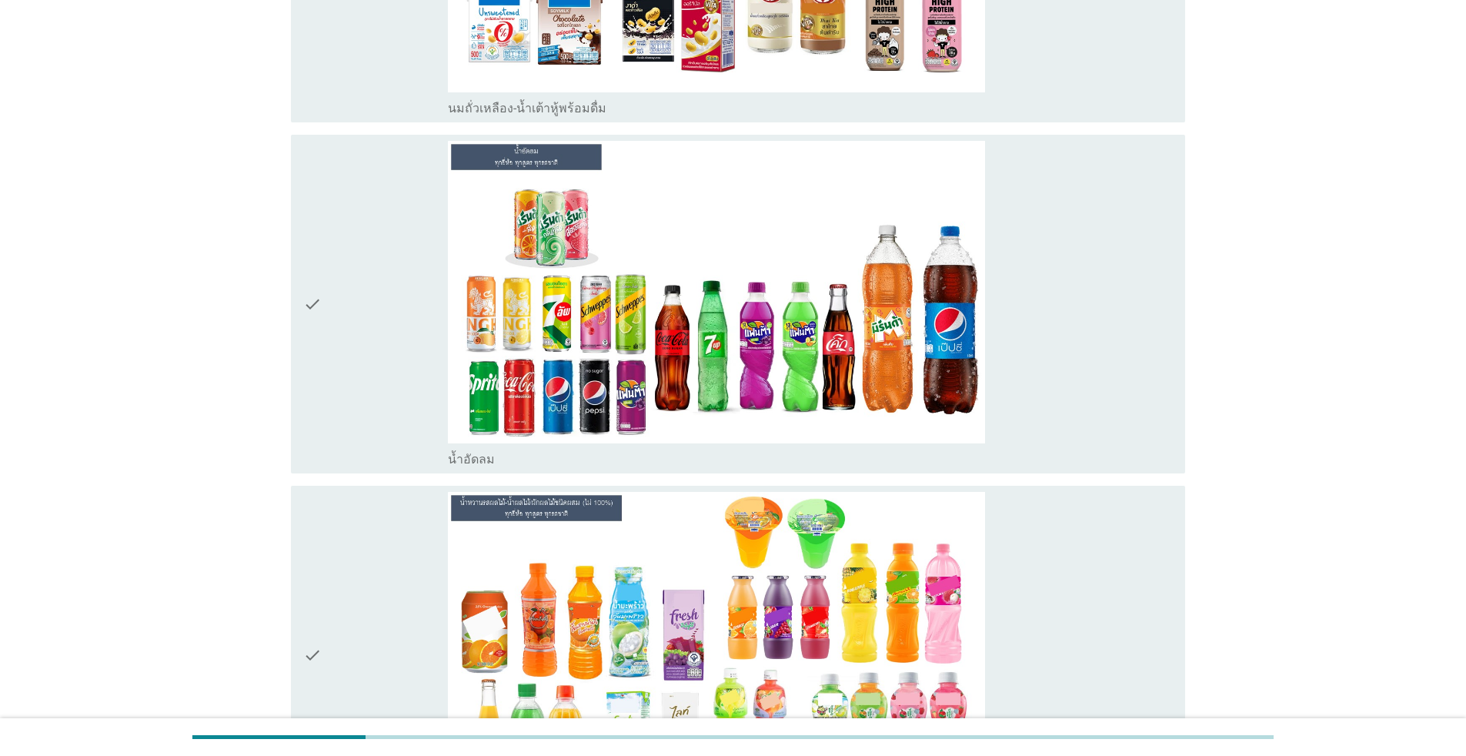
scroll to position [731, 0]
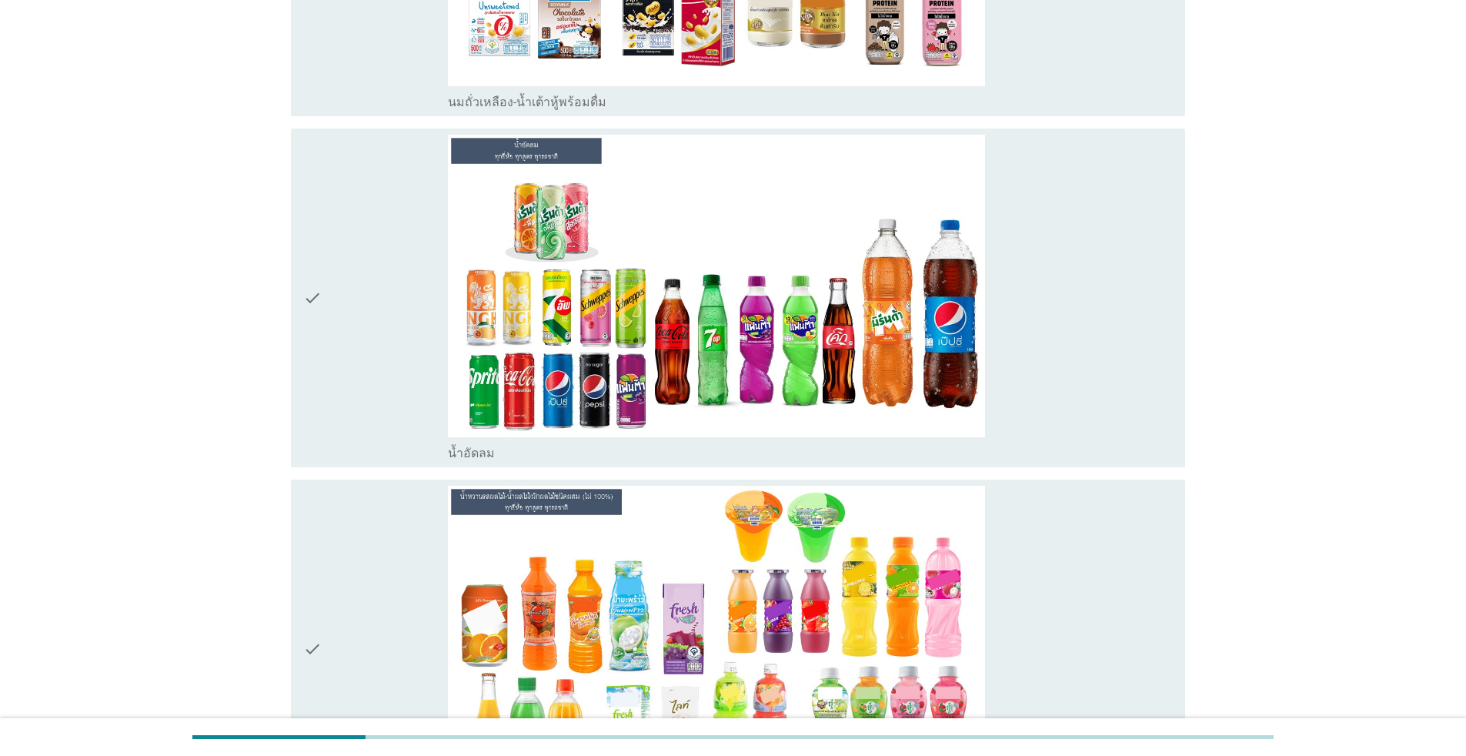
click at [1054, 334] on div "check_box น้ำอัดลม" at bounding box center [810, 298] width 725 height 326
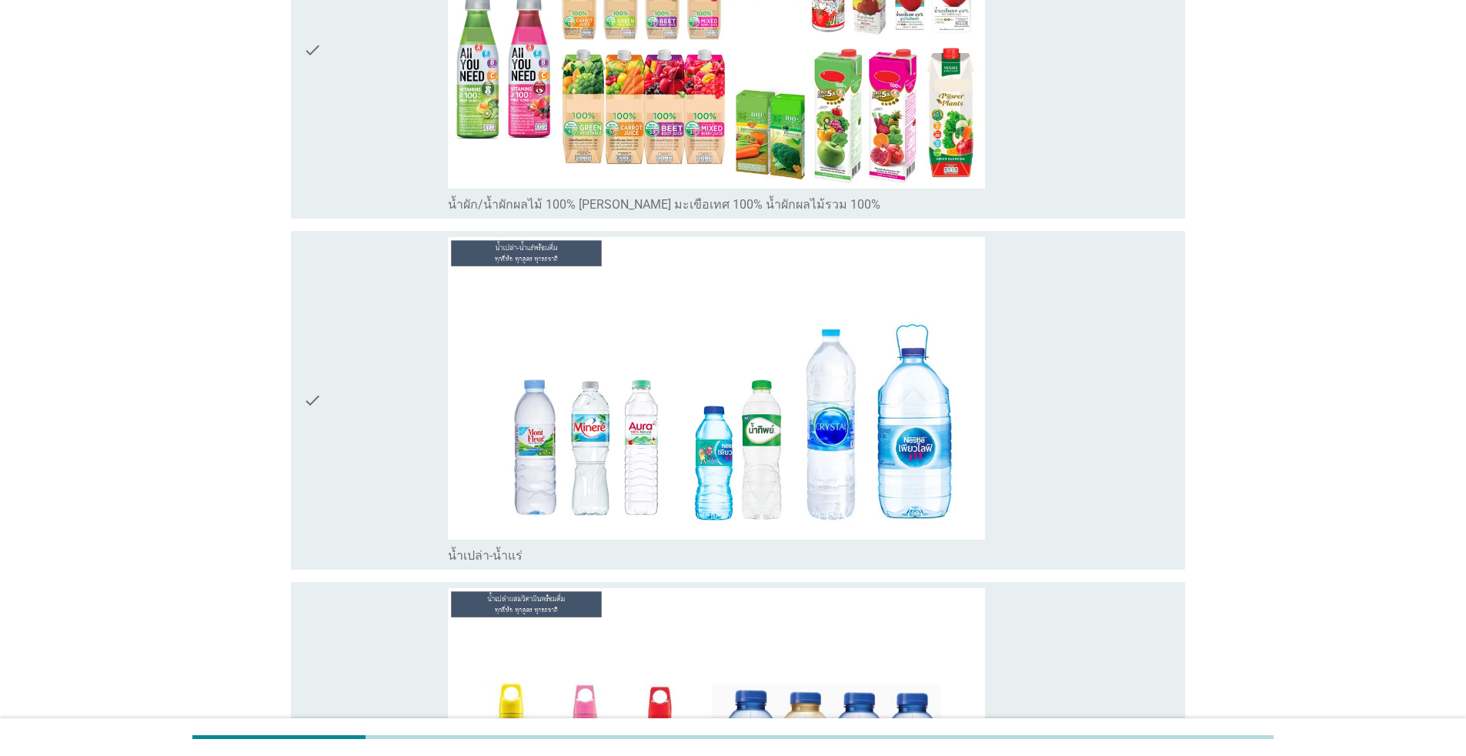
scroll to position [1698, 0]
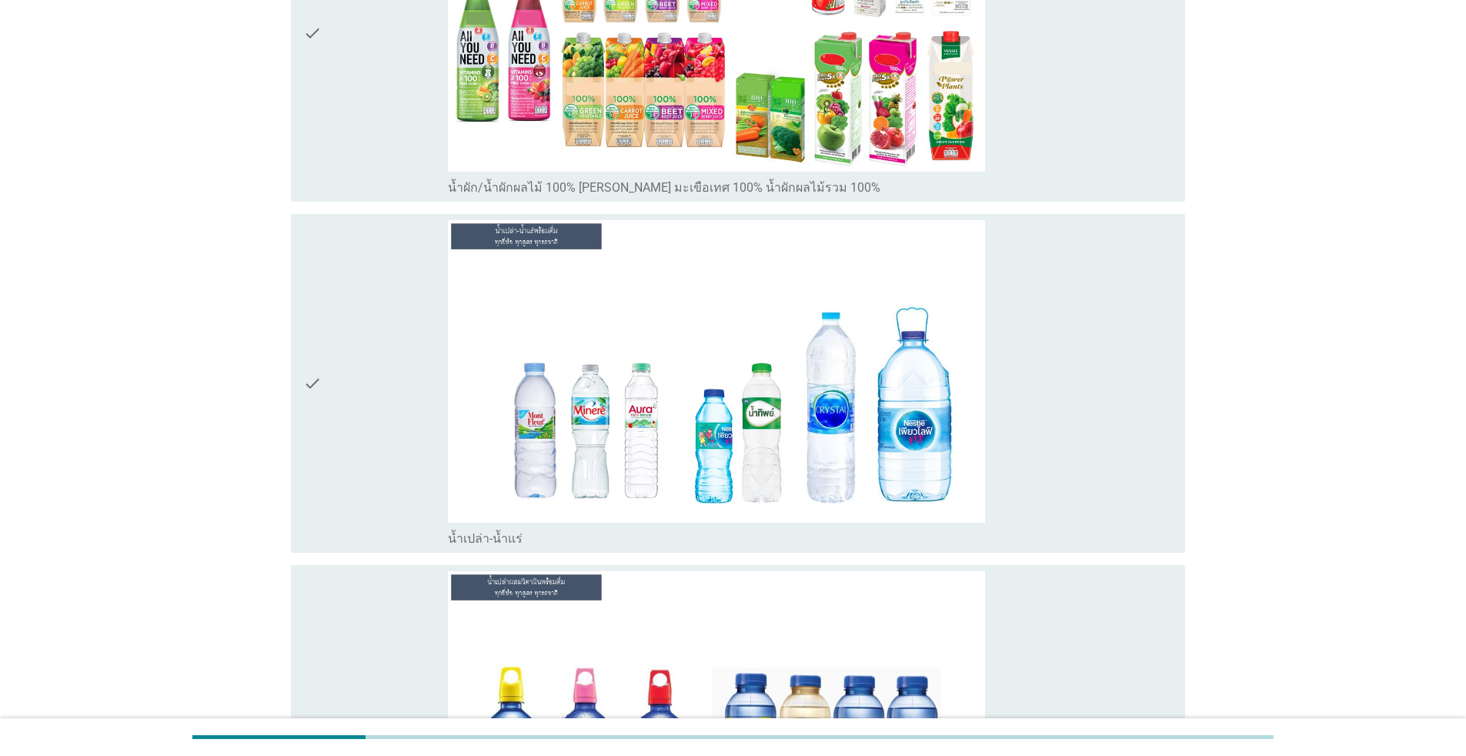
click at [1141, 421] on div "check_box น้ำเปล่า-น้ำแร่" at bounding box center [810, 383] width 725 height 326
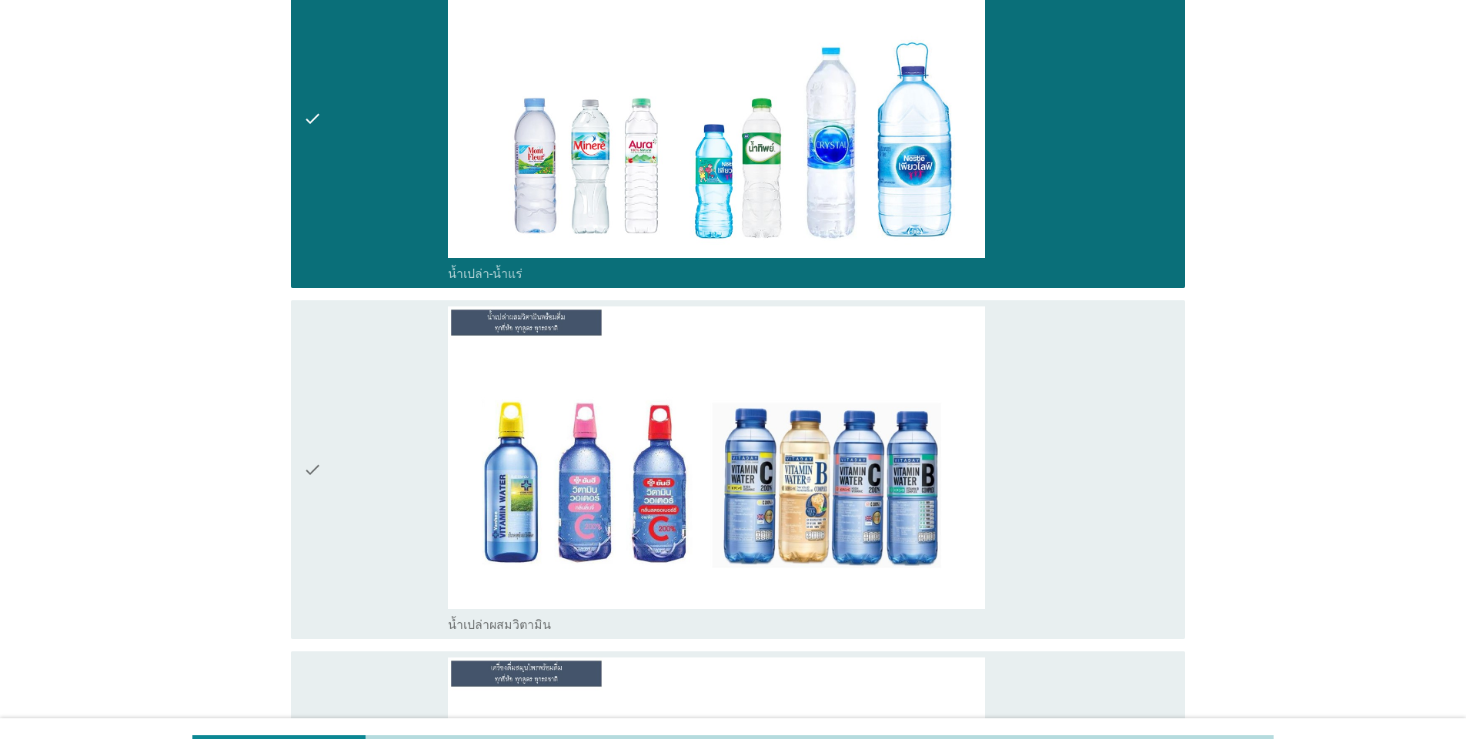
scroll to position [2003, 0]
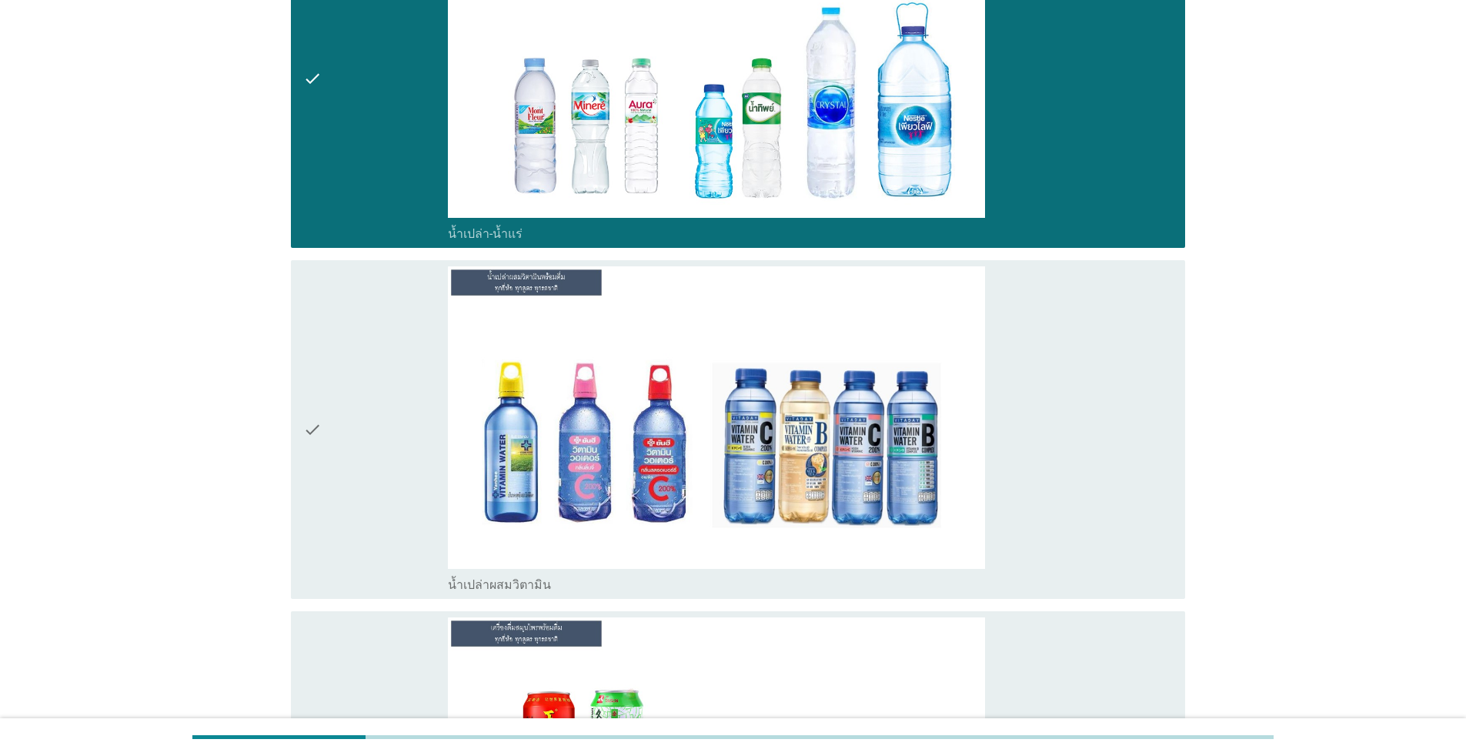
click at [1037, 490] on div "check_box น้ำเปล่าผสมวิตามิน" at bounding box center [810, 429] width 725 height 326
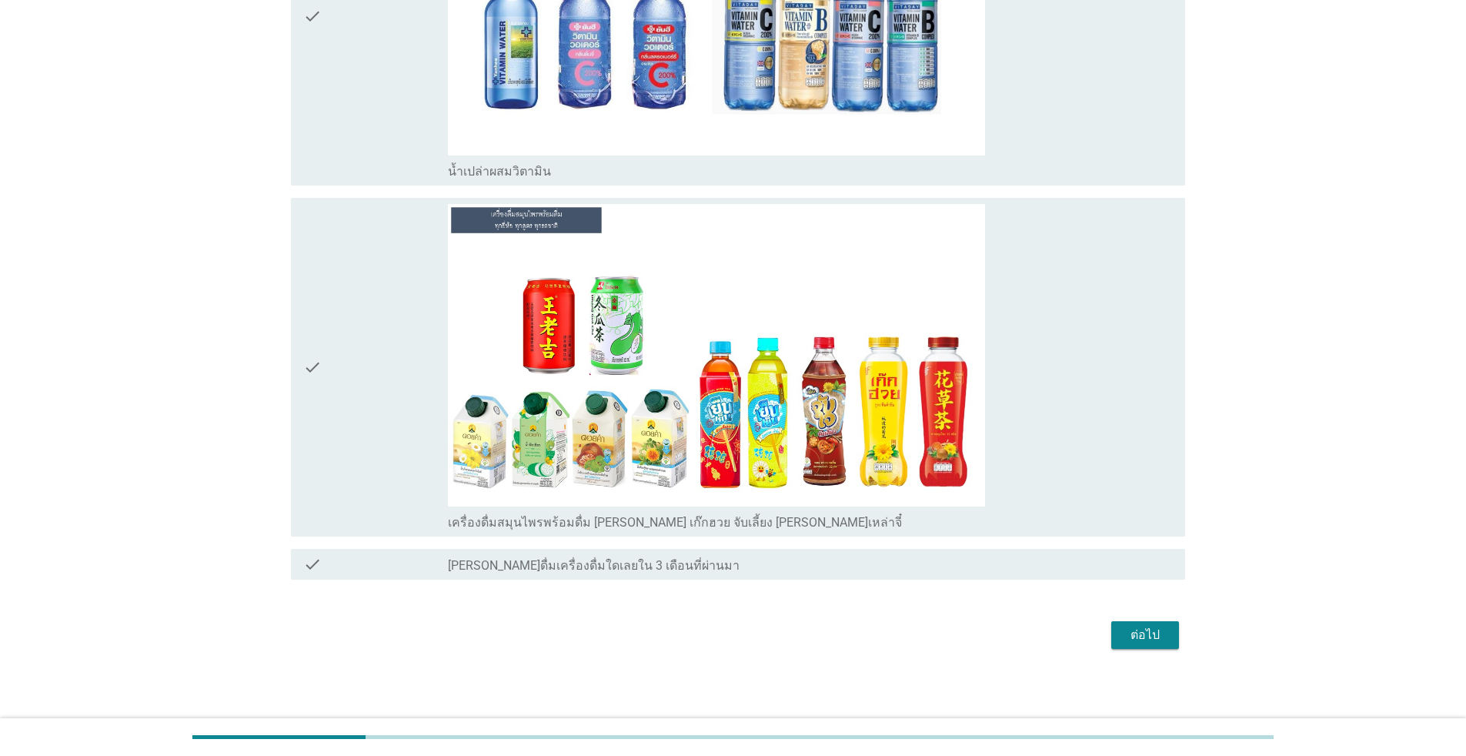
scroll to position [2419, 0]
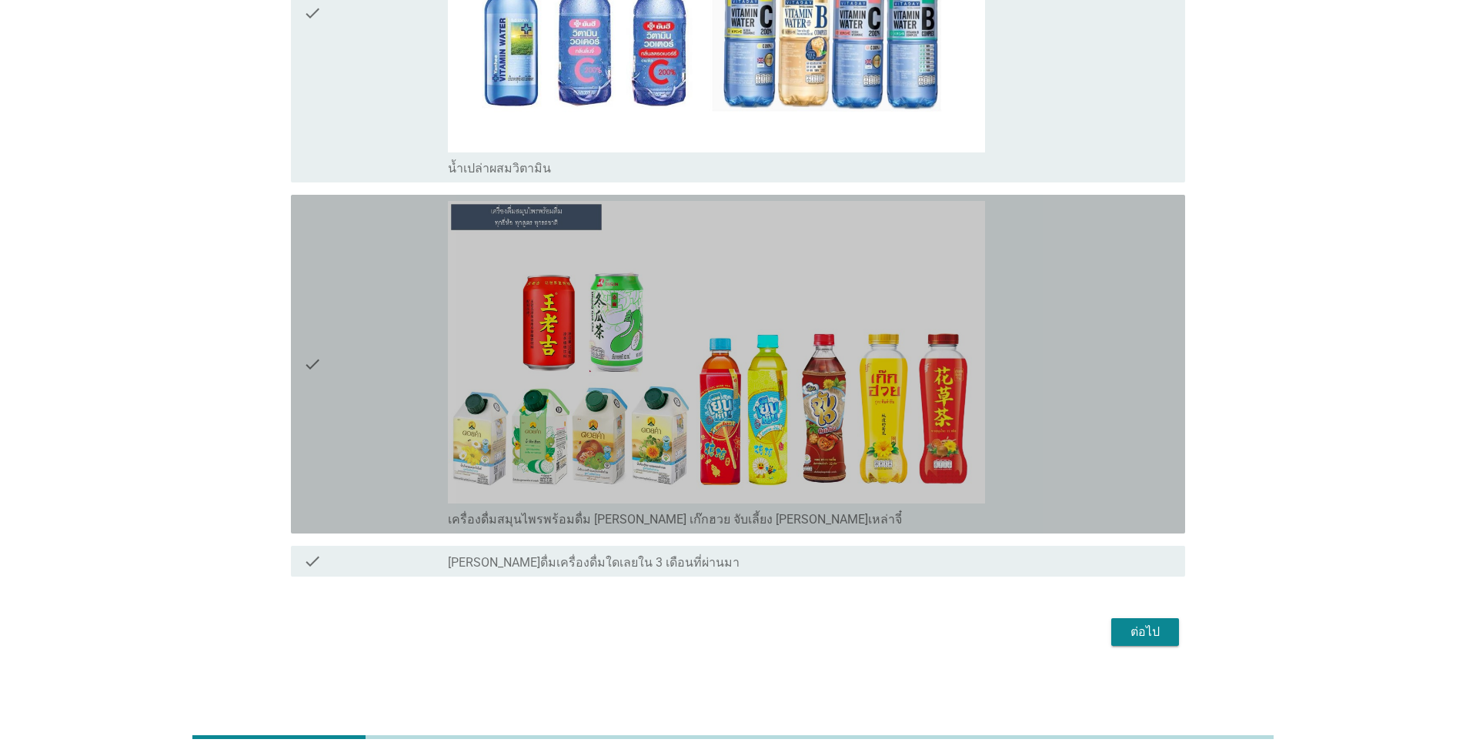
click at [1138, 460] on div "check_box เครื่องดื่มสมุนไพรพร้อมดื่ม [PERSON_NAME] เก๊กฮวย จับเลี้ยง [PERSON_N…" at bounding box center [810, 364] width 725 height 326
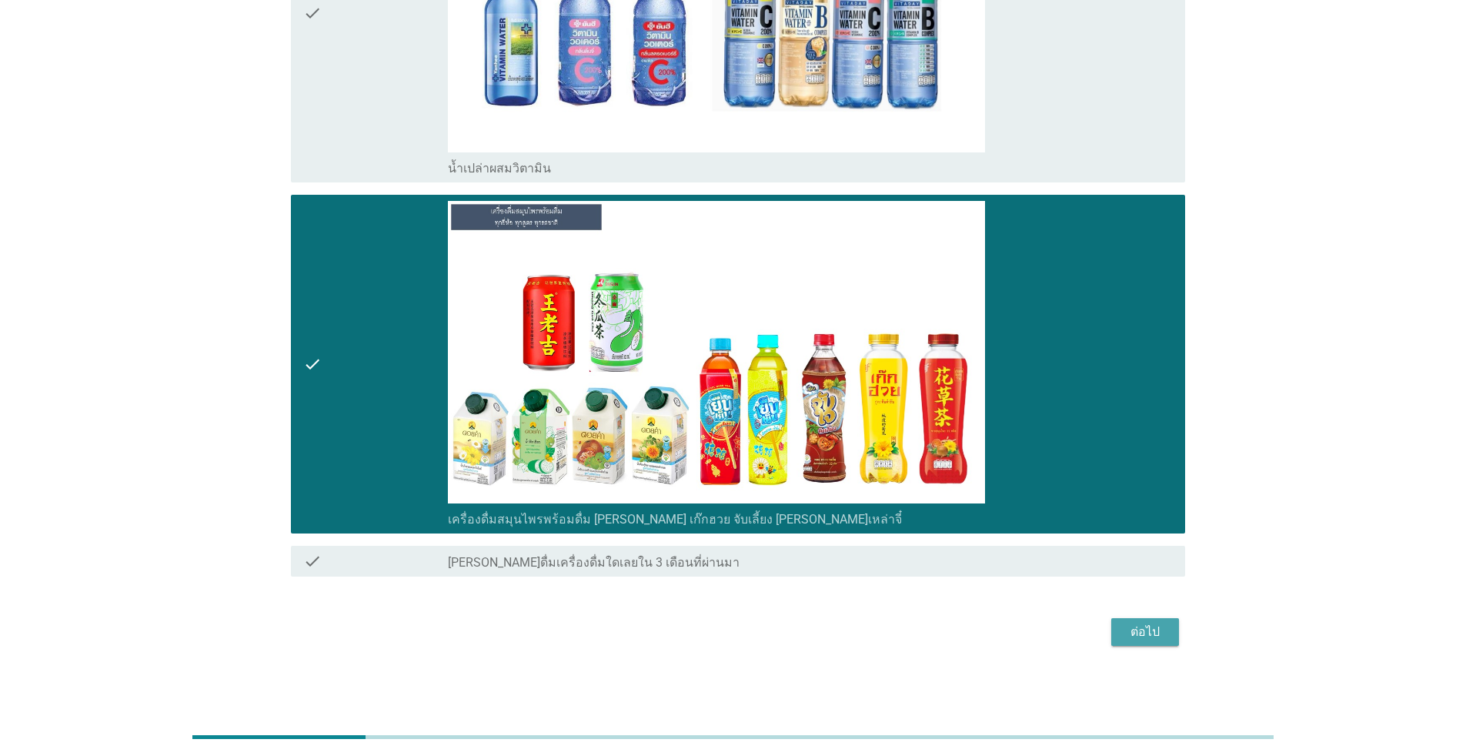
click at [1165, 635] on div "ต่อไป" at bounding box center [1145, 632] width 43 height 18
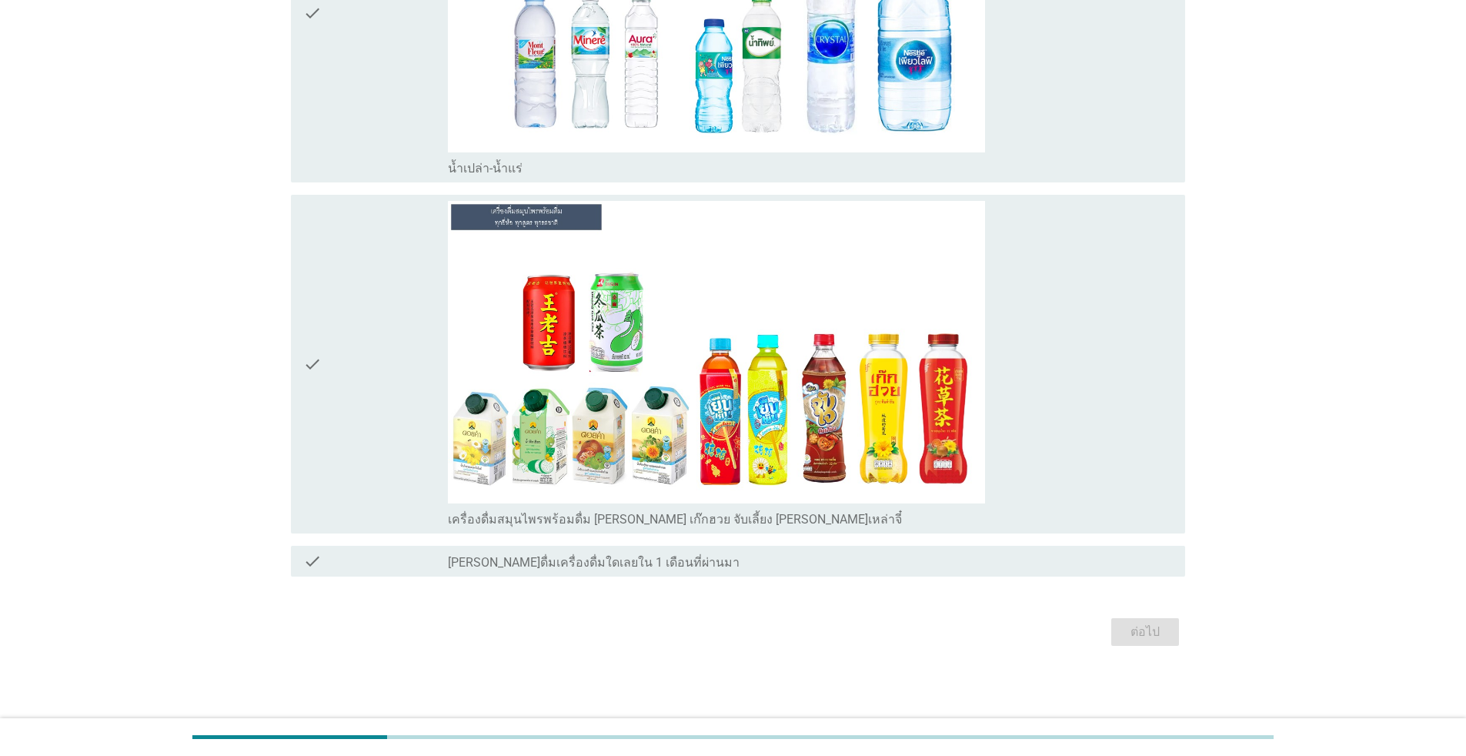
scroll to position [0, 0]
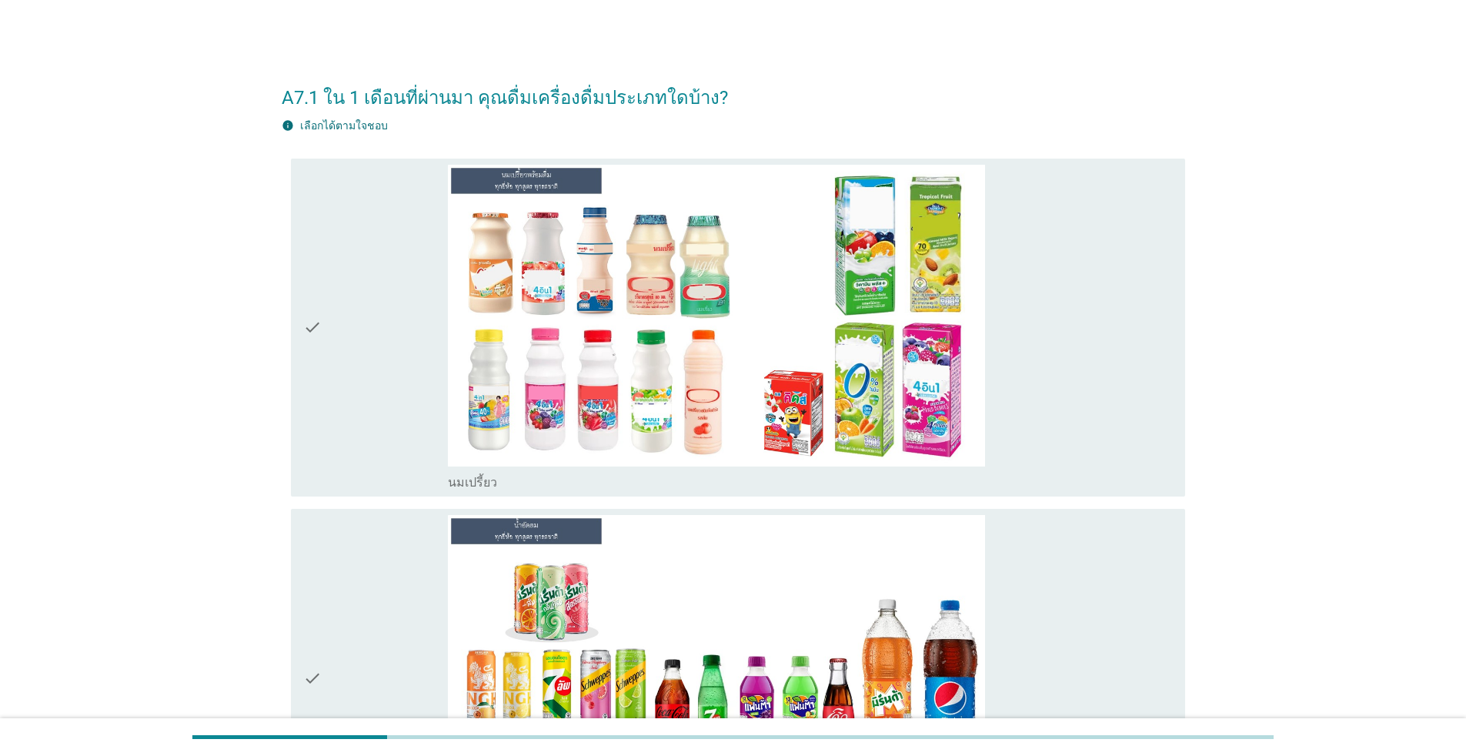
click at [1075, 399] on div "check_box_outline_blank นมเปรี้ยว" at bounding box center [810, 328] width 725 height 326
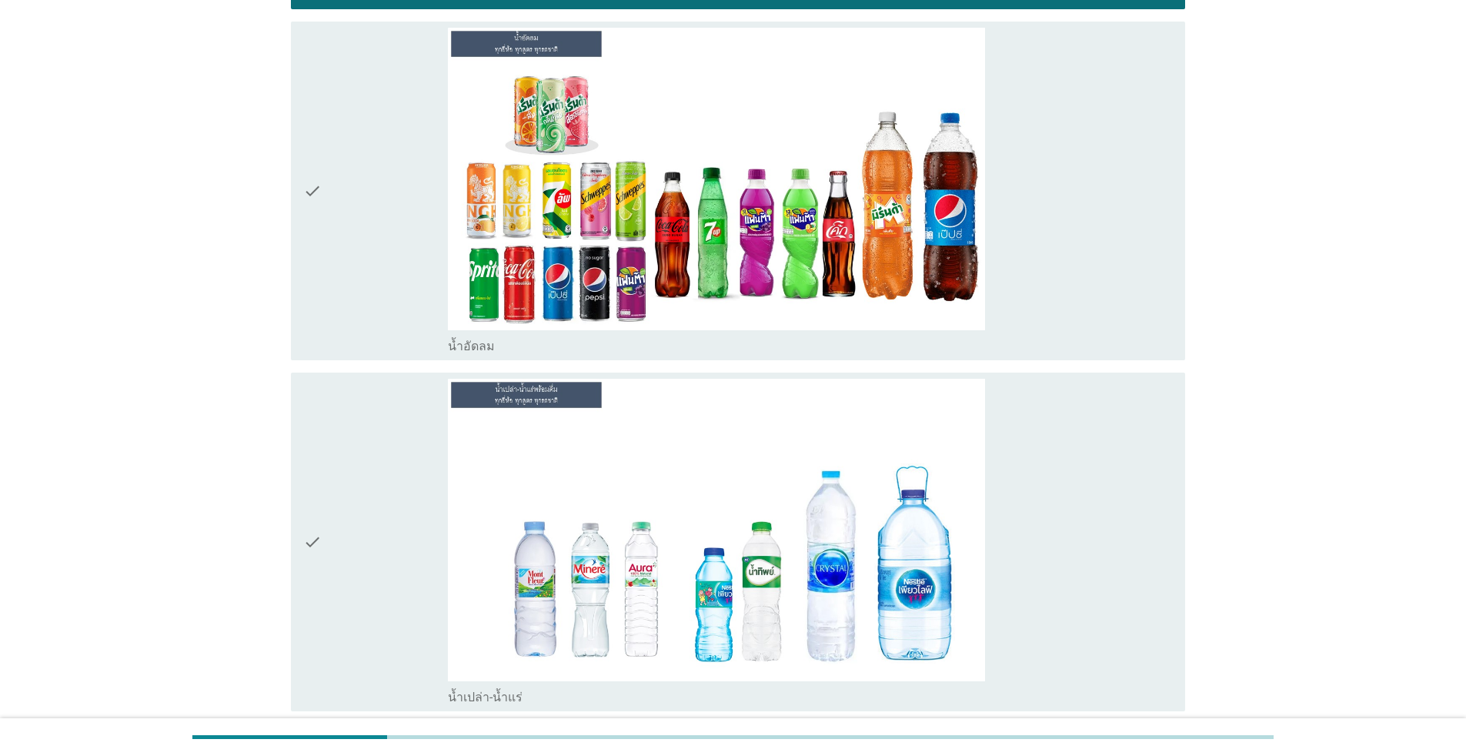
scroll to position [489, 0]
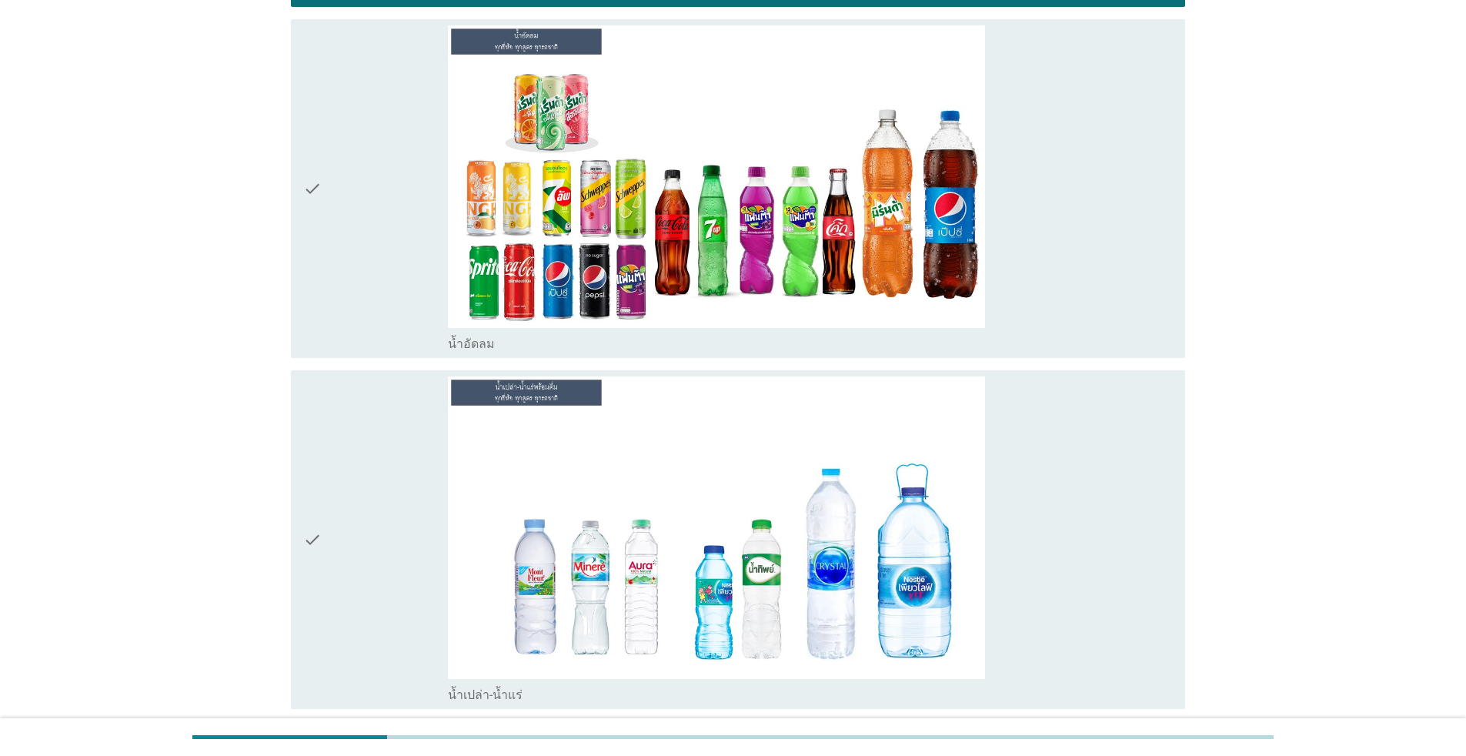
click at [1147, 222] on div "check_box น้ำอัดลม" at bounding box center [810, 188] width 725 height 326
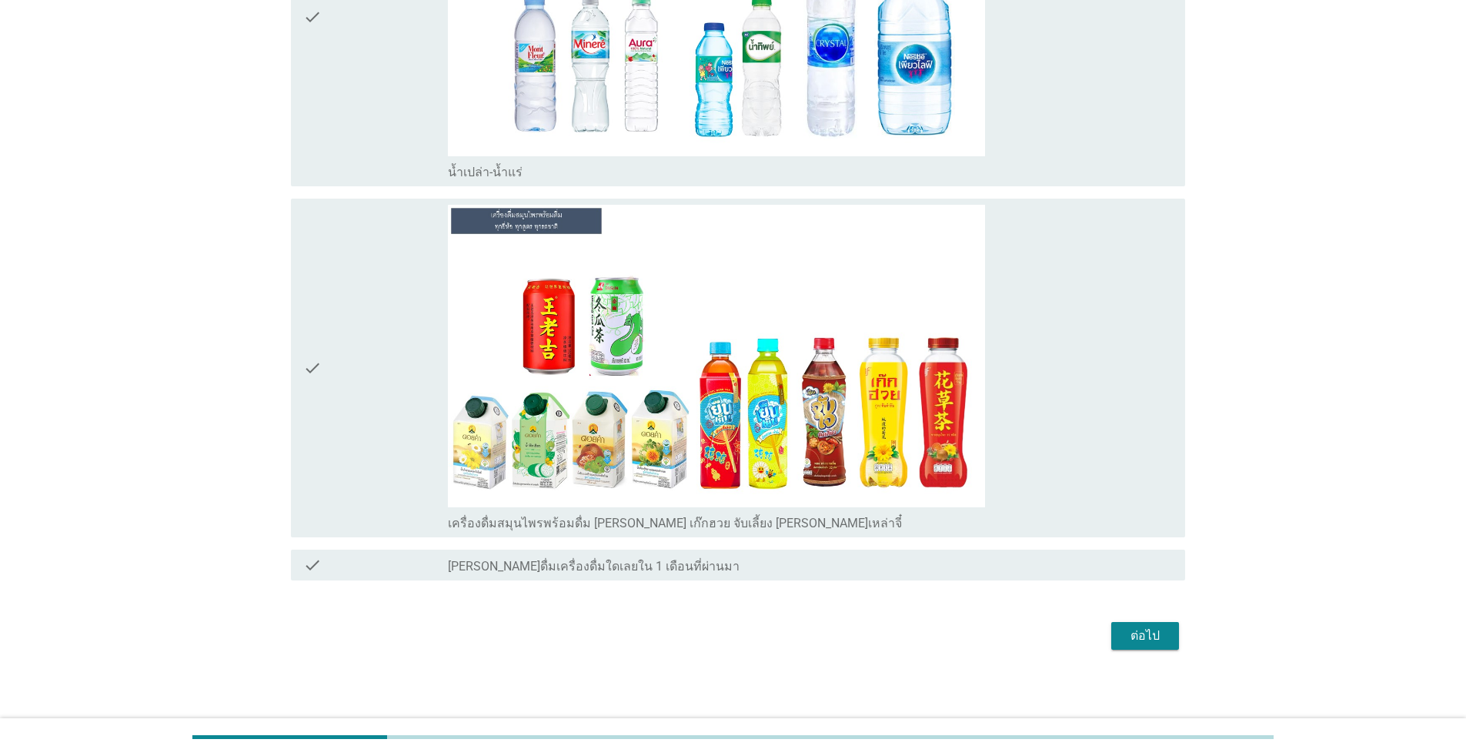
scroll to position [1016, 0]
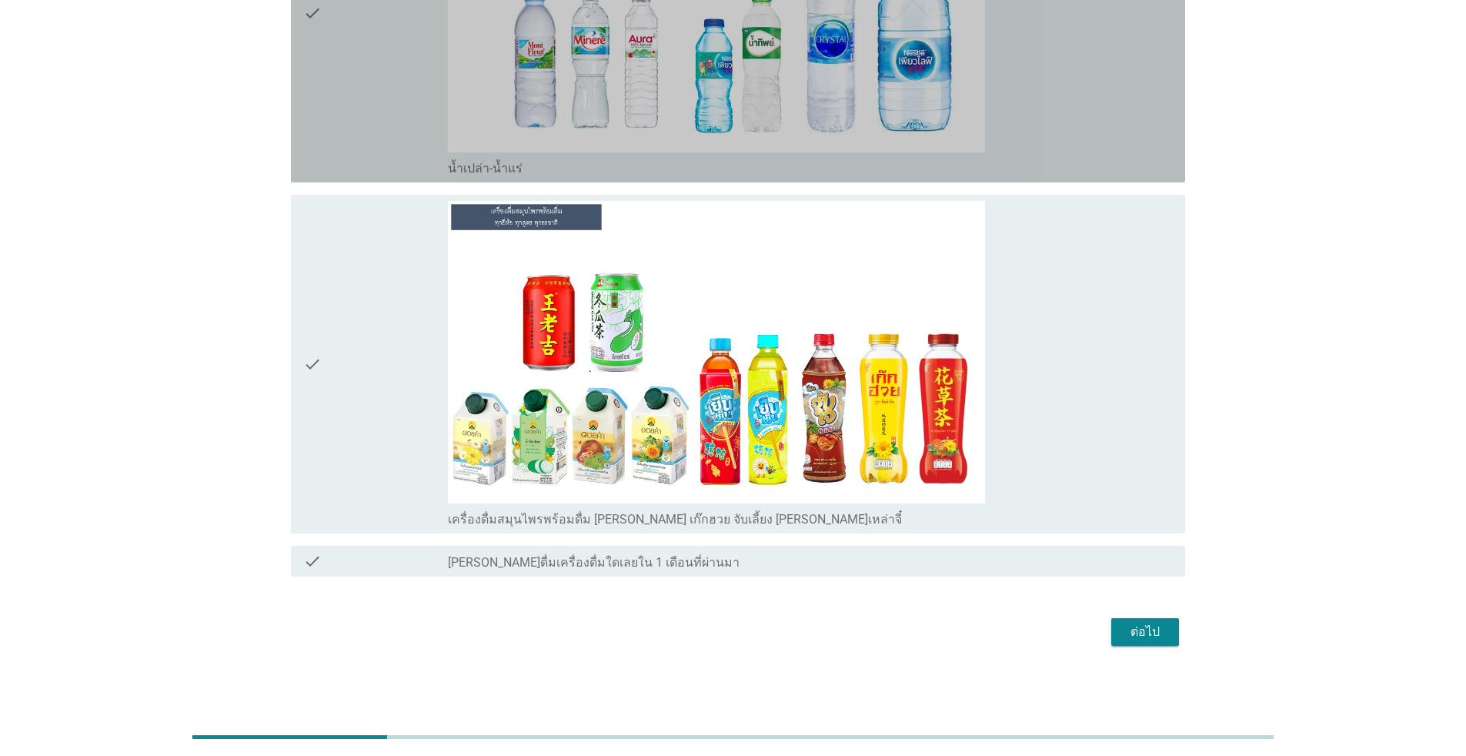
click at [1117, 128] on div "check_box น้ำเปล่า-น้ำแร่" at bounding box center [810, 13] width 725 height 326
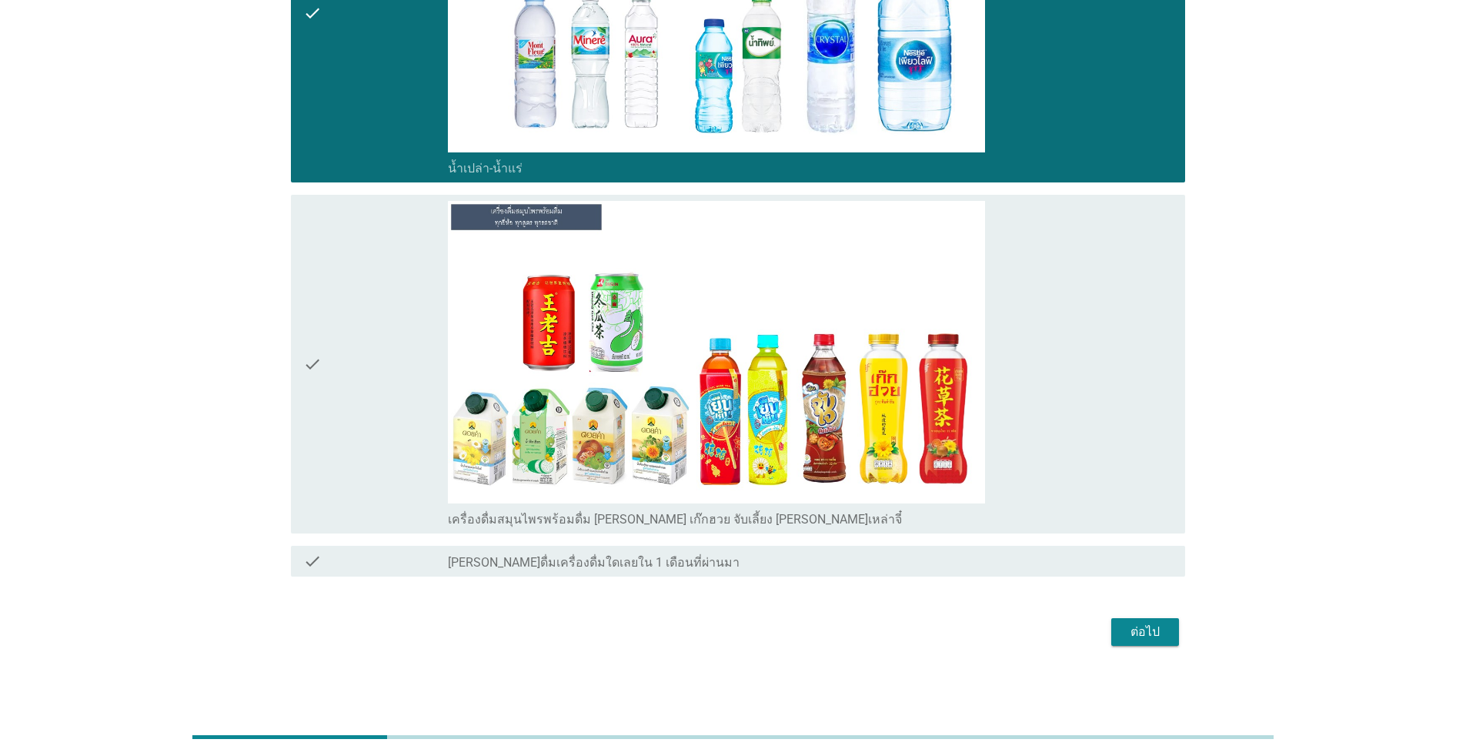
click at [1164, 633] on div "ต่อไป" at bounding box center [1145, 632] width 43 height 18
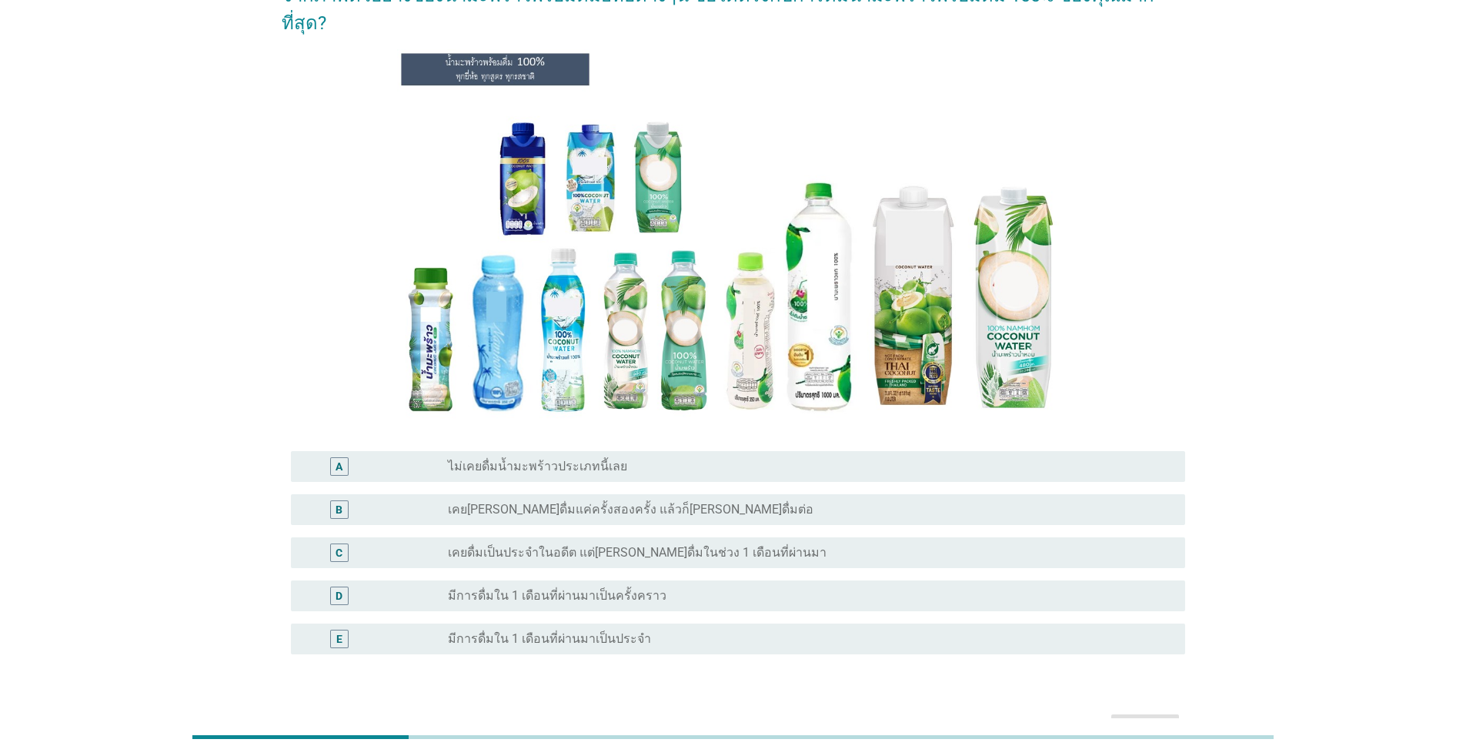
scroll to position [172, 0]
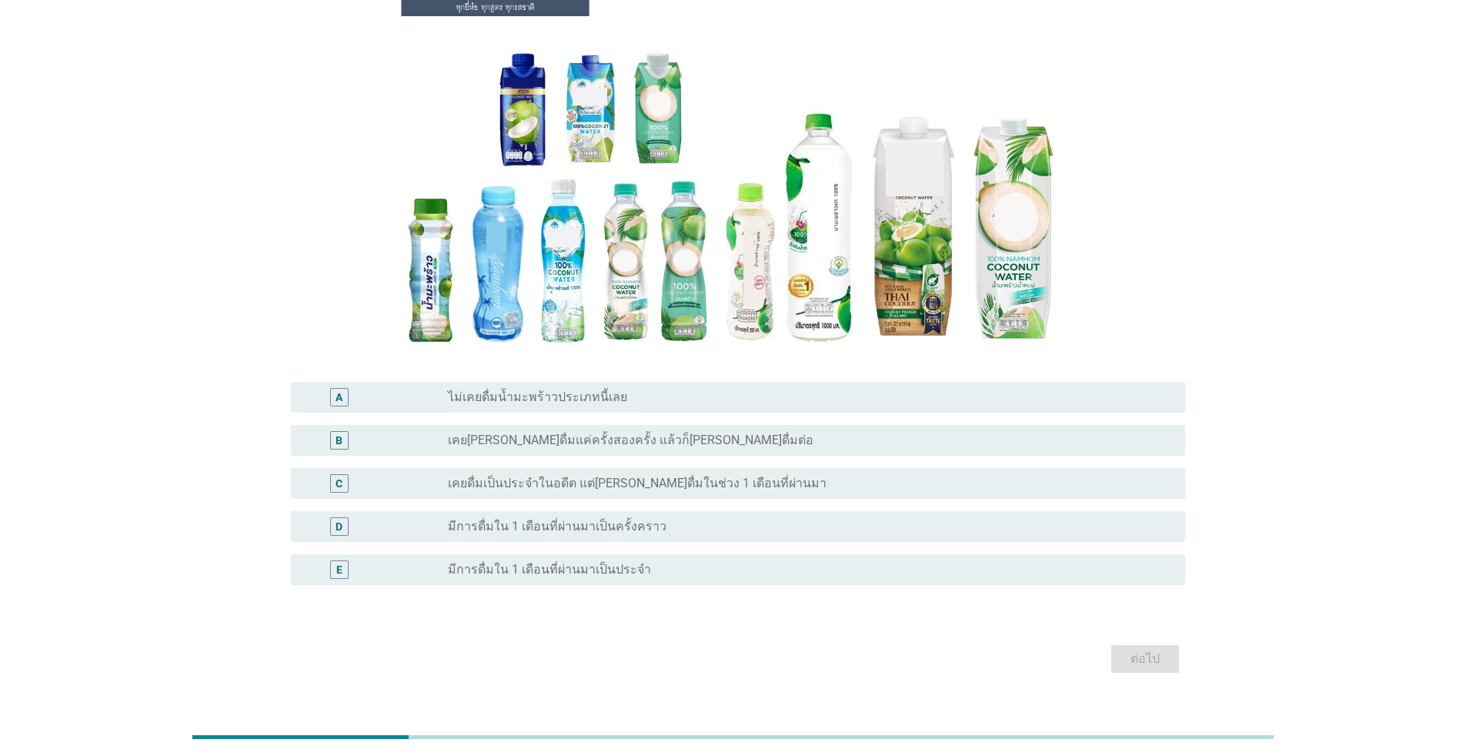
drag, startPoint x: 698, startPoint y: 459, endPoint x: 722, endPoint y: 466, distance: 24.8
click at [699, 476] on label "เคยดื่มเป็นประจำในอดีต แต่[PERSON_NAME]ดื่มในช่วง 1 เดือนที่ผ่านมา" at bounding box center [637, 483] width 379 height 15
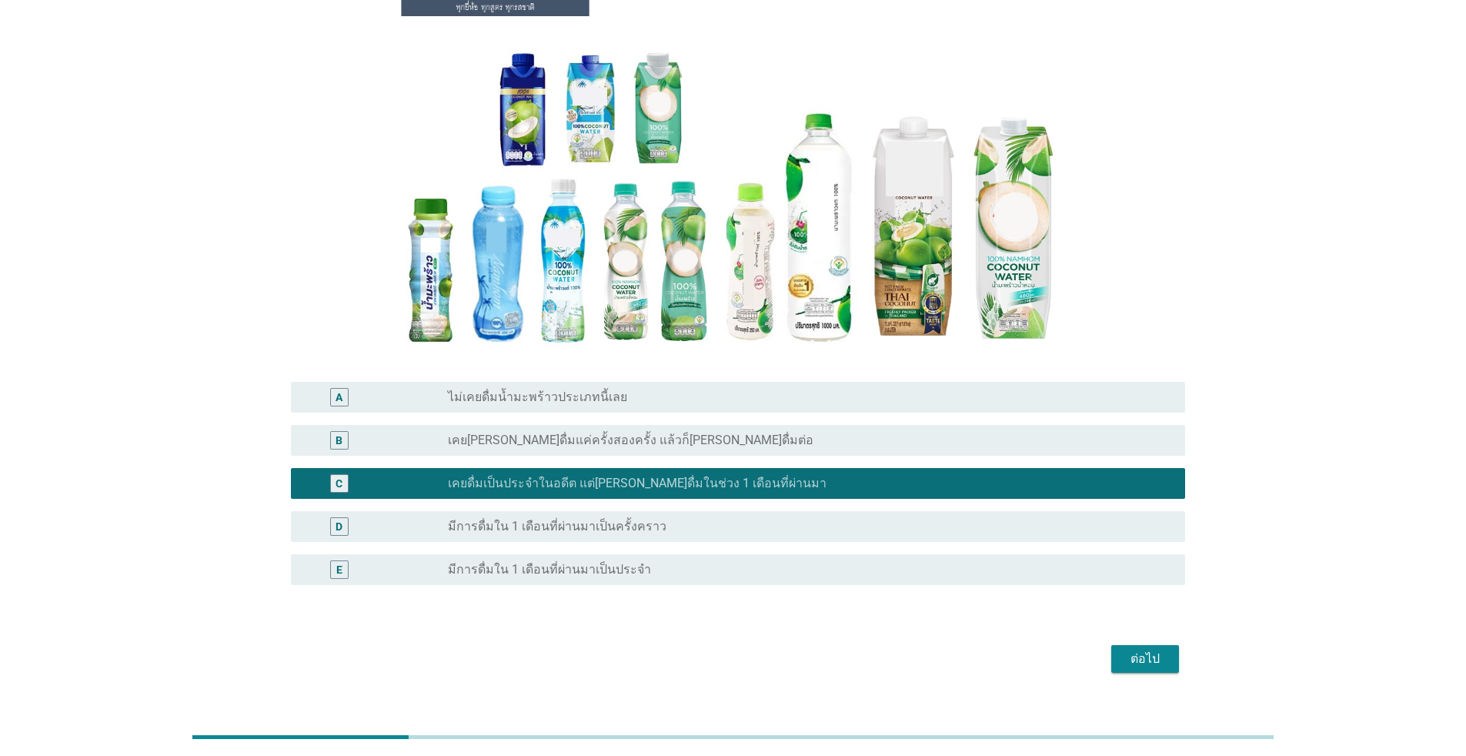
click at [1147, 650] on div "ต่อไป" at bounding box center [1145, 659] width 43 height 18
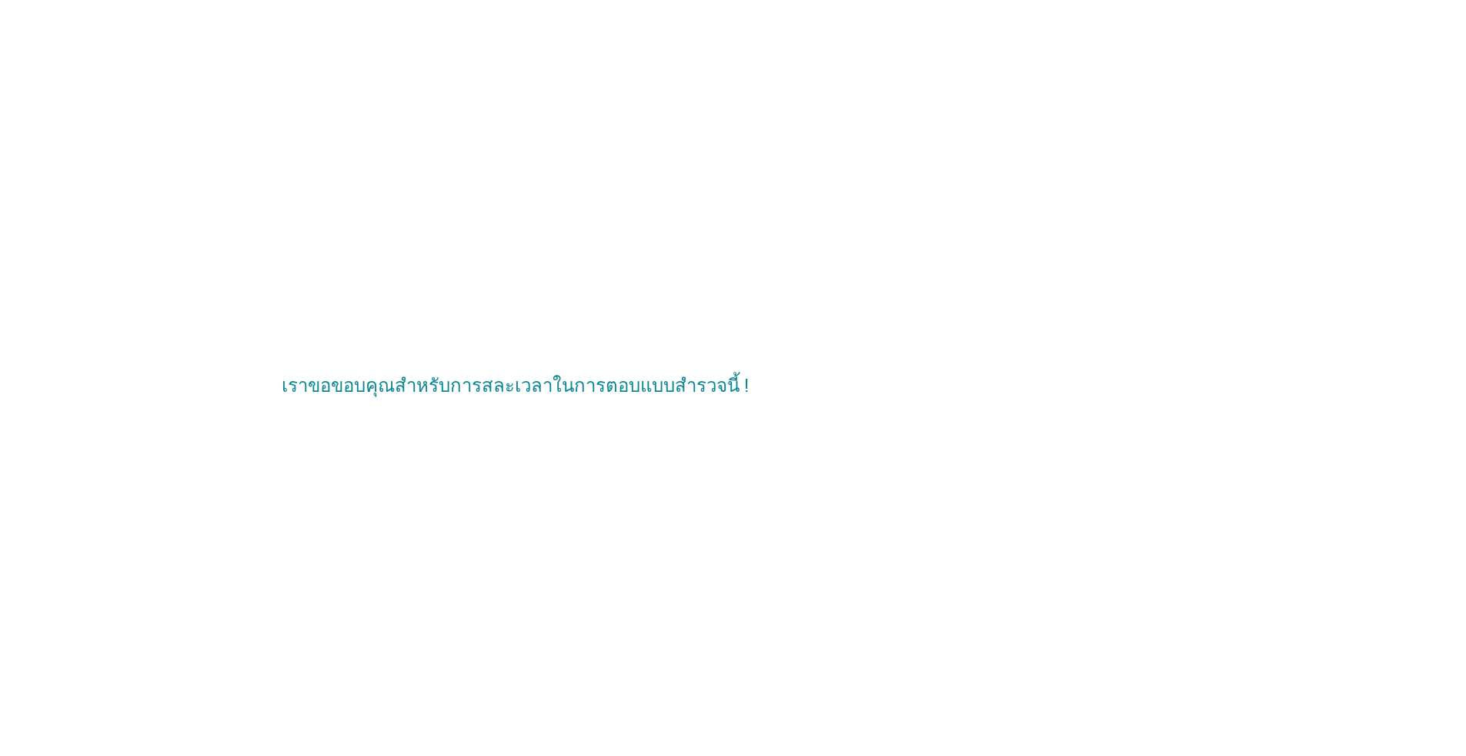
scroll to position [0, 0]
